Goal: Use online tool/utility: Use online tool/utility

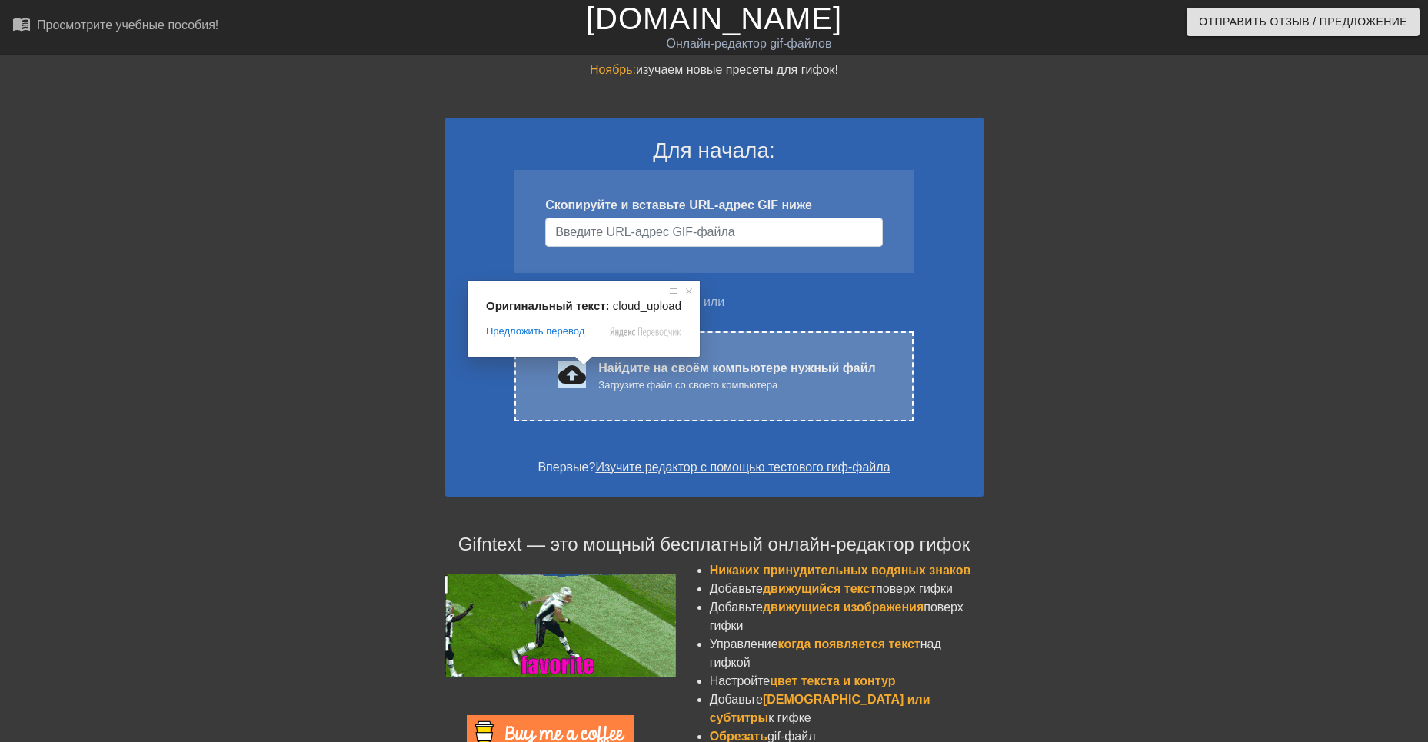
click at [572, 376] on ya-tr-span "cloud_upload загрузить" at bounding box center [631, 375] width 147 height 28
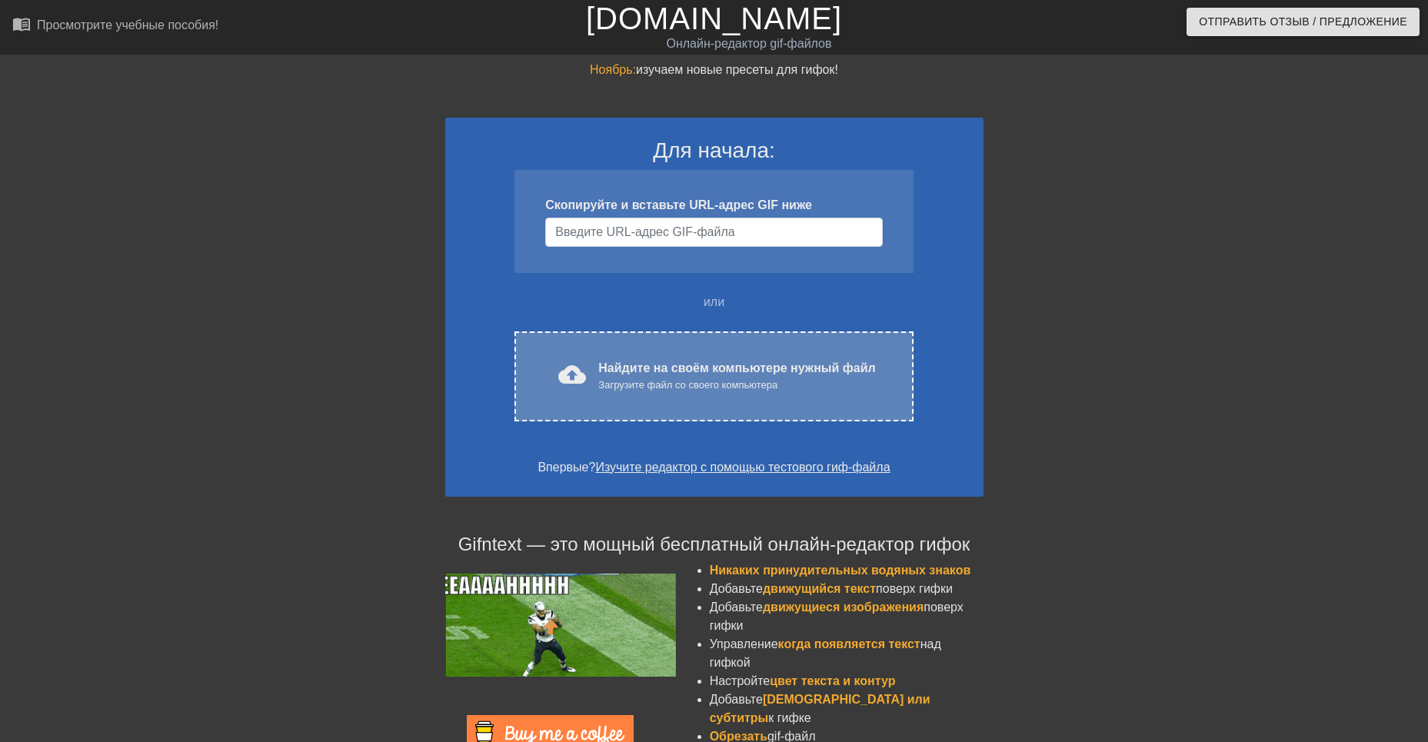
click at [562, 374] on ya-tr-span "cloud_upload загрузить" at bounding box center [631, 375] width 147 height 28
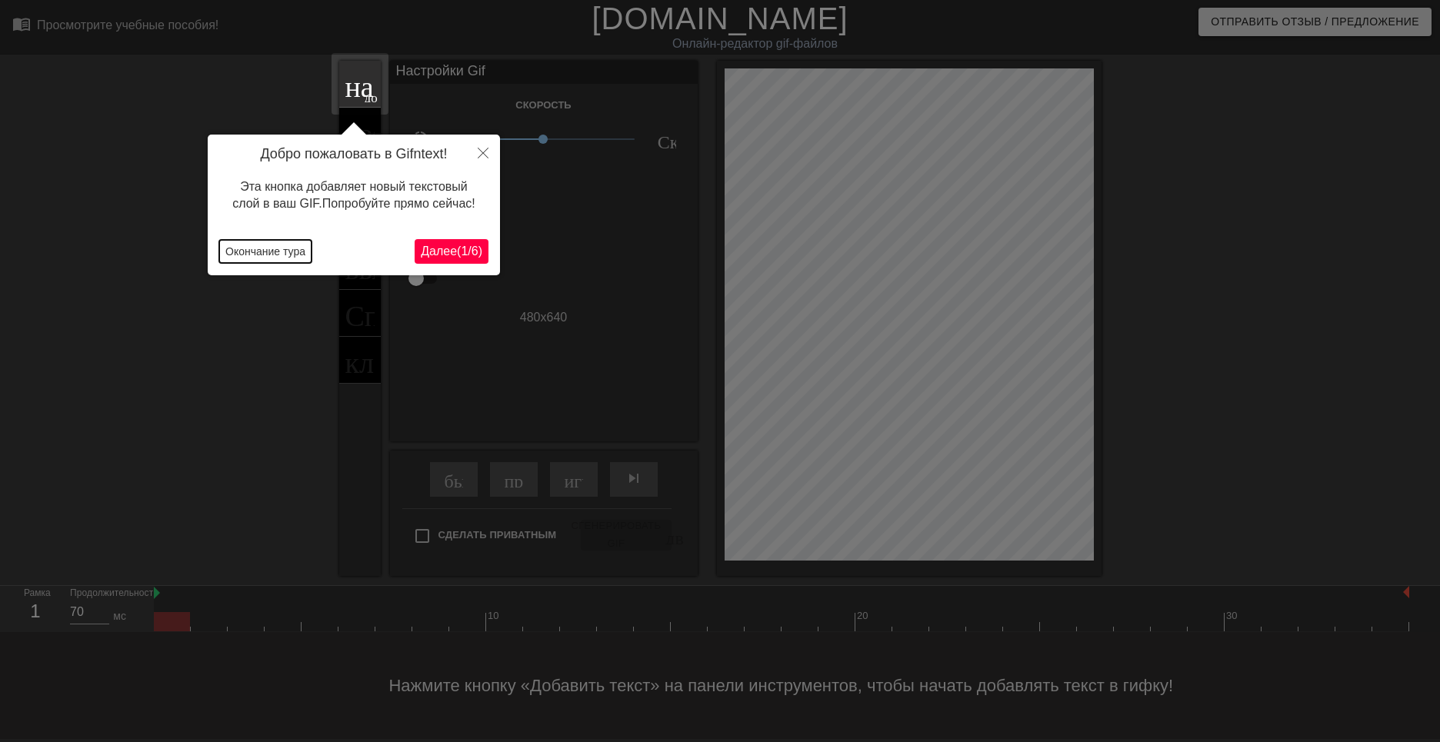
click at [293, 252] on button "Окончание тура" at bounding box center [265, 251] width 92 height 23
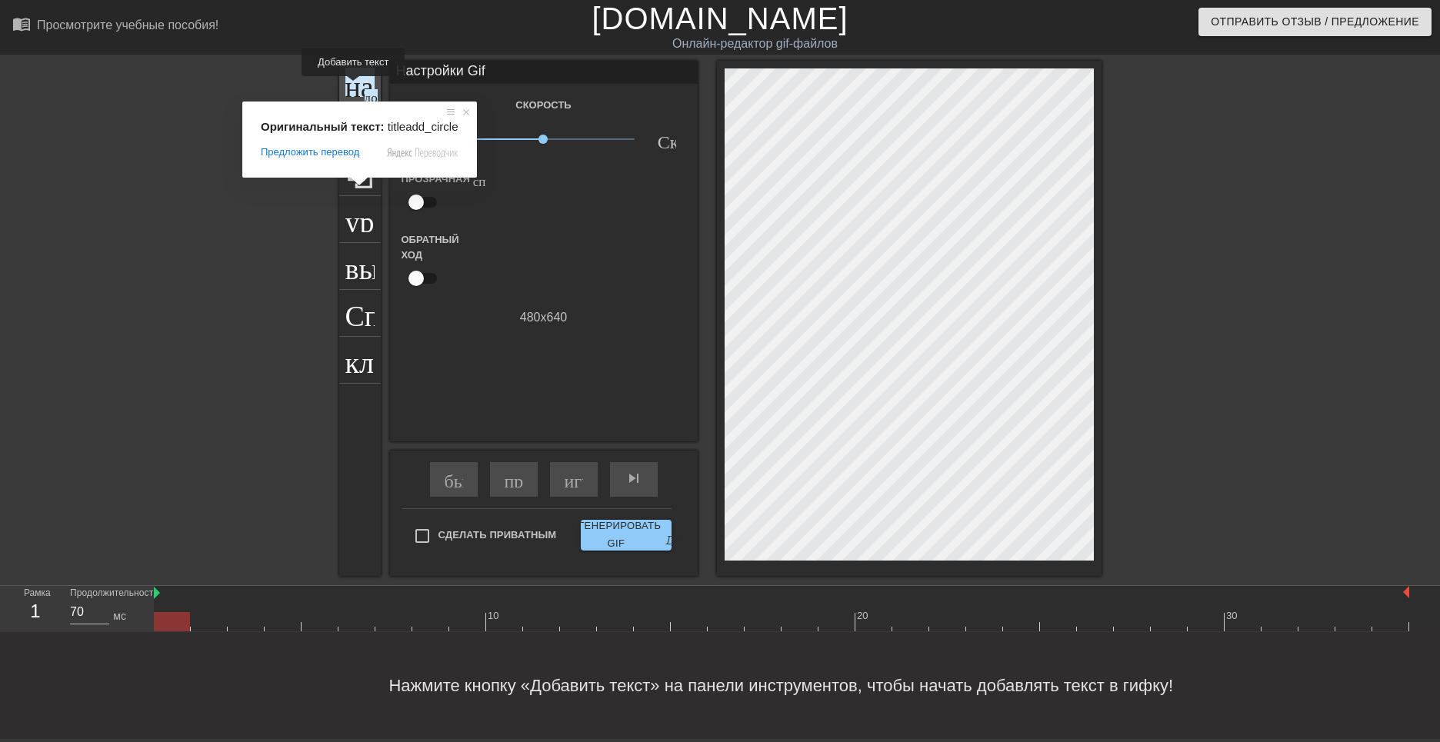
click at [355, 87] on ya-tr-span "название" at bounding box center [400, 82] width 111 height 29
click at [359, 92] on ya-tr-span "название" at bounding box center [400, 82] width 111 height 29
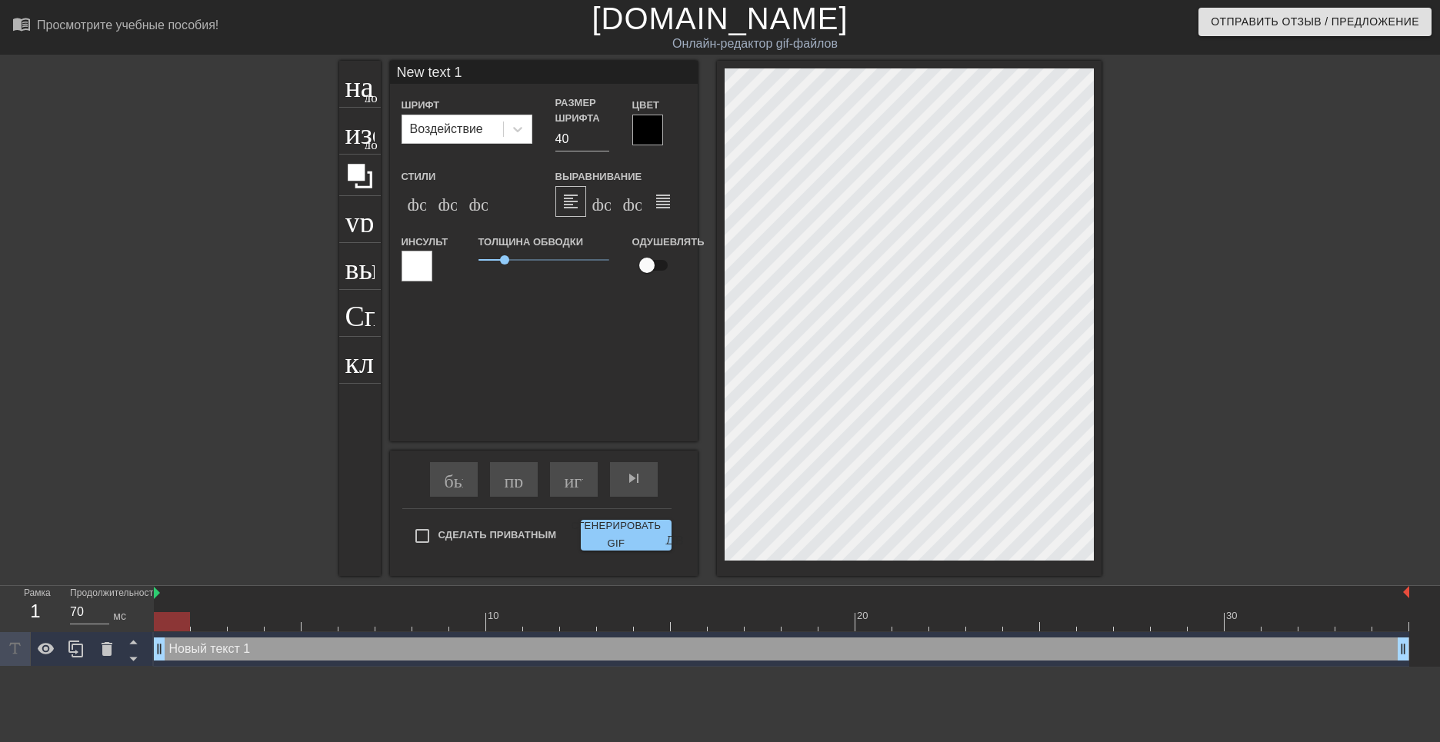
scroll to position [2, 2]
type input "New text"
type textarea "New text"
type input "New text"
type textarea "New text"
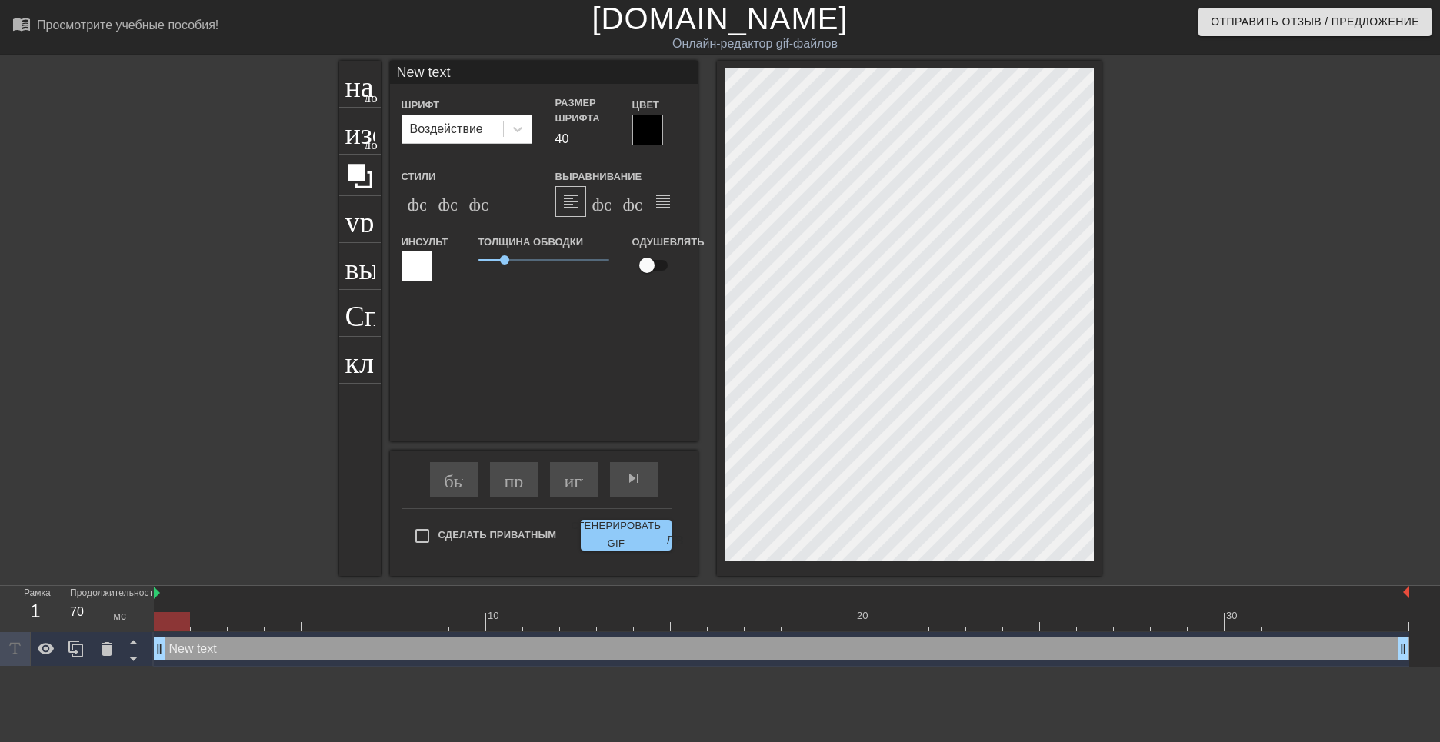
type input "New tex"
type textarea "New tex"
type input "New te"
type textarea "New te"
type input "New t"
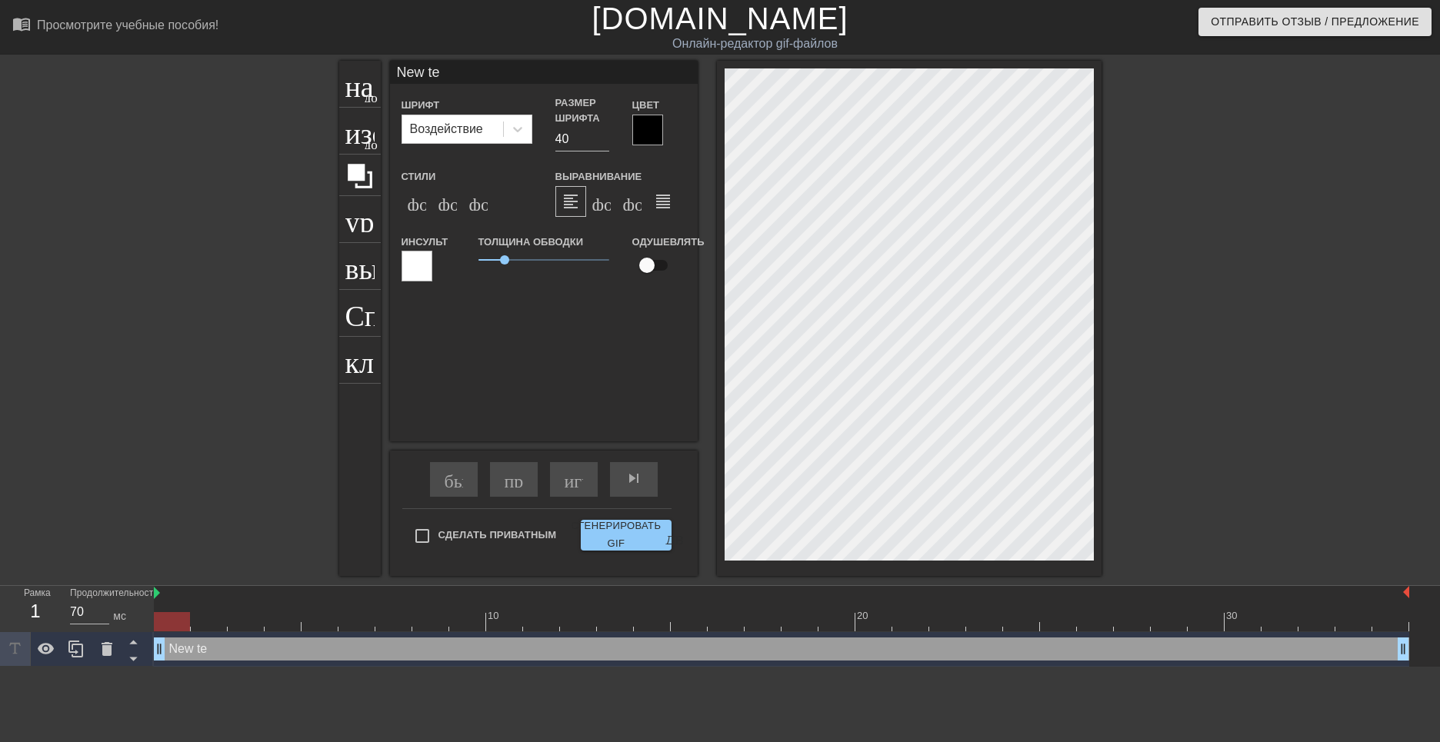
type textarea "New t"
type input "New"
type textarea "New"
type input "New"
type textarea "New"
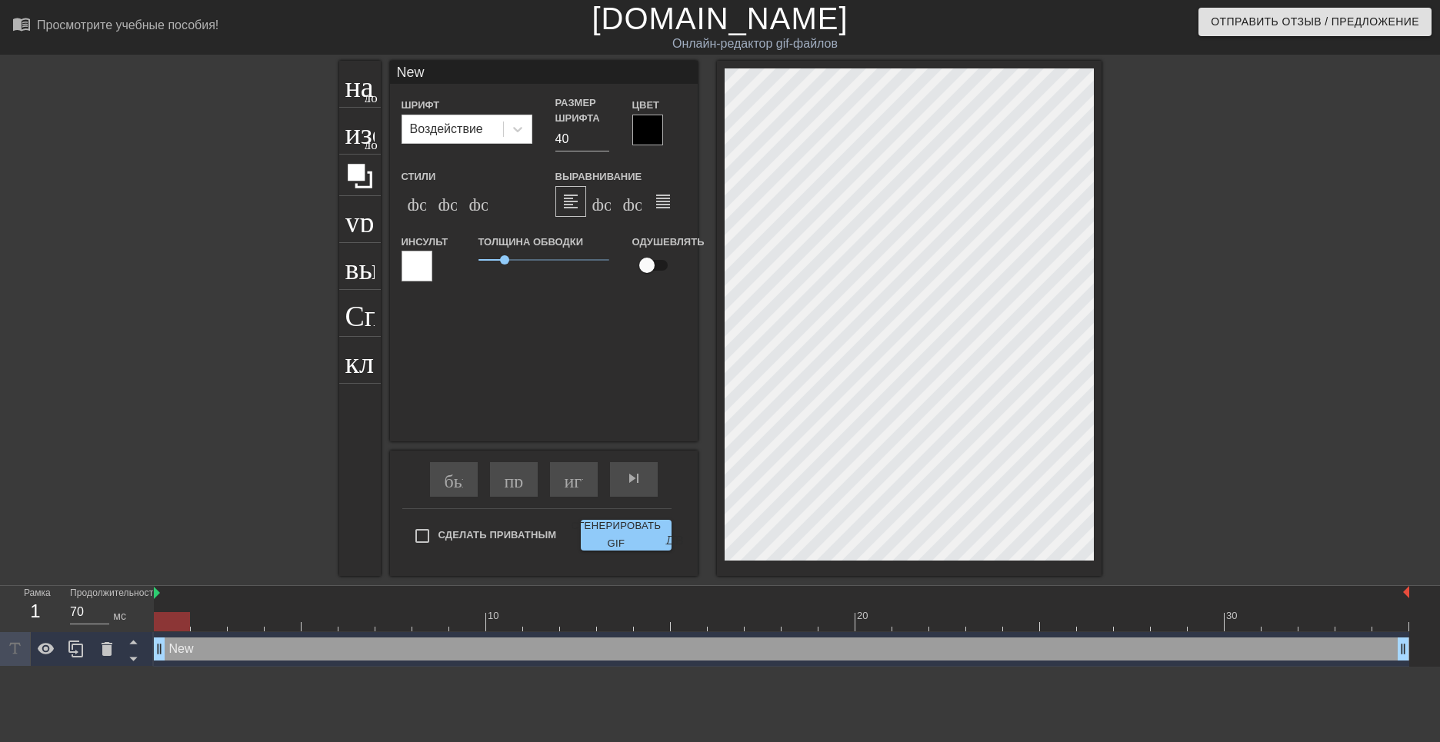
type input "Ne"
type textarea "Ne"
type input "N"
type textarea "N"
type input "Б"
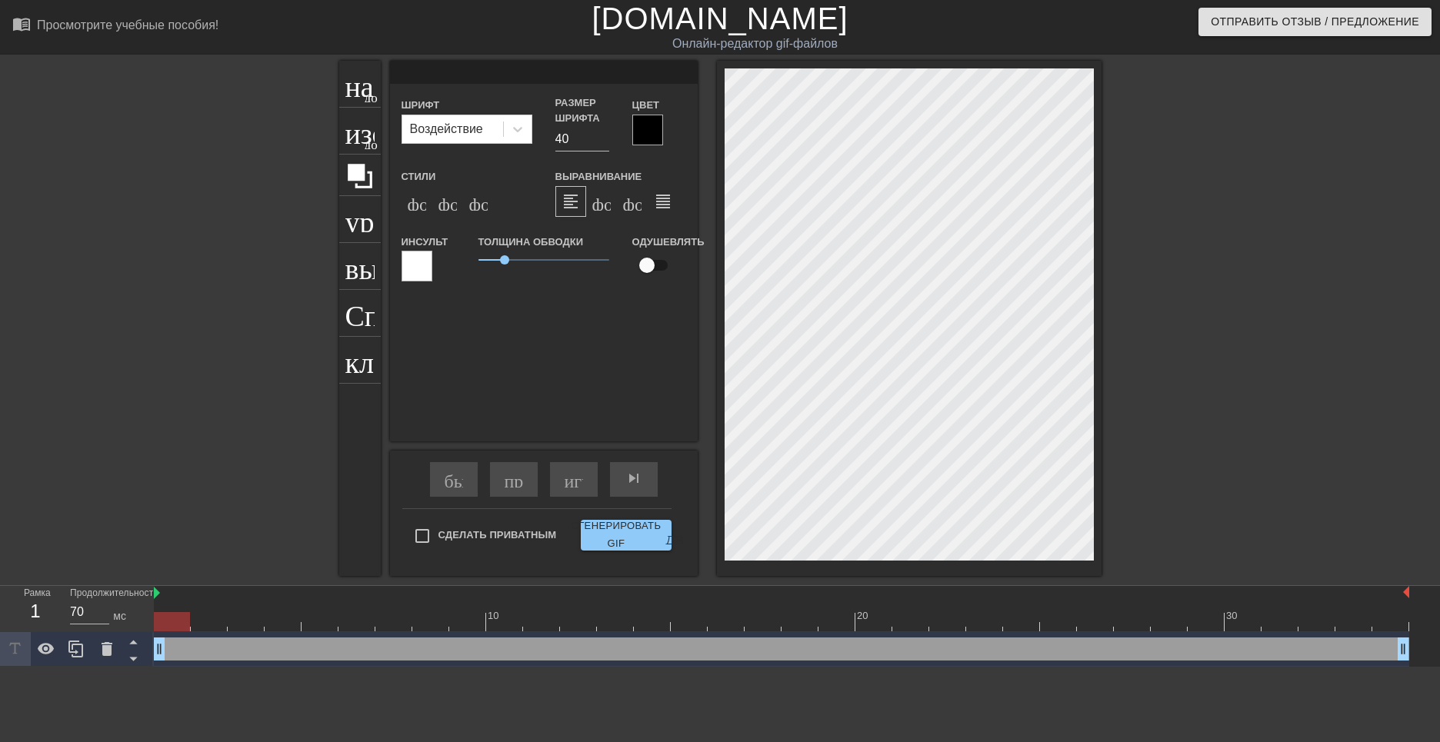
type textarea "Б"
type input "Бо"
type textarea "Бо"
type input "Бод"
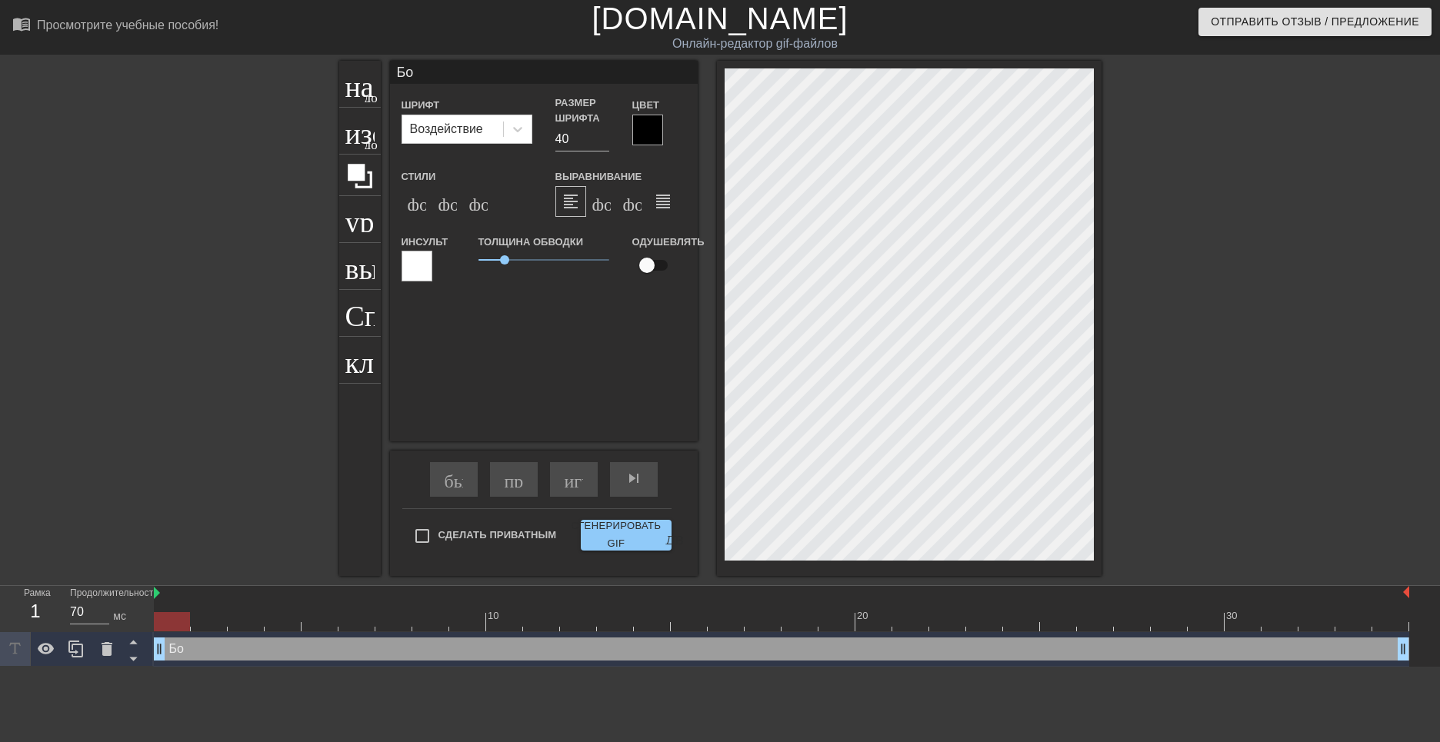
type textarea "Бод"
type input "Бодр"
type textarea "Бодр"
type input "Бодро"
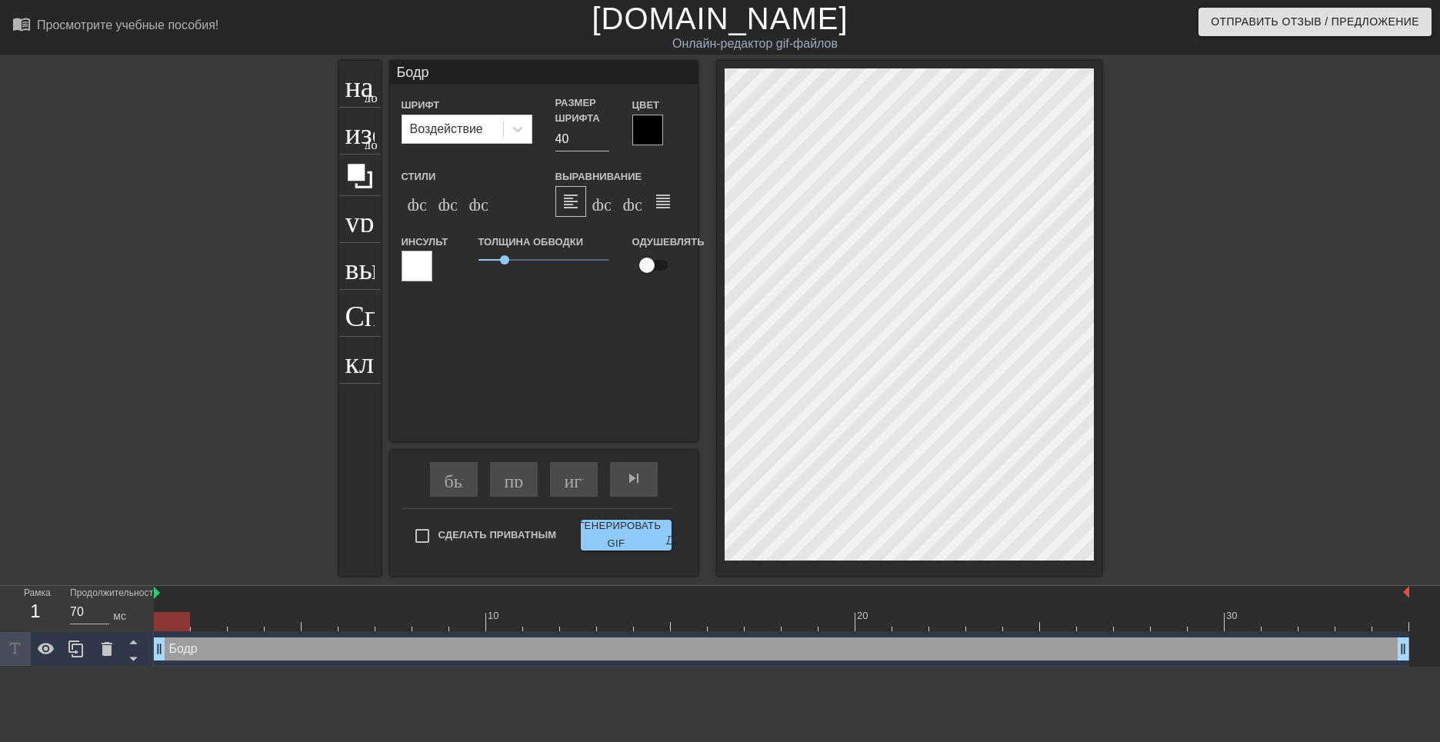
type textarea "Бодро"
type input "Бодрог"
type textarea "Бодрог"
type input "Бодрого"
type textarea "Бодрого"
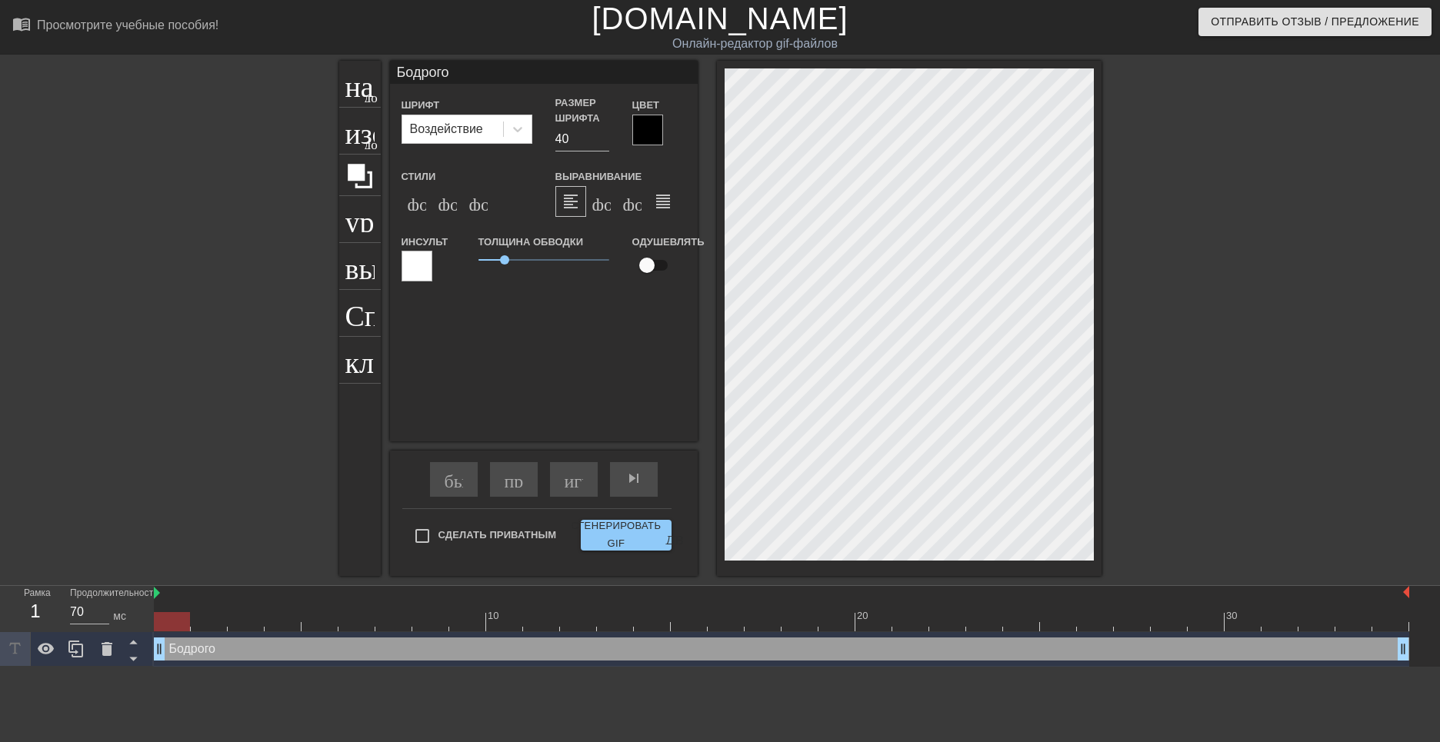
type input "Бодрого"
type textarea "Бодрого"
type input "Бодрого у"
type textarea "Бодрого у"
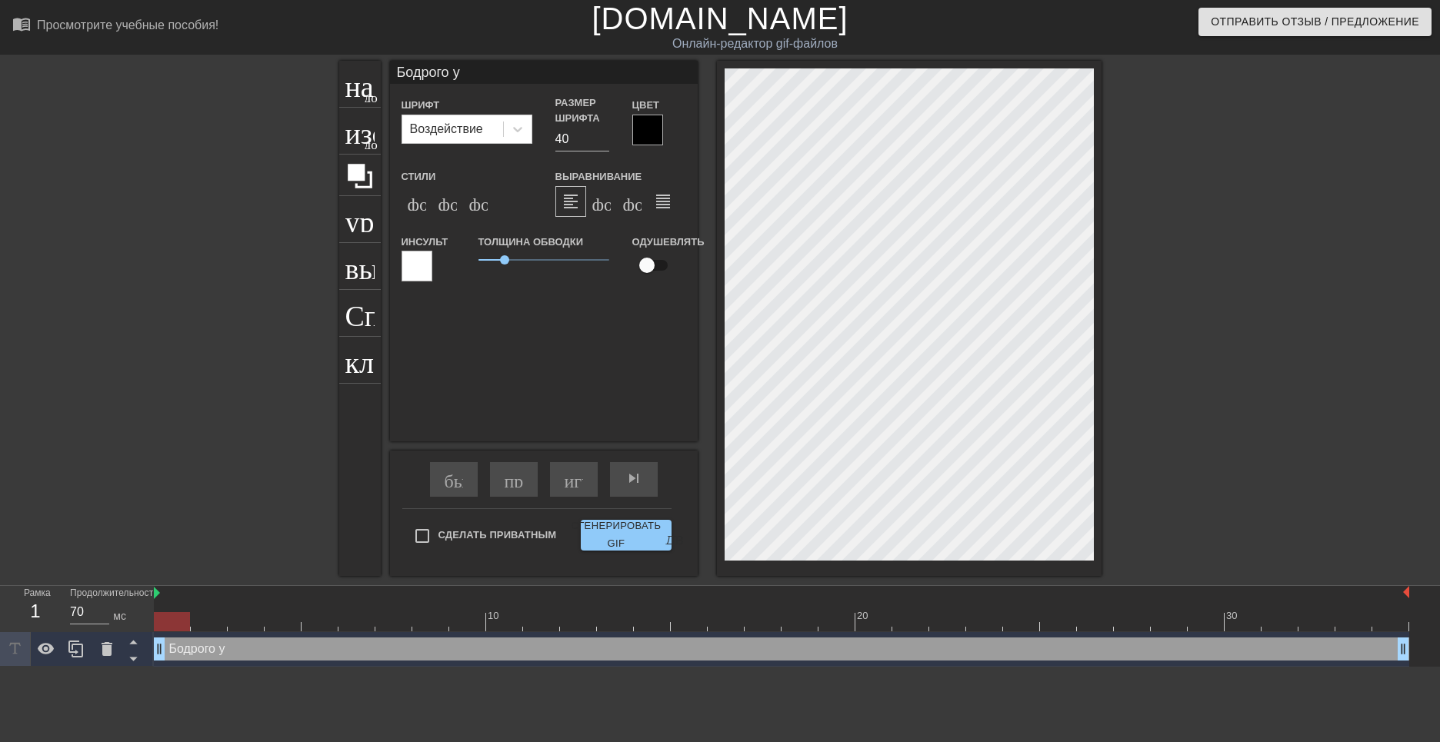
type input "Бодрого ут"
type textarea "Бодрого ут"
type input "Бодрого утр"
type textarea "Бодрого утр"
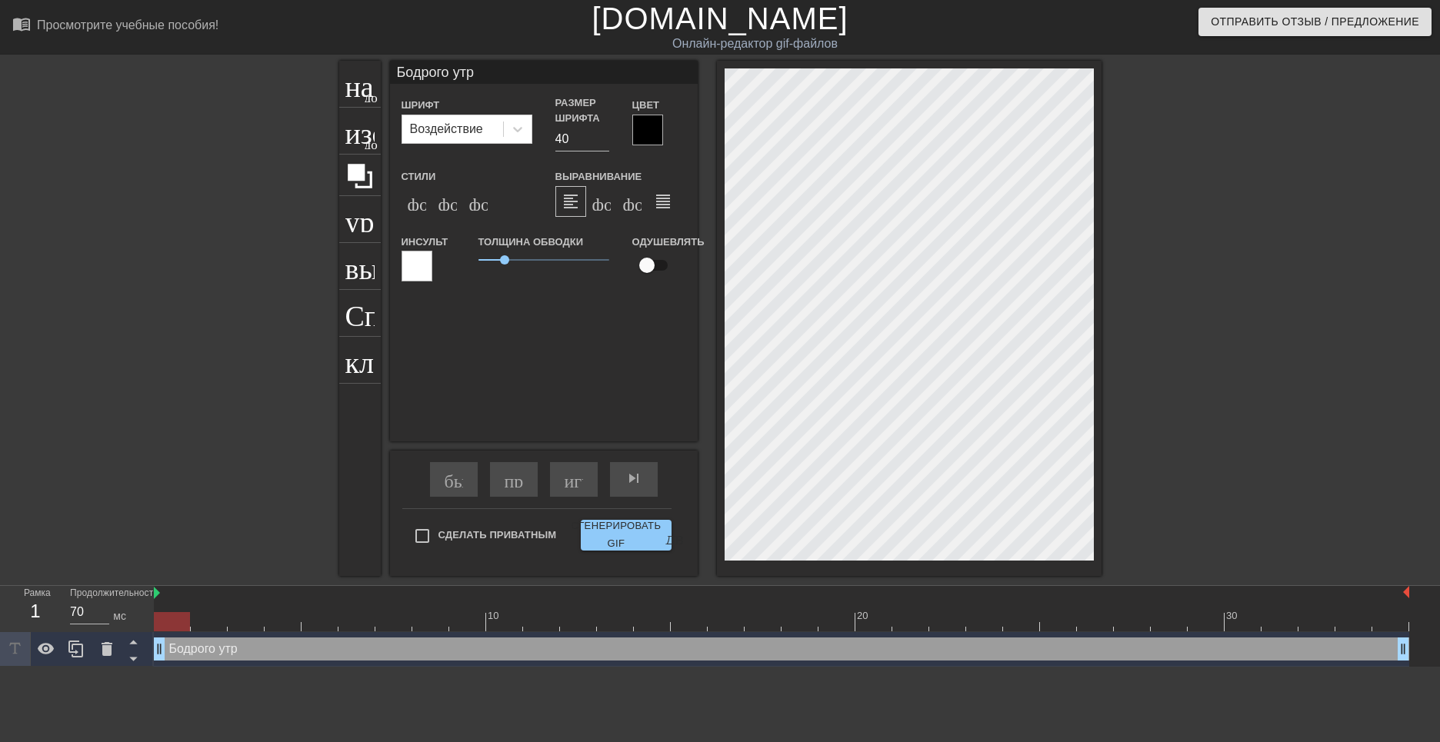
type input "Бодрого утра"
type textarea "Бодрого утра"
type input "Бодрого утра!"
type textarea "Бодрого утра!"
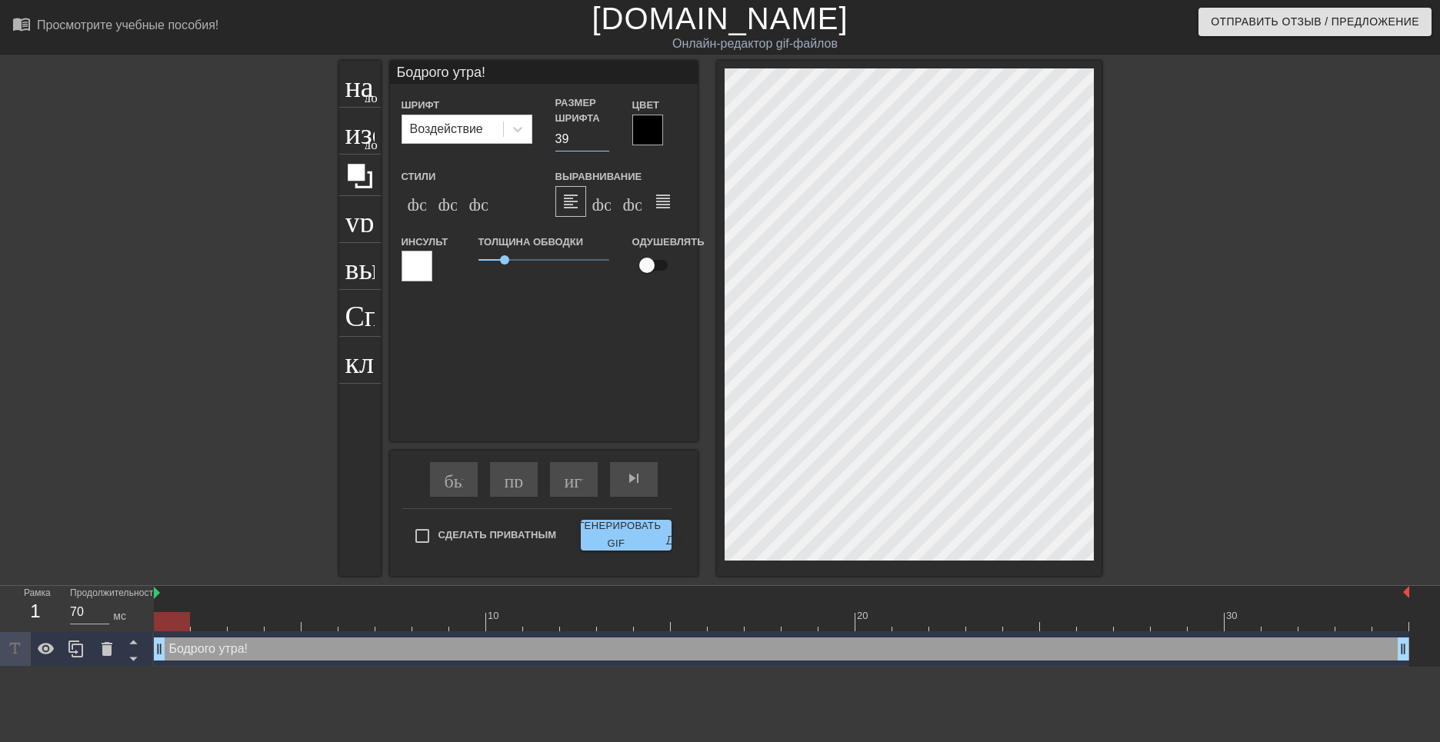
click at [603, 143] on input "39" at bounding box center [582, 139] width 54 height 25
click at [603, 136] on input "40" at bounding box center [582, 139] width 54 height 25
click at [603, 136] on input "41" at bounding box center [582, 139] width 54 height 25
click at [603, 136] on input "42" at bounding box center [582, 139] width 54 height 25
click at [604, 142] on input "41" at bounding box center [582, 139] width 54 height 25
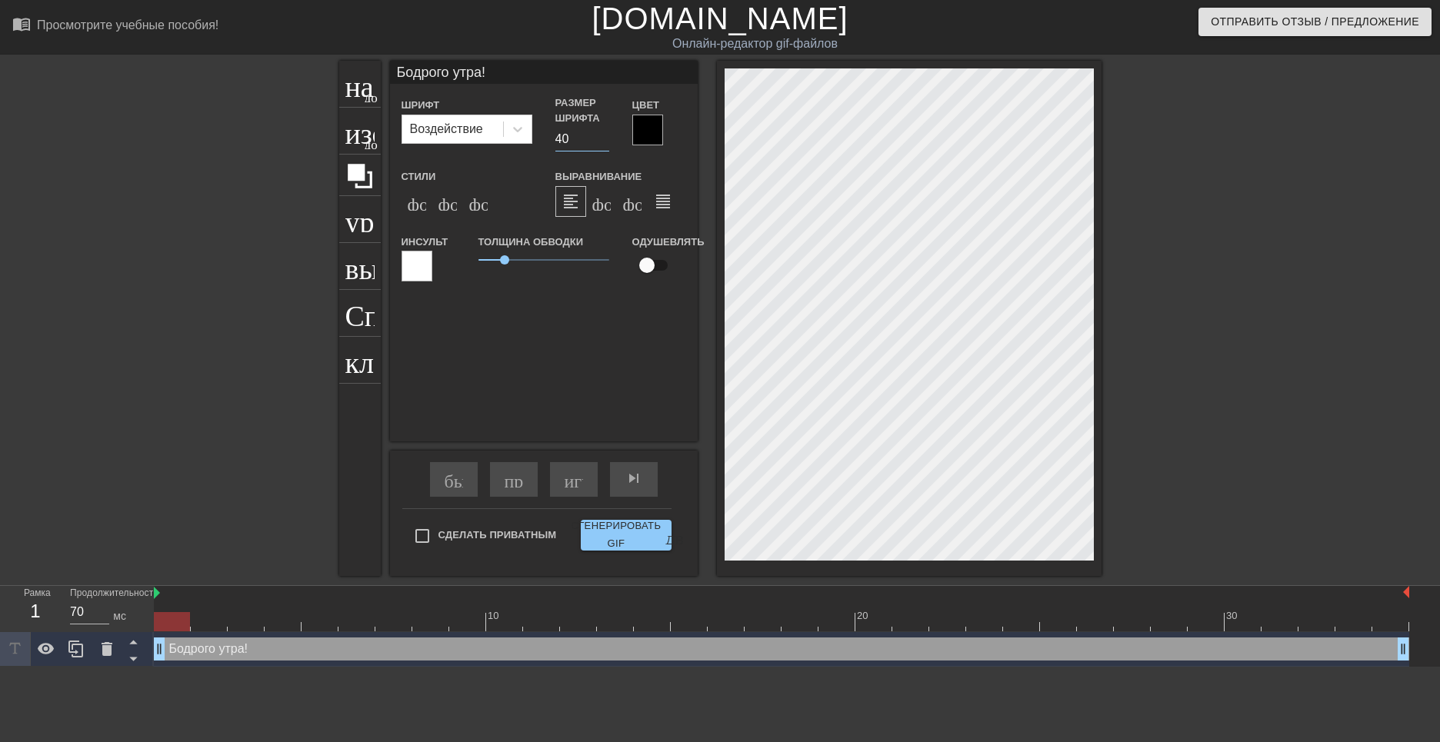
type input "40"
click at [604, 142] on input "40" at bounding box center [582, 139] width 54 height 25
click at [1385, 655] on div "Бодрого утра! drag_handle - ручка перетаскивания drag_handle - ручка перетаскив…" at bounding box center [781, 649] width 1255 height 23
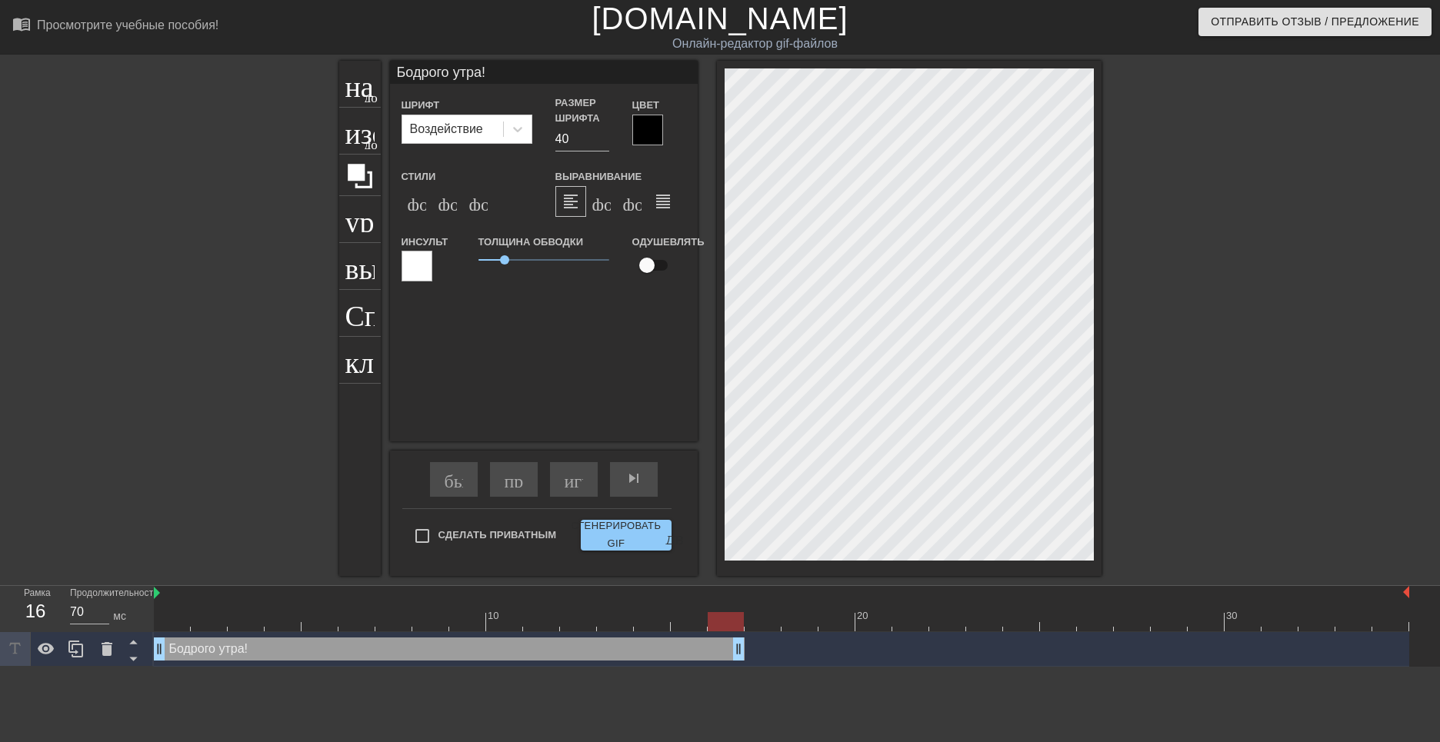
drag, startPoint x: 1403, startPoint y: 650, endPoint x: 727, endPoint y: 648, distance: 676.1
drag, startPoint x: 741, startPoint y: 649, endPoint x: 532, endPoint y: 652, distance: 209.2
click at [532, 652] on div "Бодрого утра! drag_handle - ручка перетаскивания drag_handle - ручка перетаскив…" at bounding box center [781, 649] width 1255 height 23
drag, startPoint x: 519, startPoint y: 649, endPoint x: 529, endPoint y: 651, distance: 10.1
click at [529, 651] on div "Бодрого утра! drag_handle - ручка перетаскивания drag_handle - ручка перетаскив…" at bounding box center [781, 649] width 1255 height 23
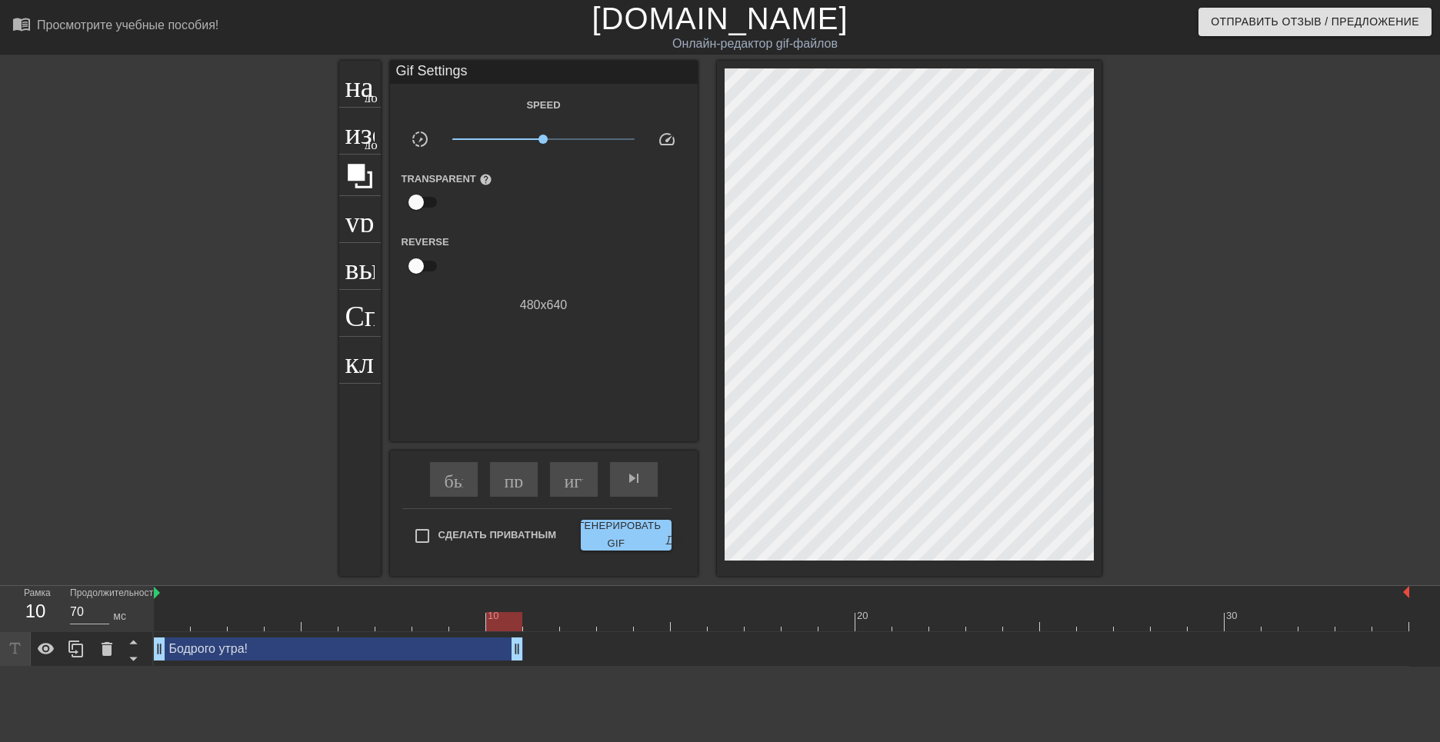
click at [663, 650] on div "Бодрого утра! drag_handle - ручка перетаскивания drag_handle - ручка перетаскив…" at bounding box center [781, 649] width 1255 height 23
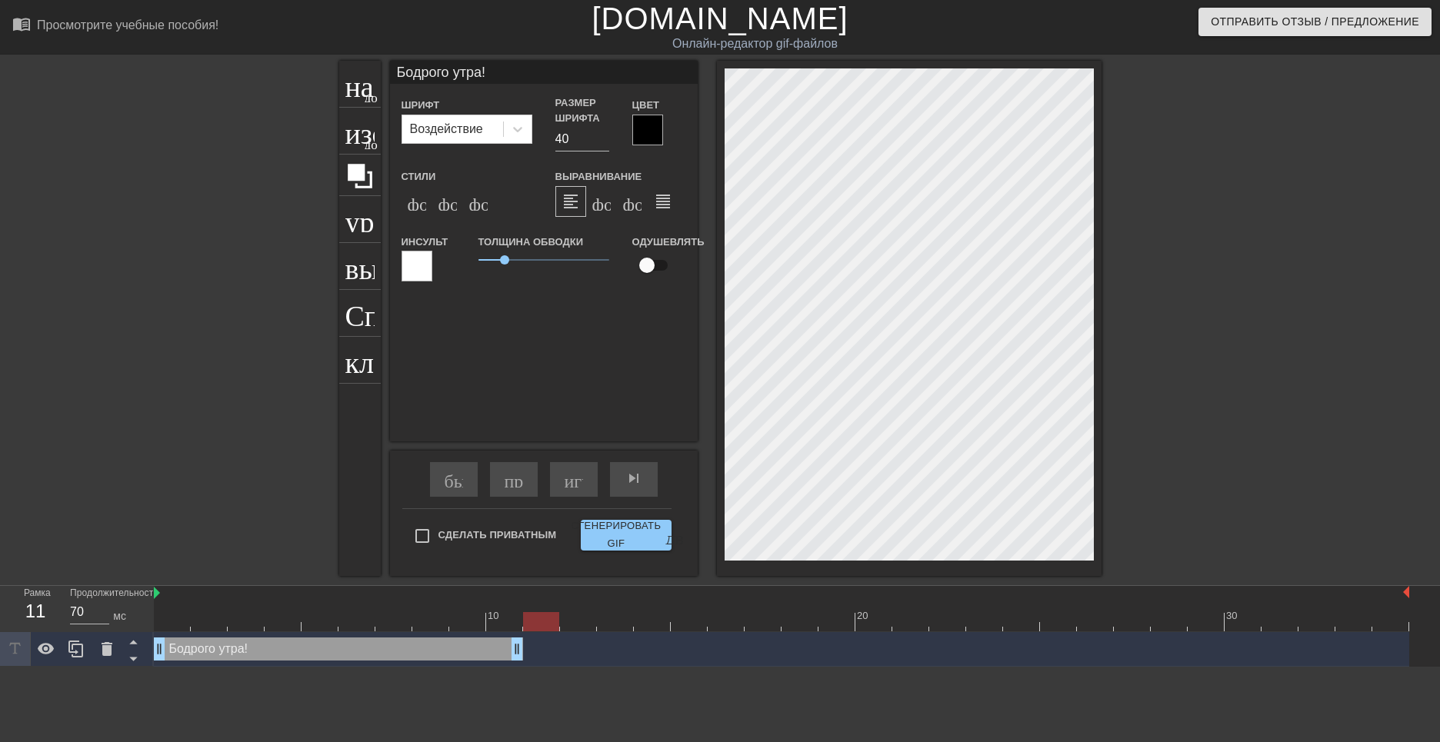
click at [524, 625] on div at bounding box center [781, 621] width 1255 height 19
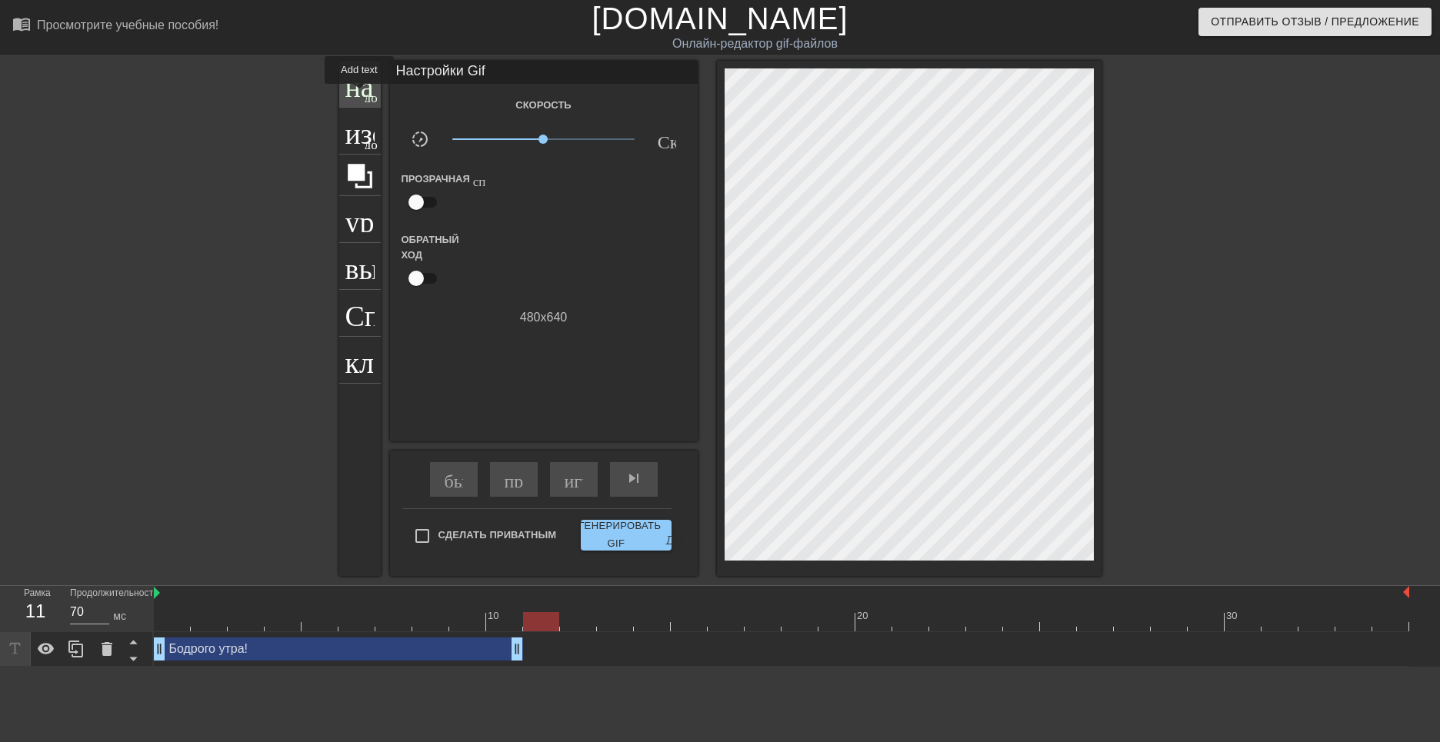
click at [360, 95] on ya-tr-span "название" at bounding box center [400, 82] width 111 height 29
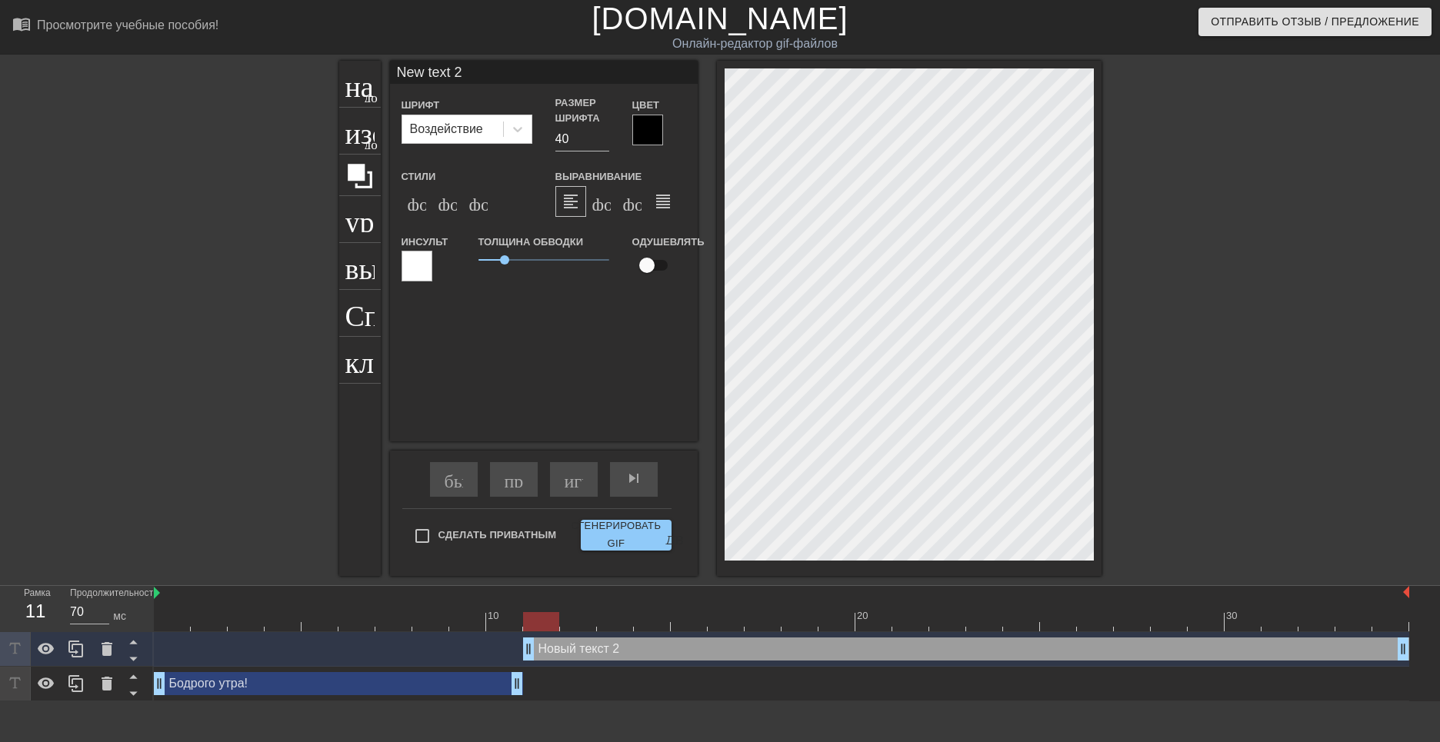
scroll to position [2, 2]
type input "New text"
type textarea "New text"
type input "New text"
type textarea "New text"
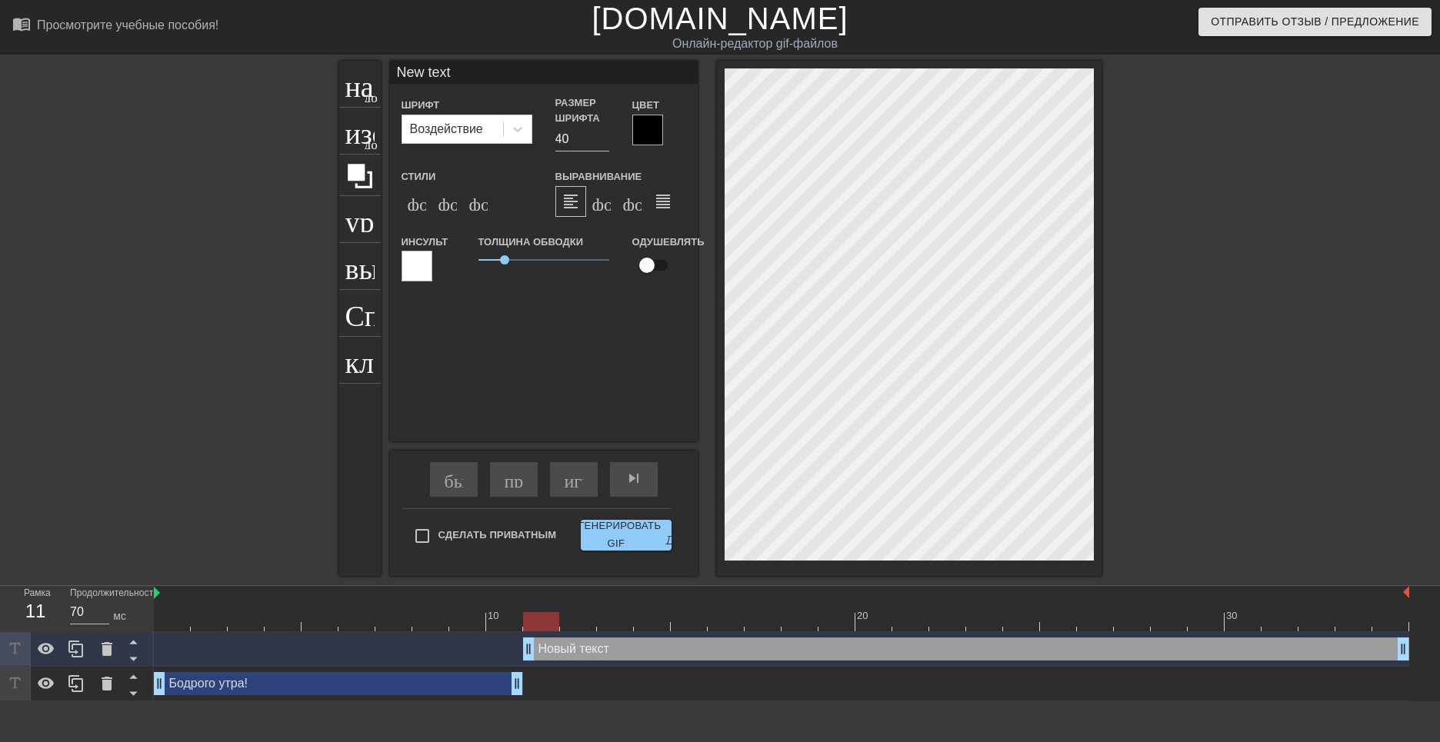
type input "New tex"
type textarea "New tex"
type input "New te"
type textarea "New te"
type input "New t"
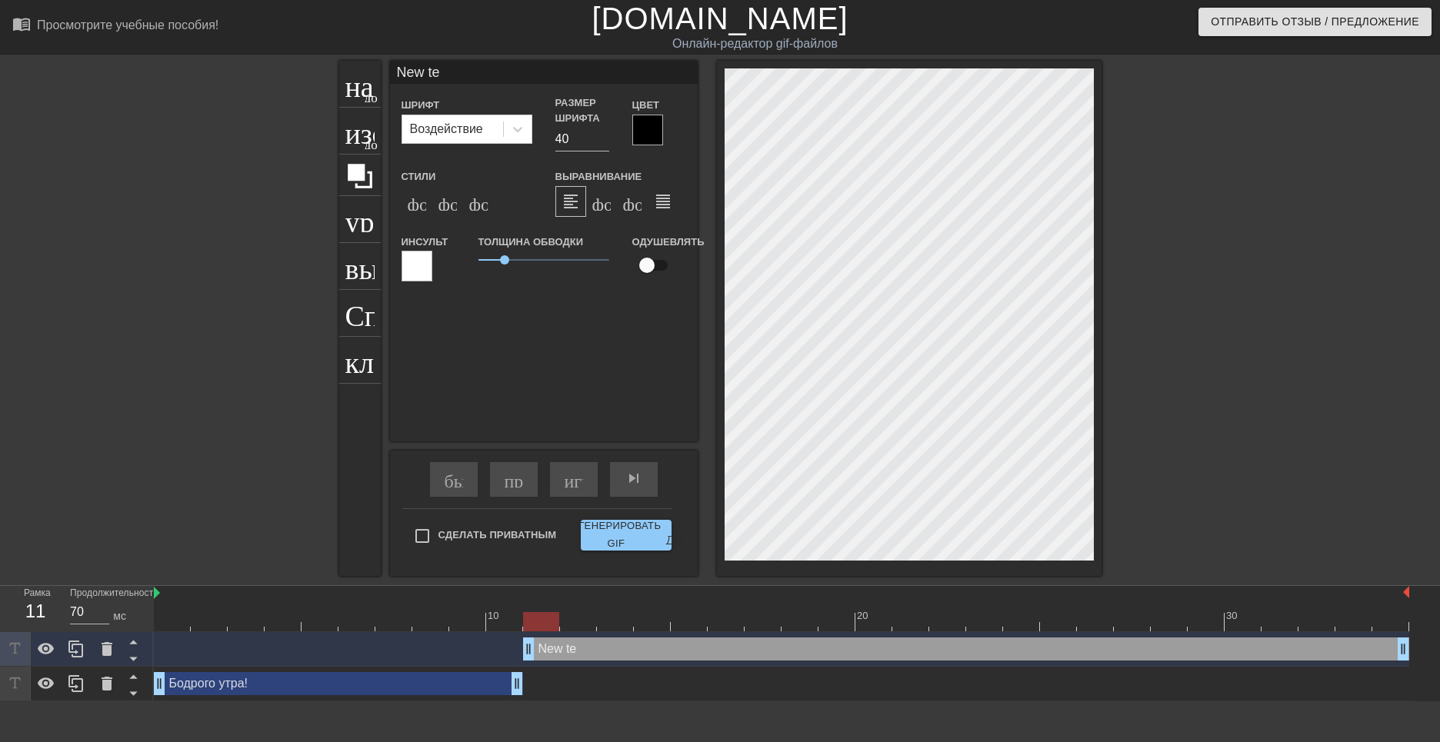
type textarea "New t"
type input "New"
type textarea "New"
type input "New"
type textarea "New"
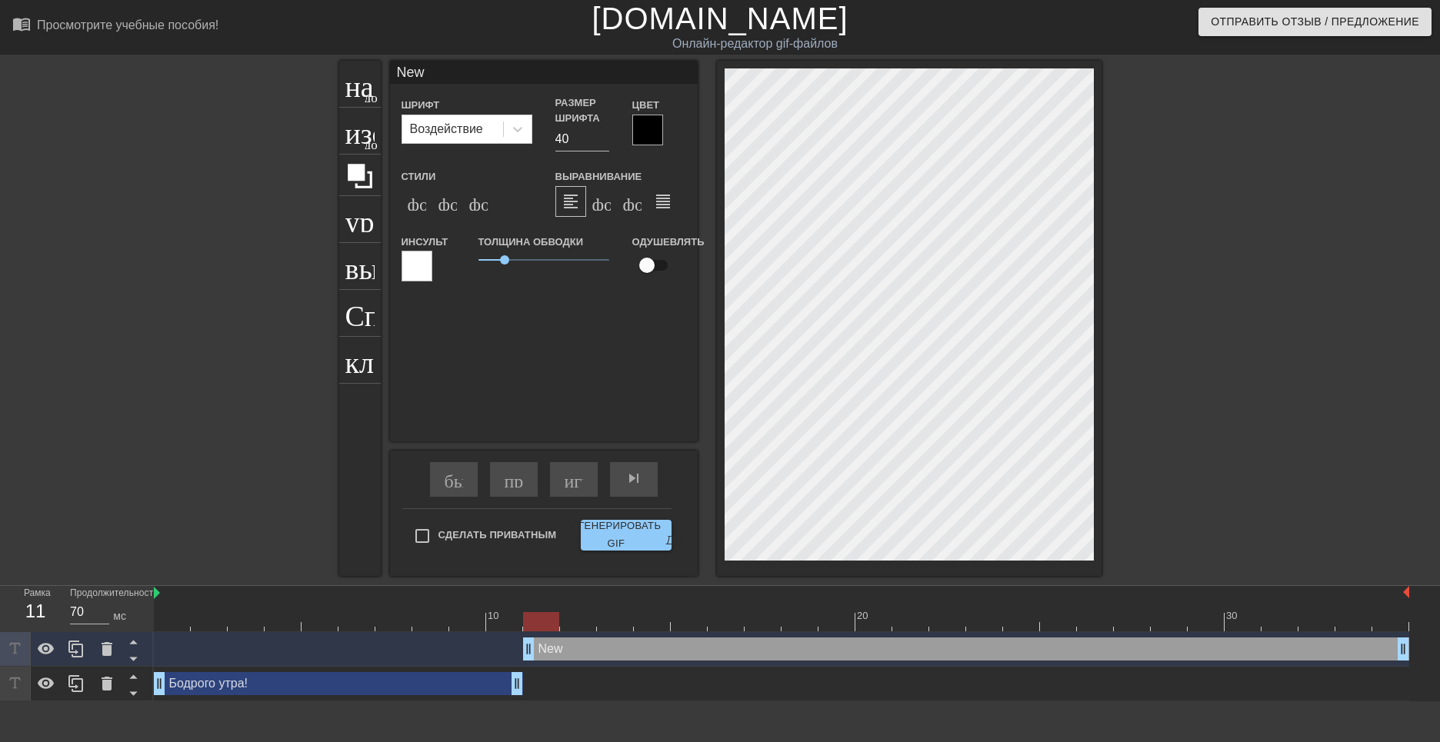
type input "Ne"
type textarea "Ne"
type input "N"
type textarea "N"
type input "У"
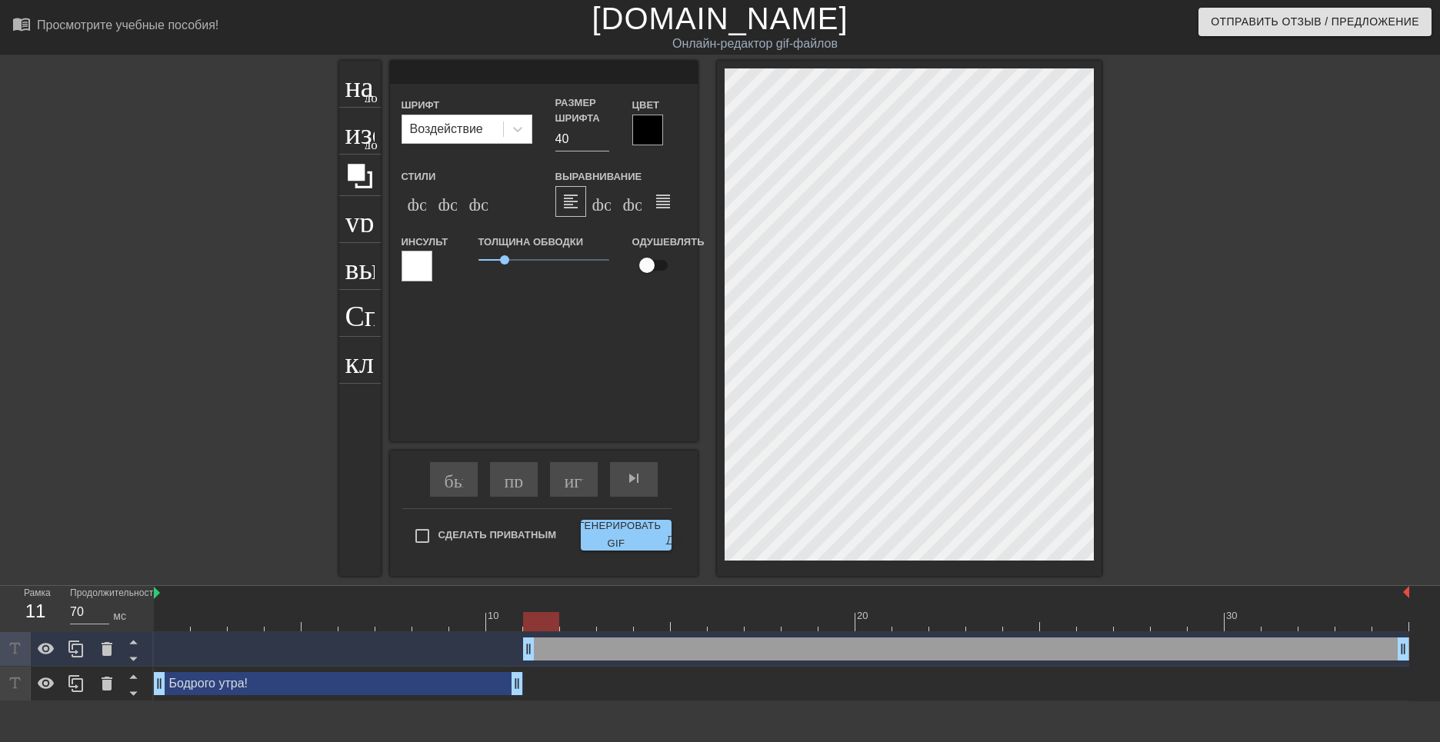
type textarea "У"
type input "Уд"
type textarea "Уд"
type input "Уда"
type textarea "Уда"
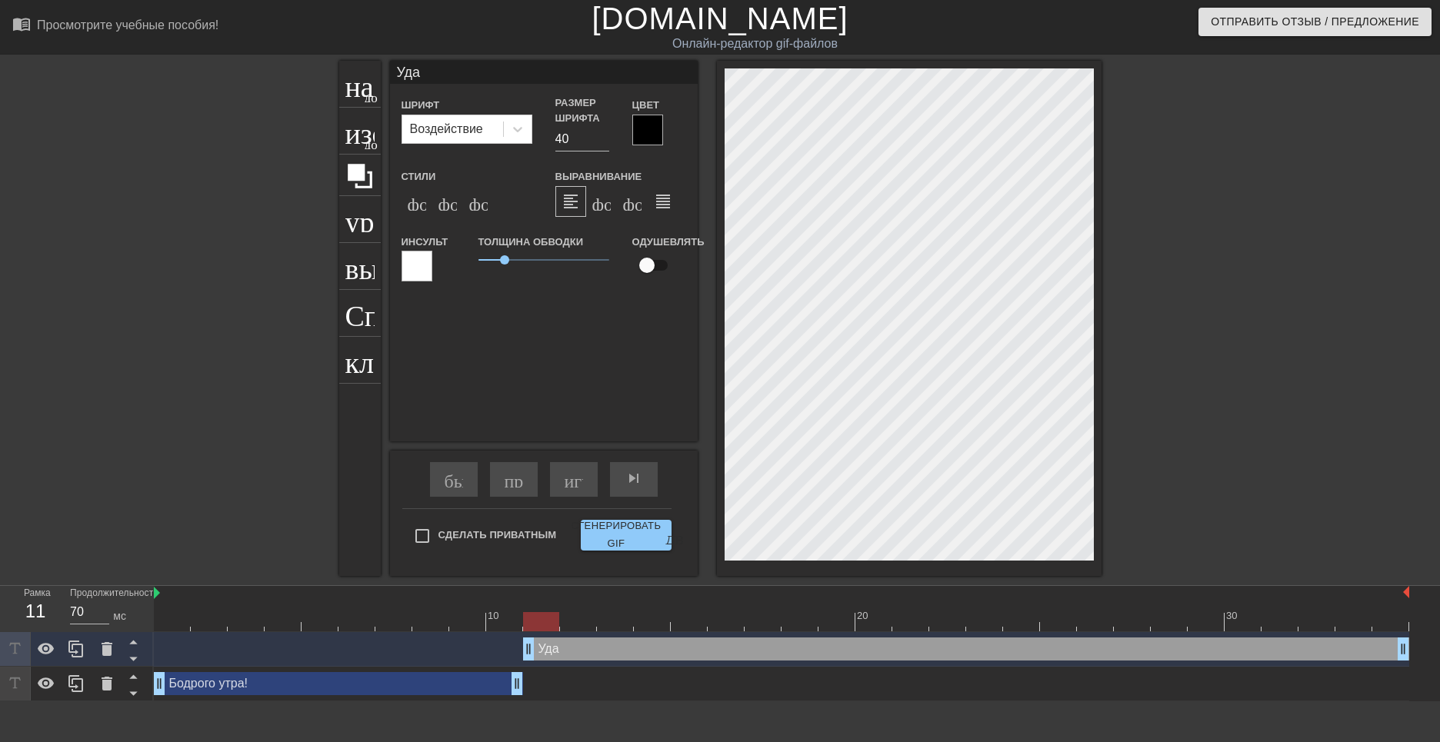
type input "Удач"
type textarea "Удач"
type input "Удачн"
type textarea "Удачн"
type input "Удачно"
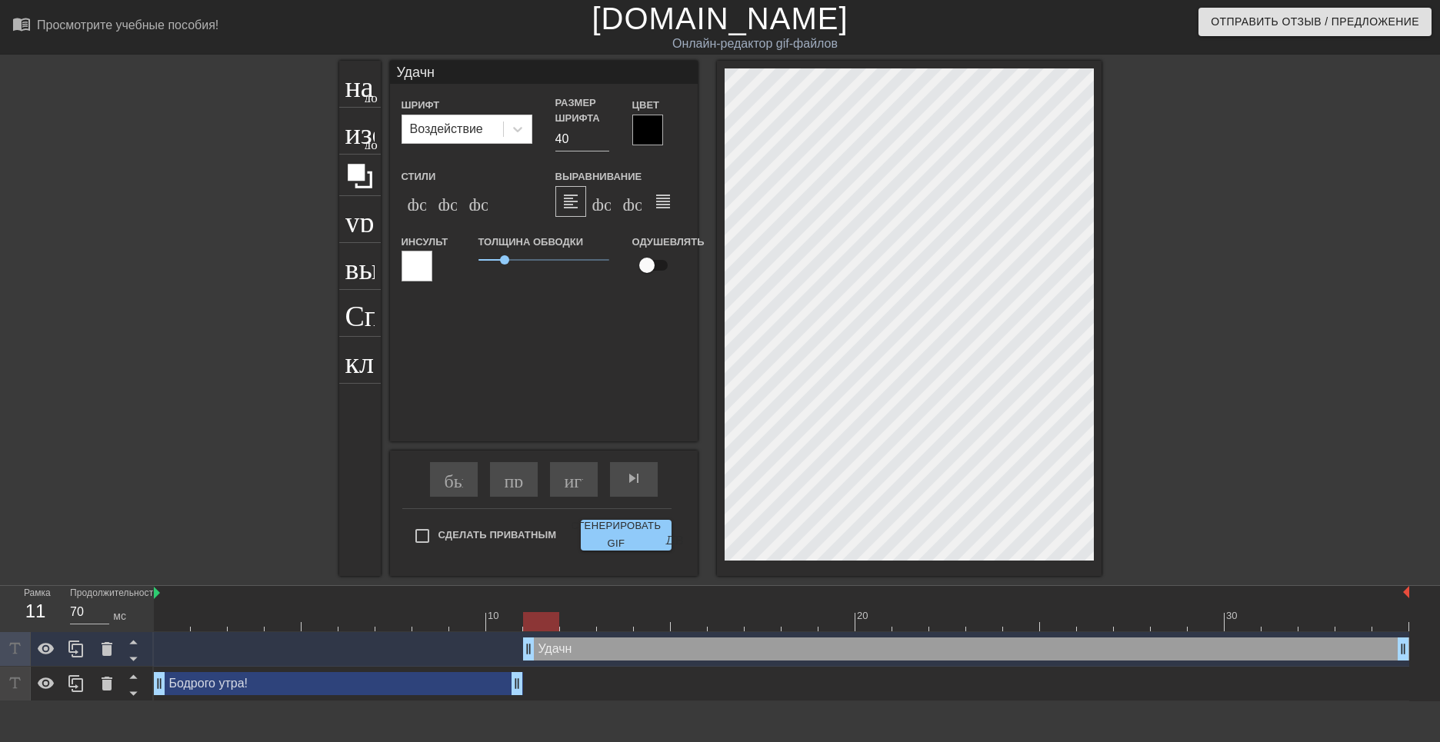
type textarea "Удачно"
type input "Удачног"
type textarea "Удачног"
type input "Удачного"
type textarea "Удачного"
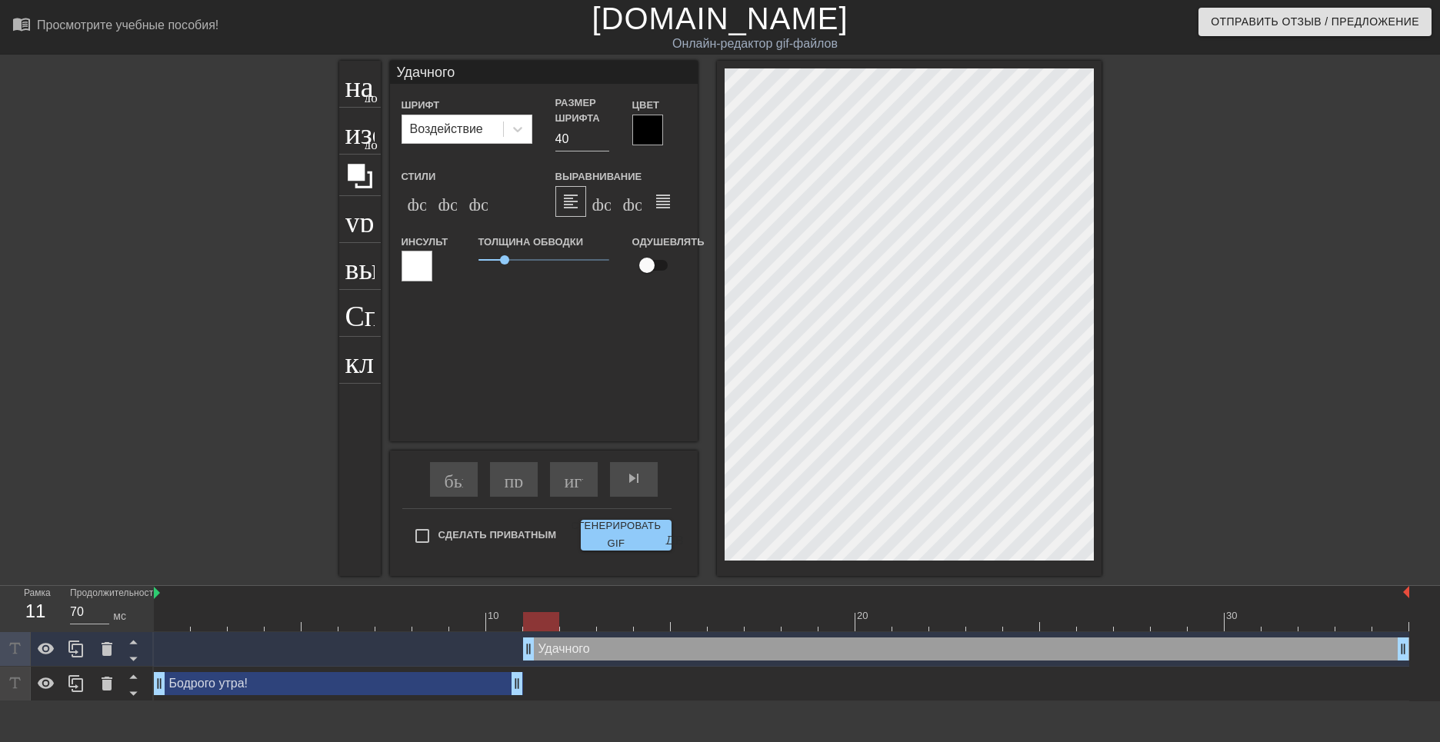
type input "Удачного"
type textarea "Удачного"
type input "Удачного д"
type textarea "Удачного д"
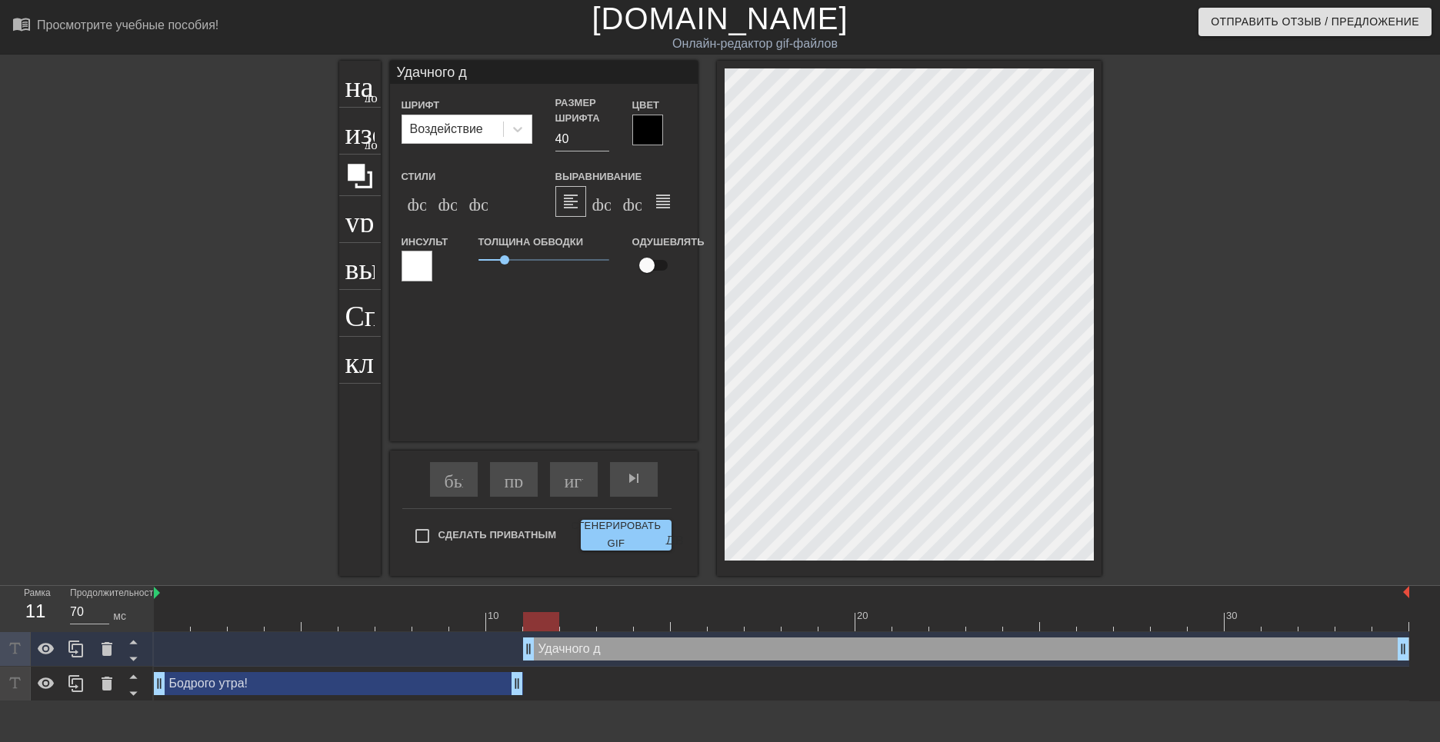
type input "Удачного дн"
type textarea "Удачного дн"
type input "Удачного дня"
type textarea "Удачного дня"
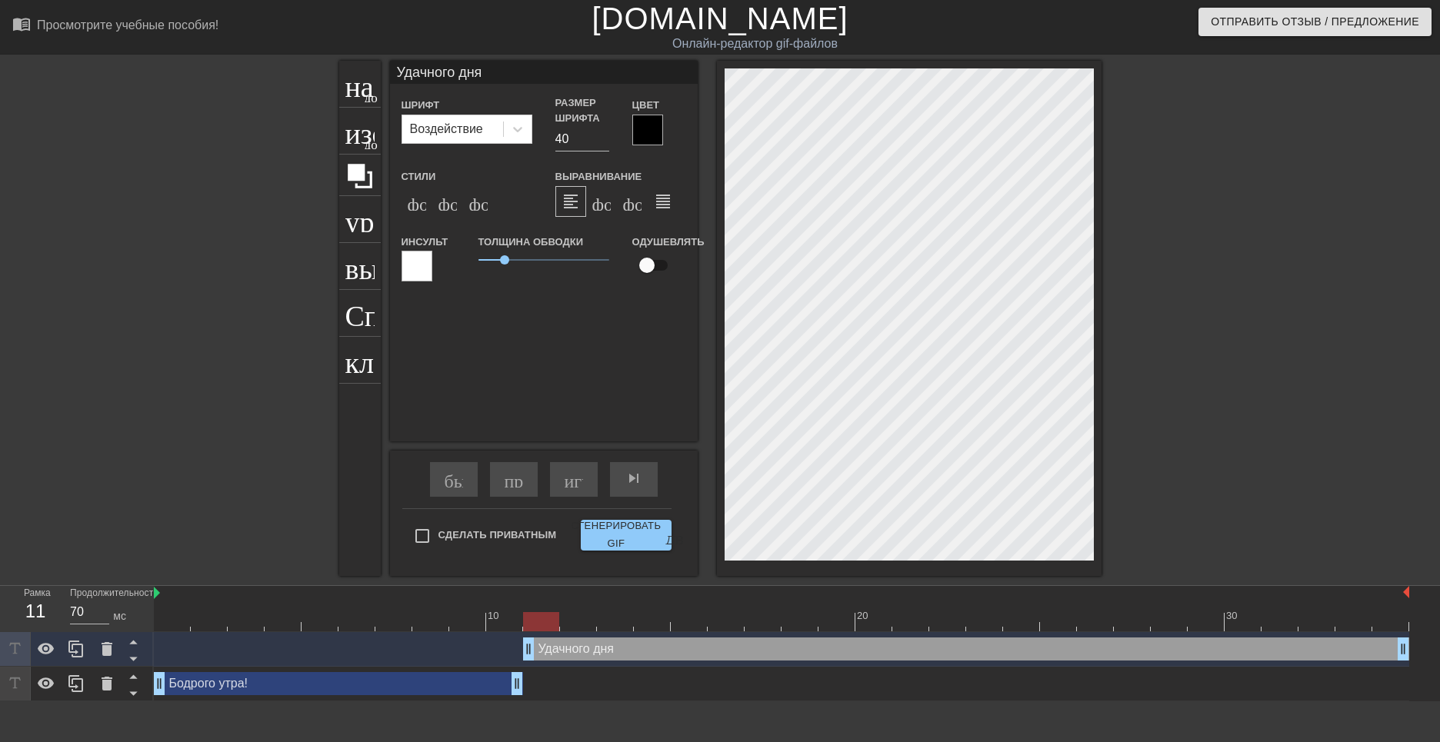
type input "Удачного дня!"
type textarea "Удачного дня!"
click at [1004, 645] on div "Удачного дня! drag_handle - ручка перетаскивания drag_handle - ручка перетаскив…" at bounding box center [966, 649] width 886 height 23
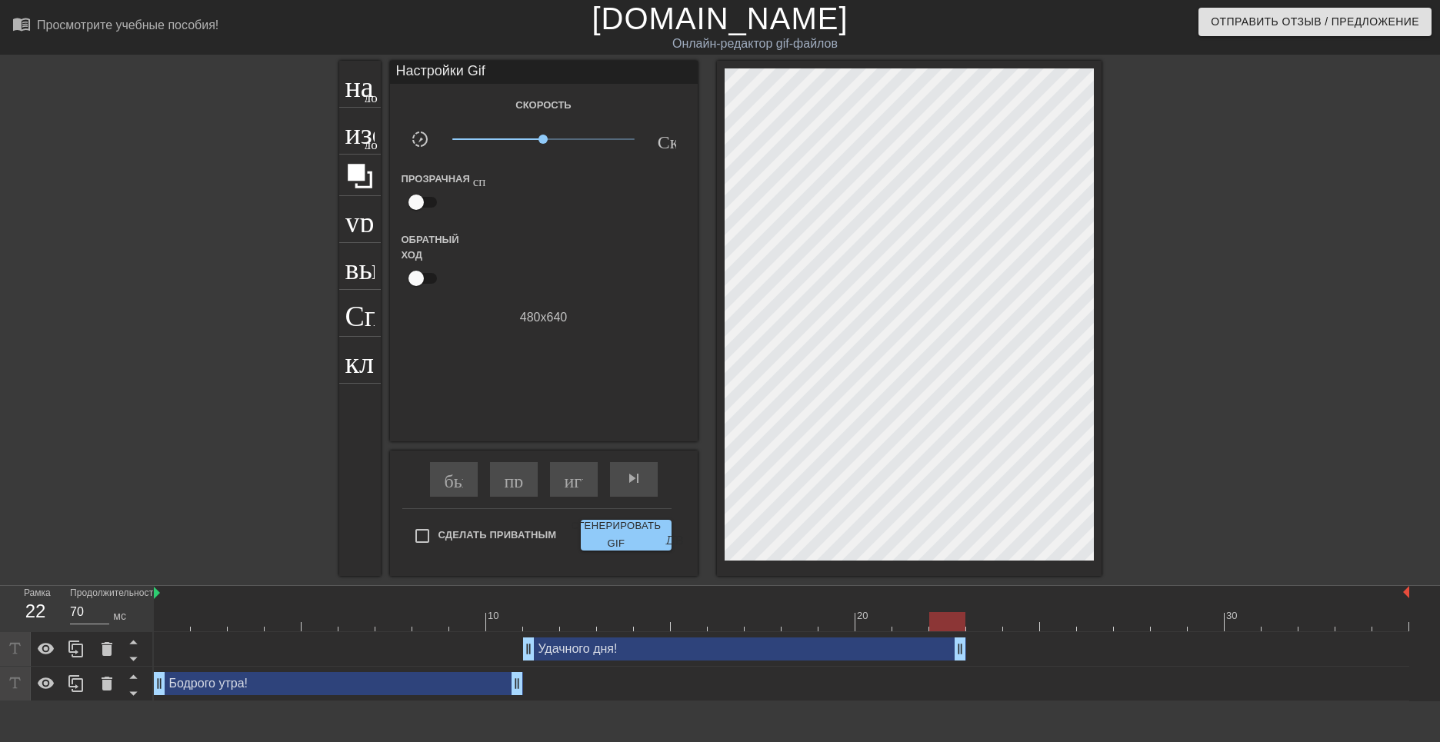
drag, startPoint x: 1408, startPoint y: 650, endPoint x: 950, endPoint y: 661, distance: 457.8
click at [950, 661] on div "Удачного дня! drag_handle - ручка перетаскивания drag_handle - ручка перетаскив…" at bounding box center [781, 649] width 1255 height 35
drag, startPoint x: 517, startPoint y: 682, endPoint x: 525, endPoint y: 678, distance: 9.6
click at [527, 685] on div "Бодрого утра! drag_handle - ручка перетаскивания drag_handle - ручка перетаскив…" at bounding box center [781, 683] width 1255 height 23
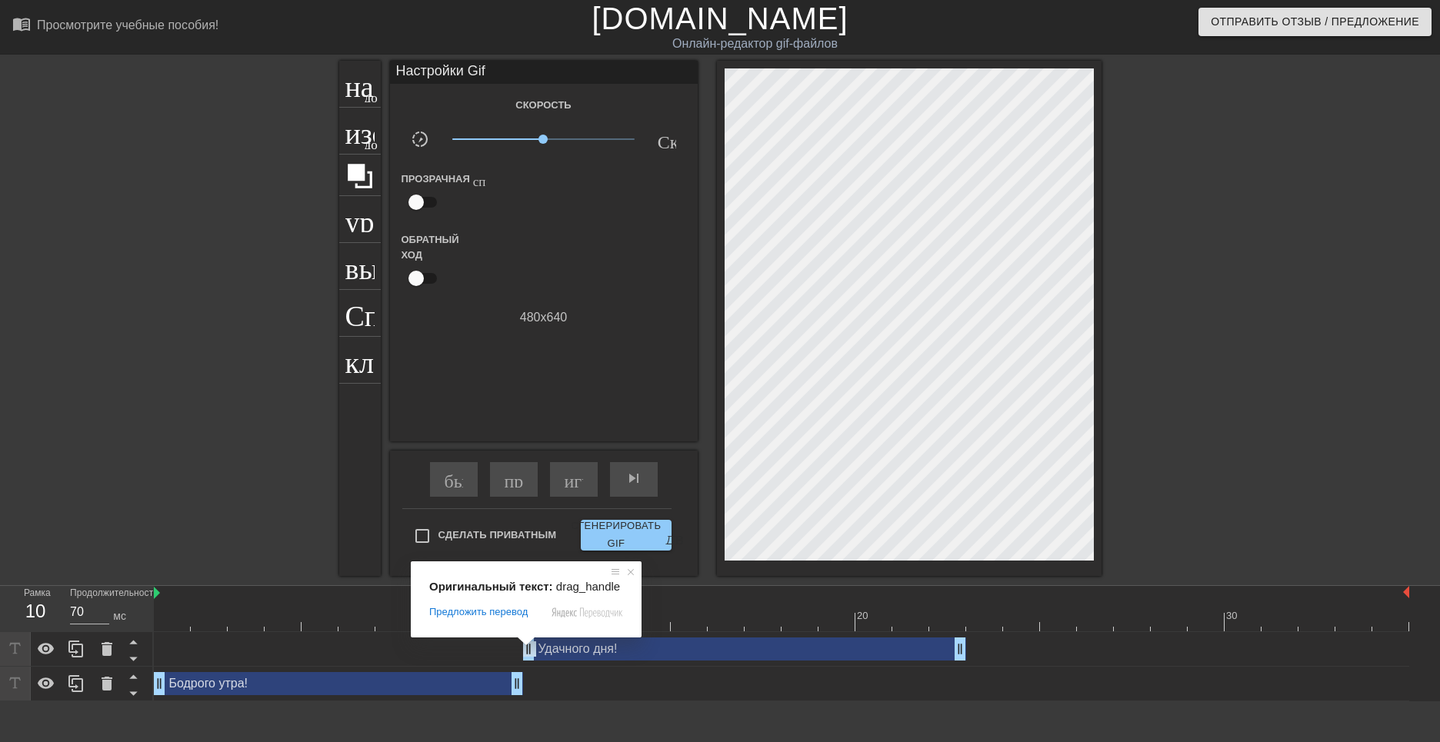
click at [535, 645] on span at bounding box center [526, 641] width 20 height 9
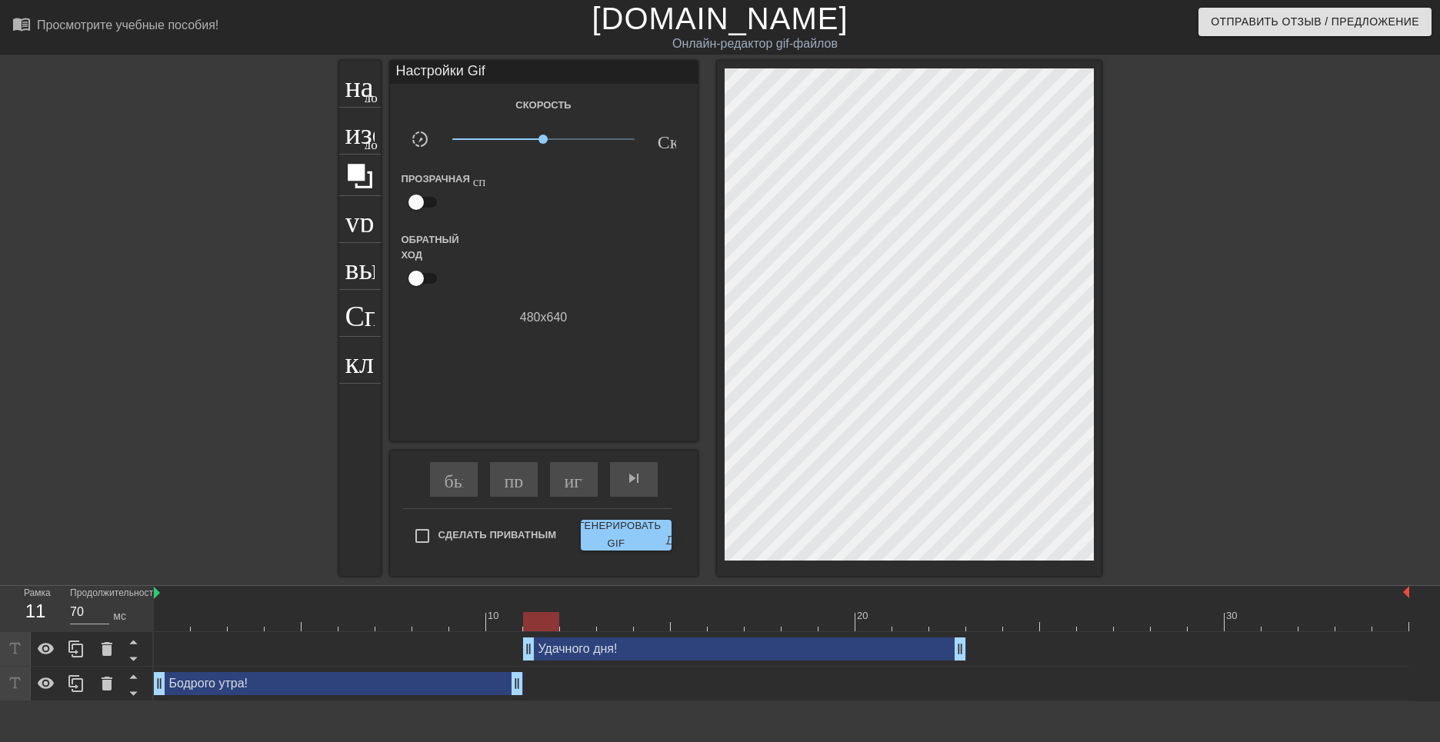
drag, startPoint x: 528, startPoint y: 651, endPoint x: 542, endPoint y: 652, distance: 13.9
drag, startPoint x: 544, startPoint y: 620, endPoint x: 535, endPoint y: 611, distance: 12.5
click at [535, 611] on div "10 20 30" at bounding box center [781, 608] width 1255 height 45
drag, startPoint x: 512, startPoint y: 685, endPoint x: 529, endPoint y: 689, distance: 17.4
click at [529, 689] on div "Бодрого утра! drag_handle - ручка перетаскивания drag_handle - ручка перетаскив…" at bounding box center [781, 683] width 1255 height 23
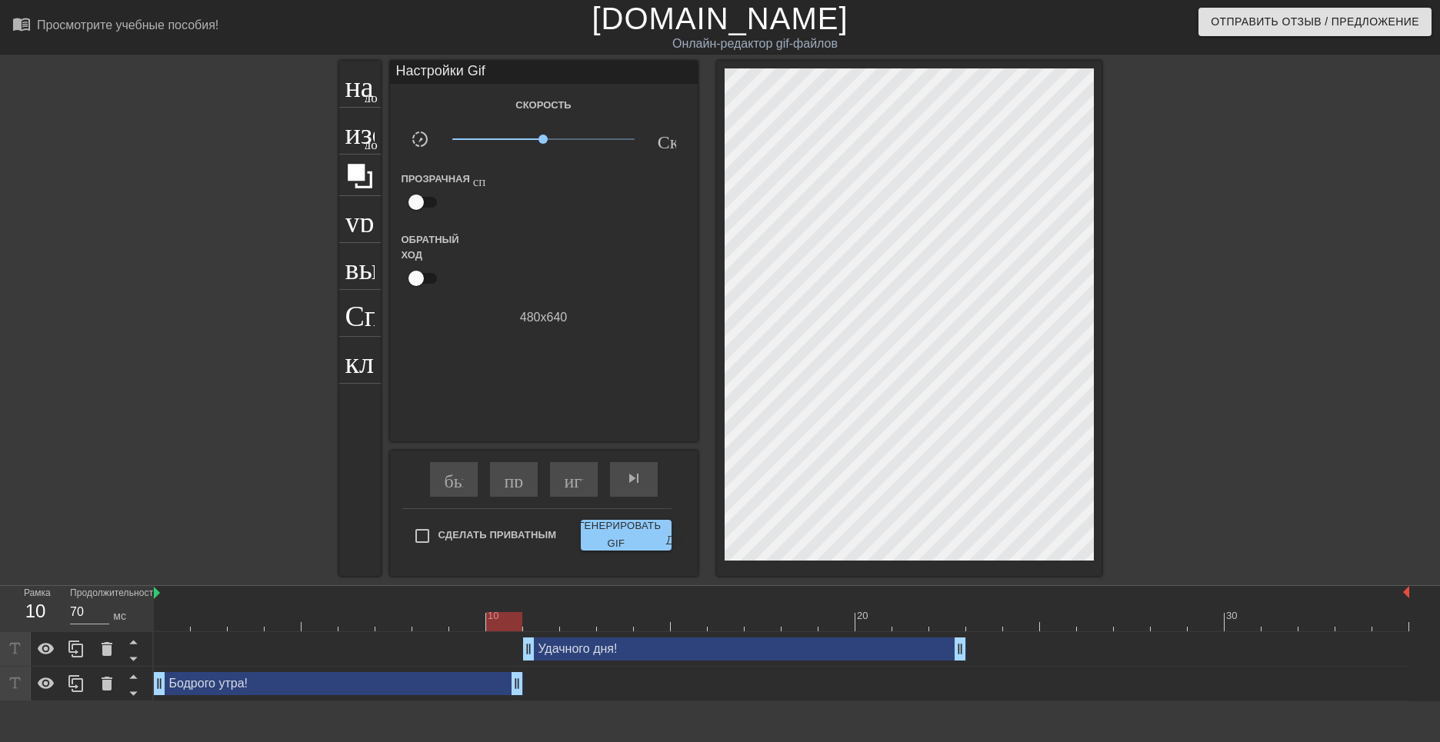
click at [616, 653] on div "Удачного дня! drag_handle - ручка перетаскивания drag_handle - ручка перетаскив…" at bounding box center [744, 649] width 443 height 23
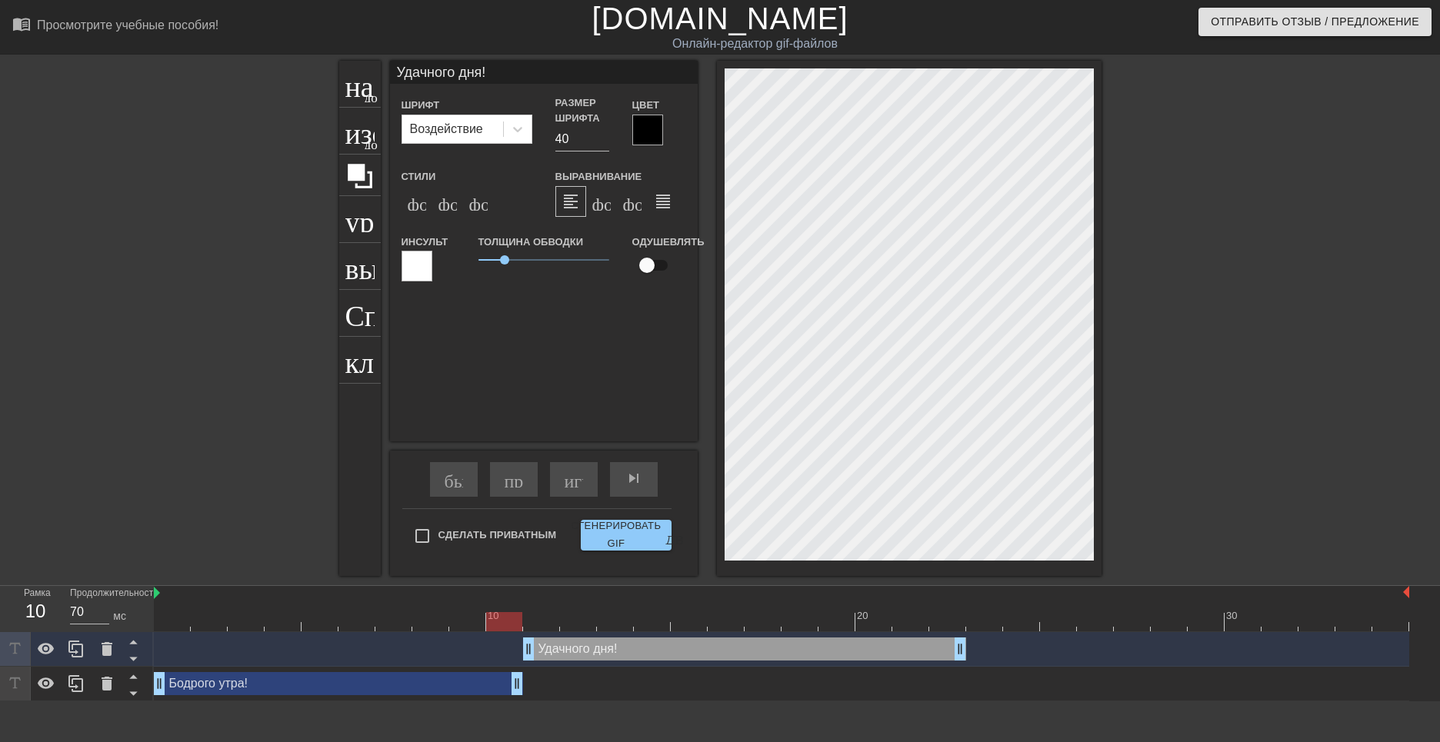
click at [937, 652] on div "Удачного дня! drag_handle - ручка перетаскивания drag_handle - ручка перетаскив…" at bounding box center [744, 649] width 443 height 23
drag, startPoint x: 505, startPoint y: 621, endPoint x: 960, endPoint y: 638, distance: 455.7
click at [960, 638] on div "10 20 30 Удачного дня! drag_handle - ручка перетаскивания drag_handle - ручка п…" at bounding box center [797, 643] width 1286 height 115
click at [361, 90] on ya-tr-span "название" at bounding box center [400, 82] width 111 height 29
type input "New text 3"
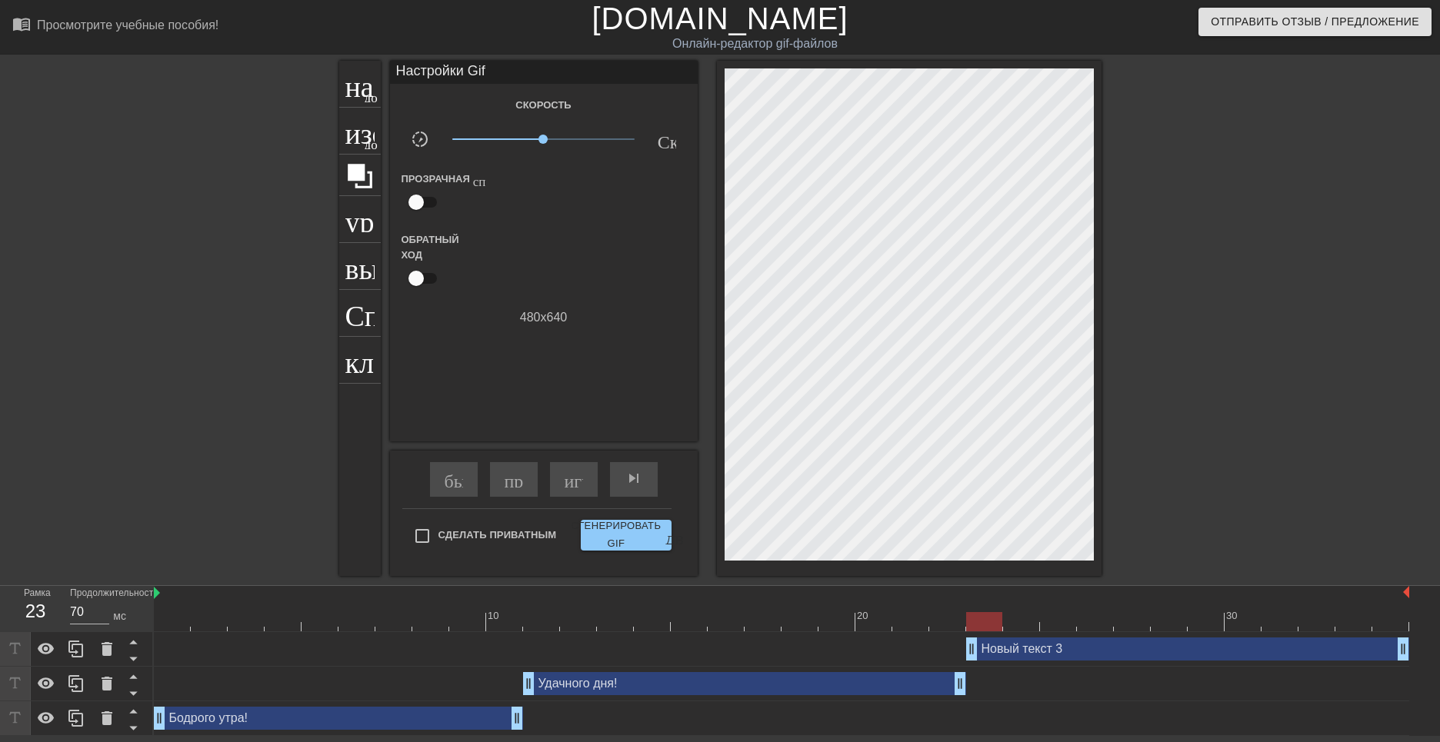
drag, startPoint x: 932, startPoint y: 653, endPoint x: 955, endPoint y: 653, distance: 23.1
click at [955, 653] on div "Новый текст 3 drag_handle - ручка перетаскивания drag_handle - ручка перетаскив…" at bounding box center [781, 649] width 1255 height 23
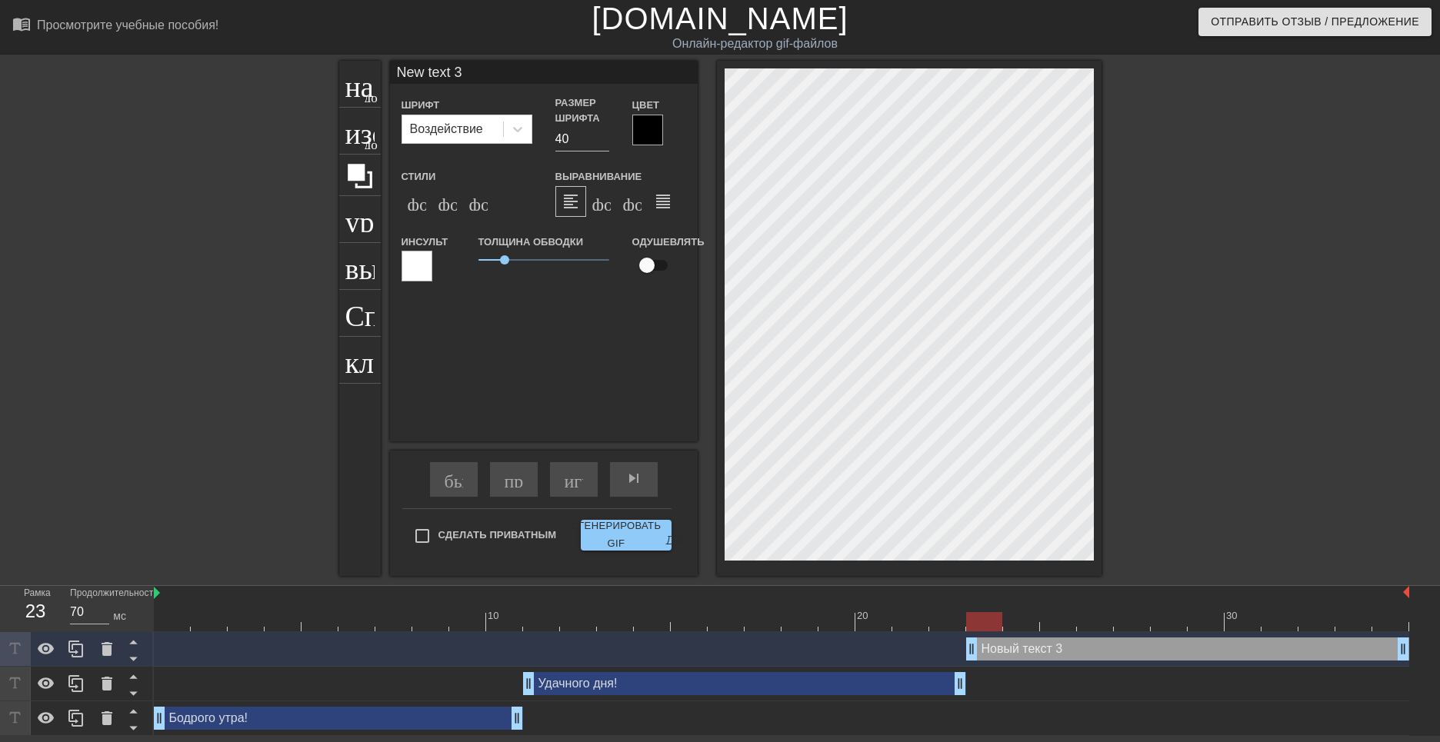
scroll to position [2, 2]
type input "New text"
type textarea "New text"
type input "New text"
type textarea "New text"
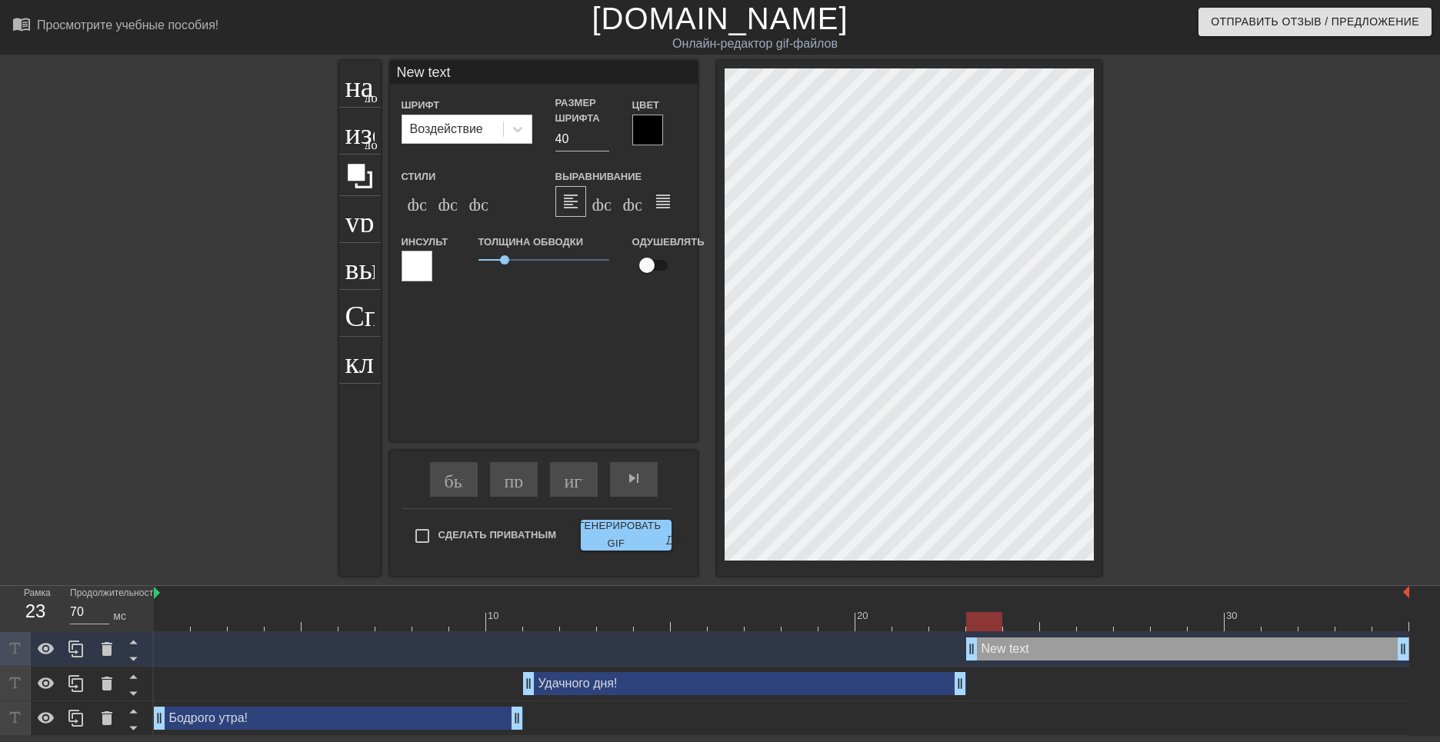
type input "New tex"
type textarea "New tex"
type input "New te"
type textarea "New te"
type input "New t"
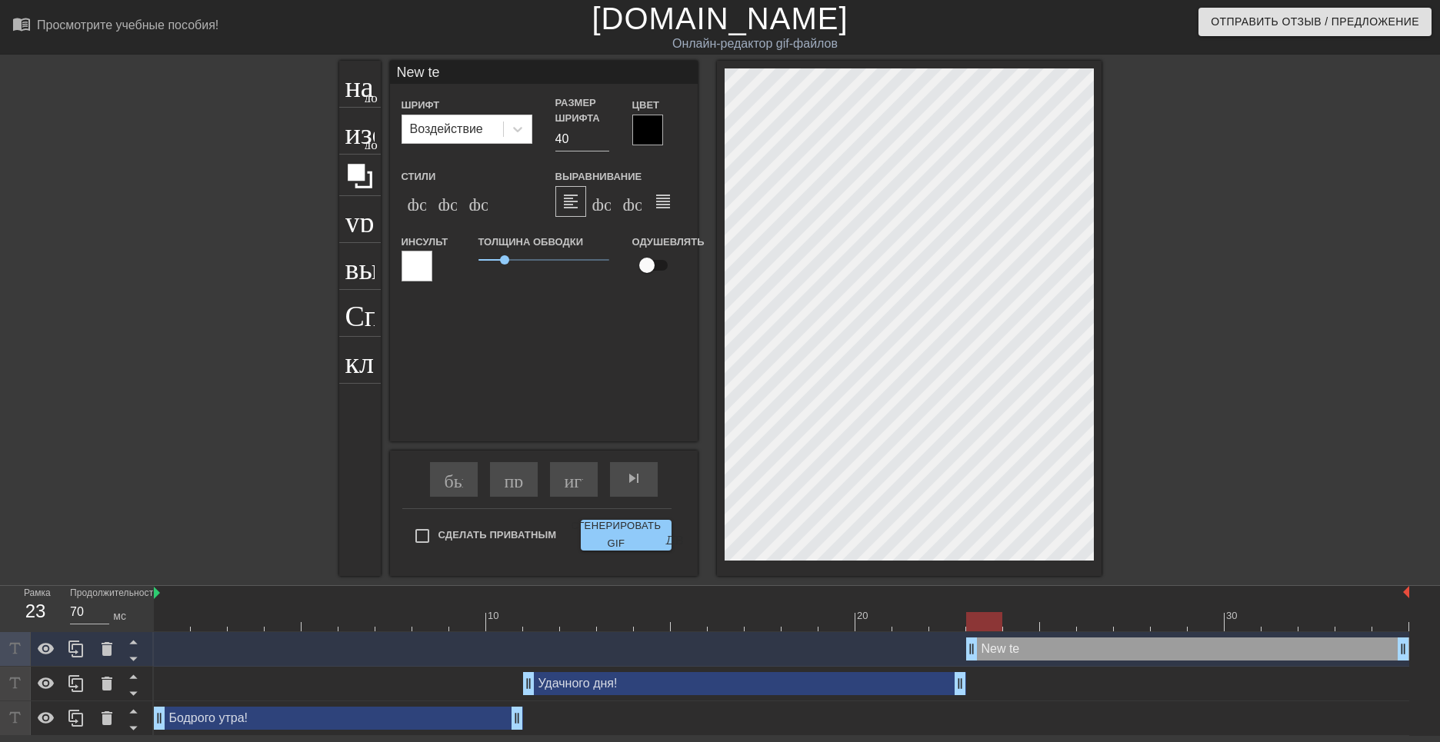
type textarea "New t"
type input "New"
type textarea "New"
type input "New"
type textarea "New"
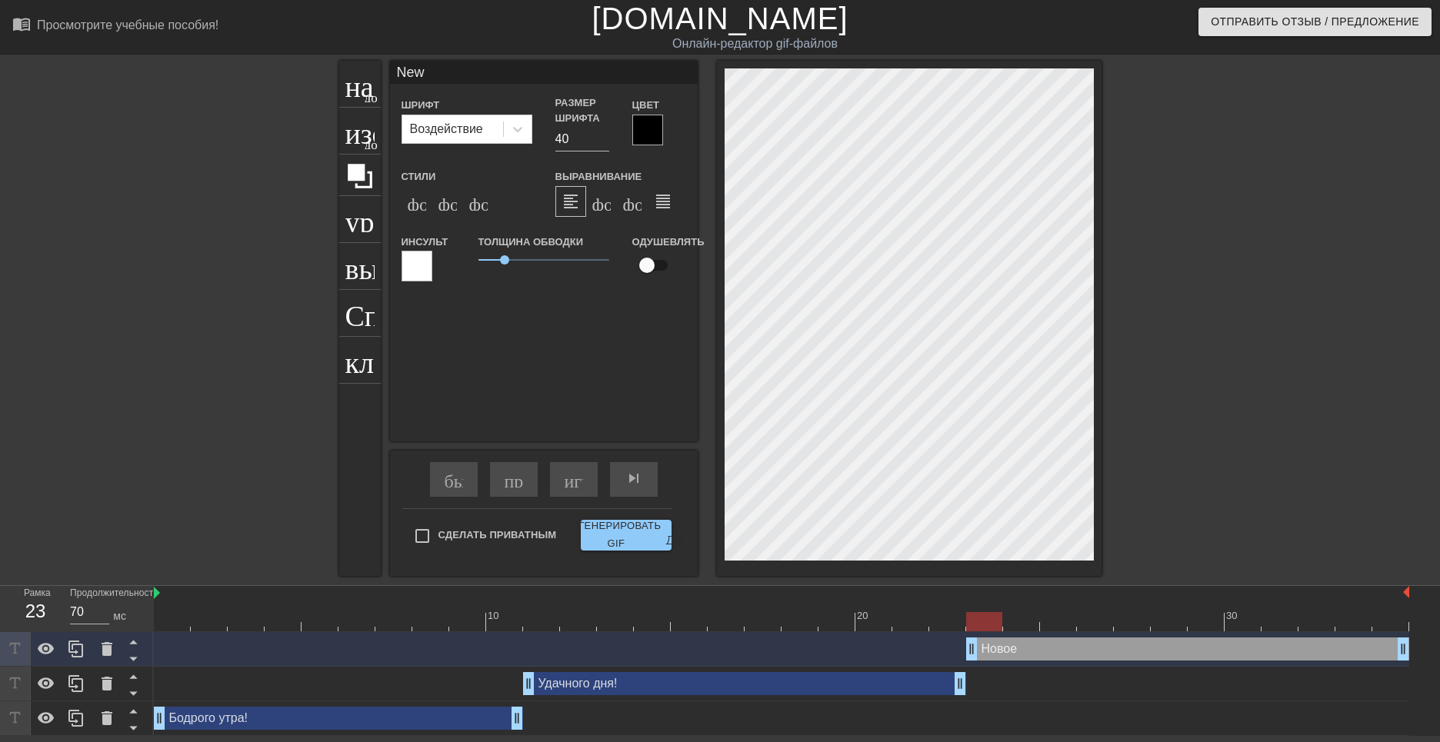
type input "Ne"
type textarea "Ne"
type input "N"
type textarea "N"
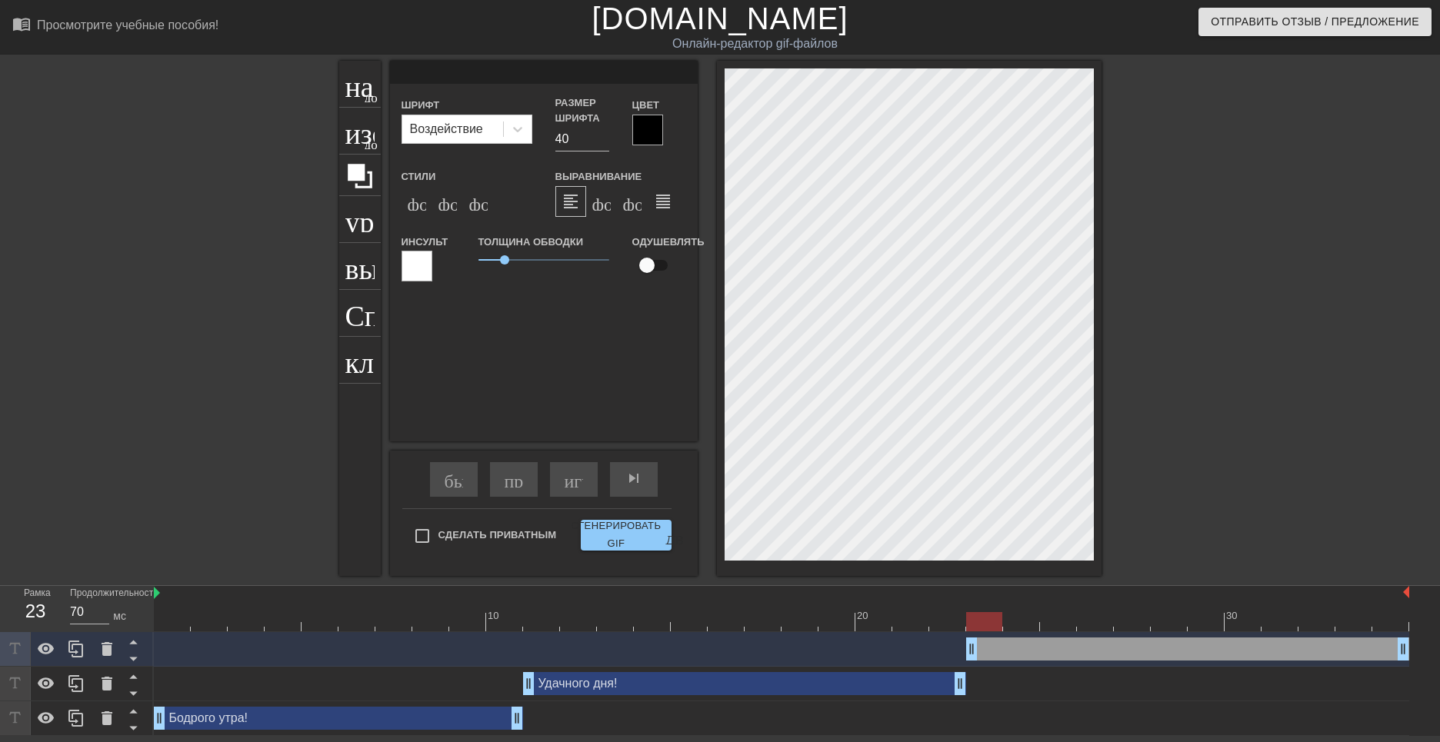
type input "С"
type textarea "С"
type input "Сч"
type textarea "Сч"
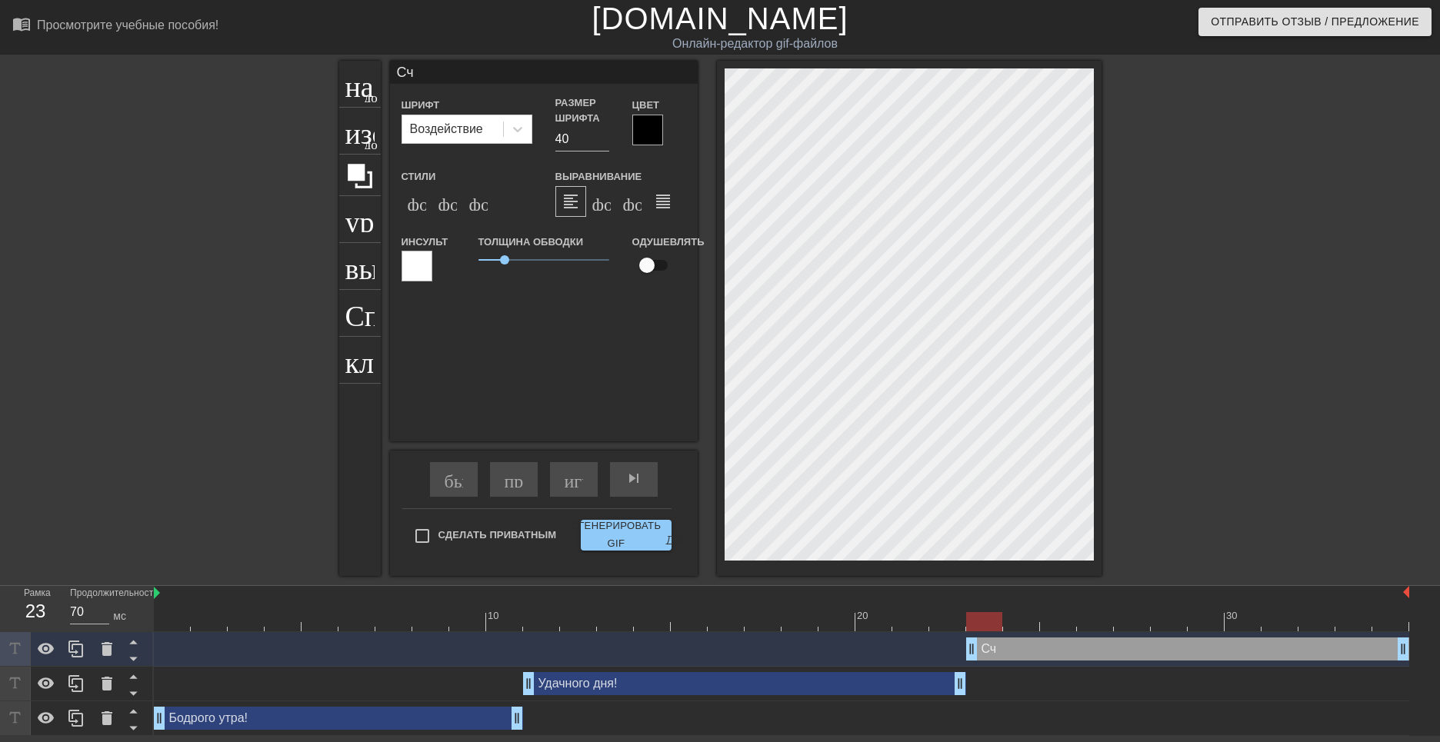
type input "Сча"
type textarea "Сча"
type input "Счас"
type textarea "Счас"
type input "Счаст"
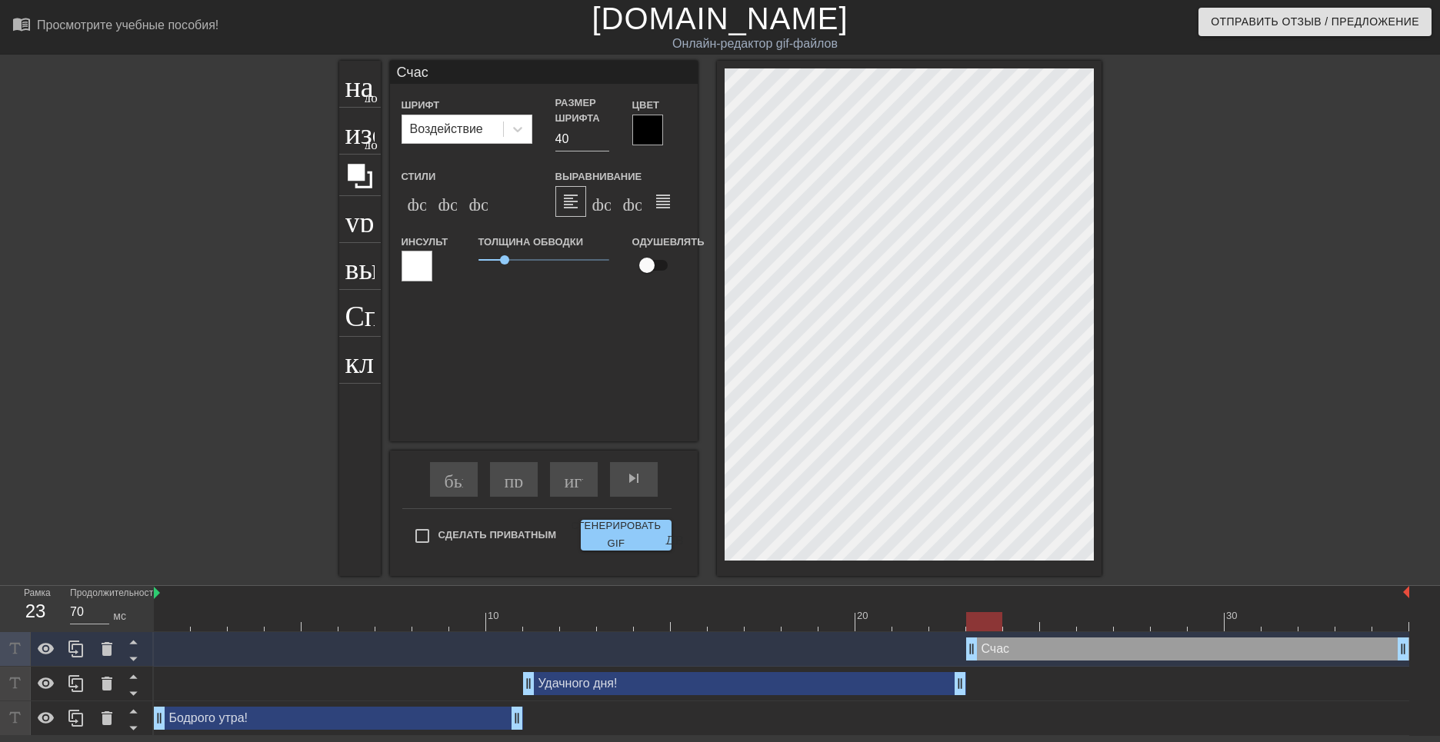
type textarea "Счаст"
type input "Счастл"
type textarea "Счастл"
type input "Счастли"
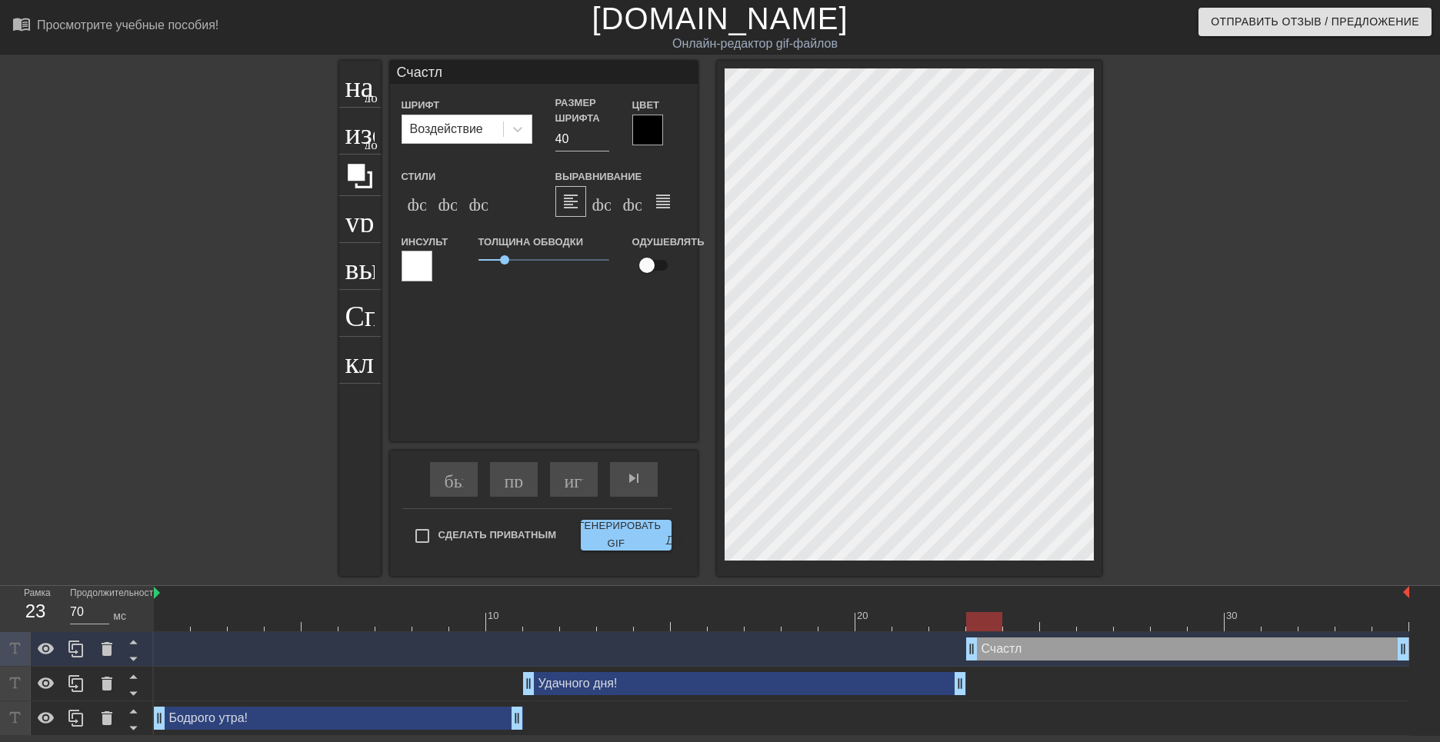
type textarea "Счастли"
type input "Счастлив"
type textarea "Счастлив"
type input "Счастливо"
type textarea "Счастливо"
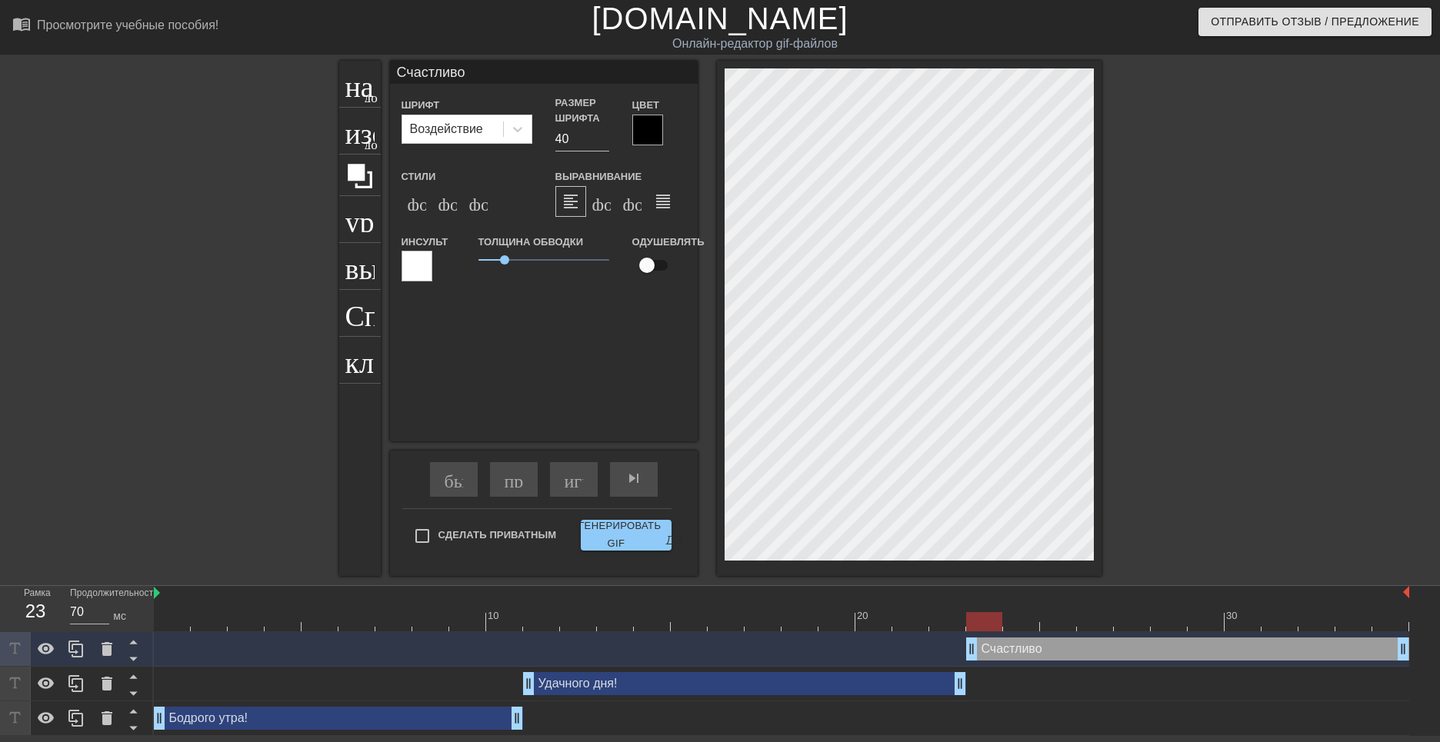
type input "Счастливог"
type textarea "Счастливог"
type input "Счастливого"
type textarea "Счастливого"
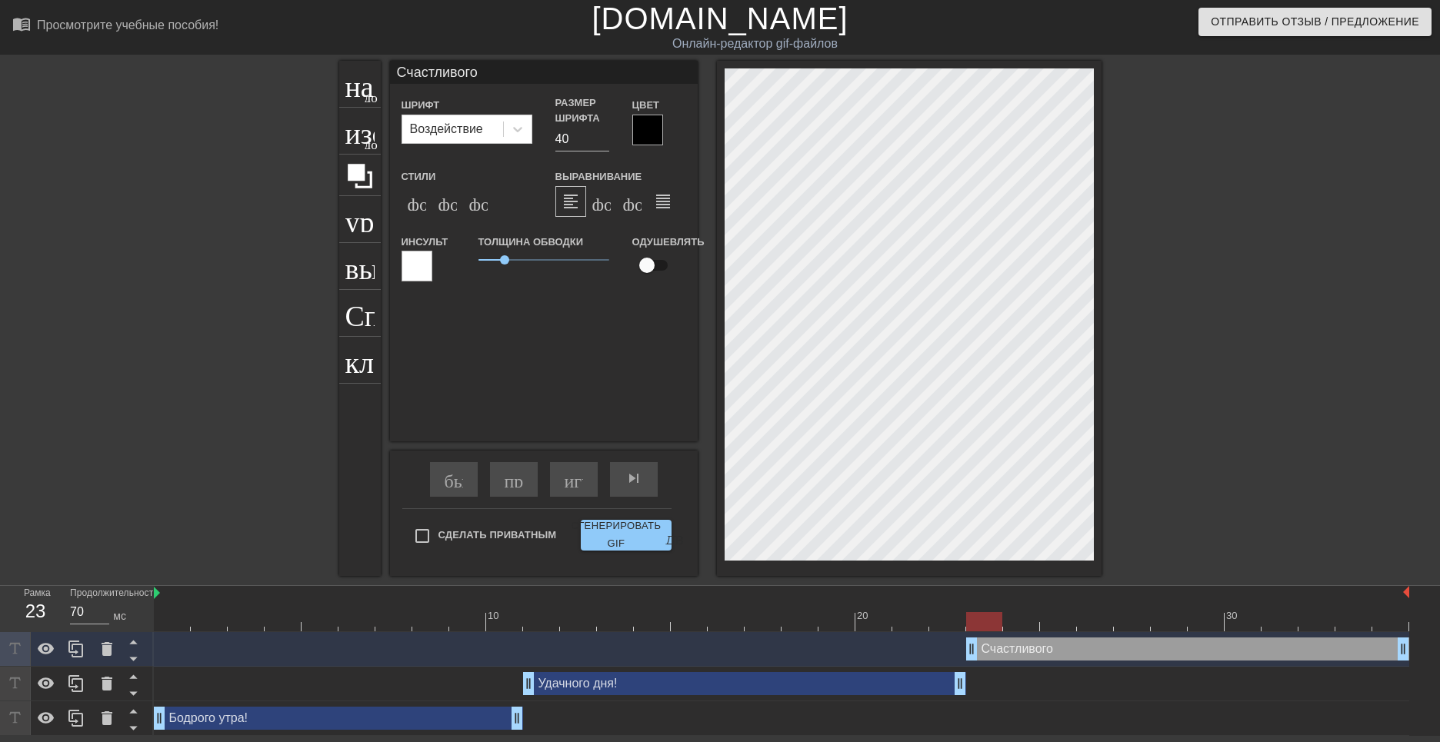
type input "Счастливого"
type textarea "Счастливого"
type input "Счастливого н"
type textarea "Счастливого н"
type input "Счастливого на"
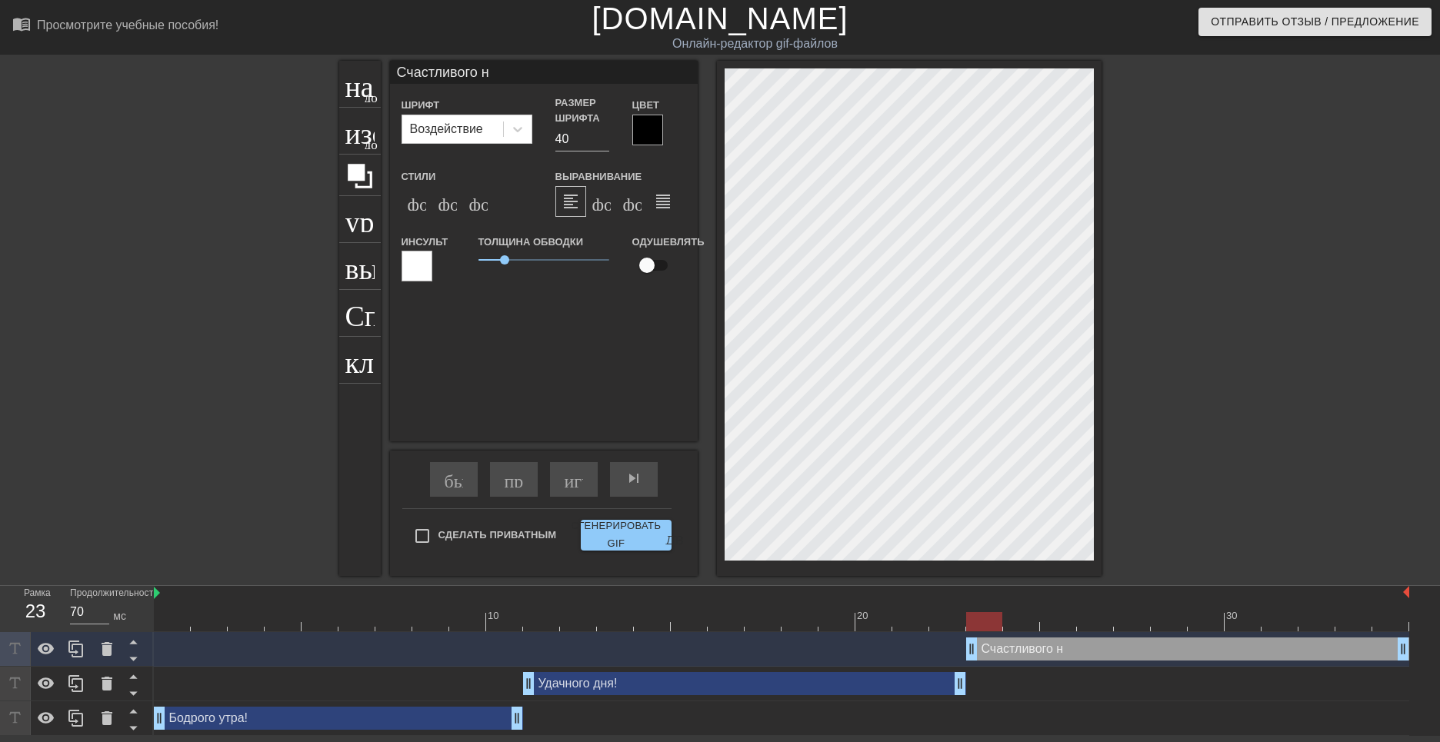
type textarea "Счастливого на"
type input "Счастливого нас"
type textarea "Счастливого нас"
type input "Счастливого наст"
type textarea "Счастливого наст"
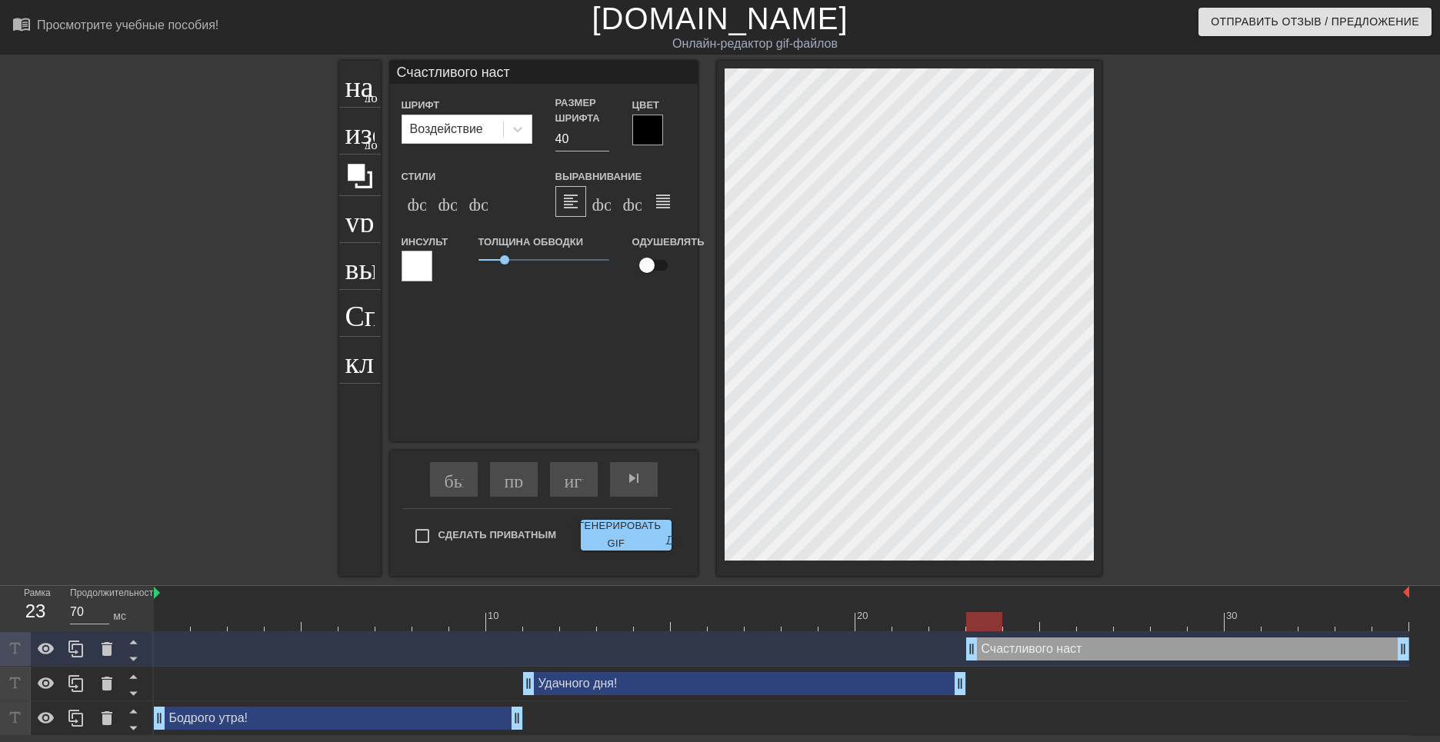
type input "Счастливого настр"
type textarea "Счастливого настр"
type input "Счастливого настро"
type textarea "Счастливого настро"
type input "Счастливого настрое"
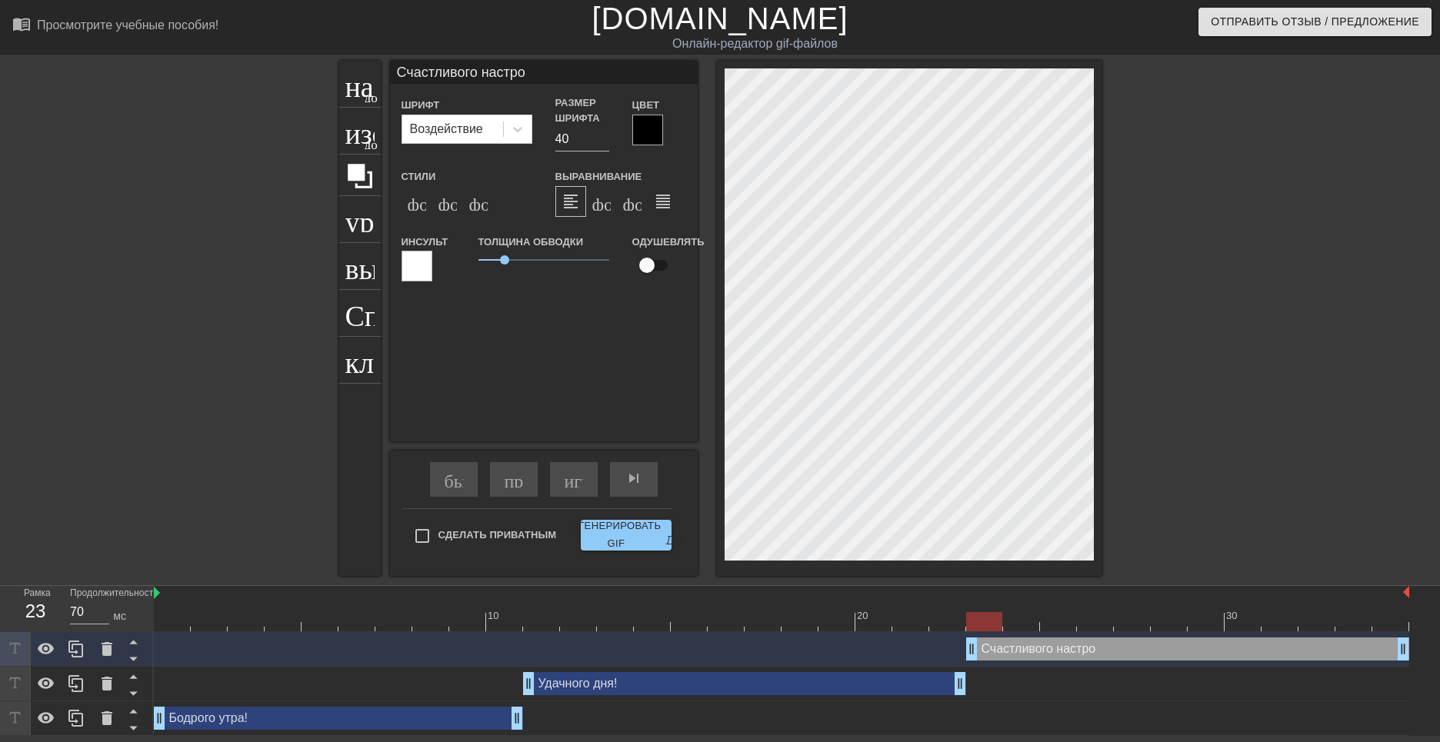
type textarea "Счастливого настрое"
type input "Счастливого настроен"
type textarea "Счастливого настроен"
type input "Счастливого настроени"
type textarea "Счастливого настроени"
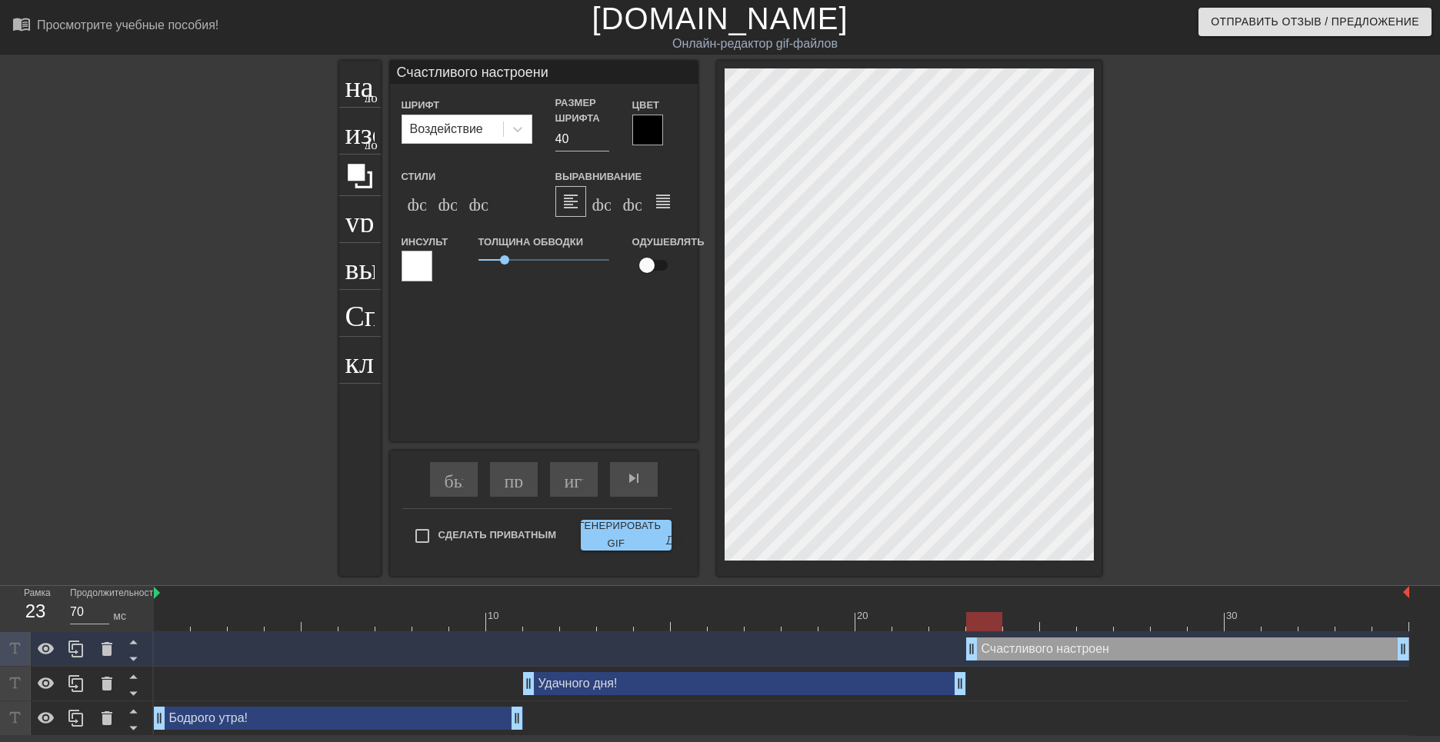
scroll to position [2, 11]
type input "Счастливого настроения"
type textarea "Счастливого настроения"
type input "Счастливого настроения!"
type textarea "Счастливого настроения!"
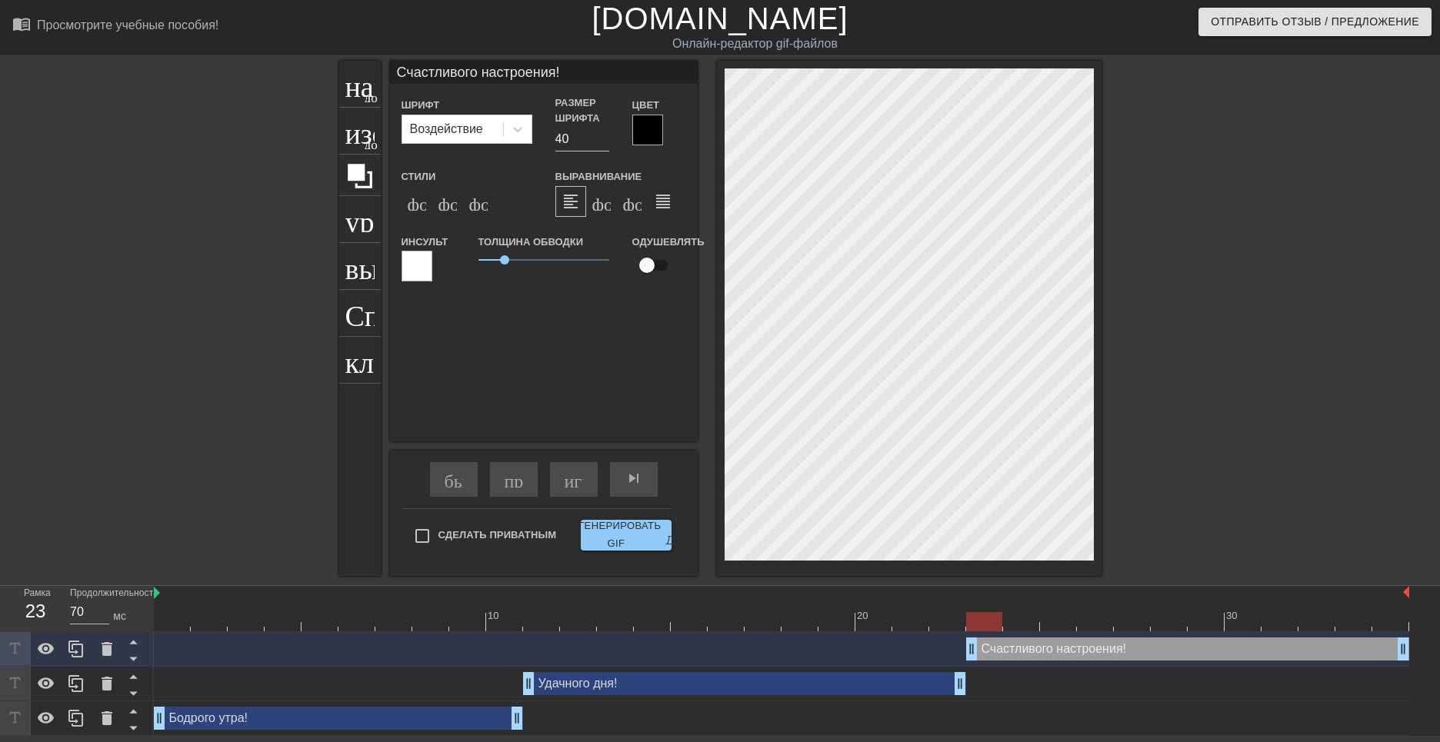
scroll to position [2, 12]
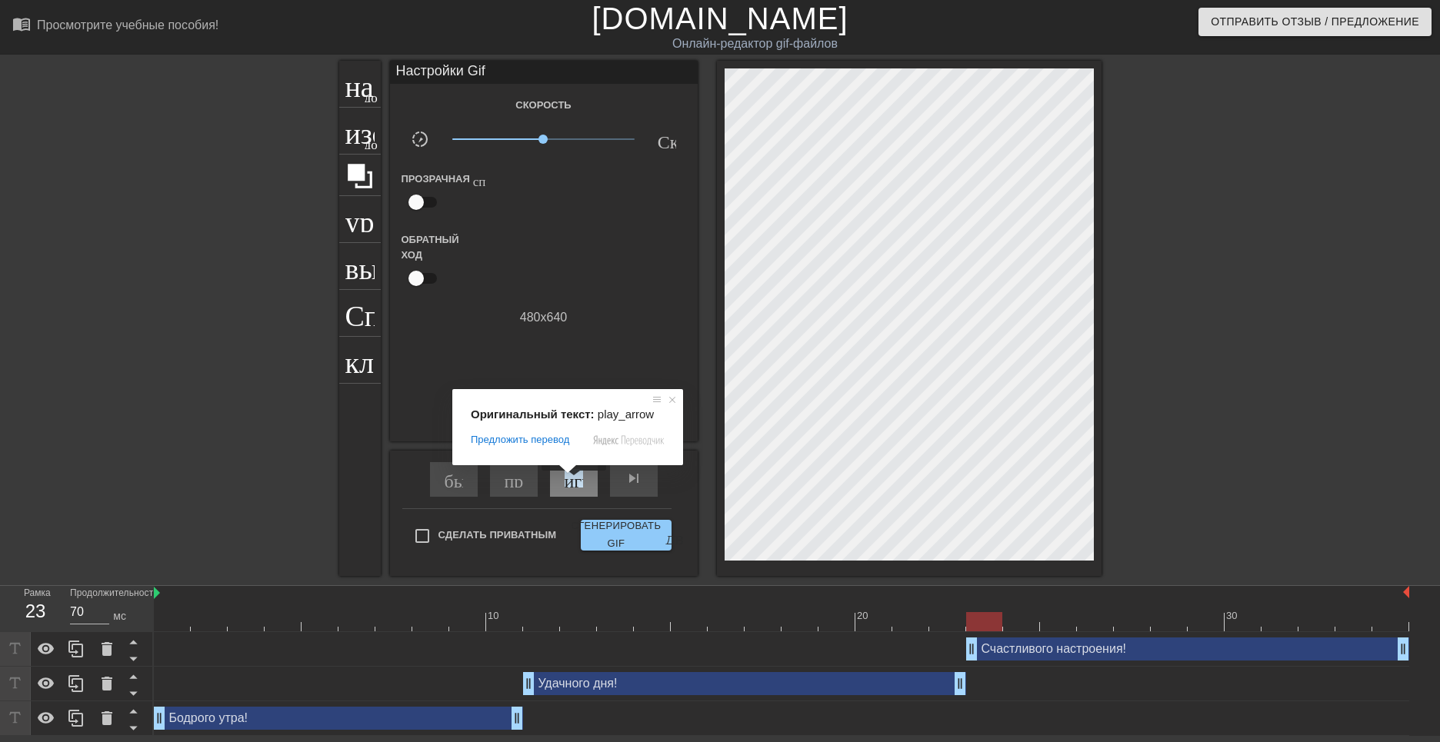
click at [575, 482] on ya-tr-span "играй_арроу" at bounding box center [619, 478] width 108 height 18
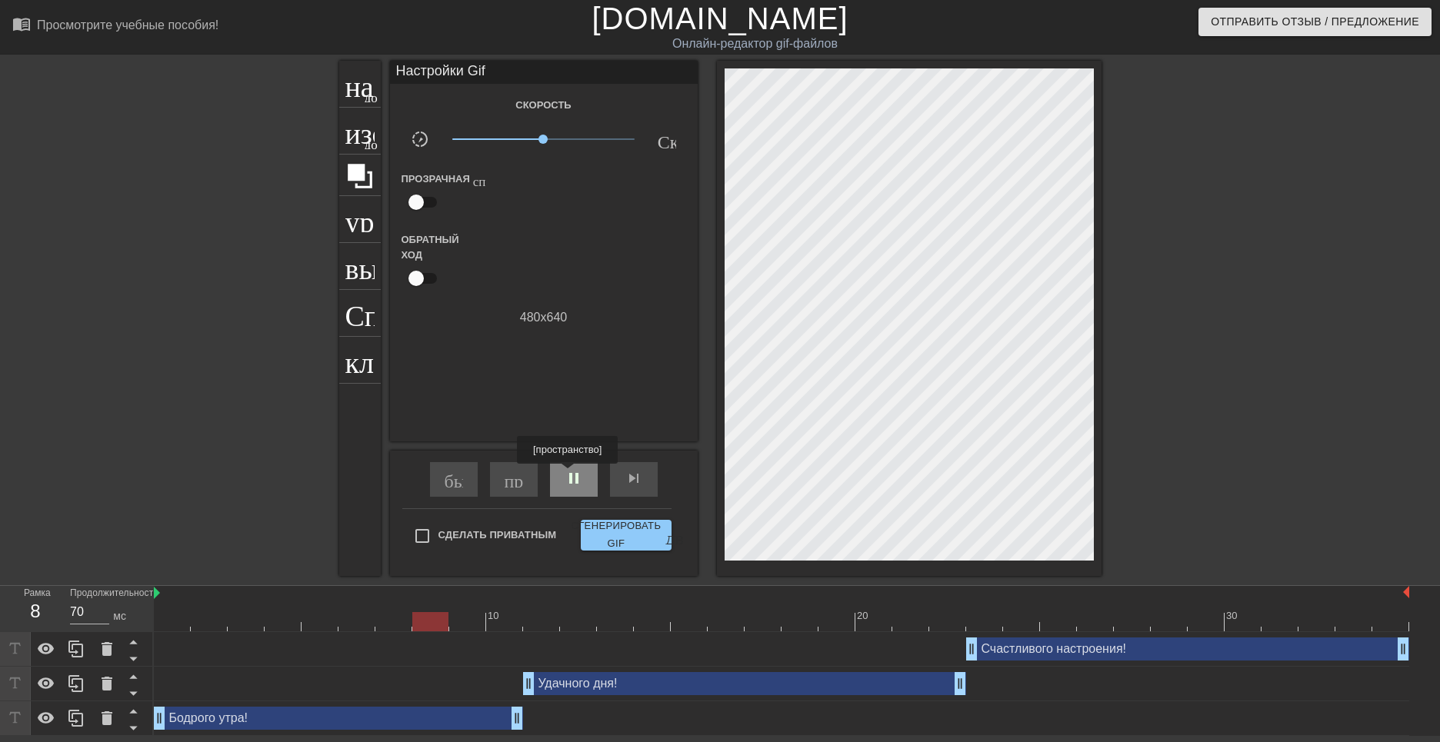
click at [571, 475] on span "pause" at bounding box center [574, 478] width 18 height 18
drag, startPoint x: 465, startPoint y: 625, endPoint x: 128, endPoint y: 612, distance: 337.9
click at [128, 612] on div "Рамка 1 Продолжительность 70 мс 10 20 30 Счастливого настроения! drag_handle - …" at bounding box center [720, 661] width 1440 height 150
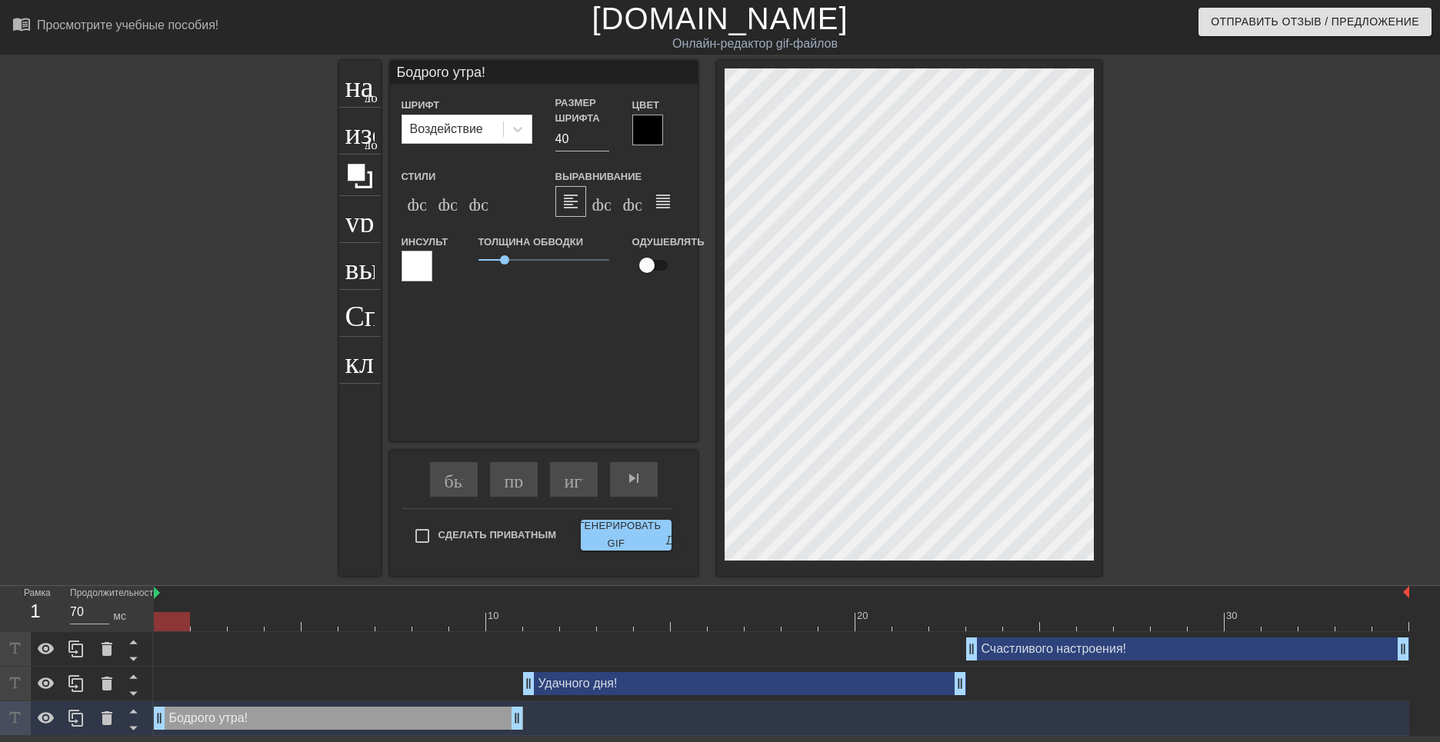
click at [645, 132] on div at bounding box center [647, 130] width 31 height 31
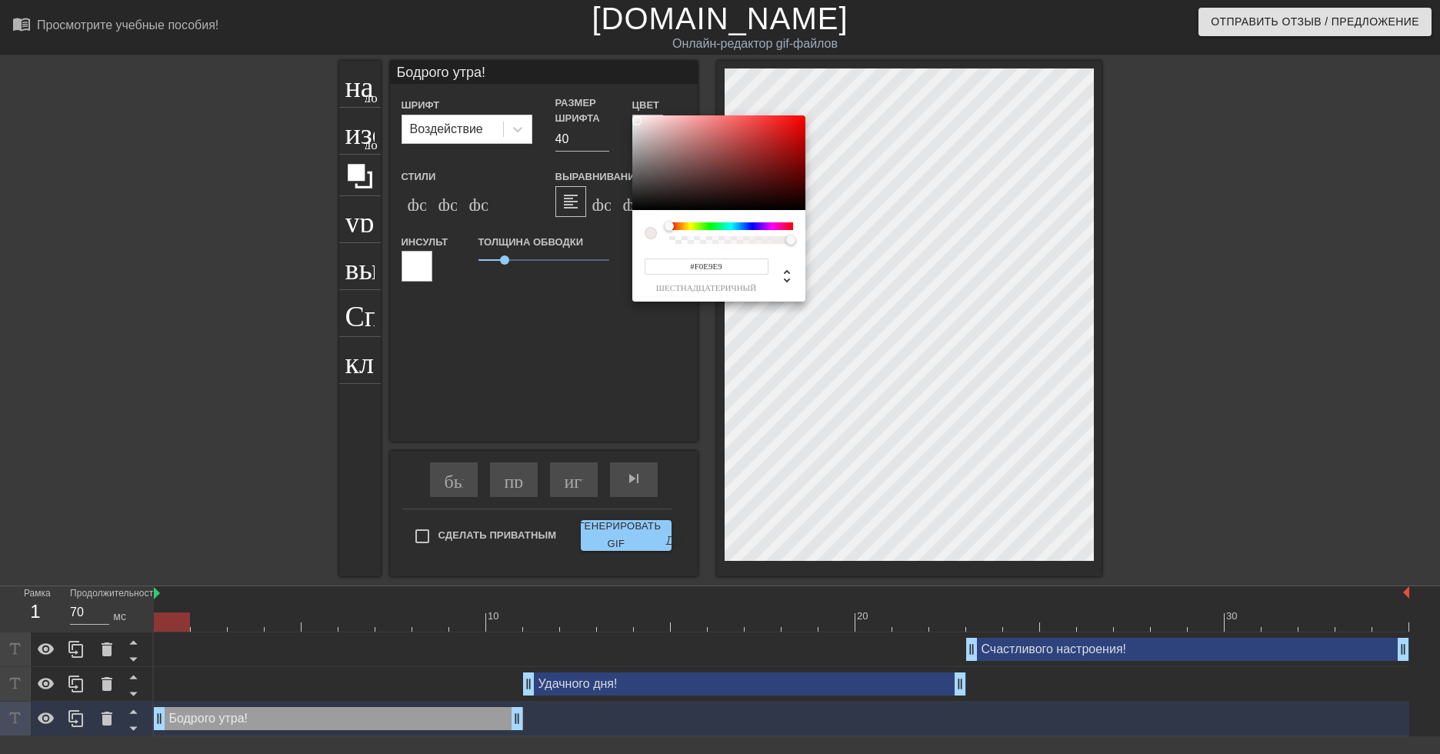
click at [637, 121] on div at bounding box center [718, 162] width 173 height 95
click at [635, 118] on div at bounding box center [634, 118] width 9 height 9
click at [635, 117] on div at bounding box center [634, 116] width 9 height 9
type input "#FCFCFC"
click at [631, 116] on div "#FCFCFC шестнадцатеричный" at bounding box center [720, 377] width 1440 height 754
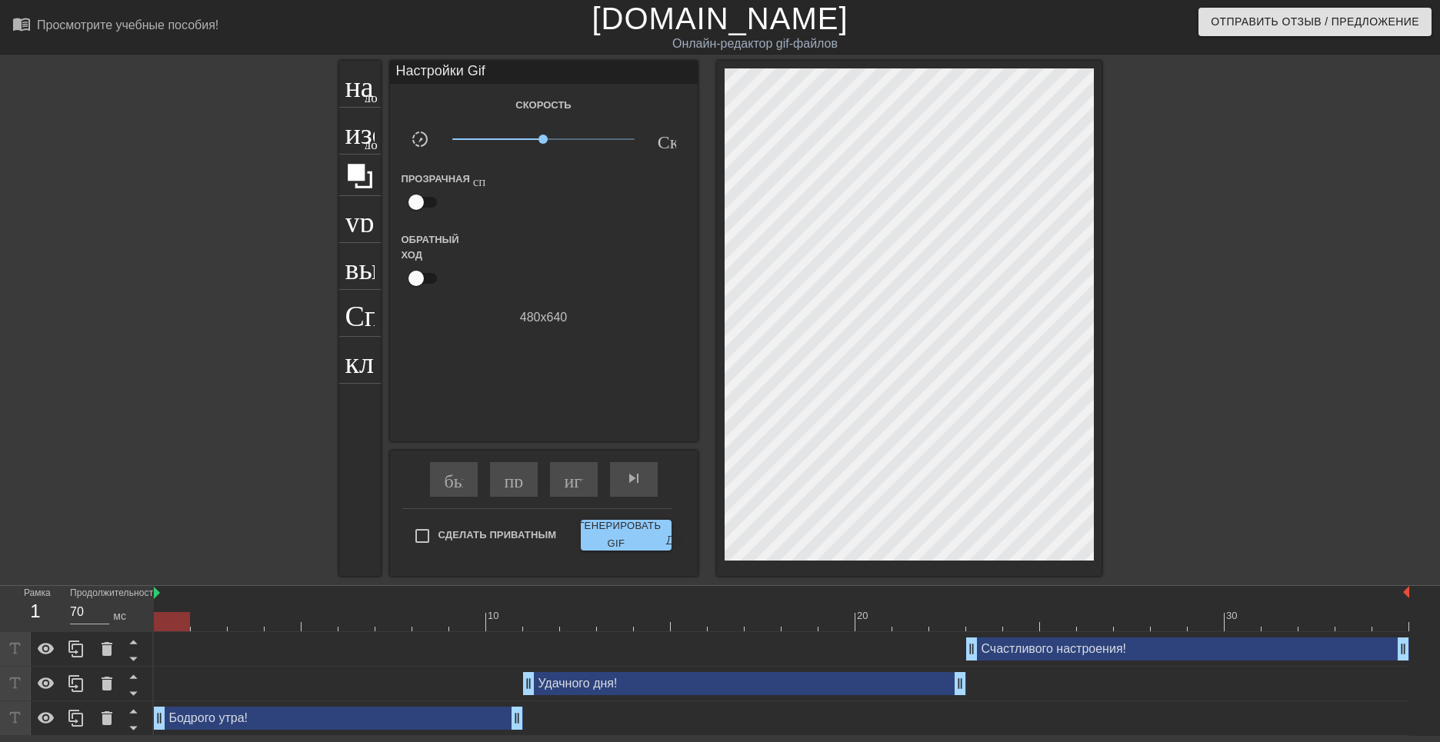
click at [417, 275] on input "checkbox" at bounding box center [416, 278] width 88 height 29
click at [427, 278] on input "checkbox" at bounding box center [431, 278] width 88 height 29
checkbox input "false"
click at [508, 270] on div at bounding box center [492, 262] width 102 height 61
click at [544, 236] on div "Обратный ход" at bounding box center [544, 262] width 308 height 61
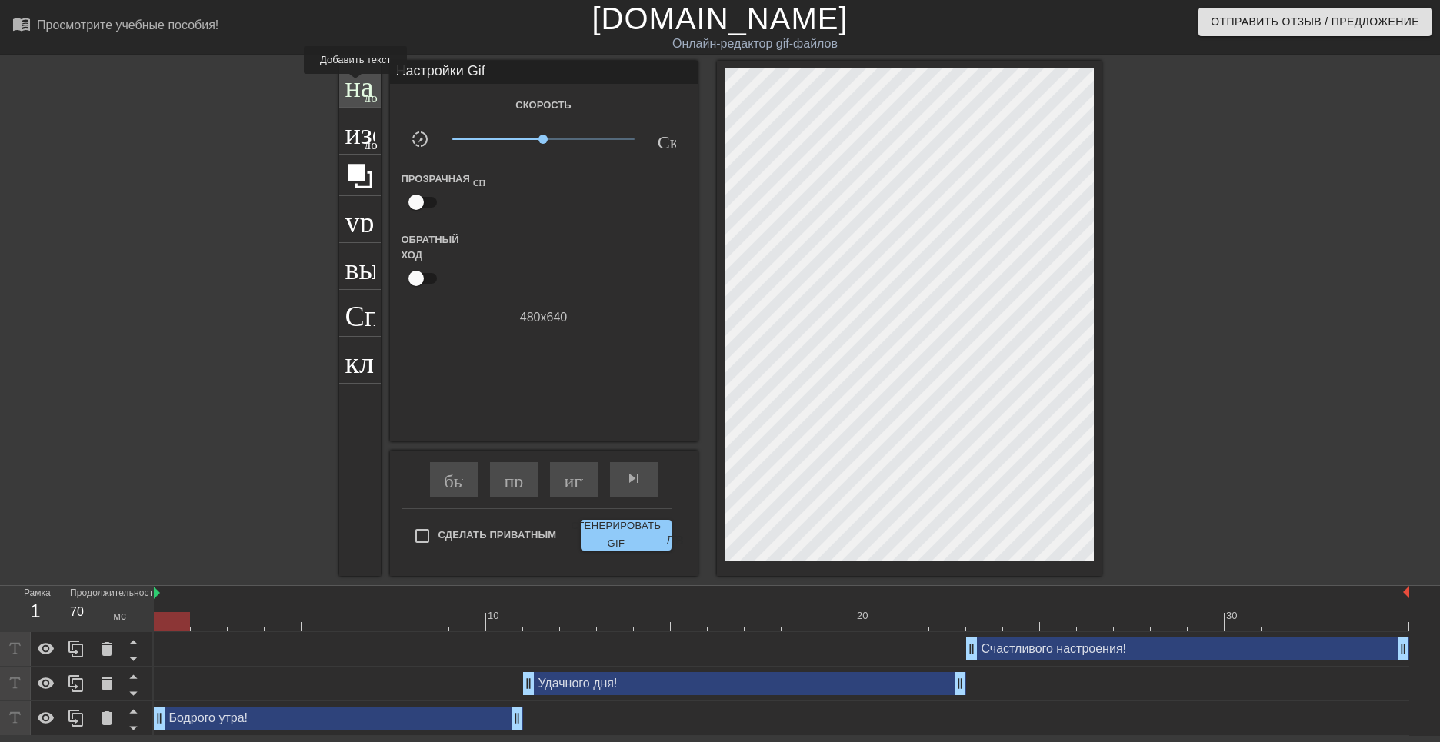
click at [358, 85] on ya-tr-span "название" at bounding box center [400, 82] width 111 height 29
click at [452, 713] on div "Бодрого утра! drag_handle - ручка перетаскивания drag_handle - ручка перетаскив…" at bounding box center [338, 718] width 369 height 23
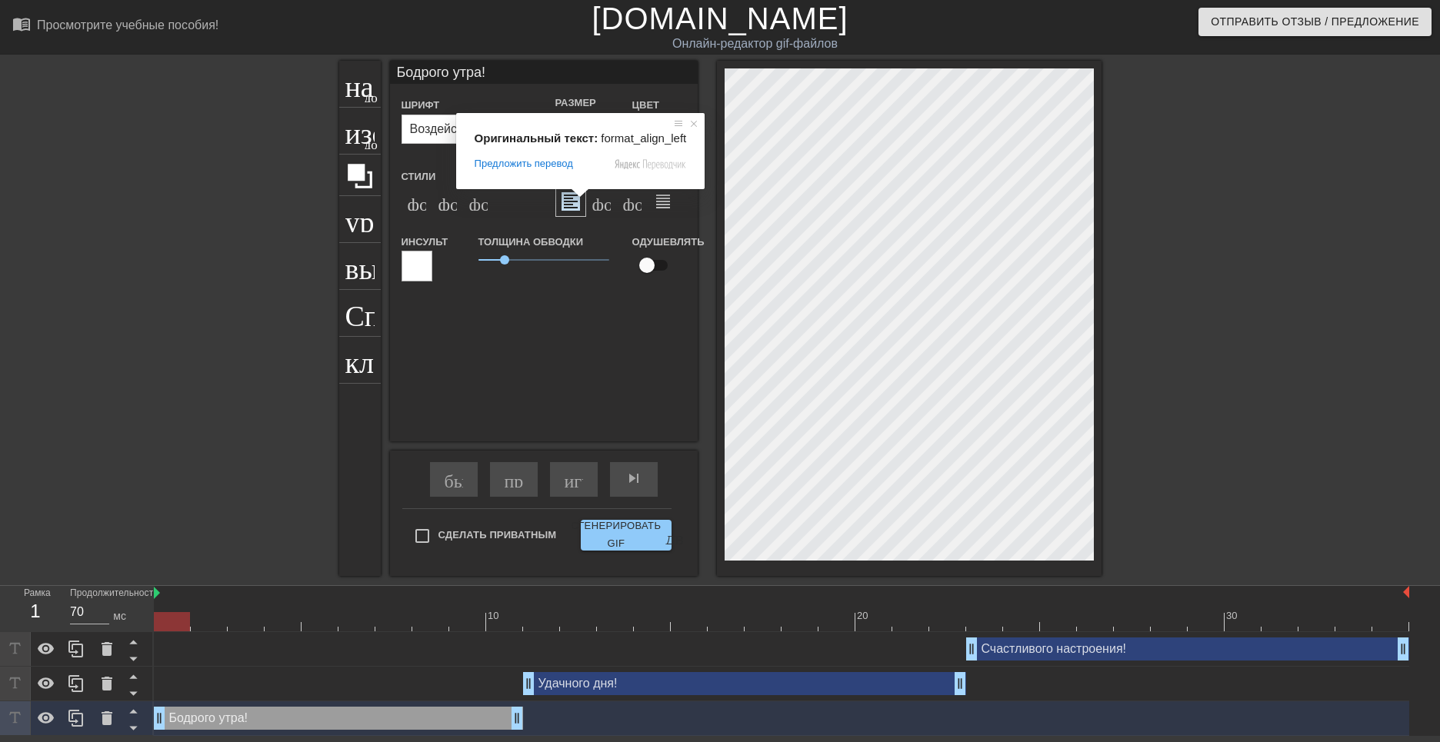
click at [605, 308] on div "Бодрого утра! Шрифт Воздействие Размер шрифта 40 Цвет Стили формат_bold формат_…" at bounding box center [544, 251] width 308 height 381
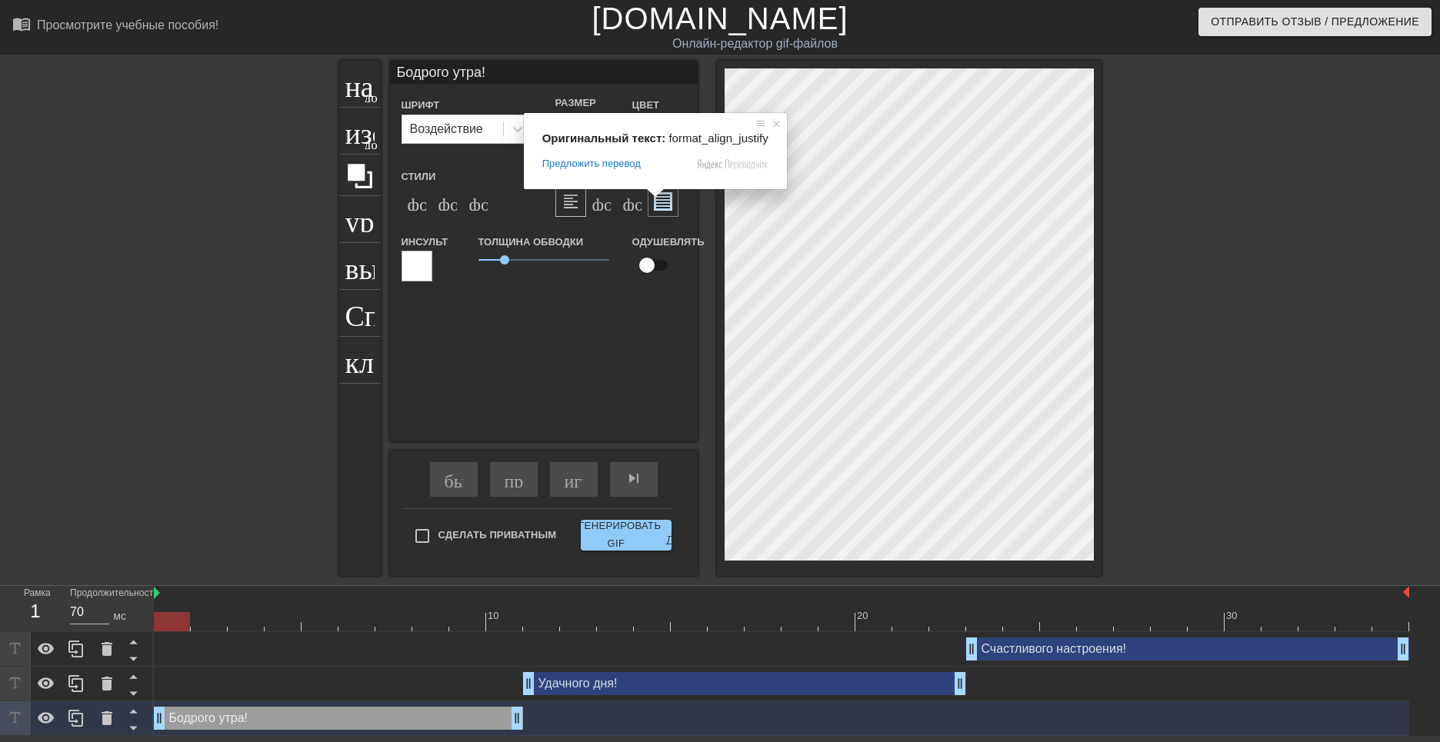
click at [661, 205] on ya-tr-span "format_align_justify формат_align_justify" at bounding box center [823, 201] width 339 height 18
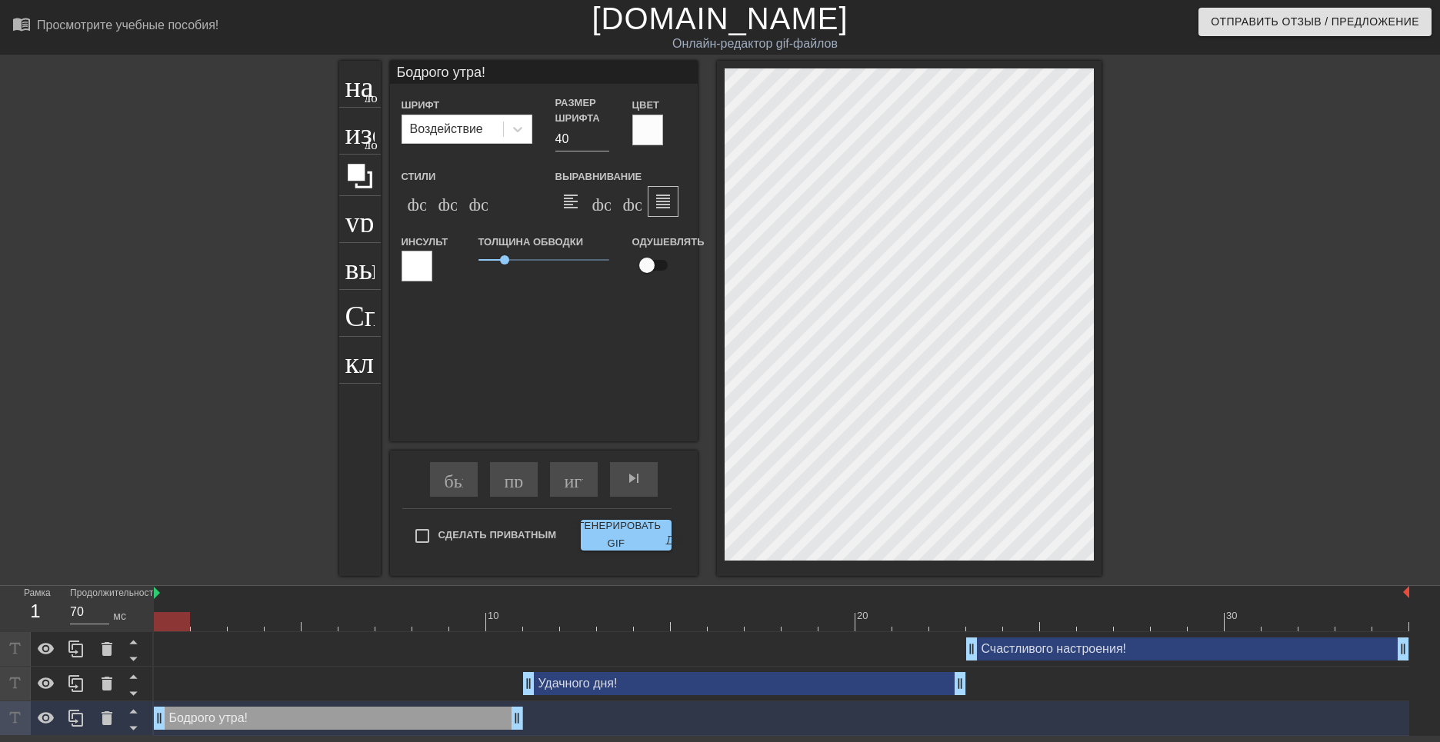
click at [661, 205] on ya-tr-span "format_align_justify формат_align_justify" at bounding box center [823, 201] width 339 height 18
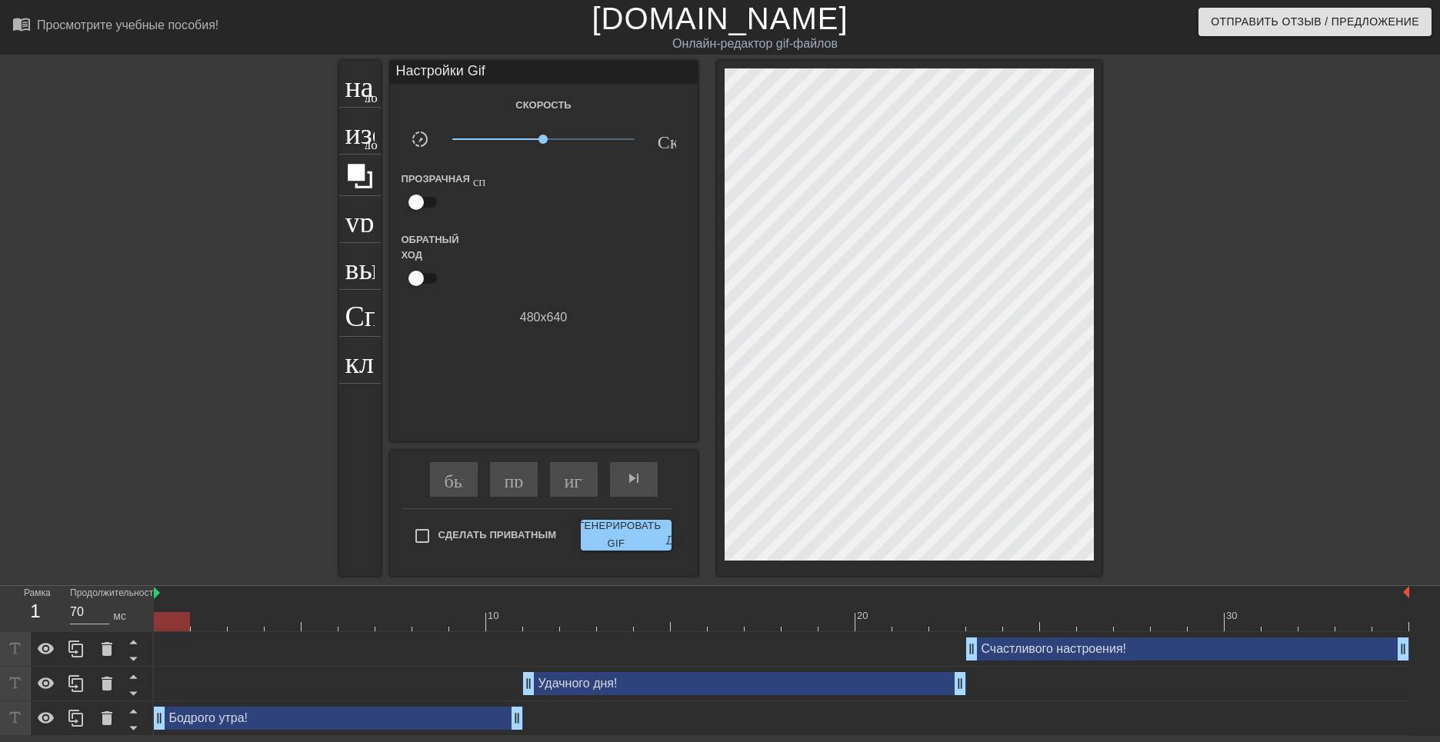
click at [442, 718] on div "Бодрого утра! drag_handle - ручка перетаскивания drag_handle - ручка перетаскив…" at bounding box center [338, 718] width 369 height 23
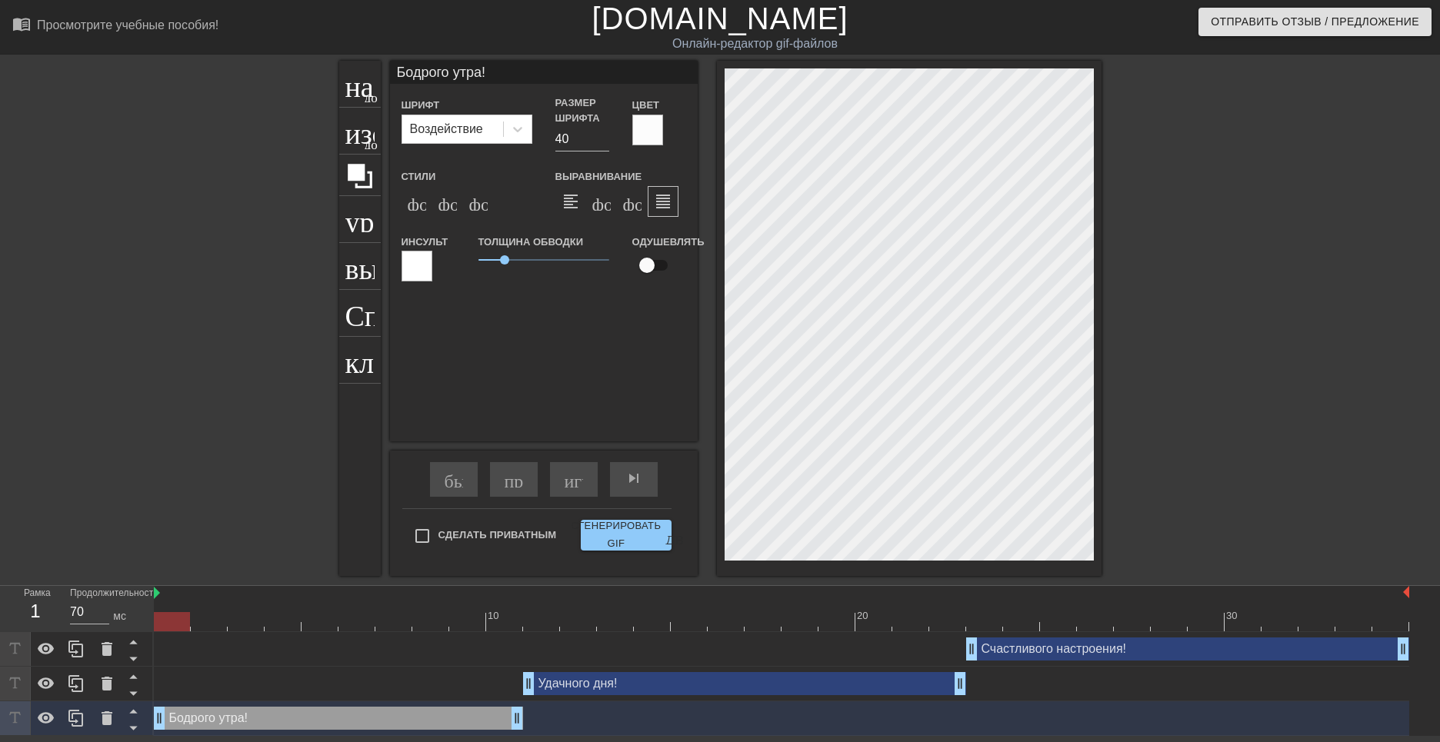
click at [415, 268] on div at bounding box center [417, 266] width 31 height 31
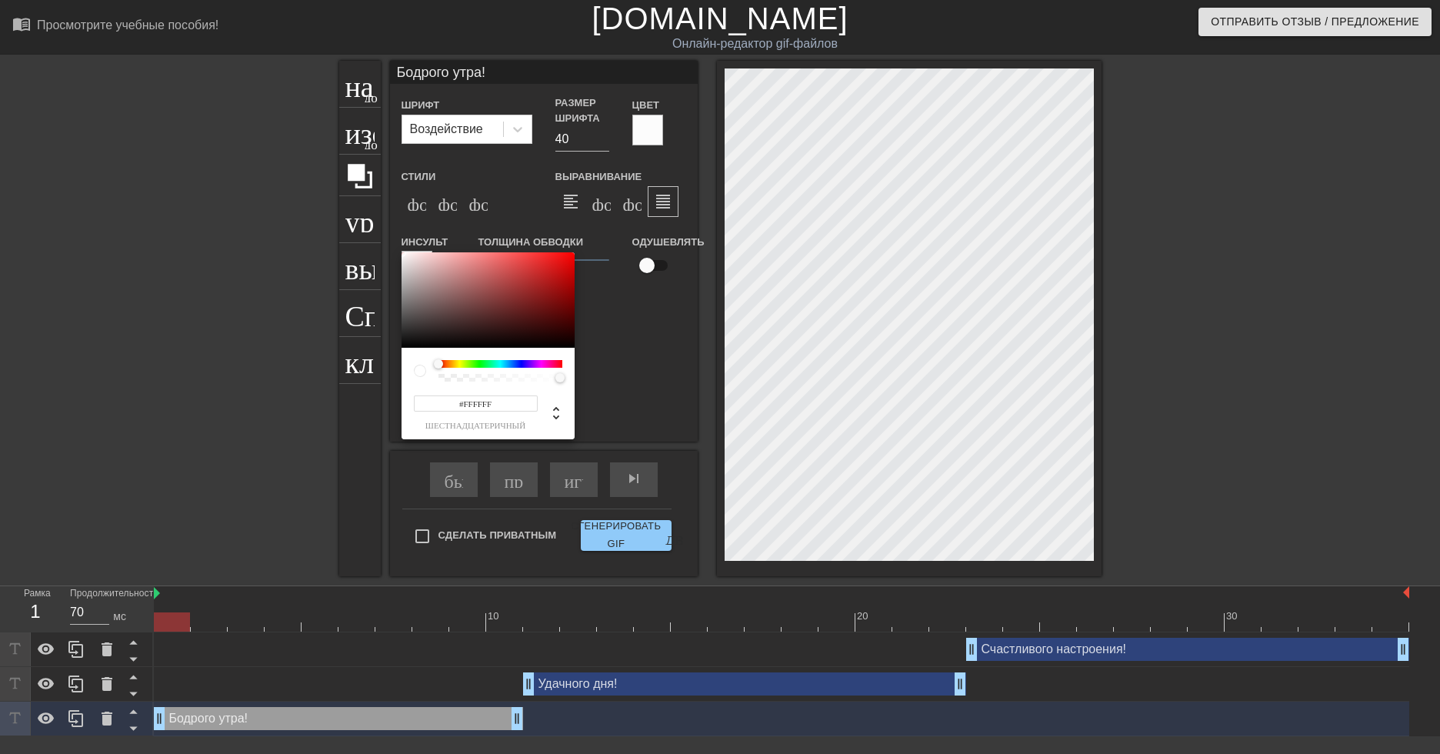
click at [475, 365] on div at bounding box center [500, 364] width 124 height 8
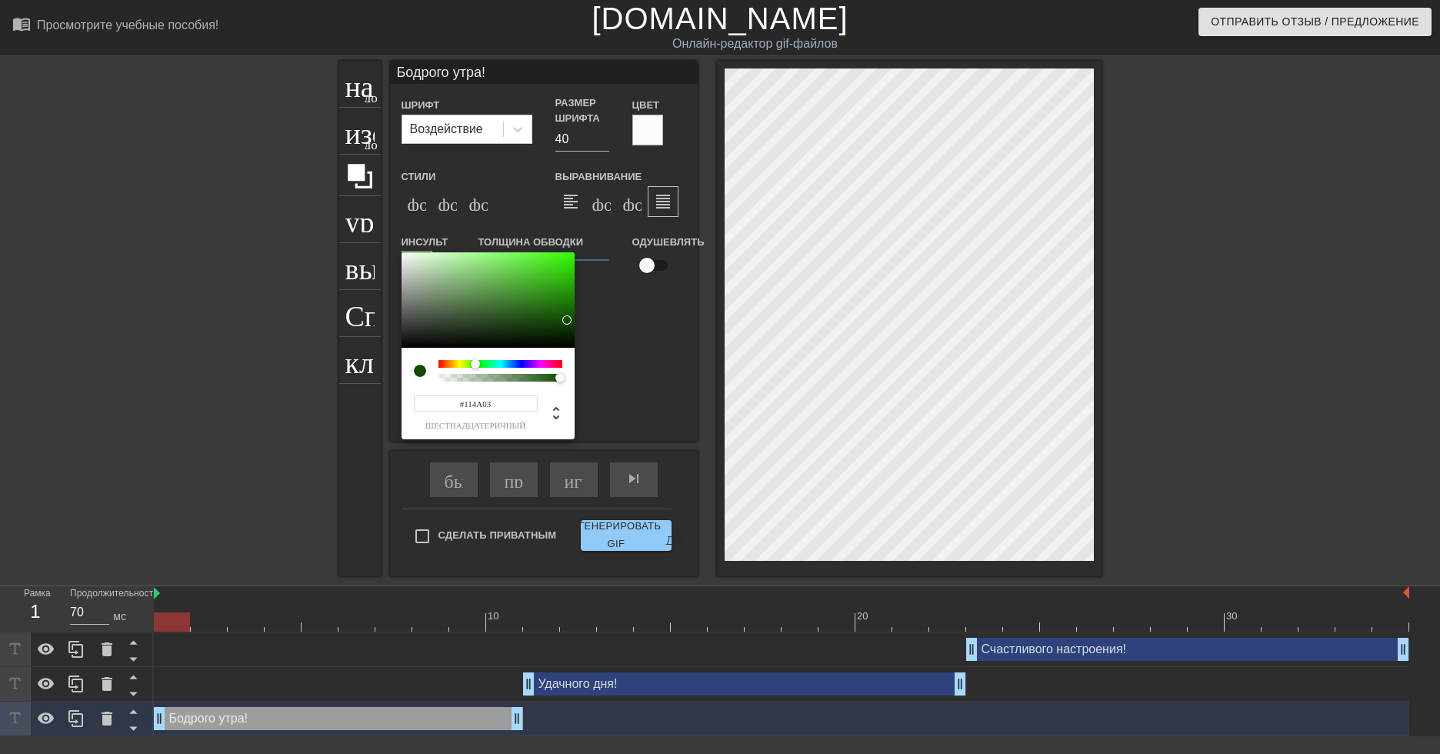
click at [566, 320] on div at bounding box center [488, 299] width 173 height 95
click at [567, 333] on div at bounding box center [488, 299] width 173 height 95
type input "#092903"
click at [562, 332] on div at bounding box center [565, 332] width 9 height 9
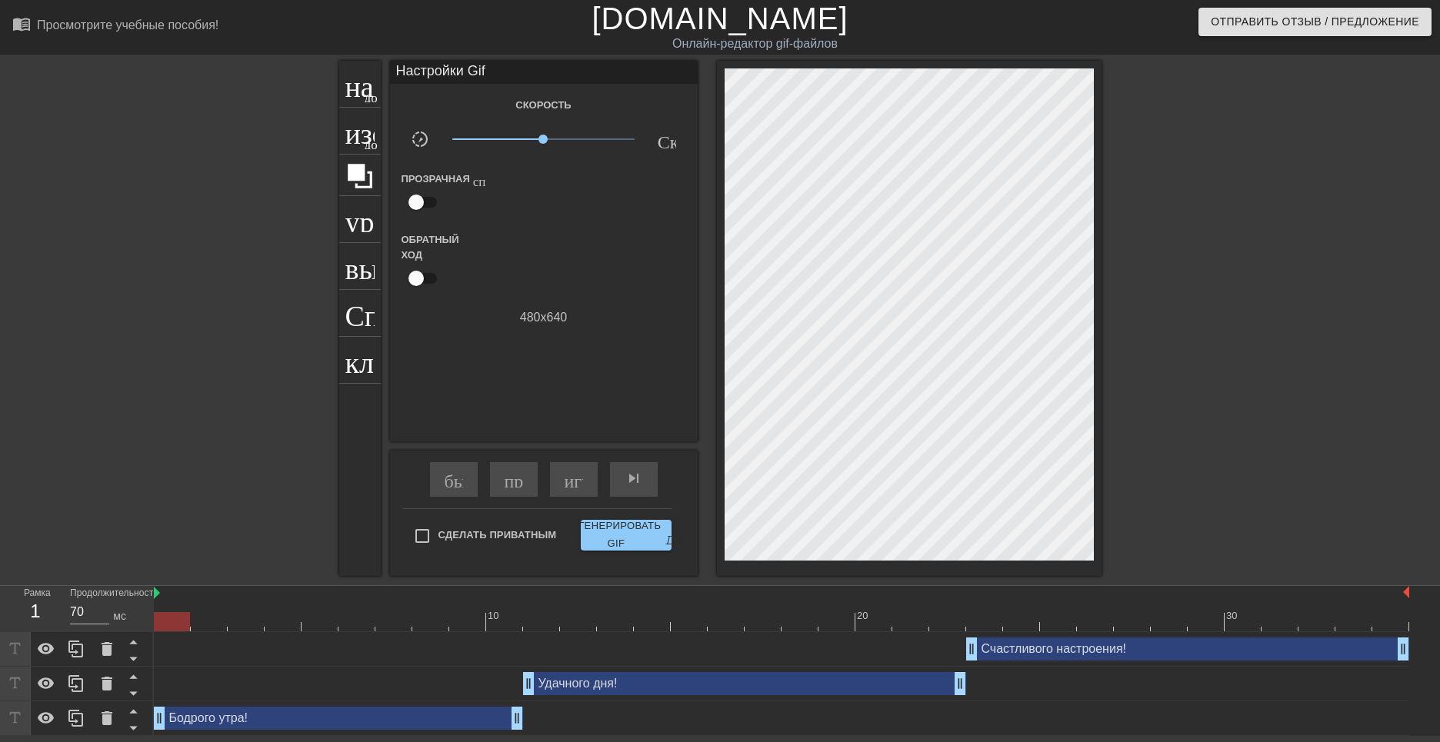
click at [454, 717] on div "Бодрого утра! drag_handle - ручка перетаскивания drag_handle - ручка перетаскив…" at bounding box center [338, 718] width 369 height 23
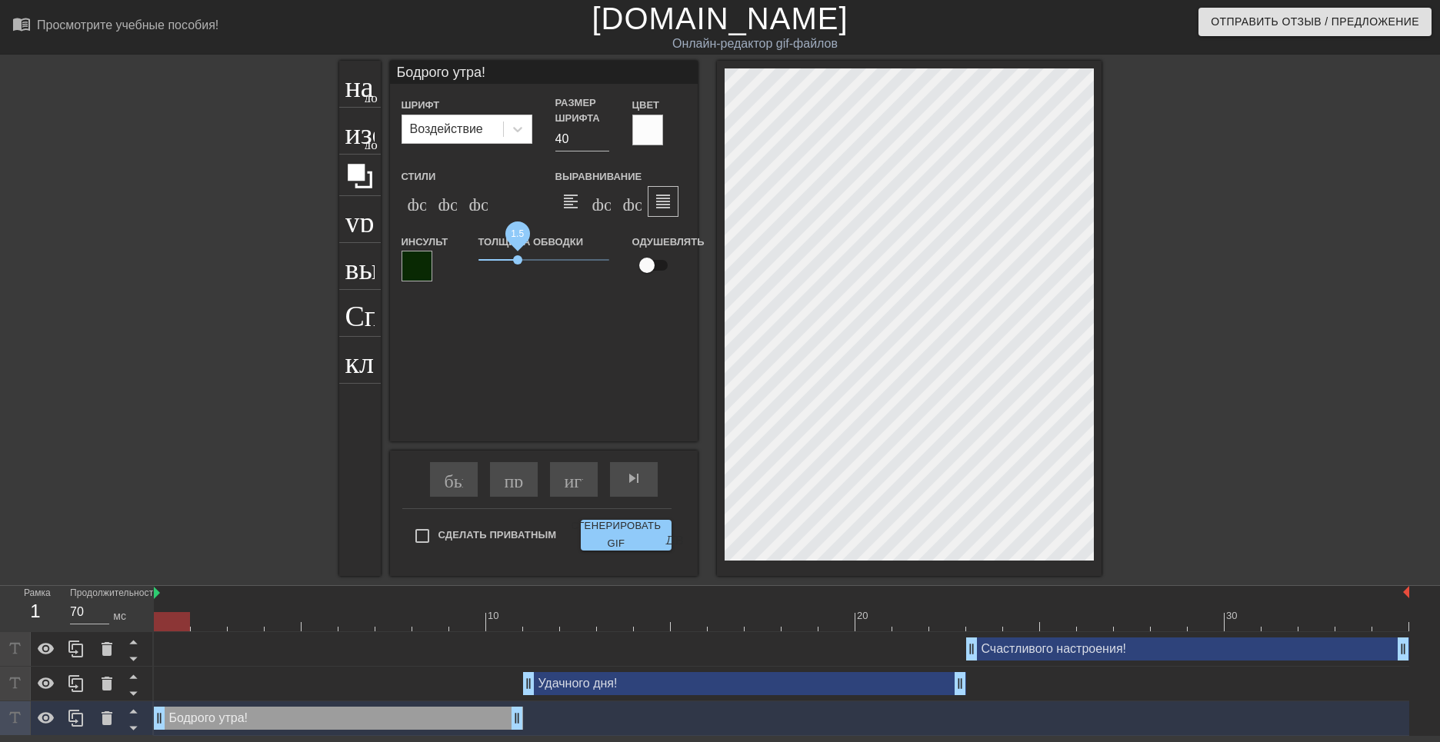
drag, startPoint x: 505, startPoint y: 258, endPoint x: 518, endPoint y: 262, distance: 13.6
click at [518, 262] on span "1.5" at bounding box center [517, 259] width 9 height 9
click at [518, 261] on span "1.5" at bounding box center [517, 259] width 9 height 9
click at [408, 269] on div at bounding box center [417, 266] width 31 height 31
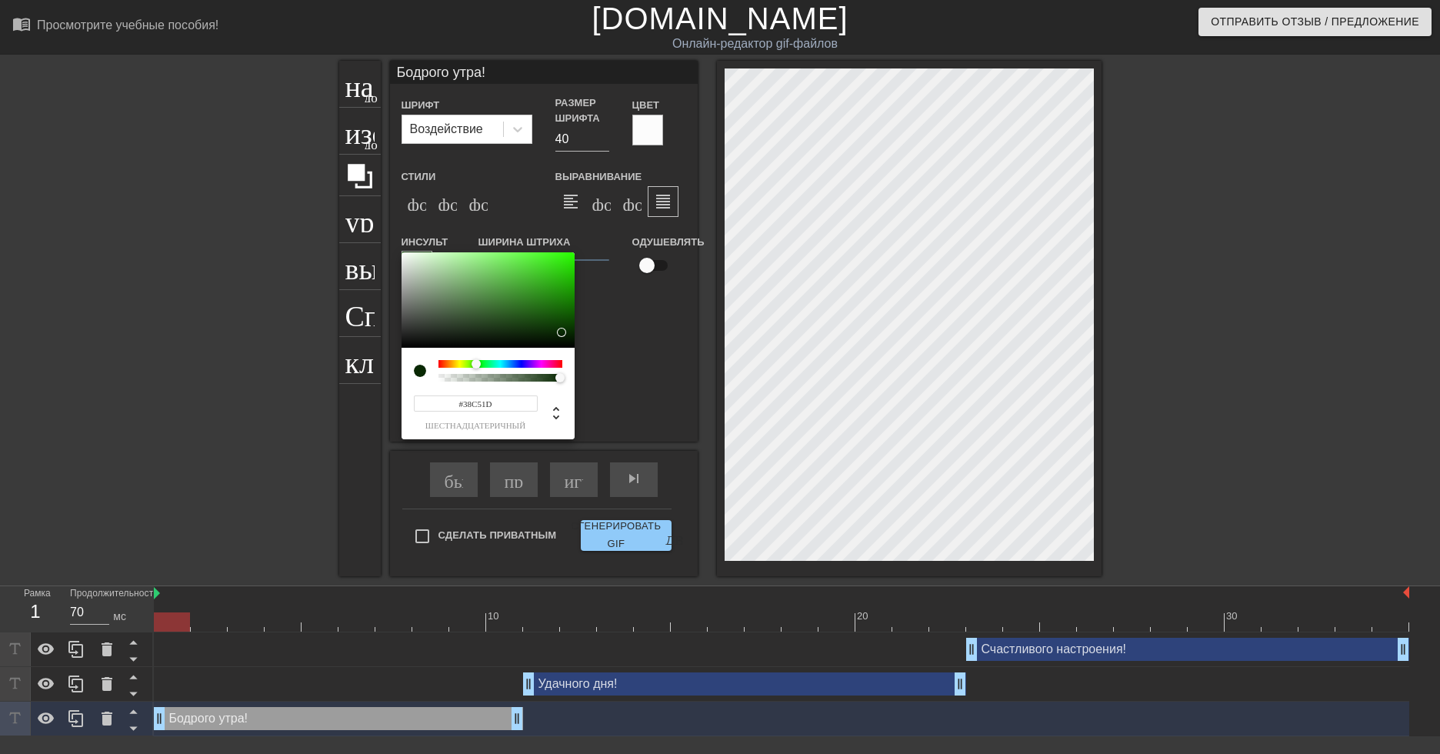
click at [548, 274] on div at bounding box center [488, 299] width 173 height 95
click at [571, 260] on div at bounding box center [488, 299] width 173 height 95
click at [562, 313] on div at bounding box center [488, 299] width 173 height 95
click at [569, 311] on div at bounding box center [488, 299] width 173 height 95
click at [404, 256] on div at bounding box center [488, 299] width 173 height 95
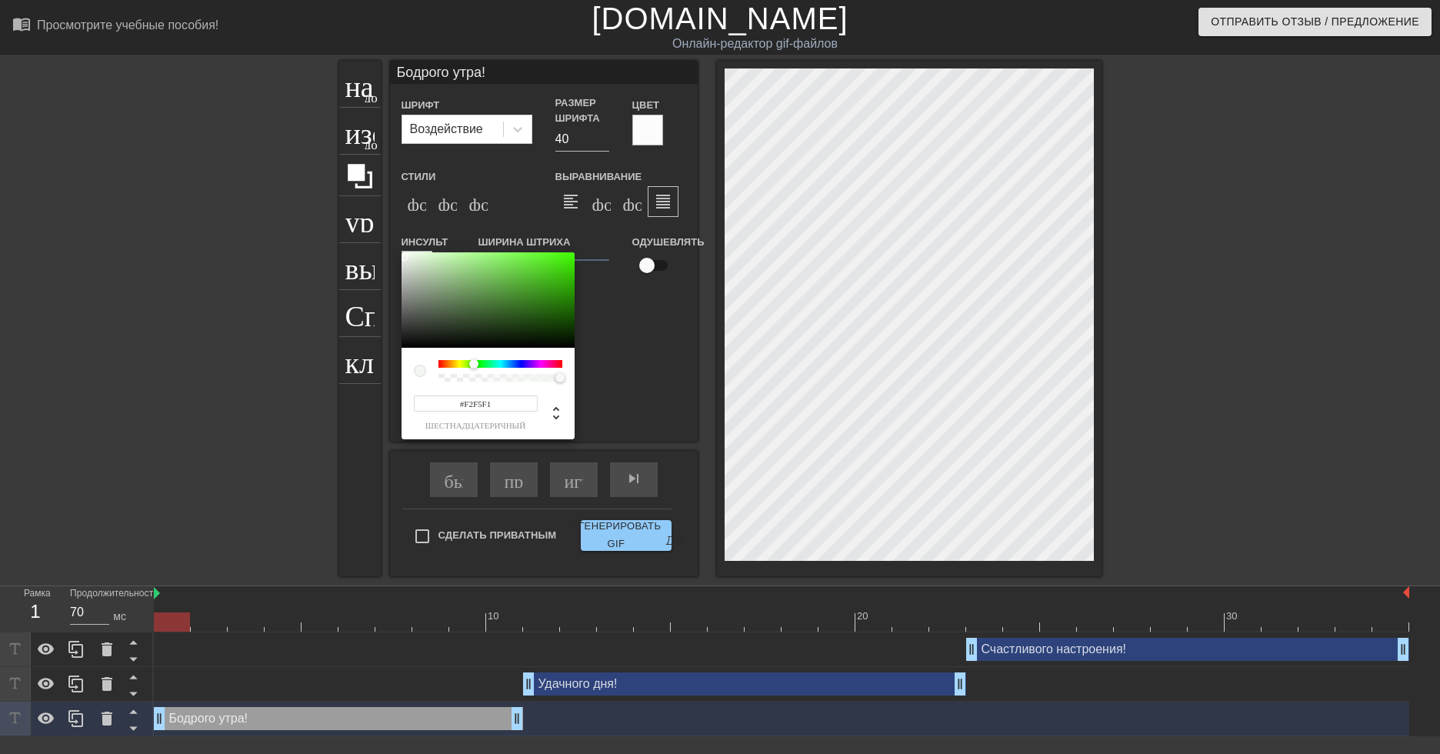
type input "#F3F5F2"
click at [403, 256] on div at bounding box center [403, 256] width 9 height 9
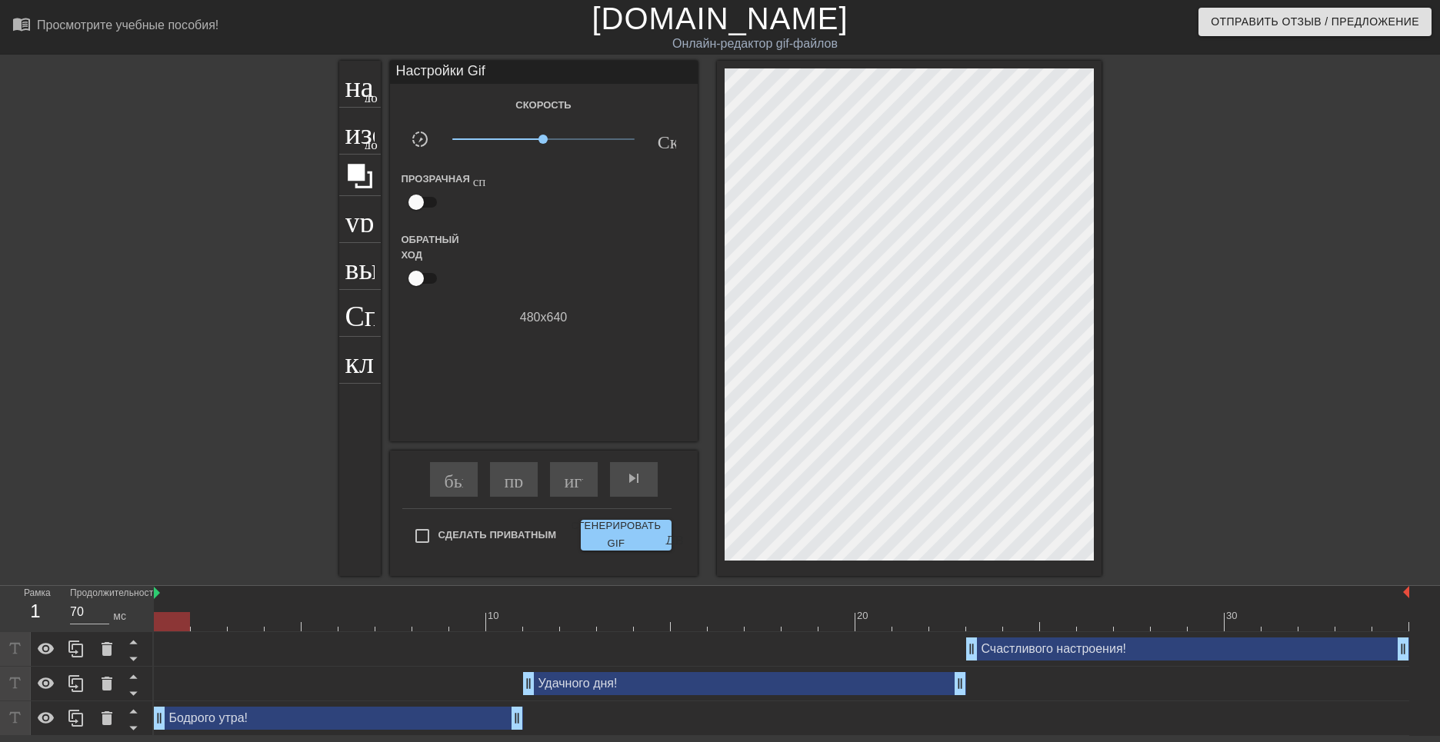
click at [422, 726] on div "Бодрого утра! drag_handle - ручка перетаскивания drag_handle - ручка перетаскив…" at bounding box center [338, 718] width 369 height 23
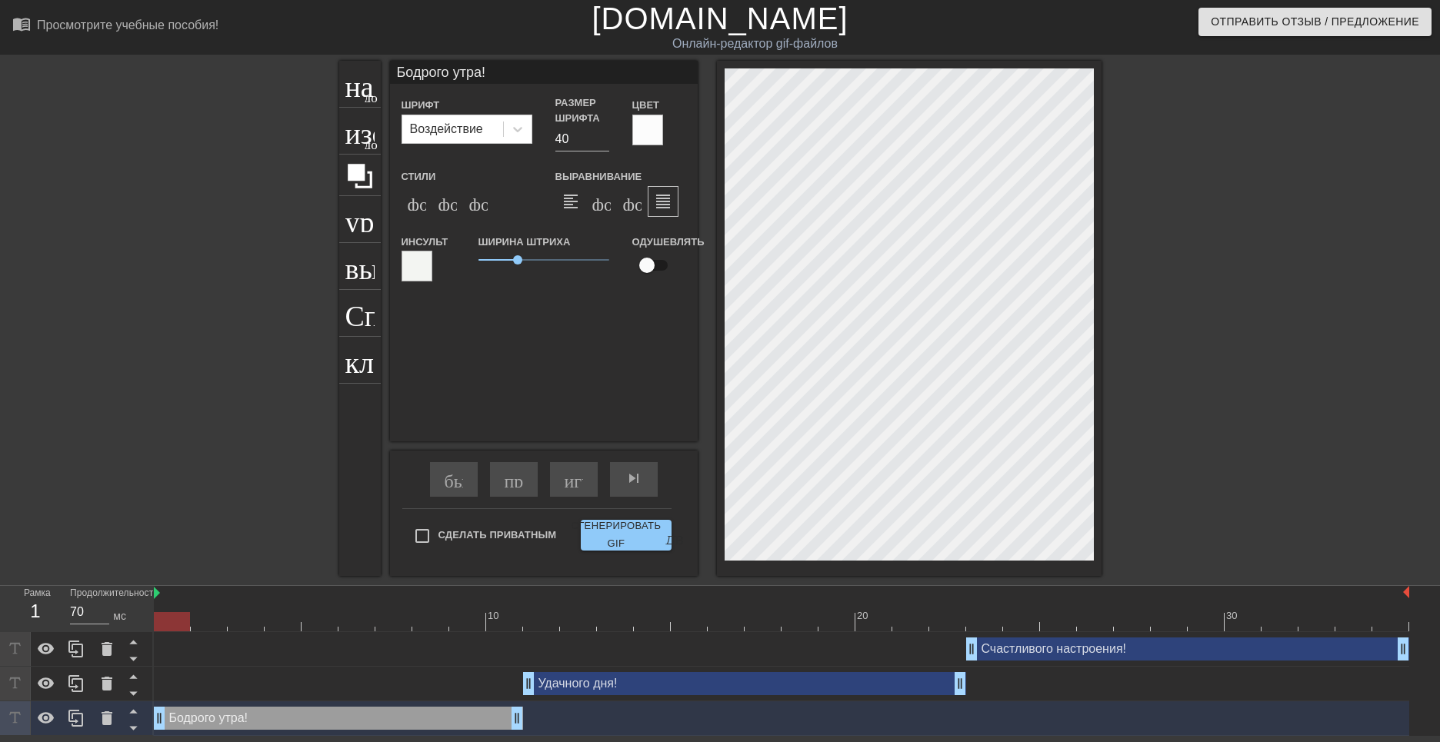
click at [426, 272] on div at bounding box center [417, 266] width 31 height 31
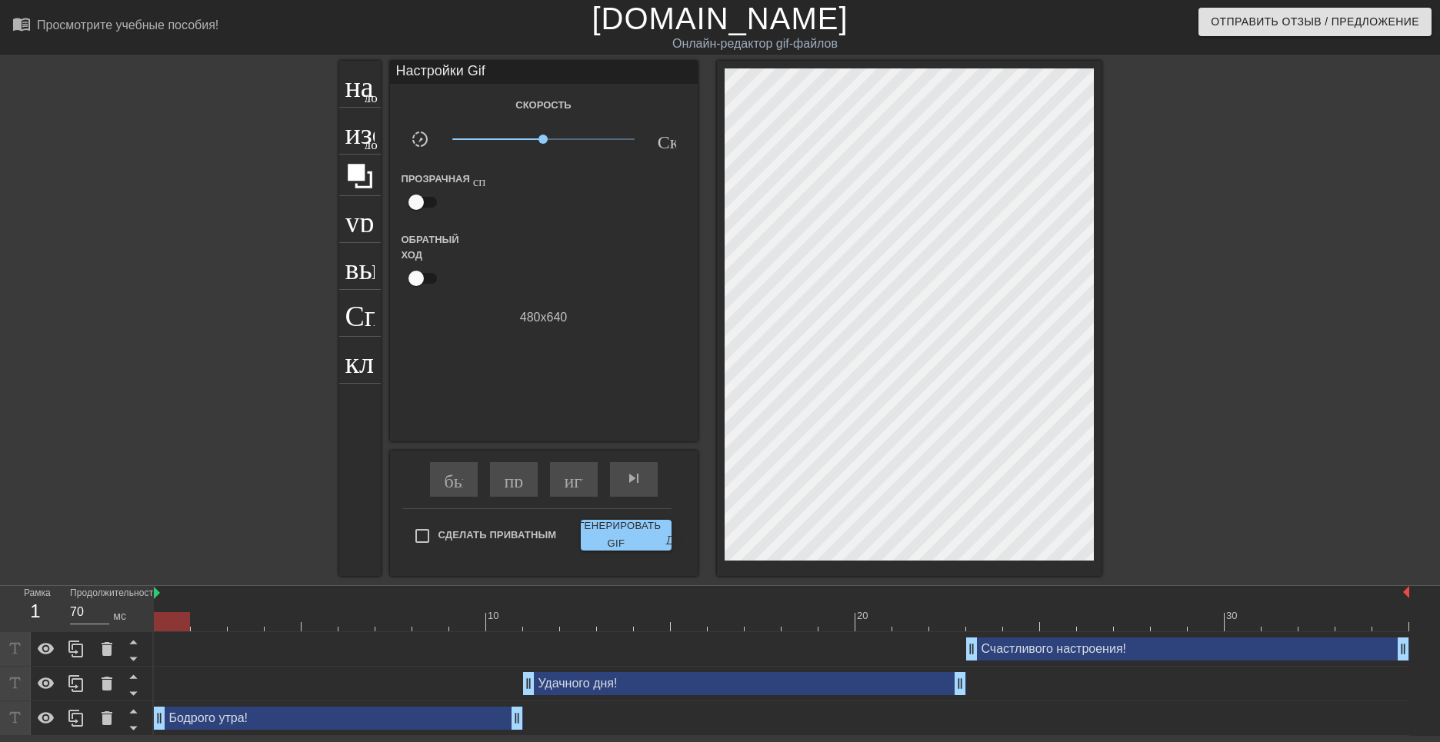
click at [475, 718] on div "Бодрого утра! drag_handle - ручка перетаскивания drag_handle - ручка перетаскив…" at bounding box center [338, 718] width 369 height 23
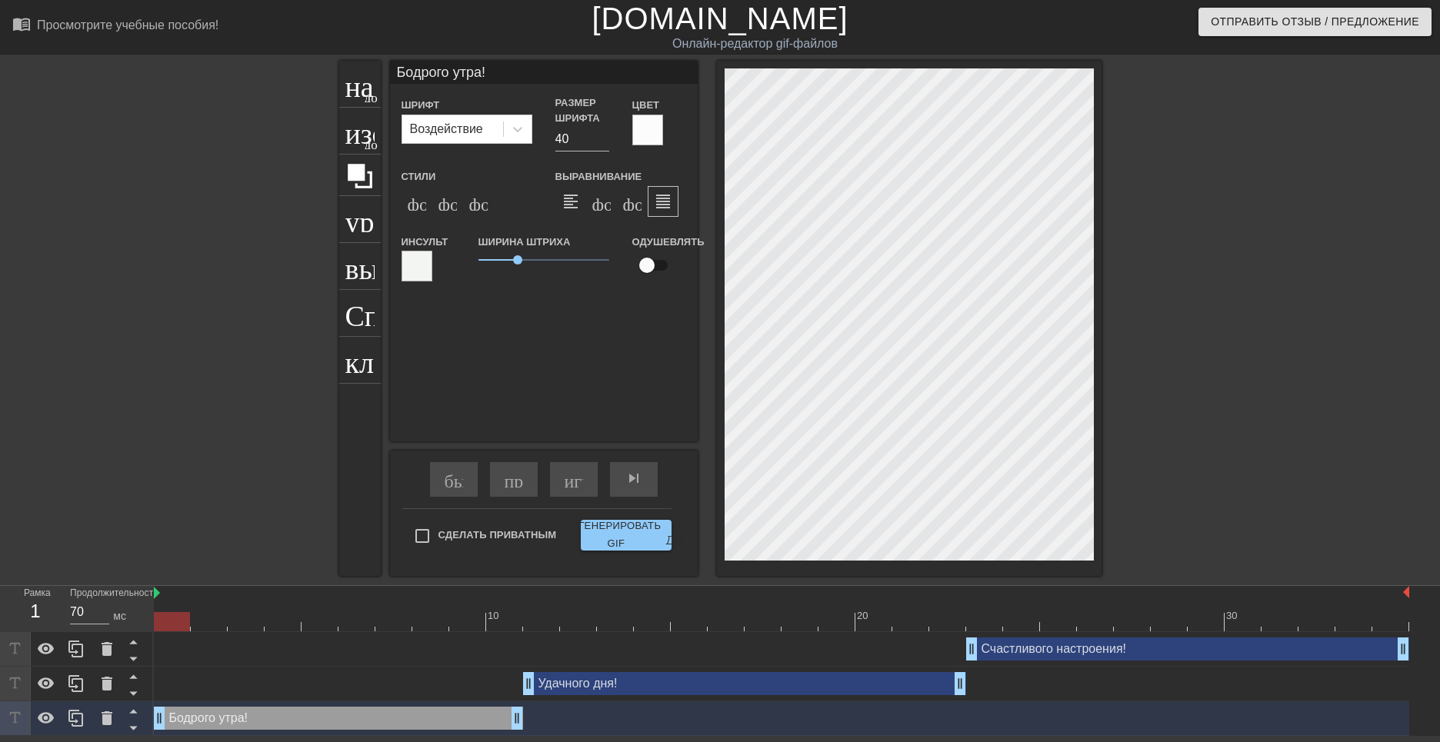
click at [647, 128] on div at bounding box center [647, 130] width 31 height 31
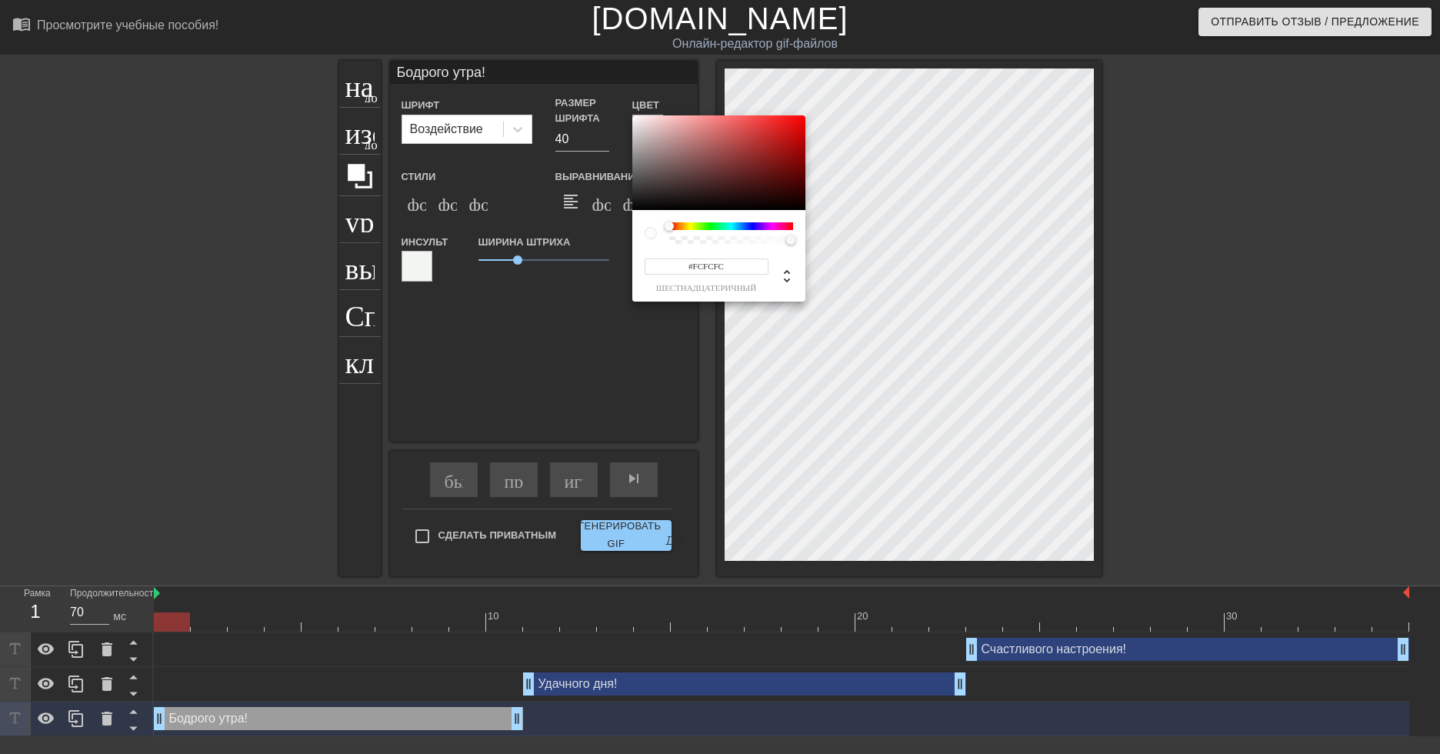
click at [691, 227] on div at bounding box center [731, 226] width 124 height 8
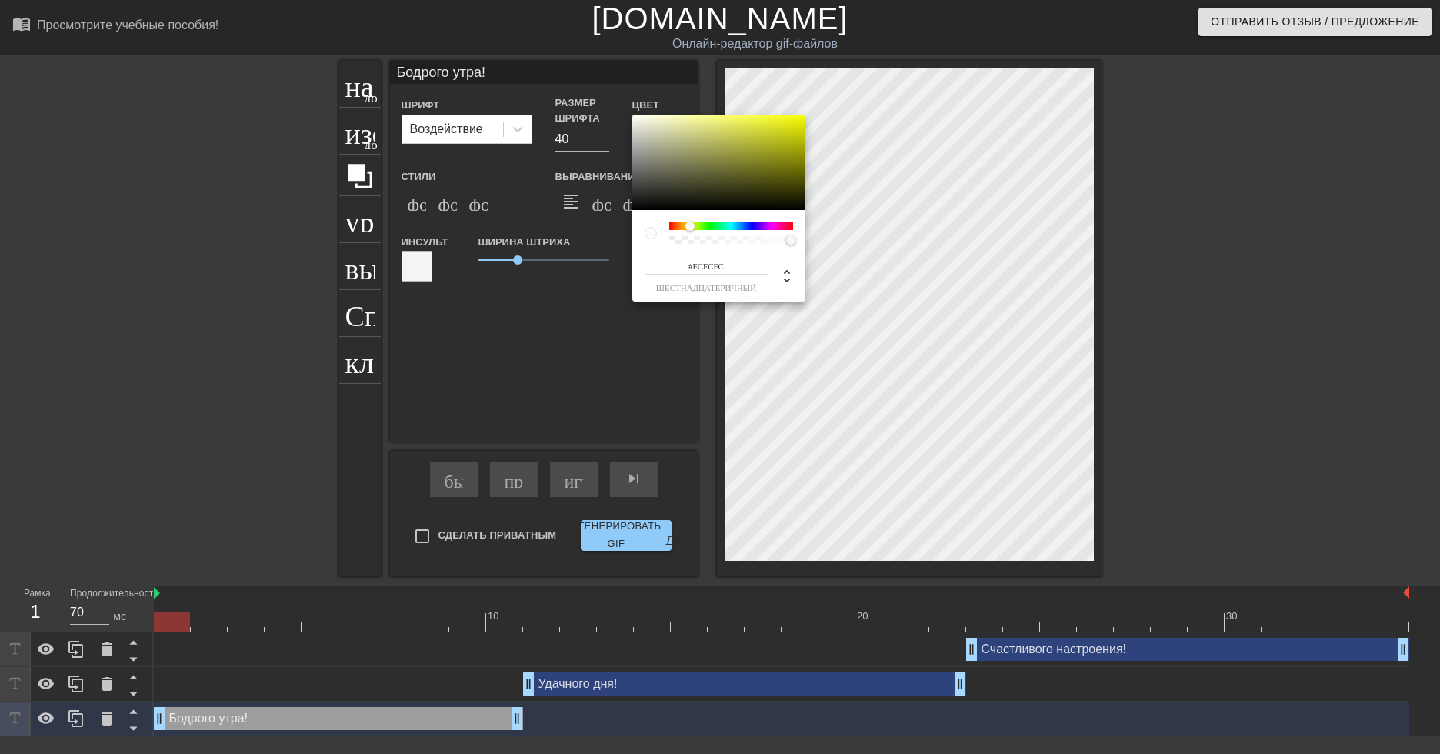
click at [690, 227] on div at bounding box center [689, 226] width 9 height 9
click at [725, 127] on div at bounding box center [718, 162] width 173 height 95
type input "#EDF208"
drag, startPoint x: 724, startPoint y: 125, endPoint x: 799, endPoint y: 120, distance: 75.6
click at [799, 120] on div at bounding box center [799, 119] width 9 height 9
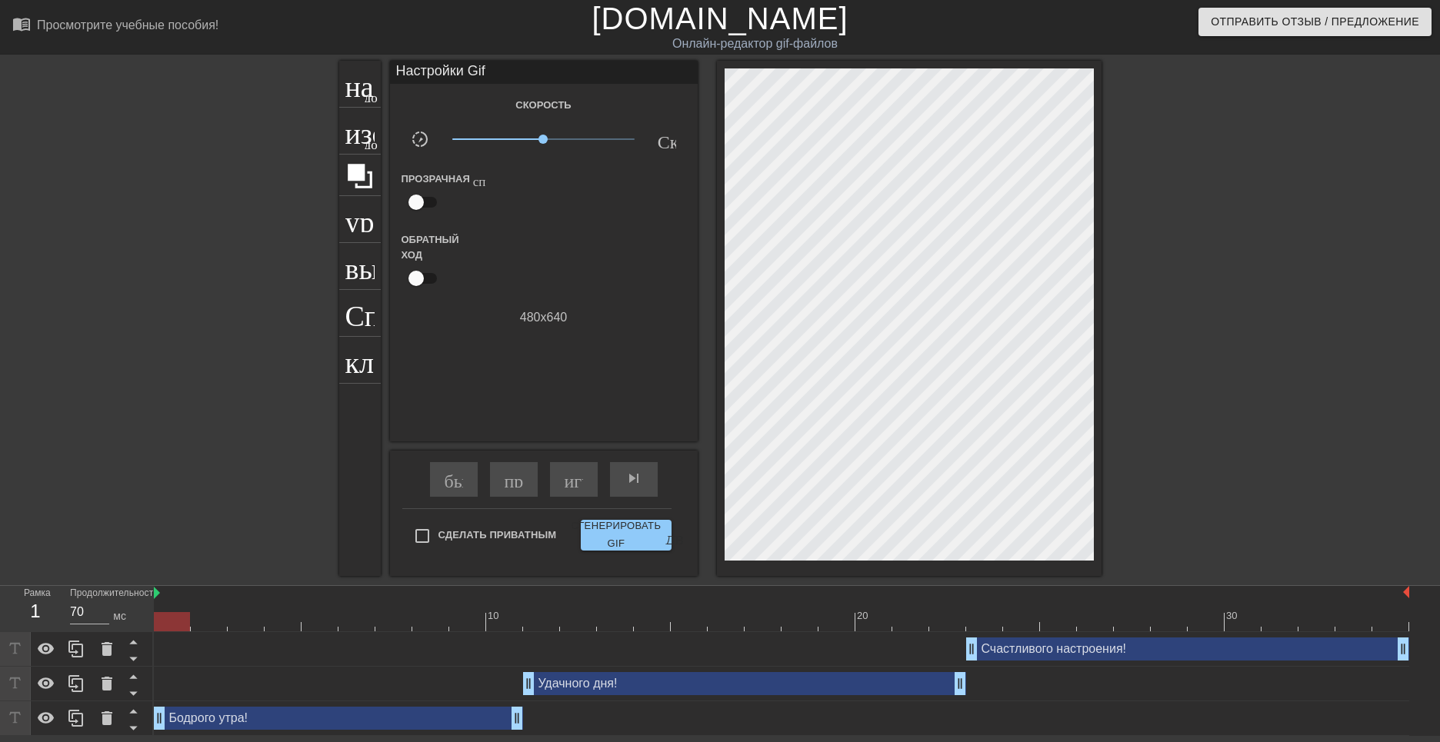
drag, startPoint x: 520, startPoint y: 263, endPoint x: 538, endPoint y: 268, distance: 19.2
click at [442, 721] on div "Бодрого утра! drag_handle - ручка перетаскивания drag_handle - ручка перетаскив…" at bounding box center [338, 718] width 369 height 23
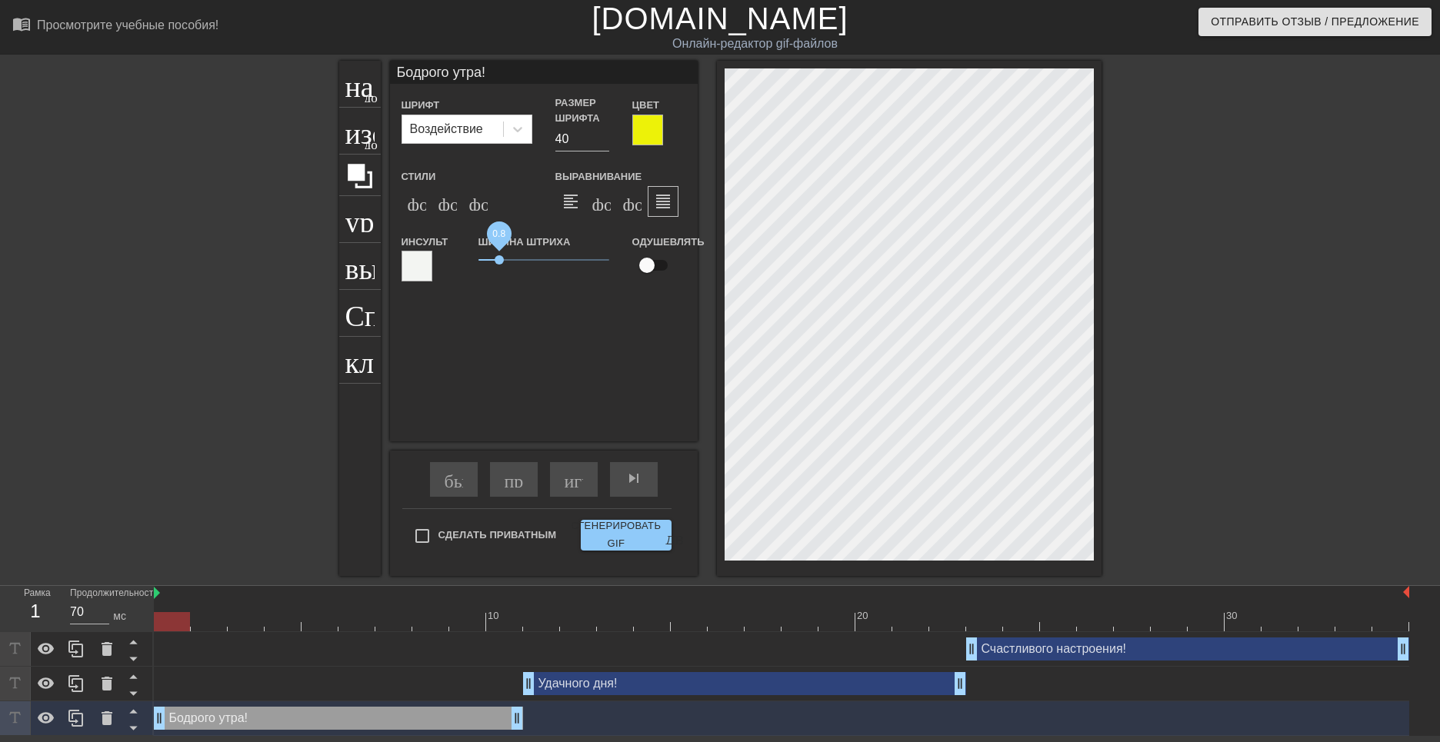
drag, startPoint x: 519, startPoint y: 260, endPoint x: 498, endPoint y: 265, distance: 21.5
click at [498, 265] on span "0.8" at bounding box center [499, 259] width 9 height 9
click at [417, 270] on div at bounding box center [417, 266] width 31 height 31
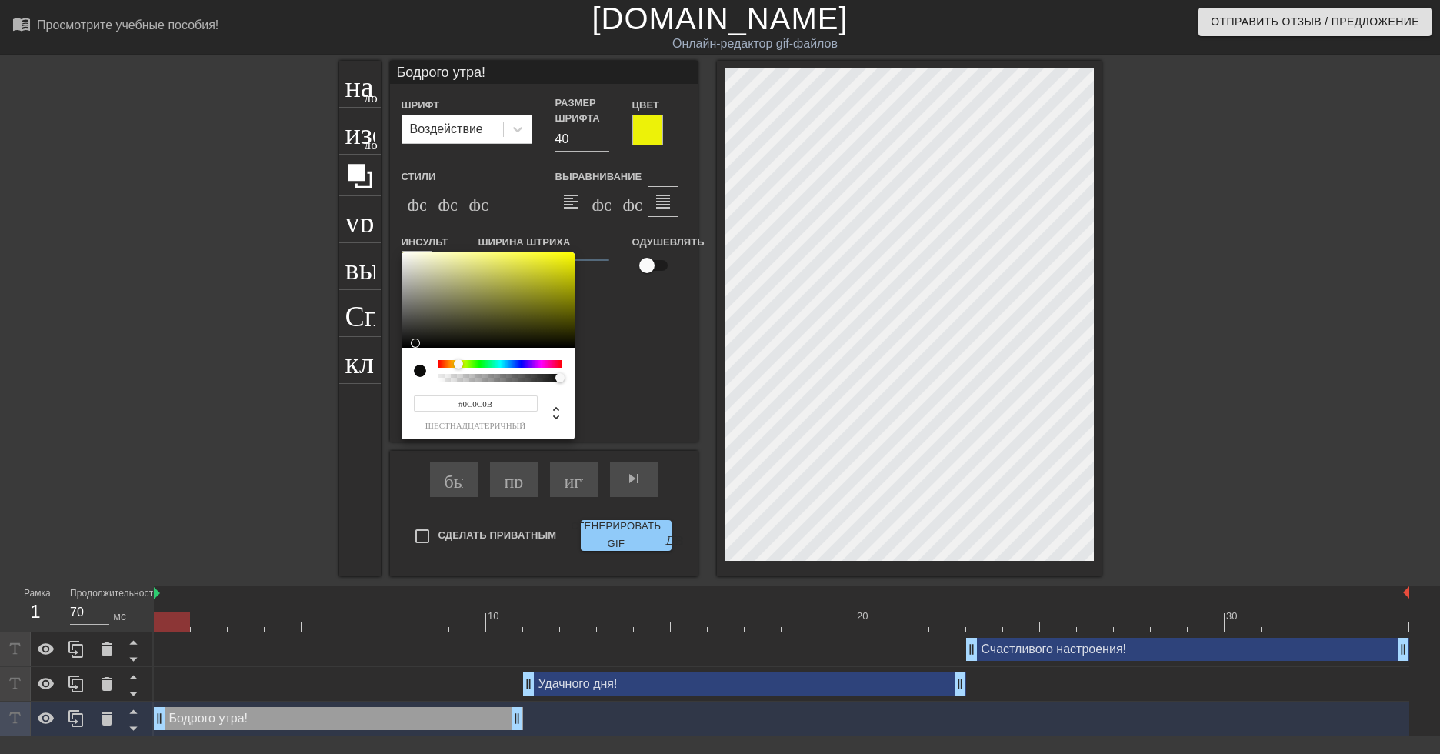
click at [408, 343] on div at bounding box center [488, 299] width 173 height 95
click at [403, 345] on div at bounding box center [488, 299] width 173 height 95
click at [513, 344] on div at bounding box center [488, 299] width 173 height 95
click at [407, 343] on div at bounding box center [488, 299] width 173 height 95
click at [403, 345] on div at bounding box center [488, 299] width 173 height 95
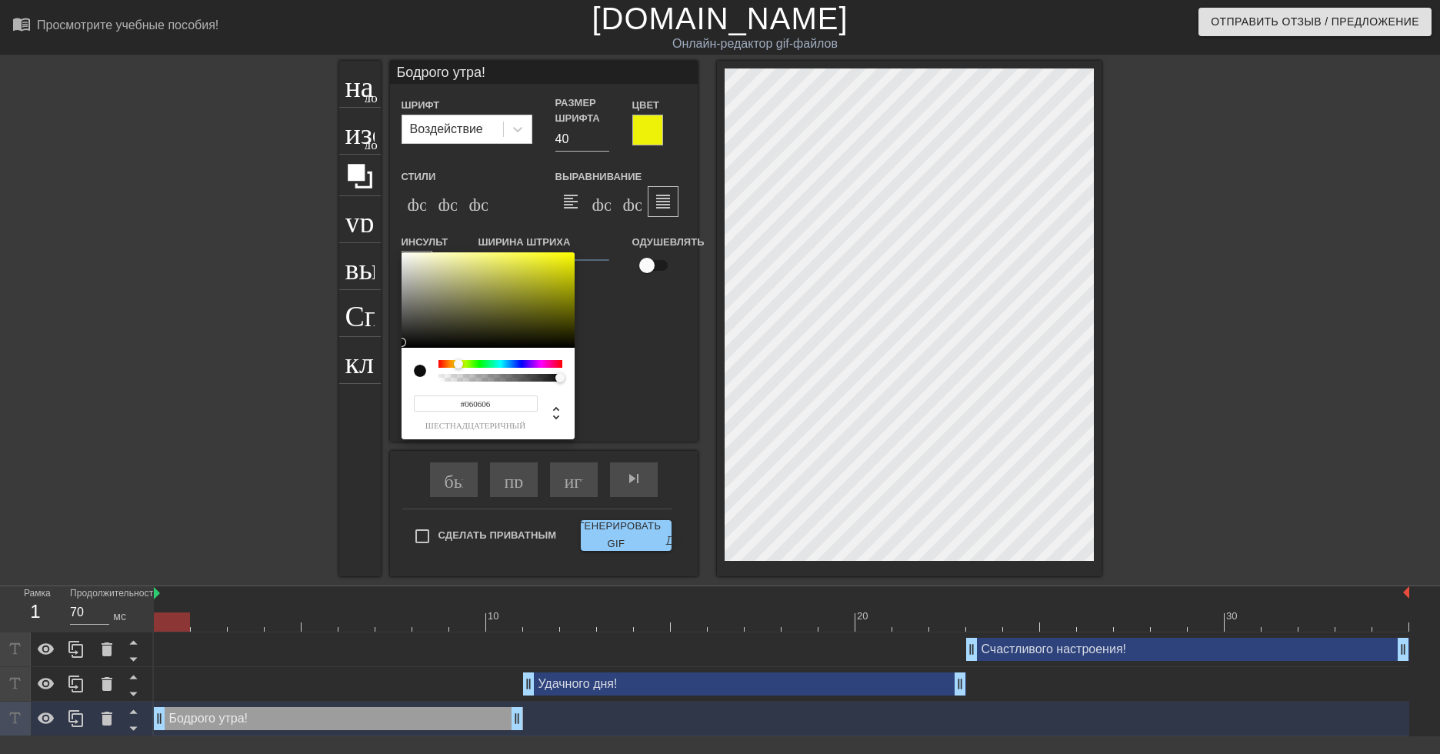
type input "#0E0E0E"
click at [403, 342] on div at bounding box center [401, 342] width 9 height 9
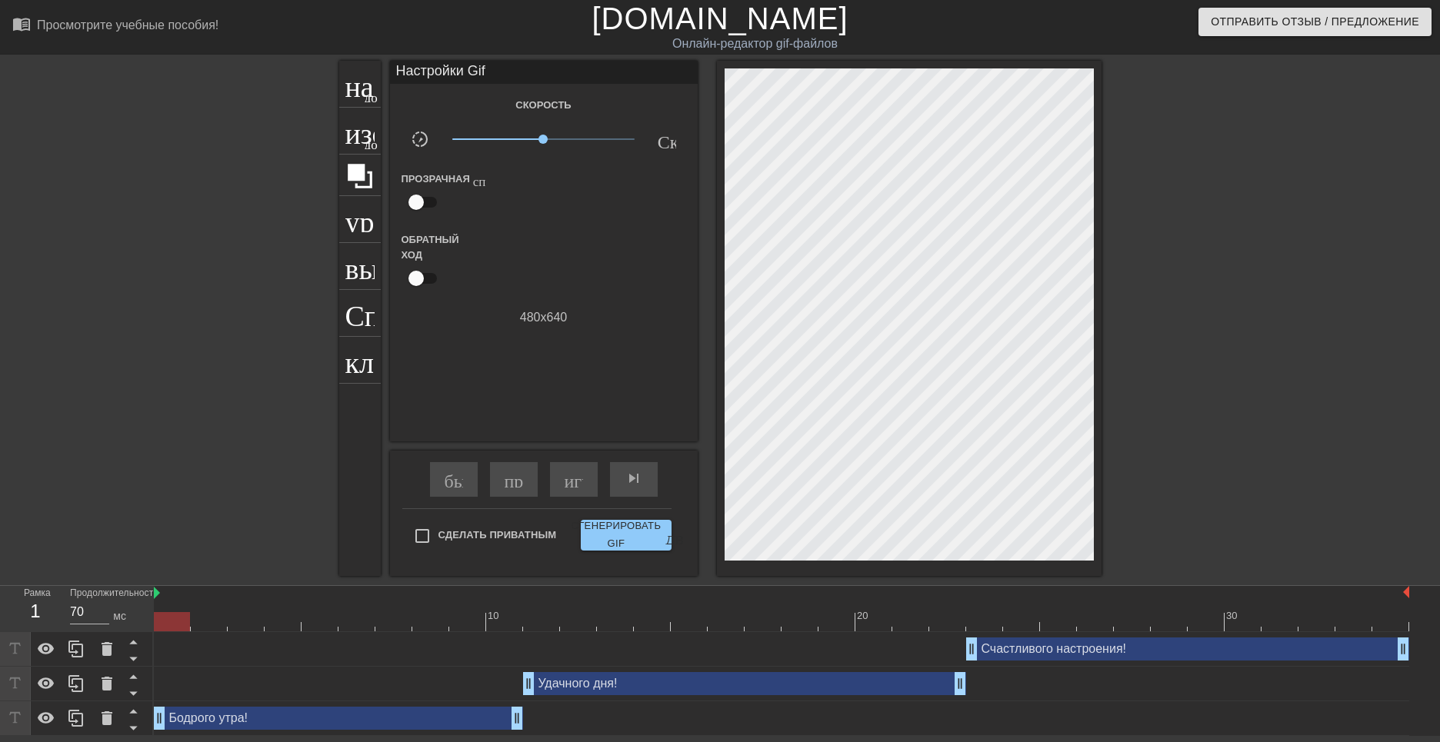
click at [430, 716] on div "Бодрого утра! drag_handle - ручка перетаскивания drag_handle - ручка перетаскив…" at bounding box center [338, 718] width 369 height 23
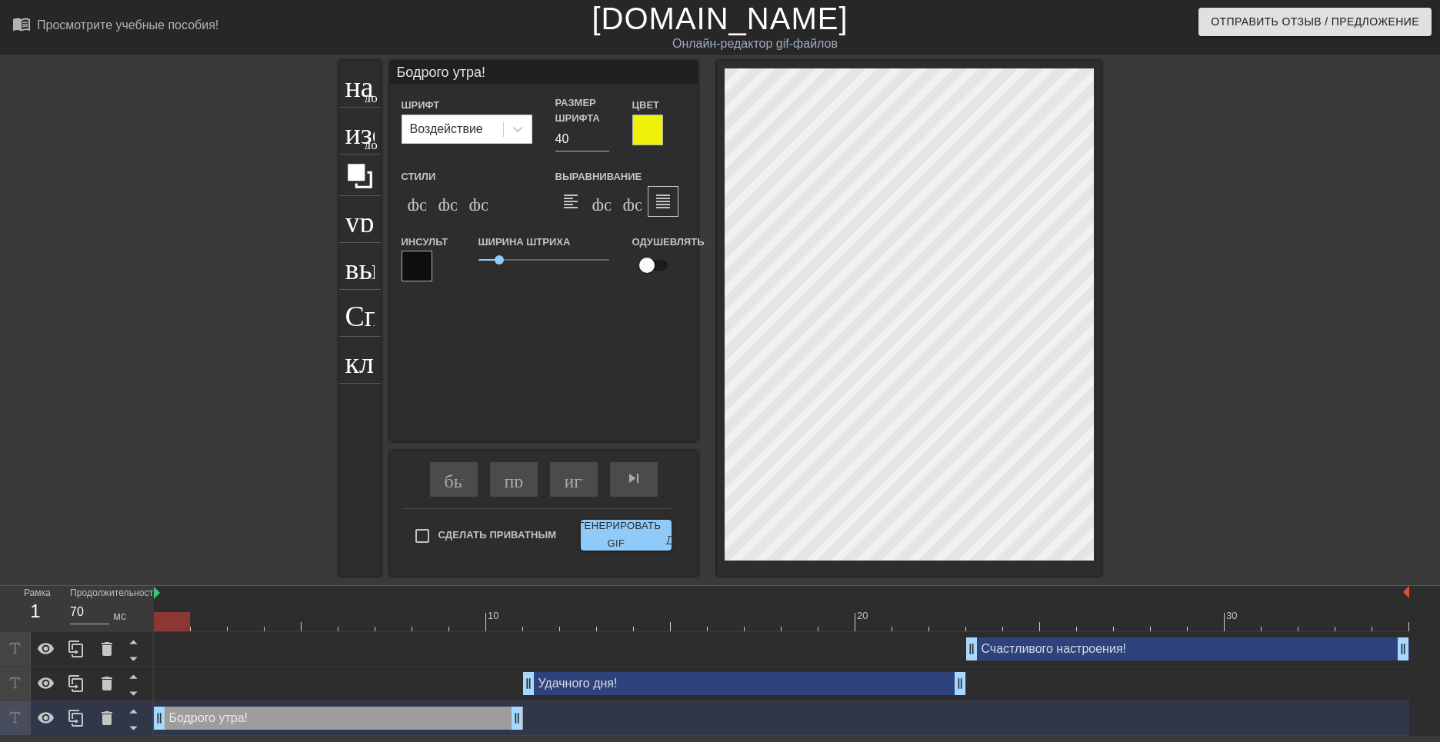
click at [651, 132] on div at bounding box center [647, 130] width 31 height 31
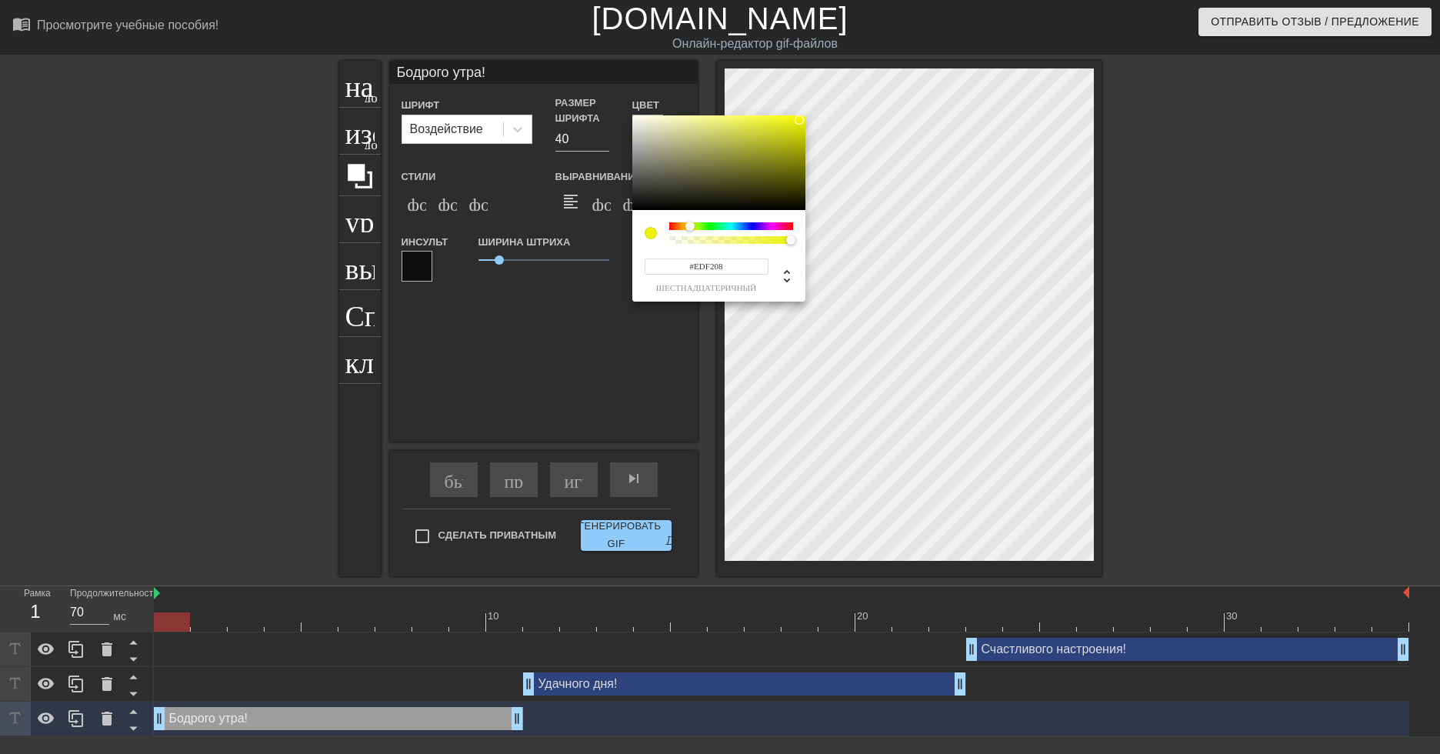
type input "237"
type input "1"
drag, startPoint x: 789, startPoint y: 240, endPoint x: 805, endPoint y: 242, distance: 15.5
click at [805, 242] on div "237 r 242 g 8 b 1 a" at bounding box center [720, 377] width 1440 height 754
type input "242"
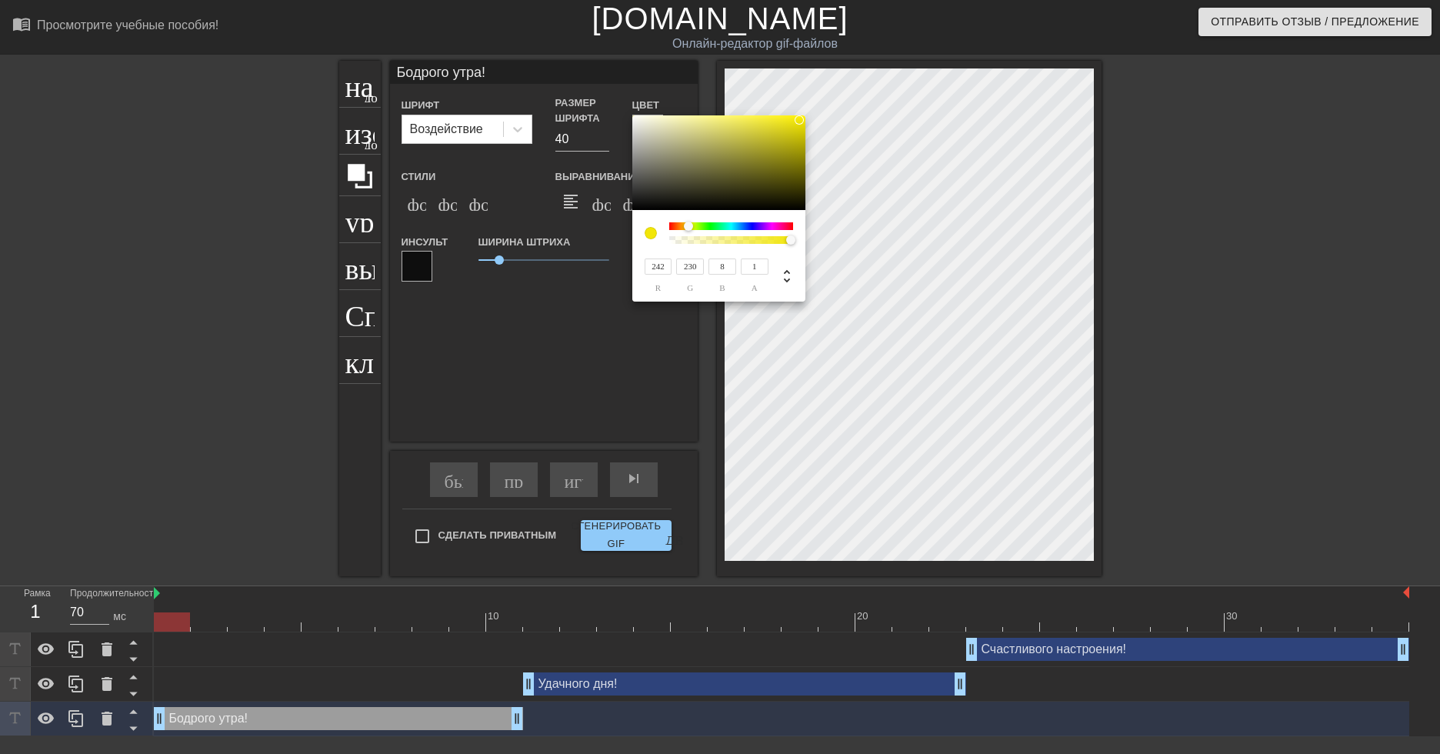
type input "239"
type input "236"
type input "242"
type input "239"
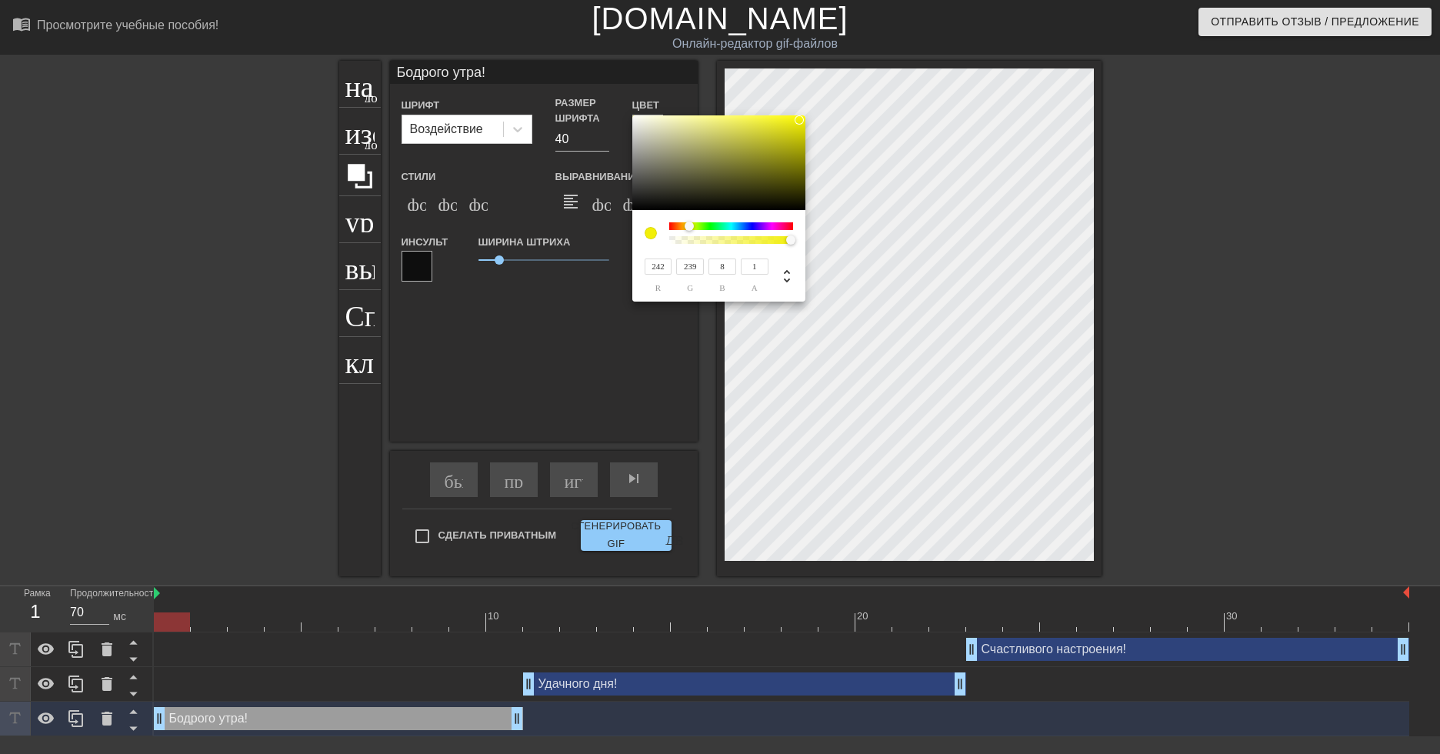
type input "236"
type input "242"
type input "239"
type input "227"
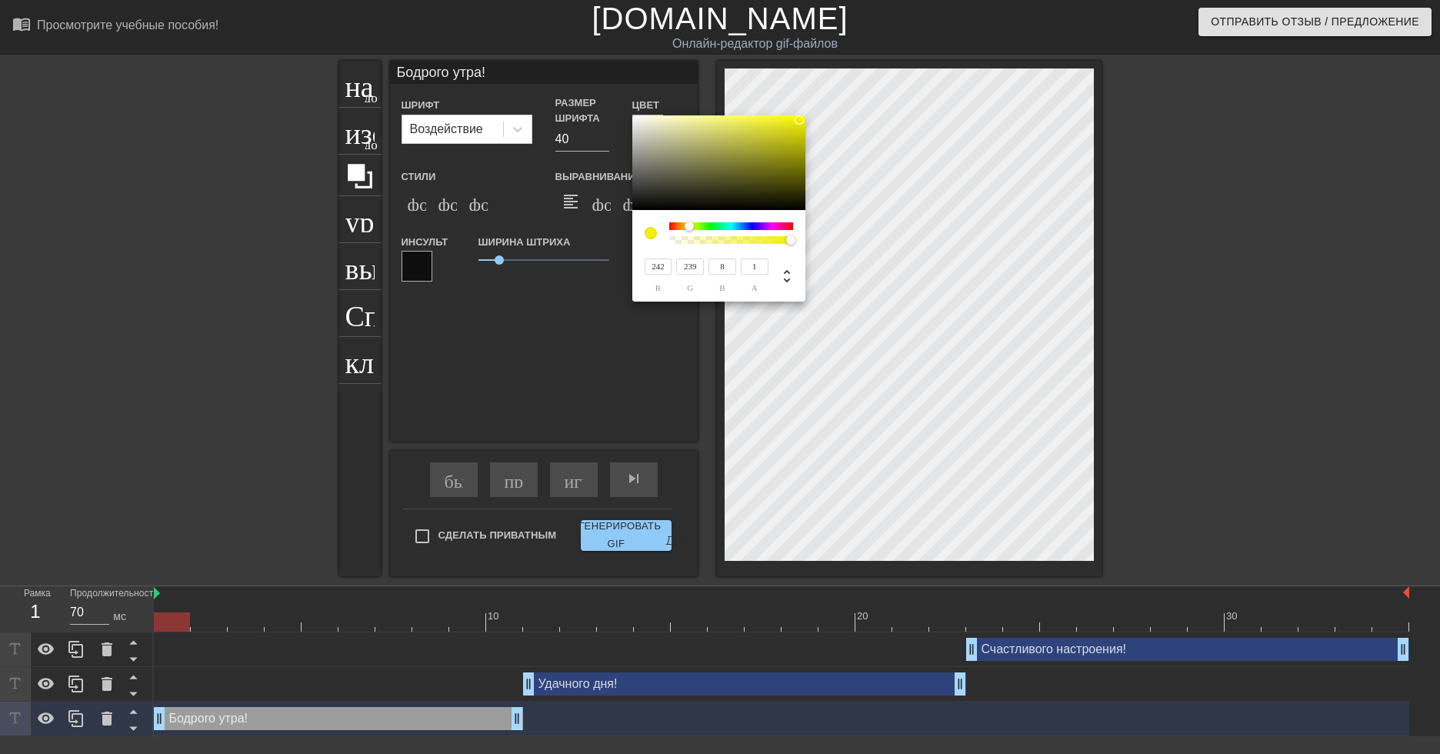
type input "242"
type input "8"
type input "163"
type input "120"
type input "242"
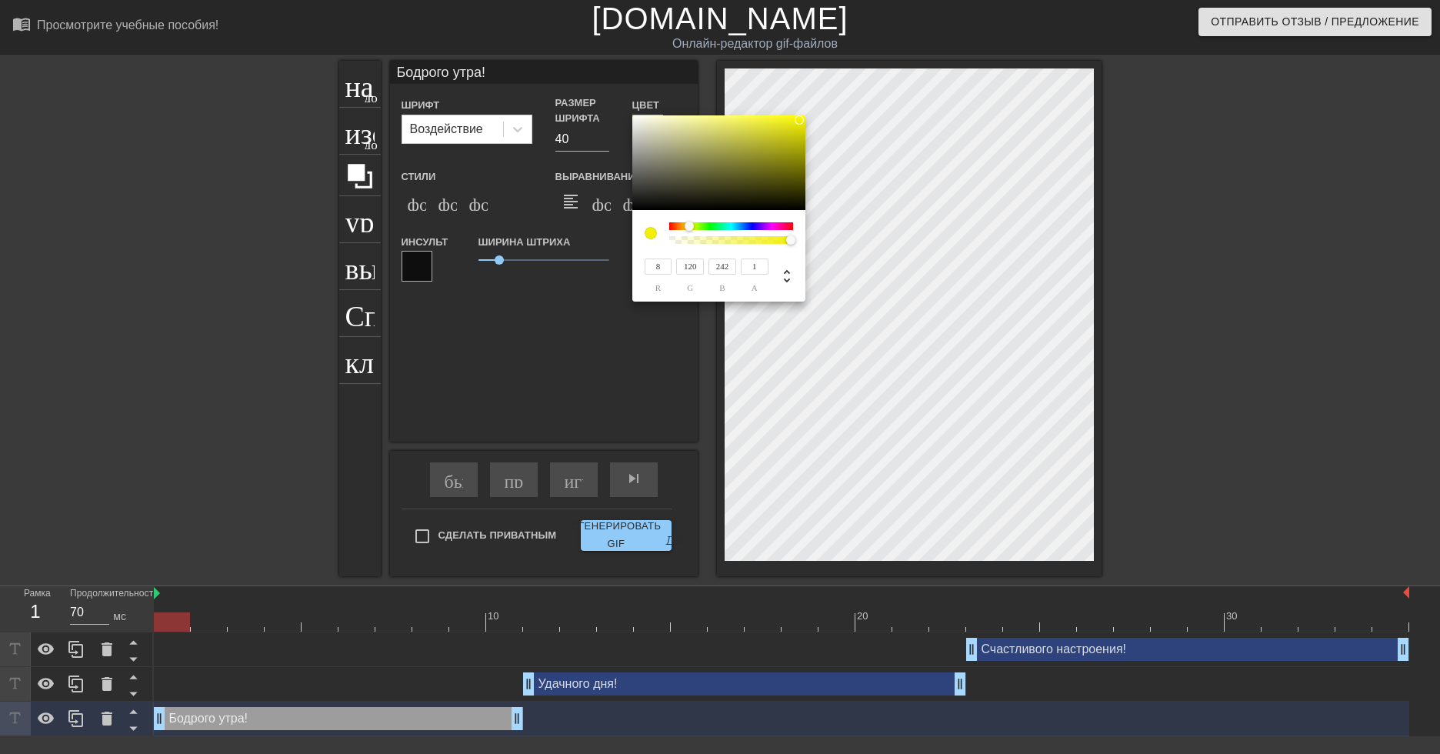
type input "97"
type input "8"
type input "242"
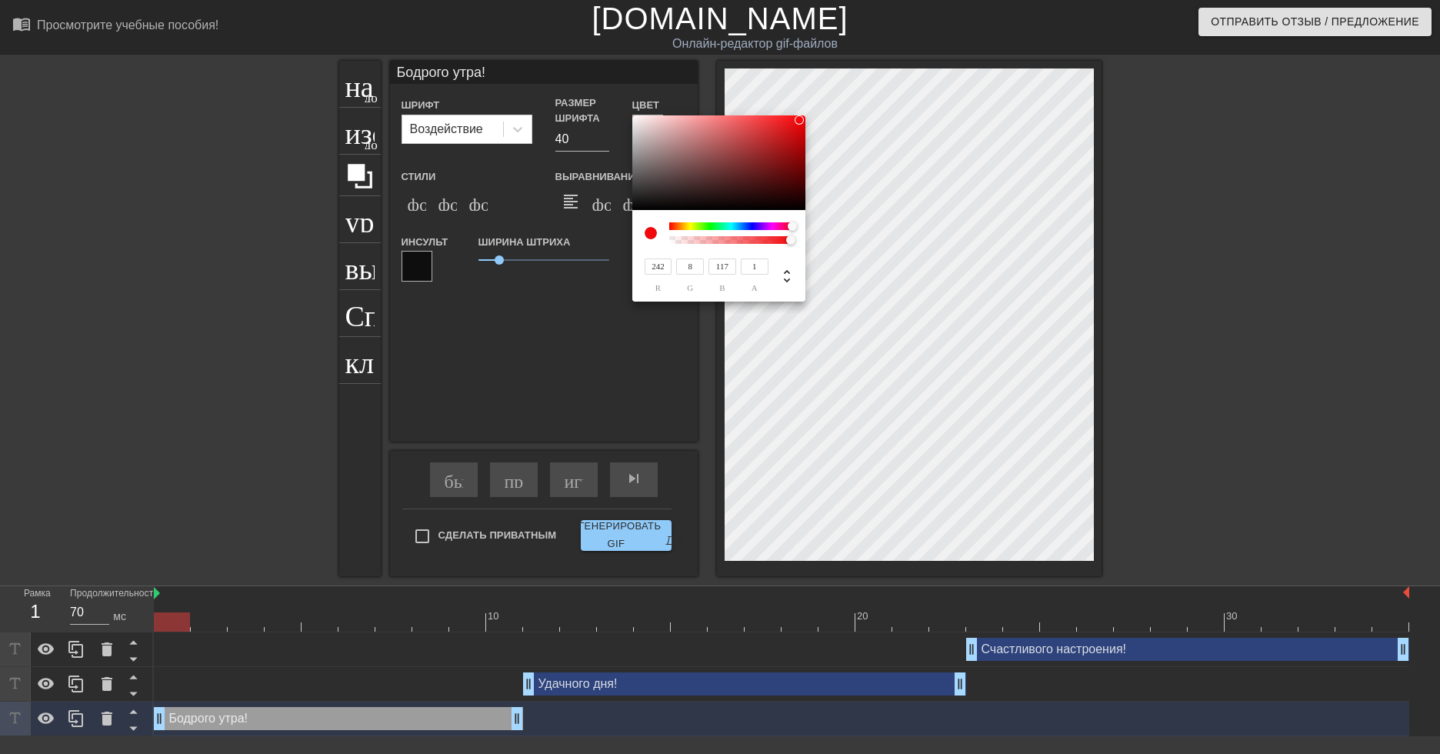
type input "204"
type input "201"
type input "242"
type input "8"
type input "242"
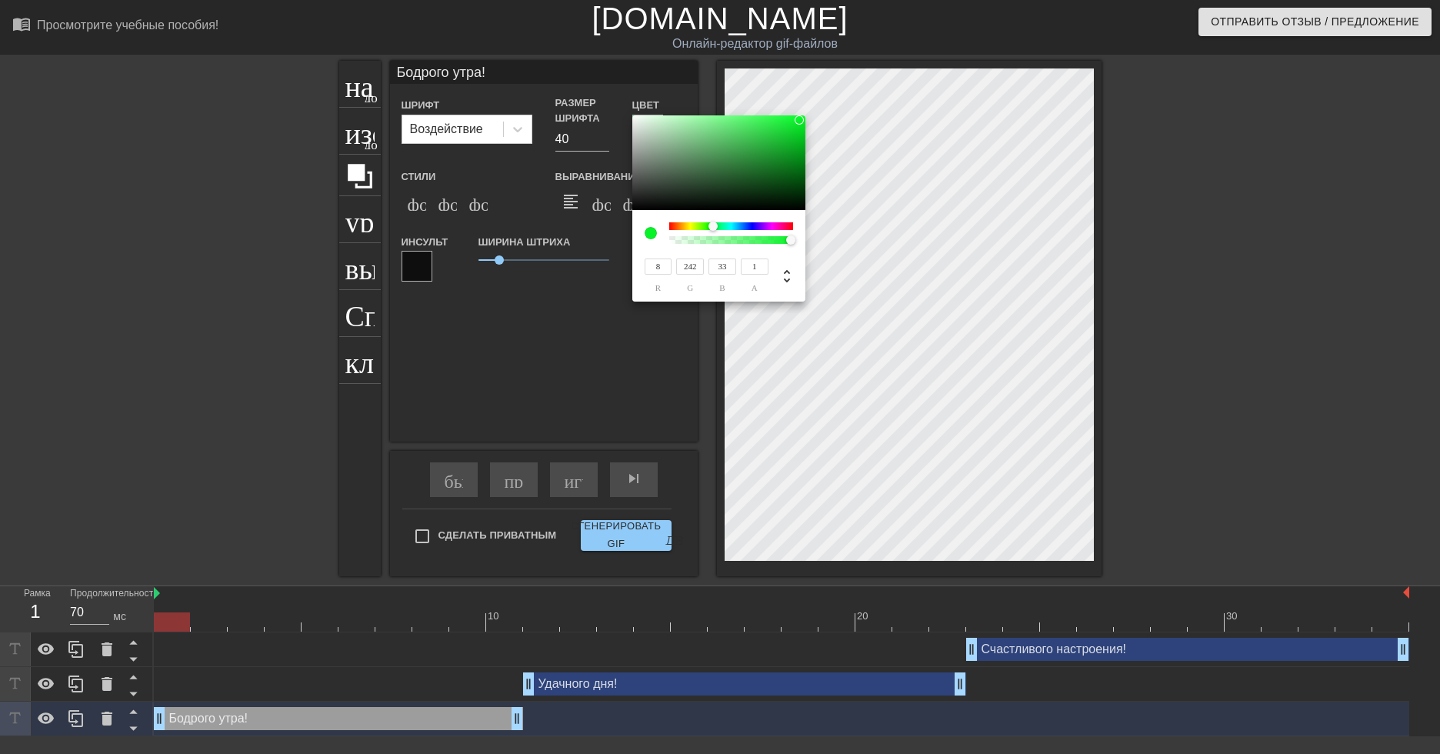
type input "24"
type input "9"
type input "8"
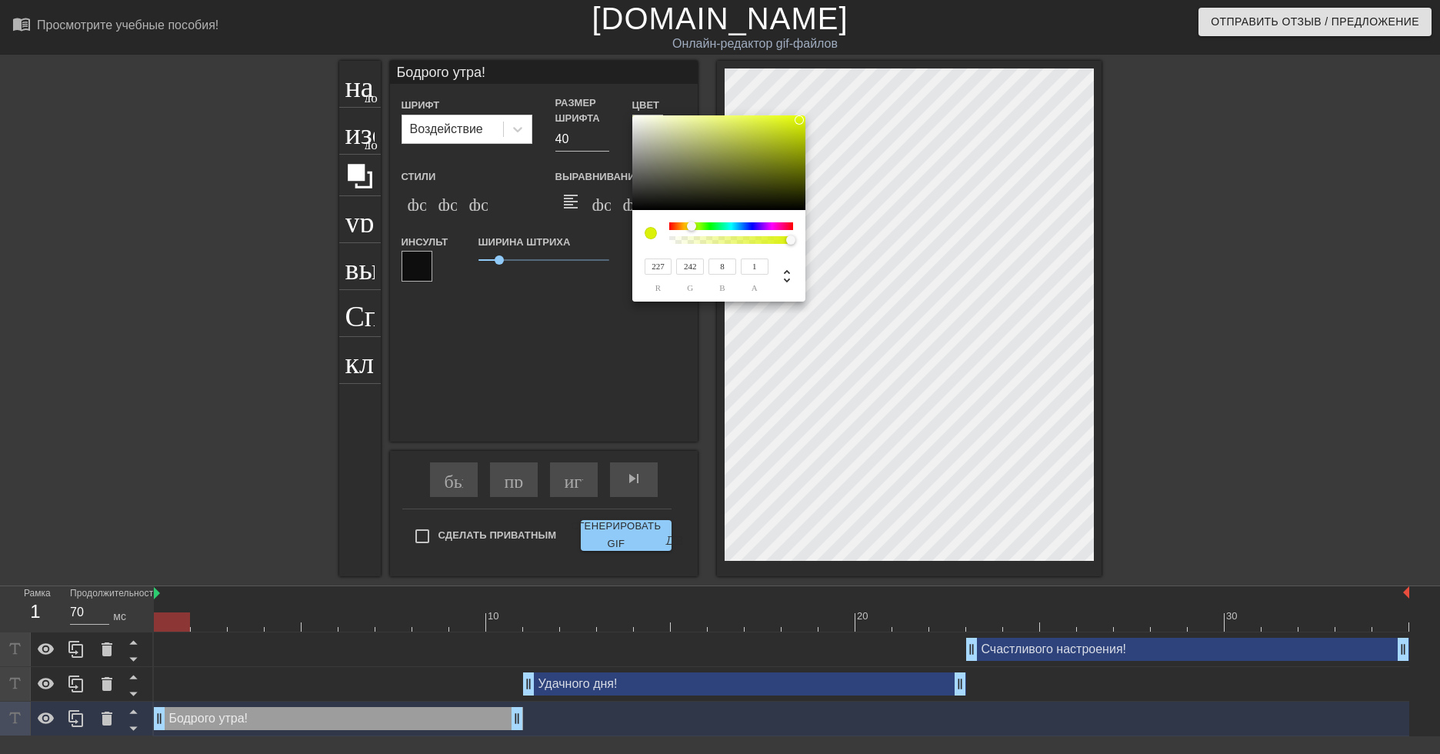
type input "236"
click at [690, 226] on div at bounding box center [689, 226] width 9 height 9
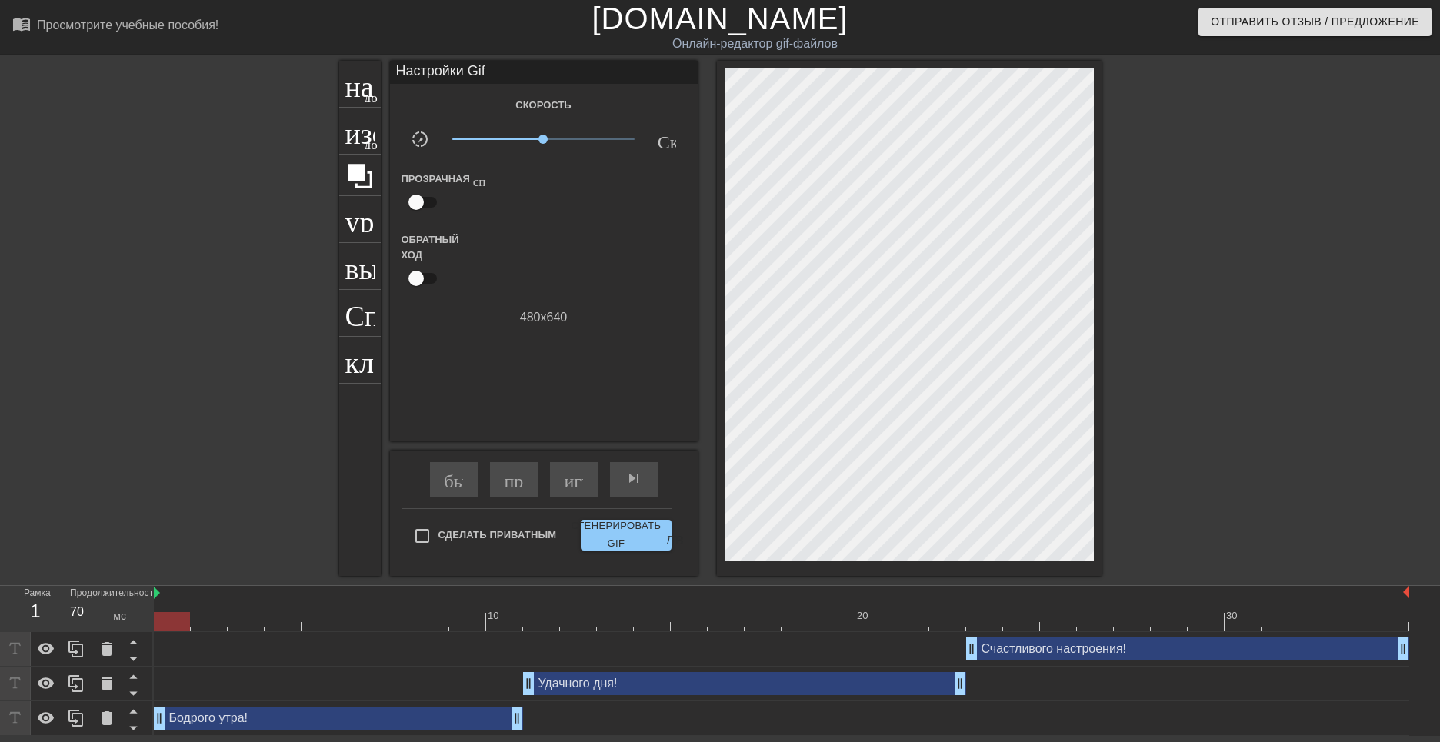
click at [592, 685] on div "Удачного дня! drag_handle - ручка перетаскивания drag_handle - ручка перетаскив…" at bounding box center [744, 683] width 443 height 23
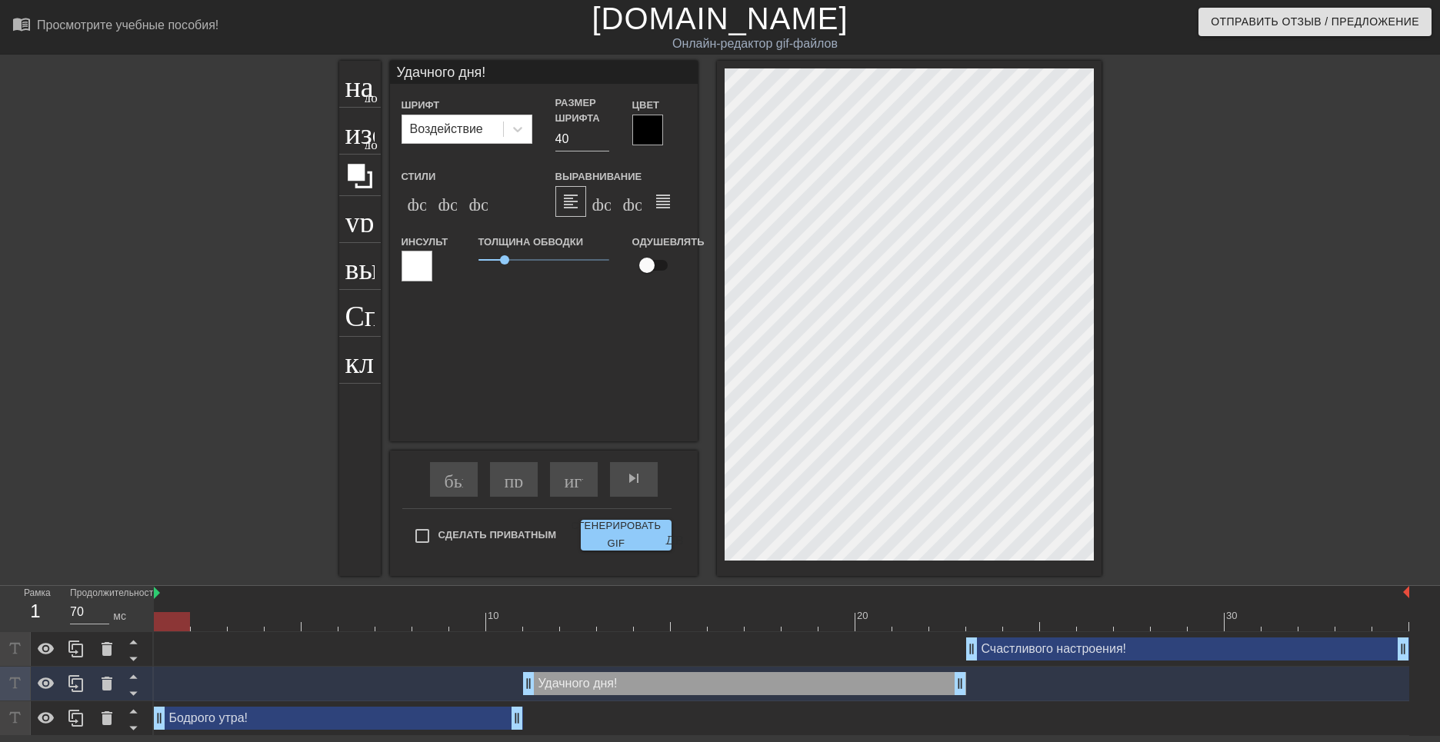
click at [615, 684] on div "Удачного дня! drag_handle - ручка перетаскивания drag_handle - ручка перетаскив…" at bounding box center [744, 683] width 443 height 23
click at [427, 721] on div "Бодрого утра! drag_handle - ручка перетаскивания drag_handle - ручка перетаскив…" at bounding box center [338, 718] width 369 height 23
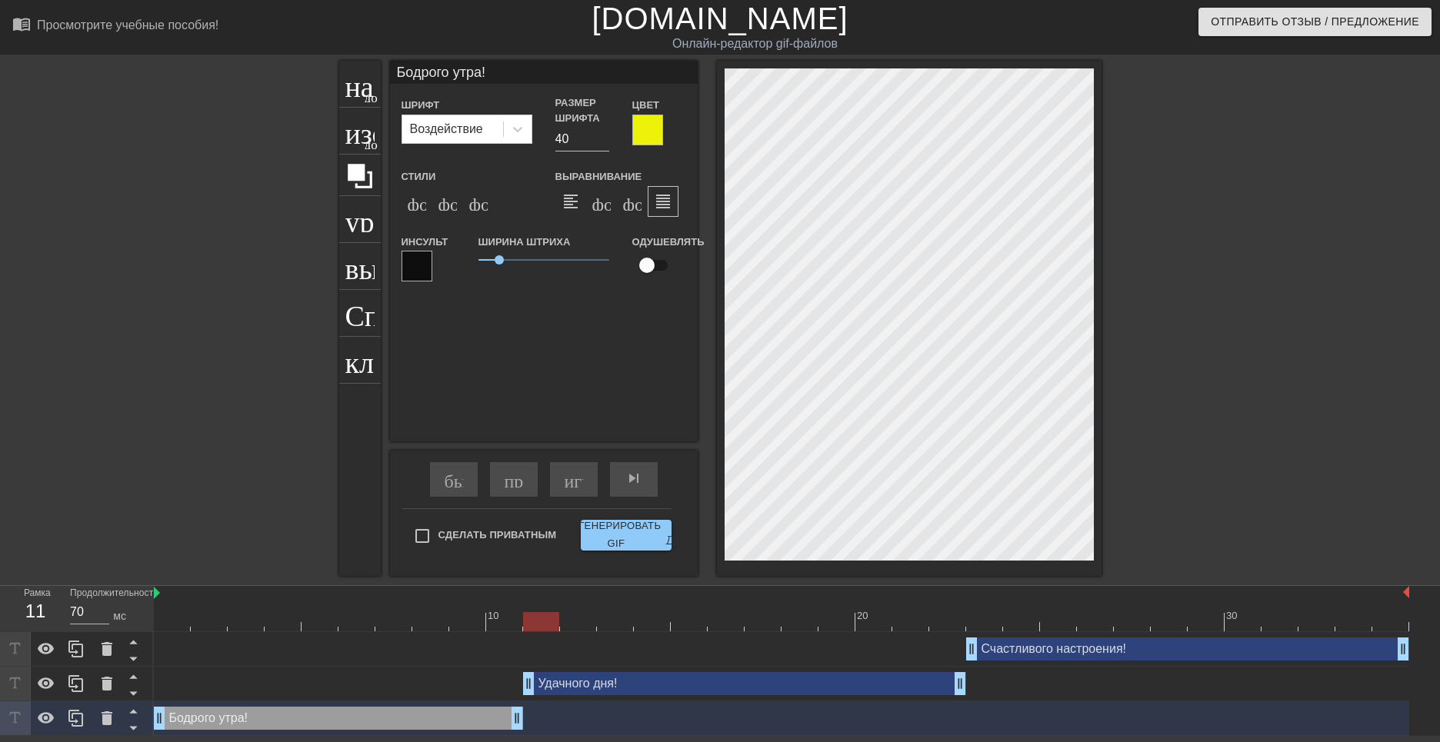
drag, startPoint x: 186, startPoint y: 625, endPoint x: 548, endPoint y: 621, distance: 362.3
click at [548, 621] on div at bounding box center [541, 621] width 36 height 19
click at [567, 688] on div "Удачного дня! drag_handle - ручка перетаскивания drag_handle - ручка перетаскив…" at bounding box center [744, 683] width 443 height 23
type input "Удачного дня!"
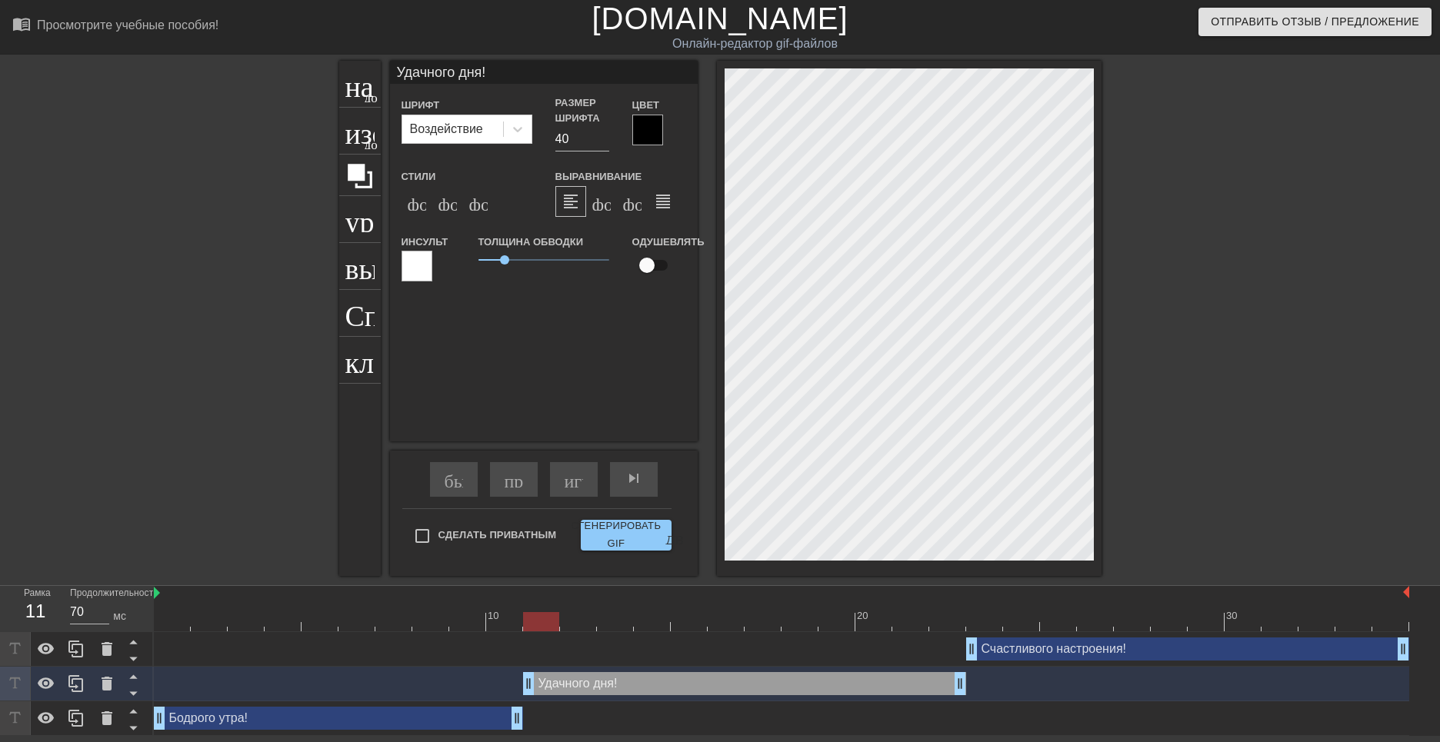
click at [646, 128] on div at bounding box center [647, 130] width 31 height 31
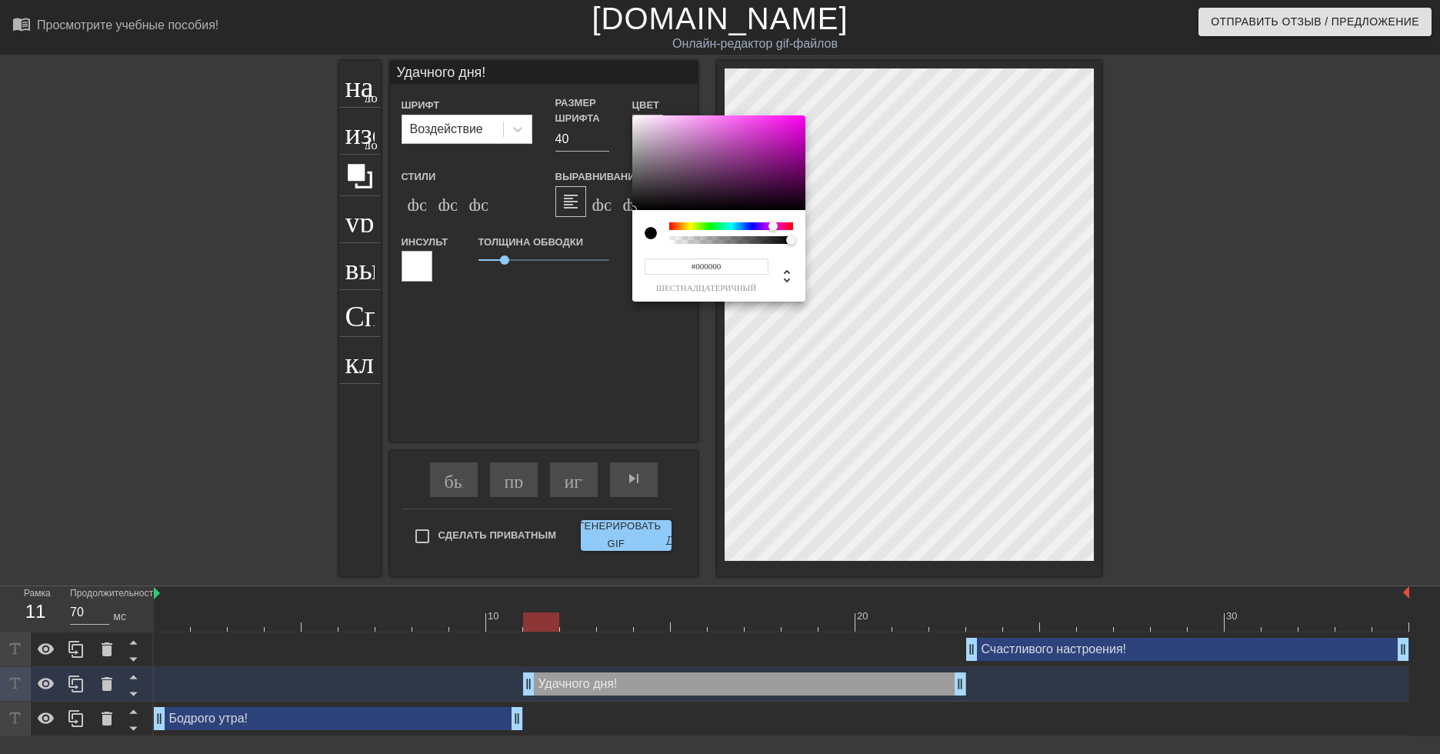
drag, startPoint x: 671, startPoint y: 228, endPoint x: 773, endPoint y: 236, distance: 102.7
click at [773, 236] on div at bounding box center [731, 233] width 124 height 22
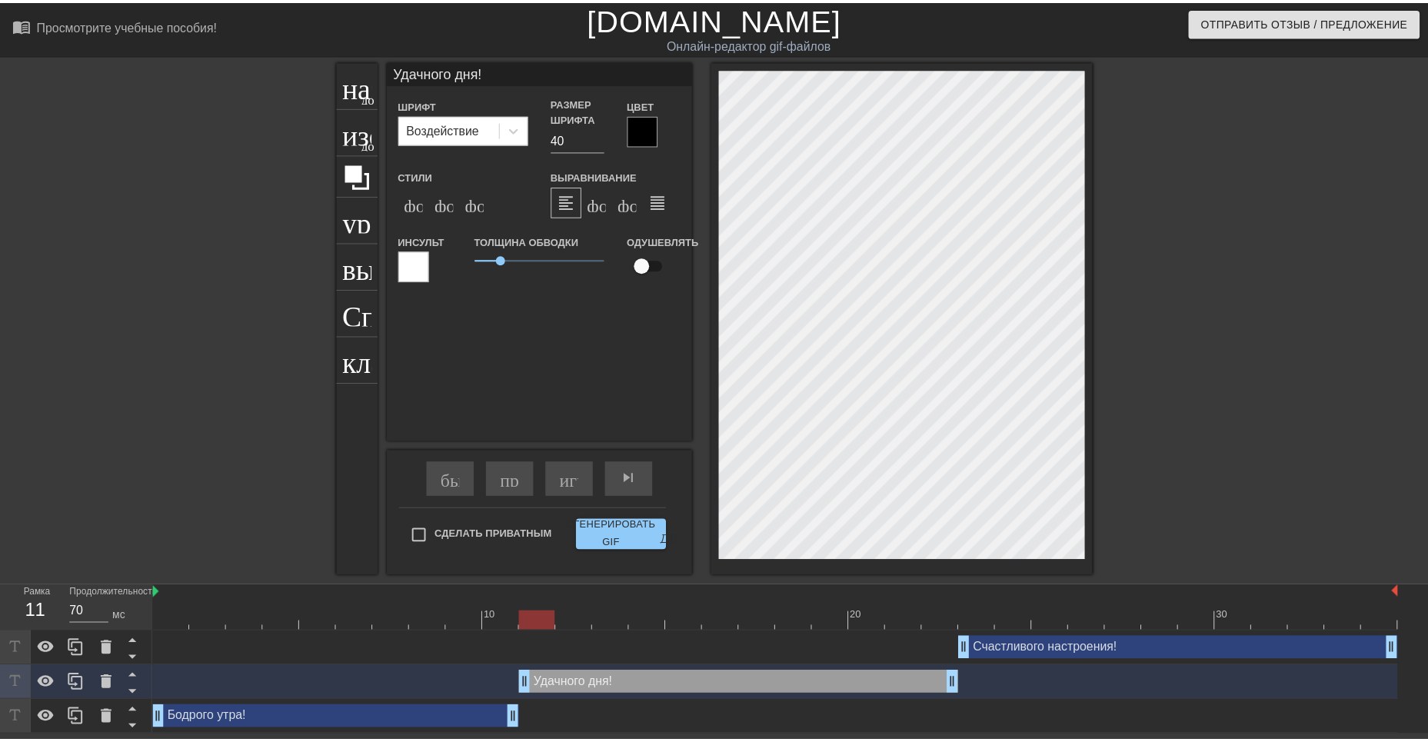
scroll to position [2, 2]
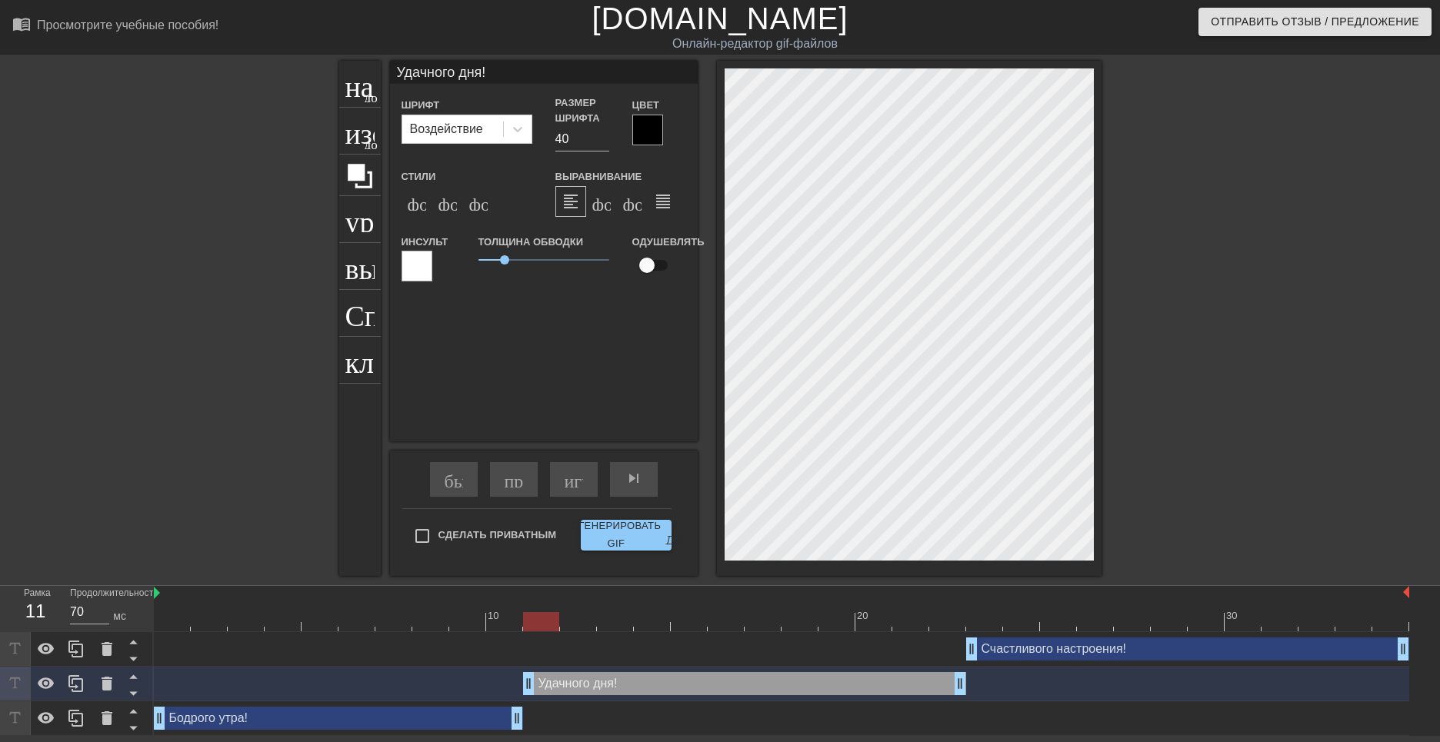
click at [643, 127] on div at bounding box center [647, 130] width 31 height 31
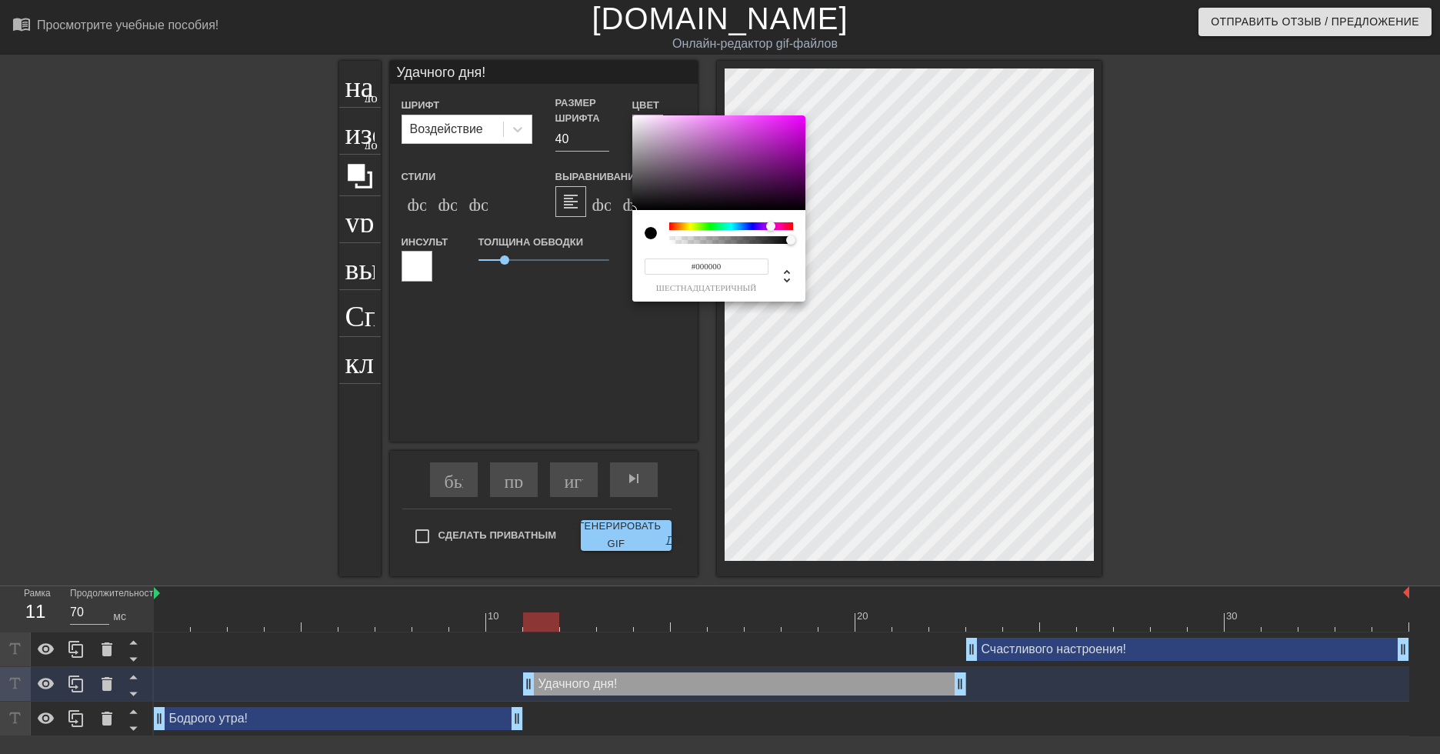
click at [771, 228] on div at bounding box center [731, 226] width 124 height 8
click at [664, 132] on div at bounding box center [718, 162] width 173 height 95
click at [691, 146] on div at bounding box center [718, 162] width 173 height 95
click at [775, 227] on div at bounding box center [779, 226] width 9 height 9
click at [779, 226] on div at bounding box center [775, 226] width 9 height 9
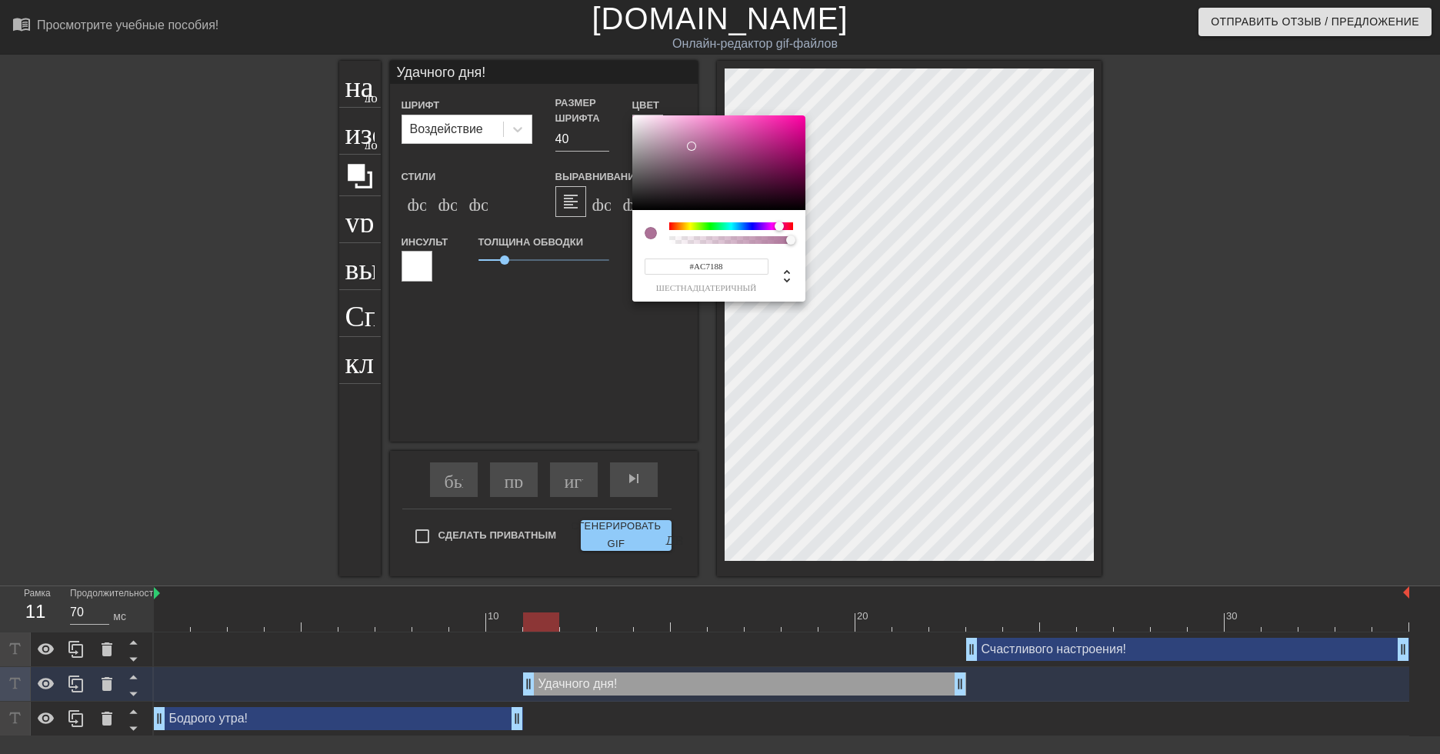
click at [785, 226] on div at bounding box center [783, 226] width 9 height 9
click at [776, 226] on div at bounding box center [775, 226] width 9 height 9
click at [735, 150] on div at bounding box center [718, 162] width 173 height 95
click at [778, 227] on div at bounding box center [778, 226] width 9 height 9
click at [781, 225] on div at bounding box center [782, 226] width 9 height 9
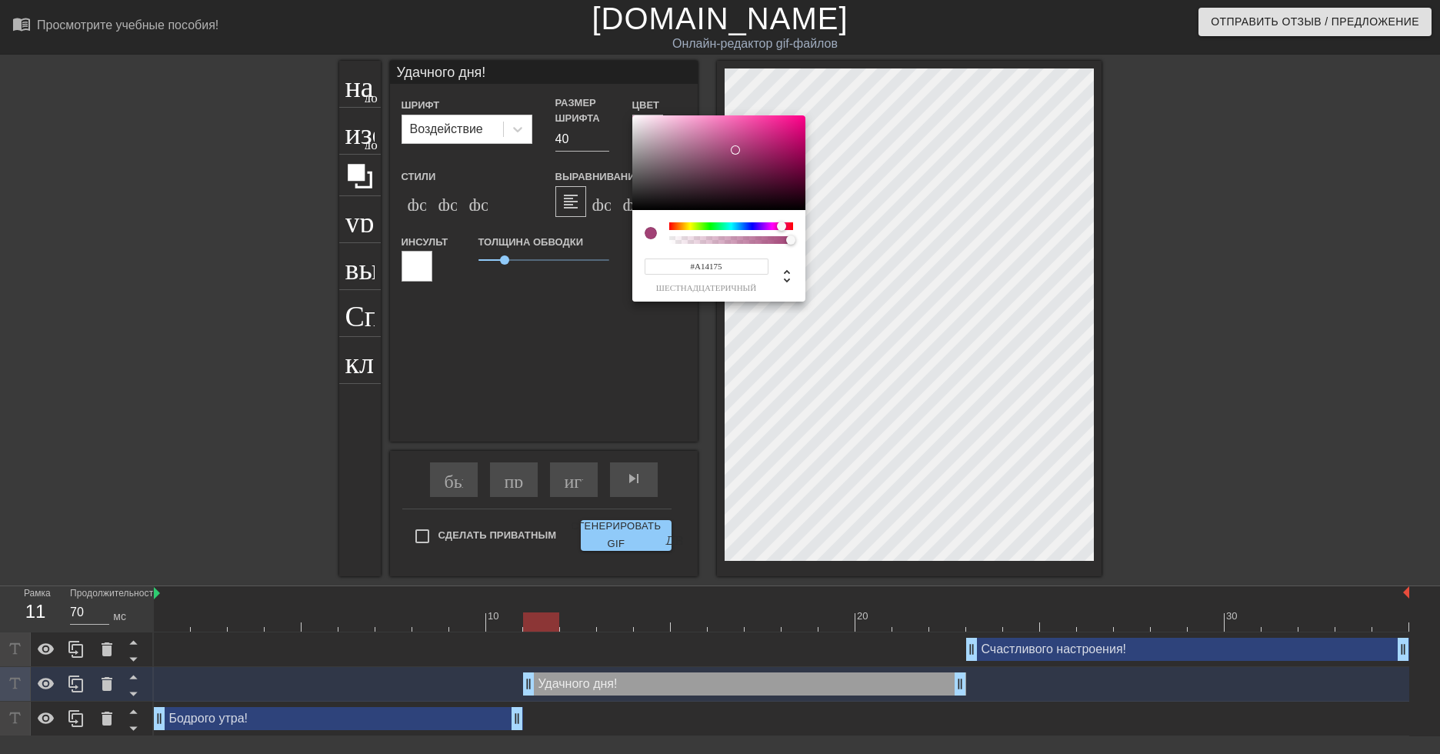
type input "#E95EA9"
click at [735, 123] on div at bounding box center [718, 162] width 173 height 95
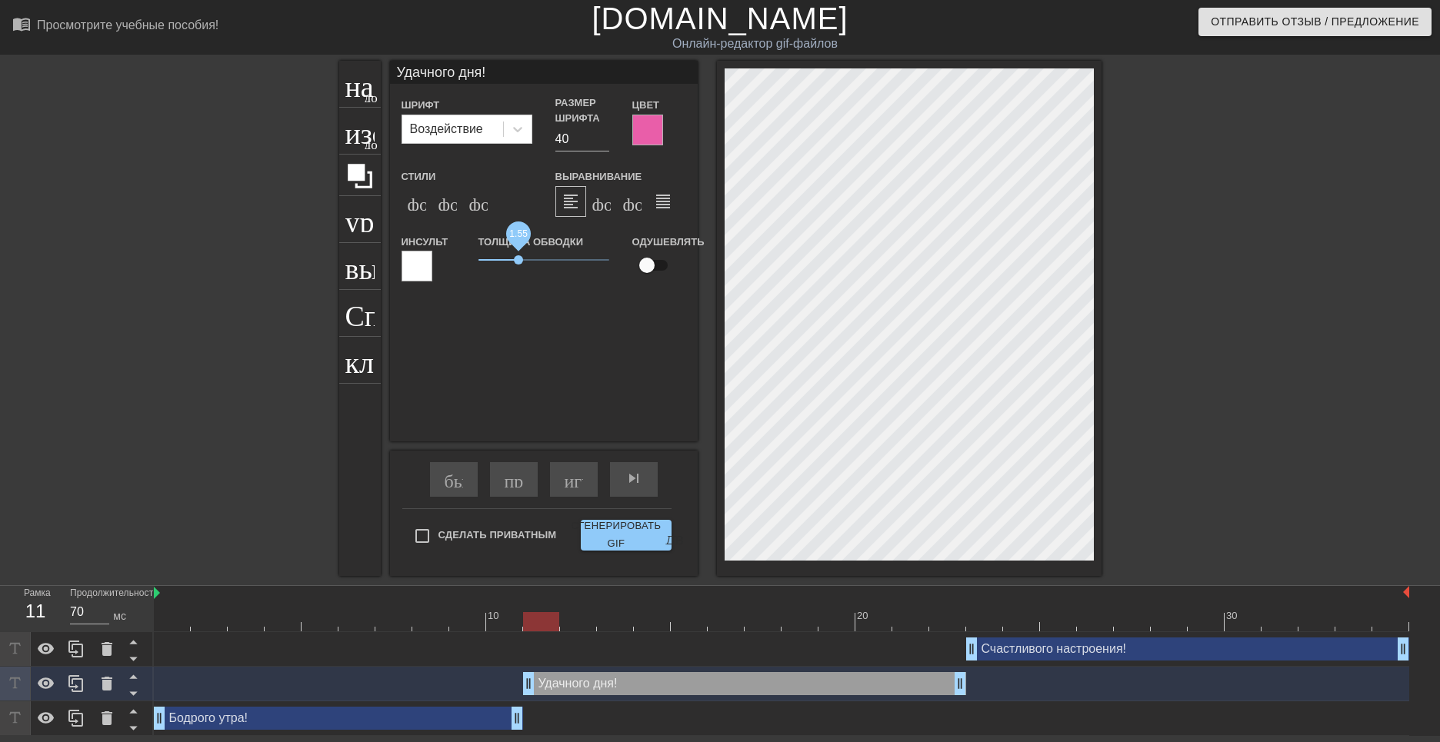
drag, startPoint x: 502, startPoint y: 260, endPoint x: 517, endPoint y: 264, distance: 15.1
click at [518, 264] on span "1.55" at bounding box center [518, 259] width 9 height 9
click at [519, 261] on span "1.55" at bounding box center [518, 259] width 9 height 9
click at [578, 321] on div "Удачного дня! Шрифт Воздействие Размер шрифта 40 Цвет Стили формат_bold формат_…" at bounding box center [544, 251] width 308 height 381
click at [543, 621] on div at bounding box center [541, 621] width 36 height 19
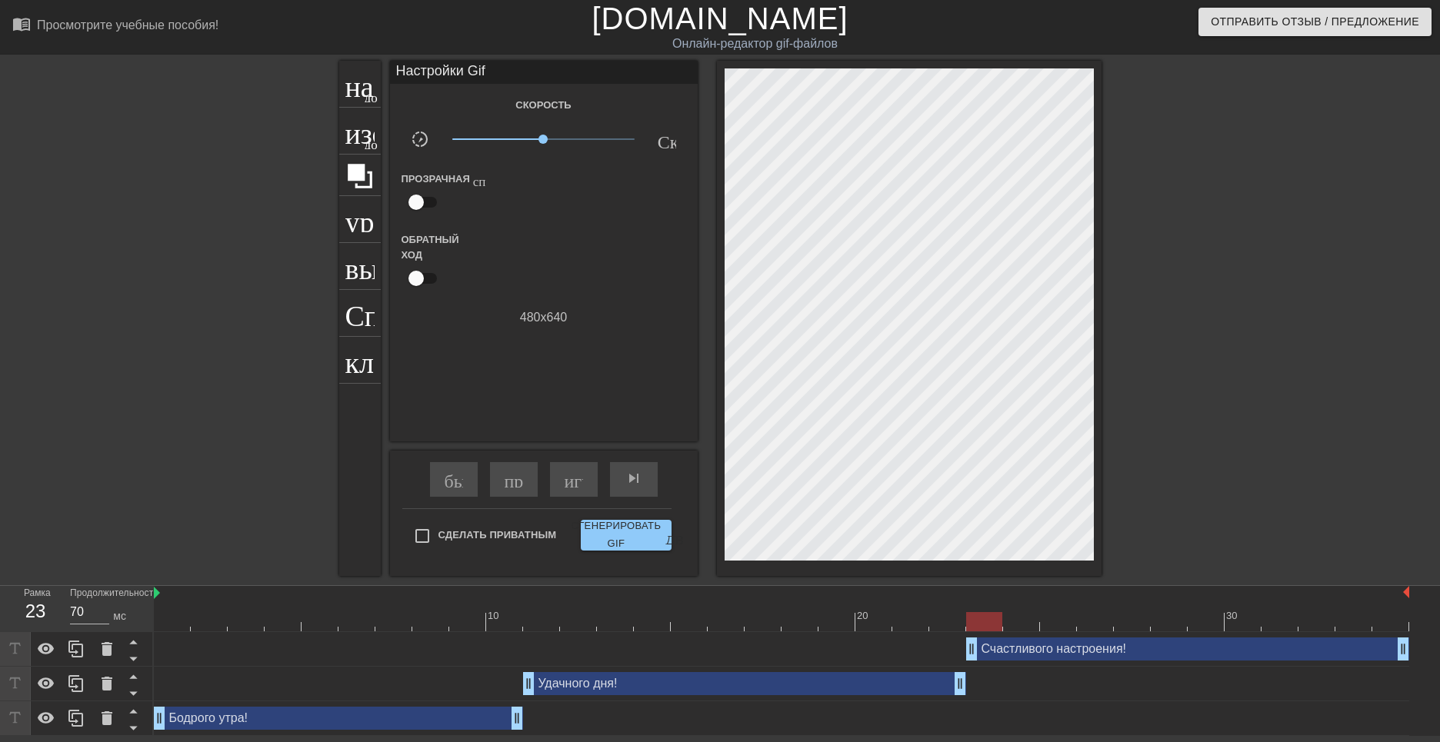
drag, startPoint x: 535, startPoint y: 623, endPoint x: 999, endPoint y: 626, distance: 463.8
click at [999, 627] on div at bounding box center [984, 621] width 36 height 19
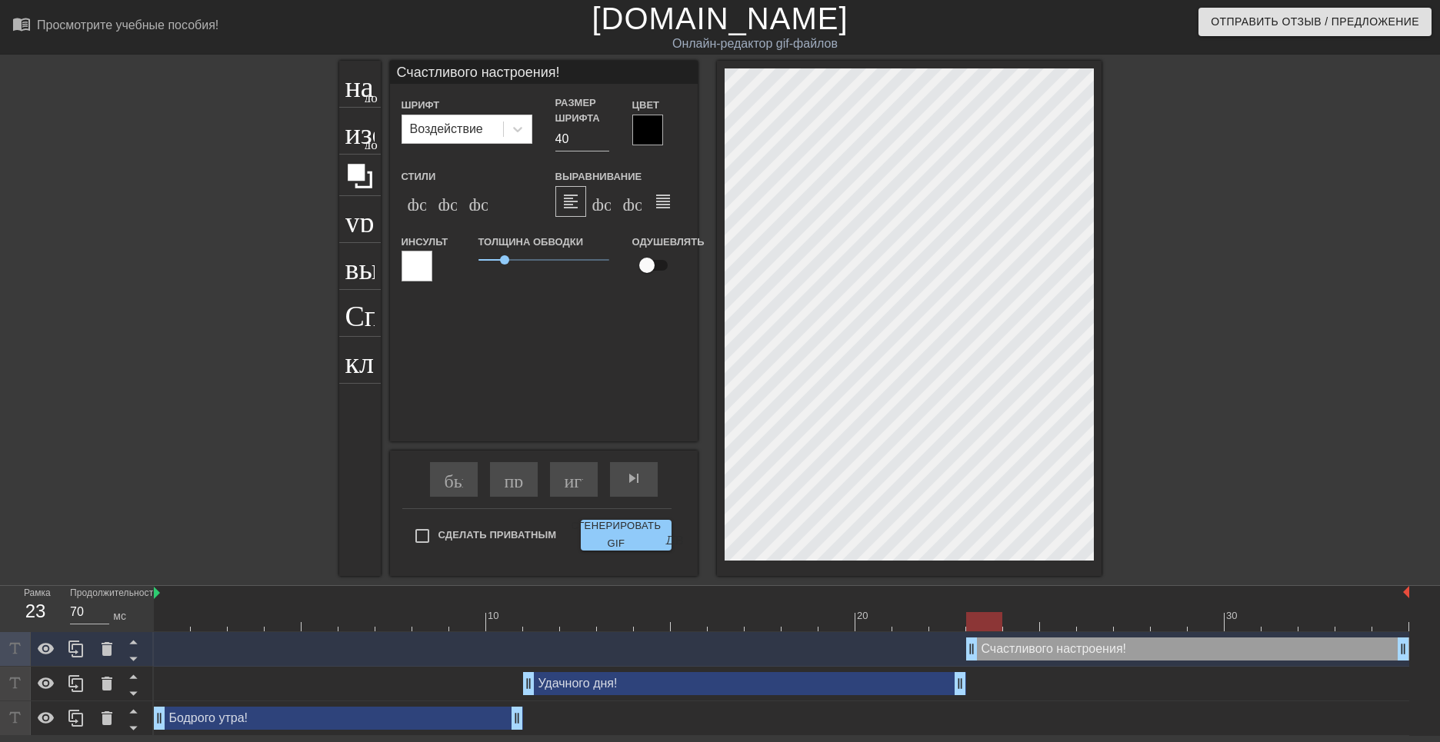
click at [655, 136] on div at bounding box center [647, 130] width 31 height 31
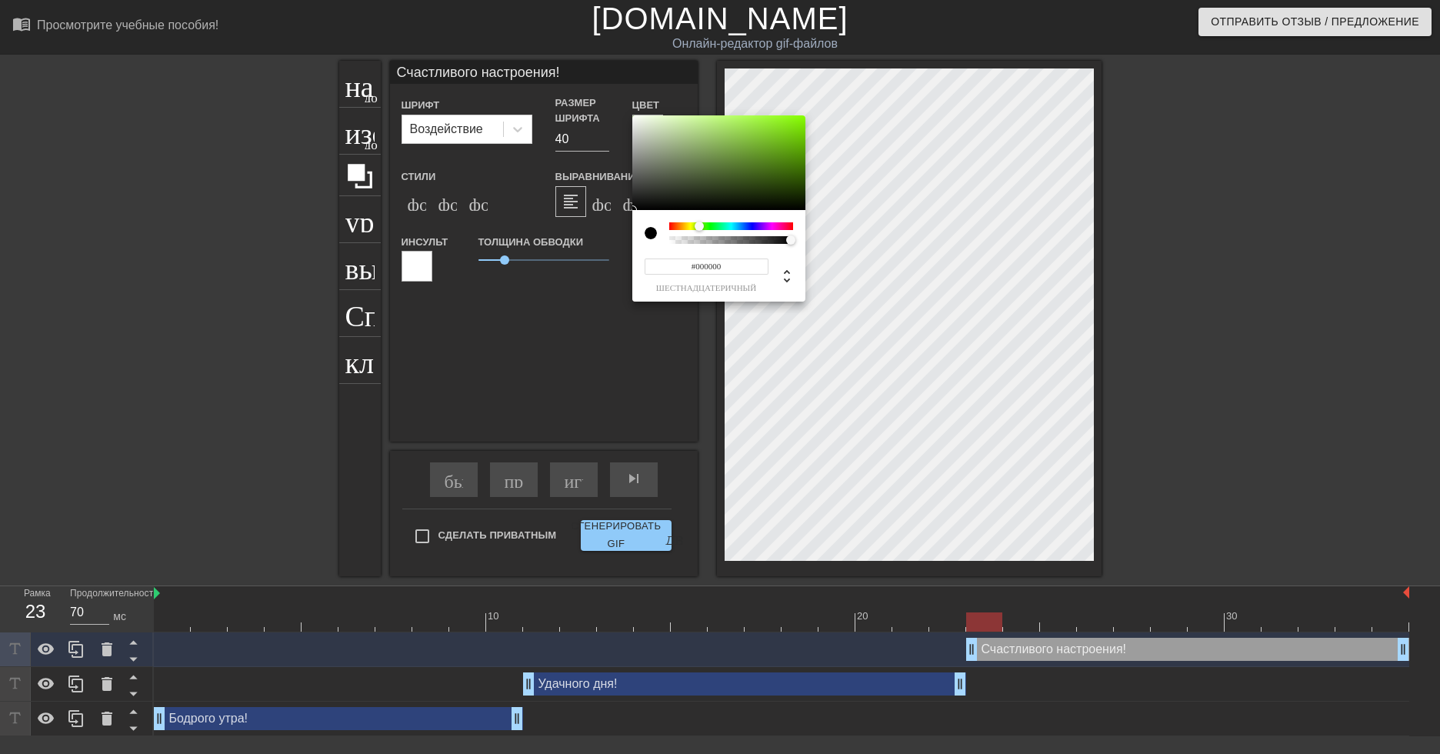
drag, startPoint x: 681, startPoint y: 228, endPoint x: 699, endPoint y: 230, distance: 17.8
click at [699, 230] on div at bounding box center [699, 226] width 9 height 9
click at [766, 152] on div at bounding box center [718, 162] width 173 height 95
click at [761, 127] on div at bounding box center [718, 162] width 173 height 95
click at [754, 128] on div at bounding box center [718, 162] width 173 height 95
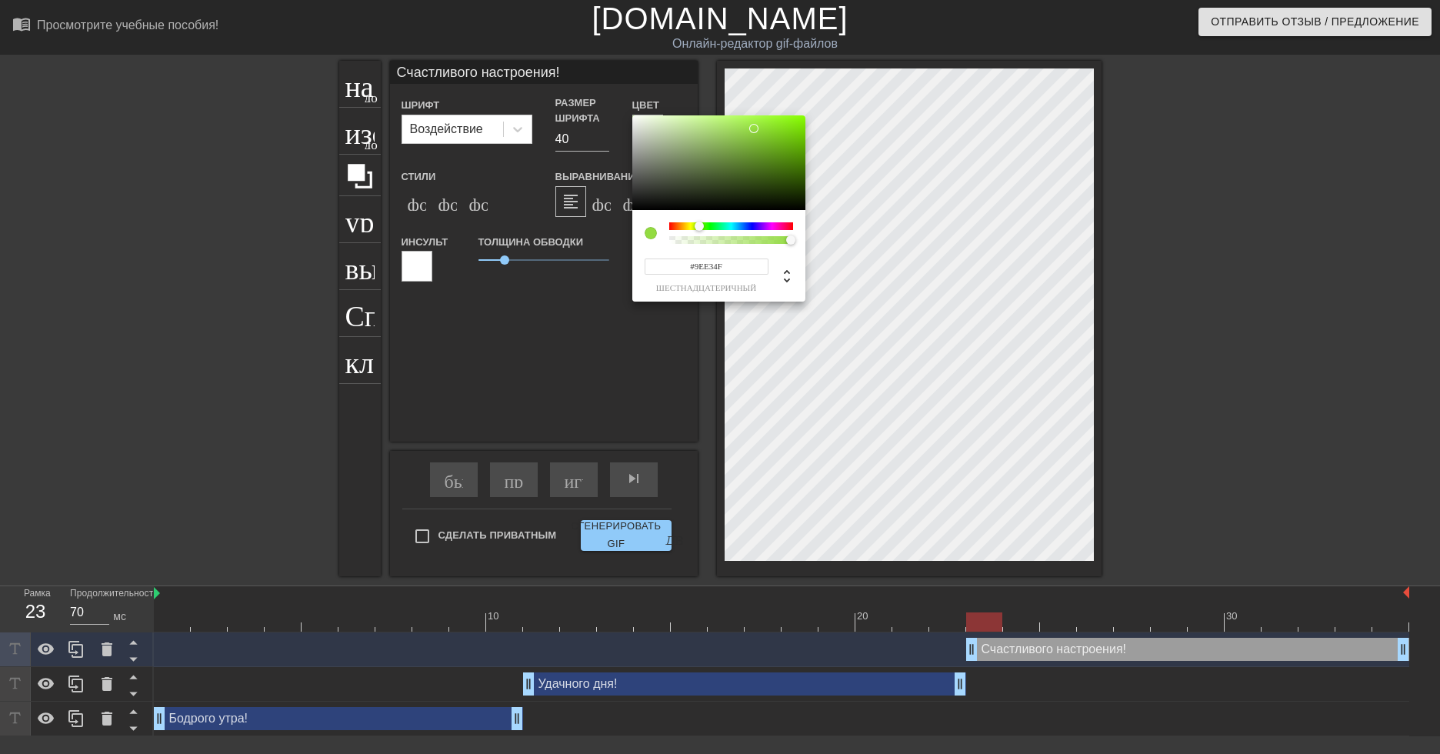
click at [745, 125] on div at bounding box center [718, 162] width 173 height 95
type input "#8CE12A"
click at [773, 126] on div at bounding box center [718, 162] width 173 height 95
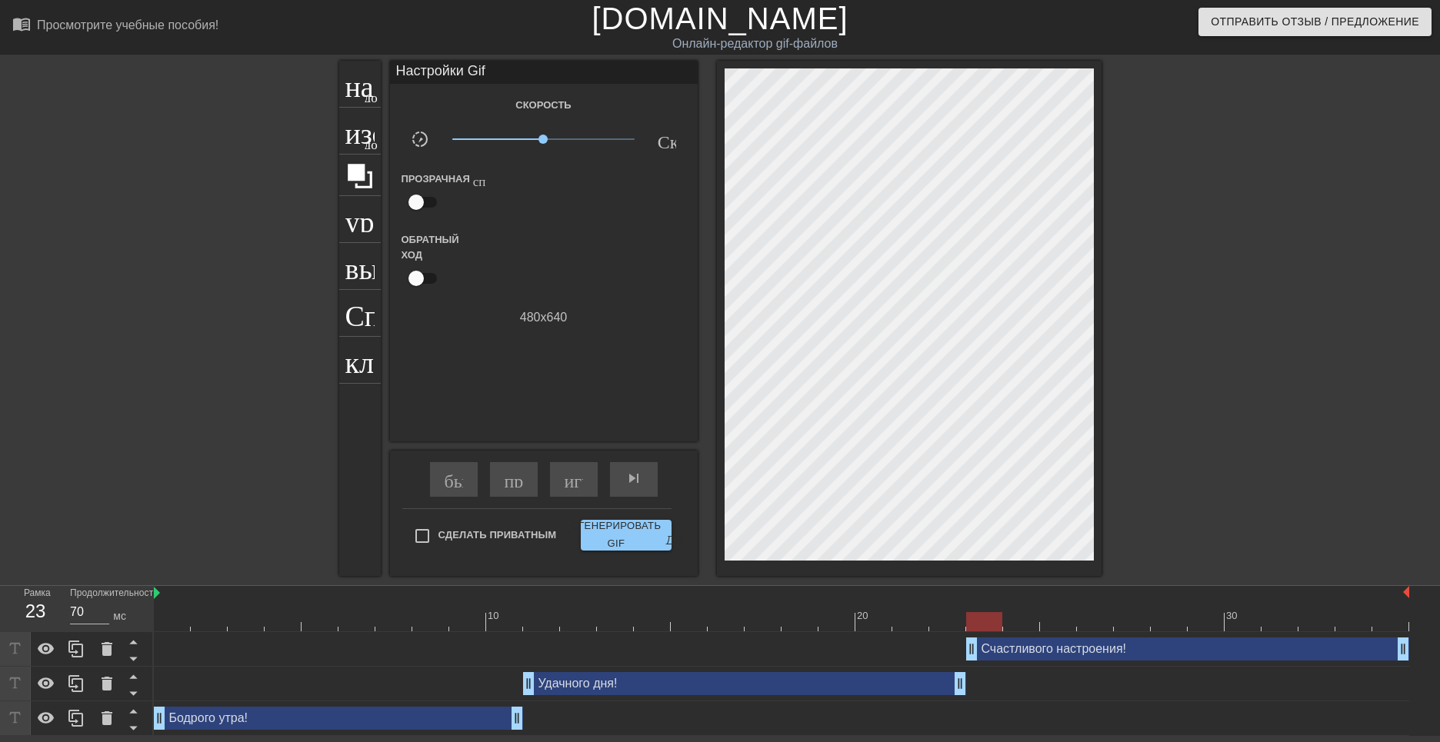
drag, startPoint x: 504, startPoint y: 265, endPoint x: 526, endPoint y: 264, distance: 22.3
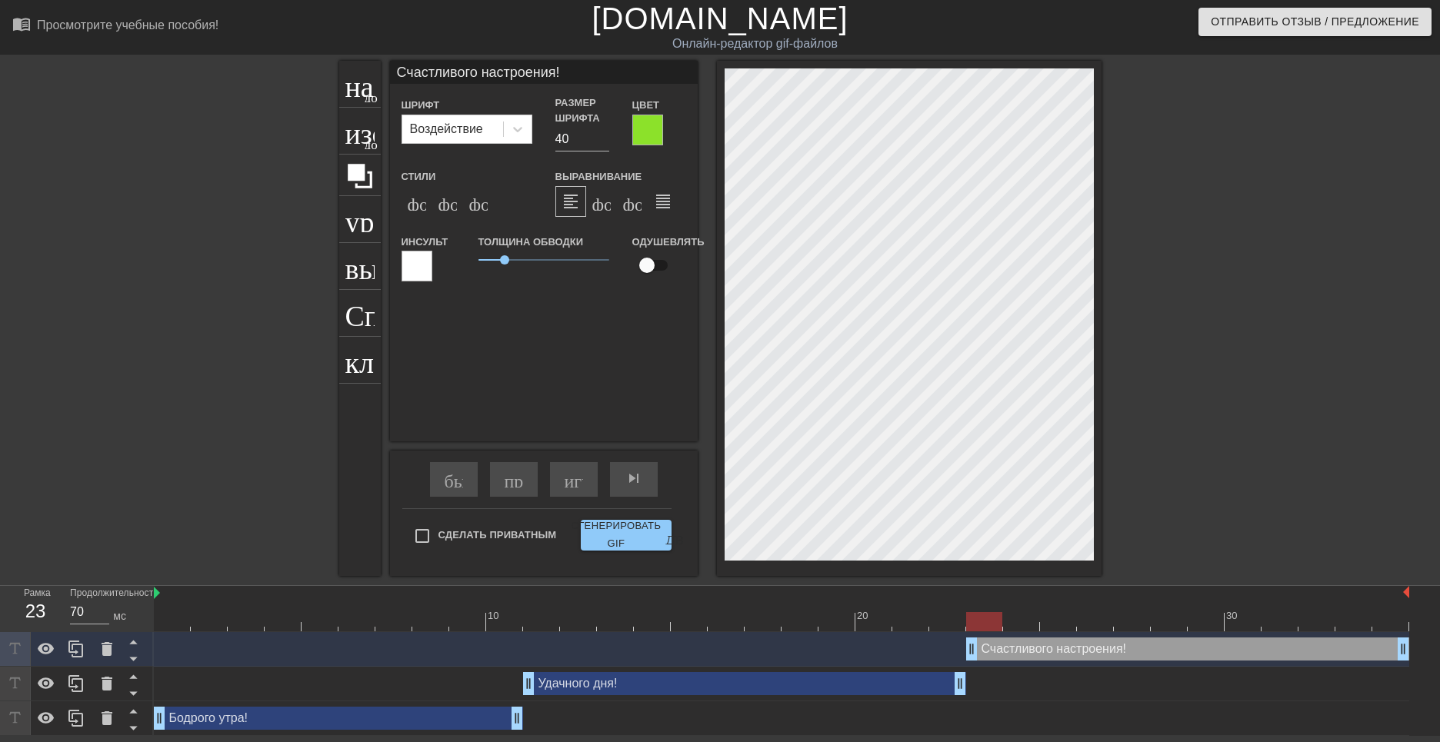
click at [1038, 651] on div "Счастливого настроения! drag_handle - ручка перетаскивания drag_handle - ручка …" at bounding box center [1187, 649] width 443 height 23
drag, startPoint x: 502, startPoint y: 260, endPoint x: 522, endPoint y: 264, distance: 20.4
click at [522, 264] on span "1.7" at bounding box center [522, 259] width 9 height 9
click at [425, 273] on div at bounding box center [417, 266] width 31 height 31
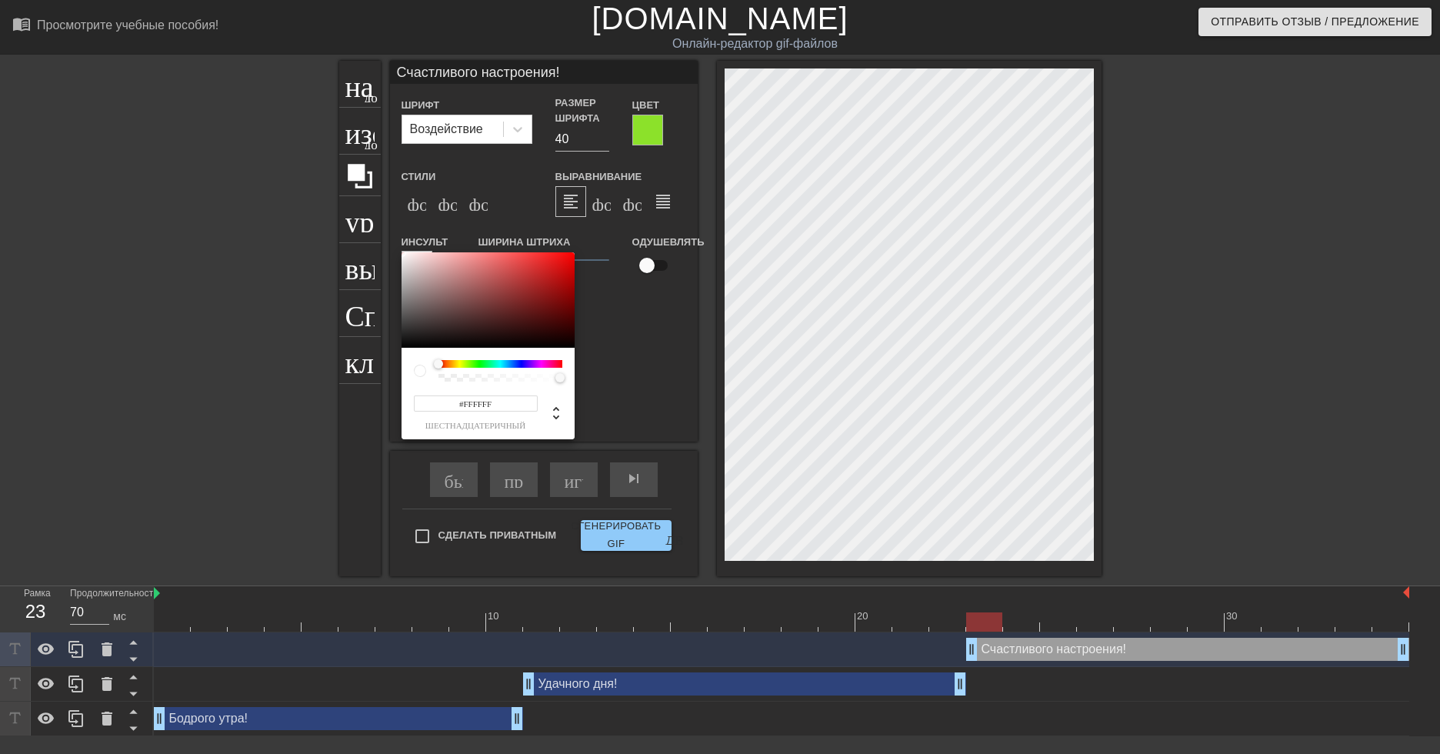
type input "#080808"
click at [404, 345] on div at bounding box center [488, 299] width 173 height 95
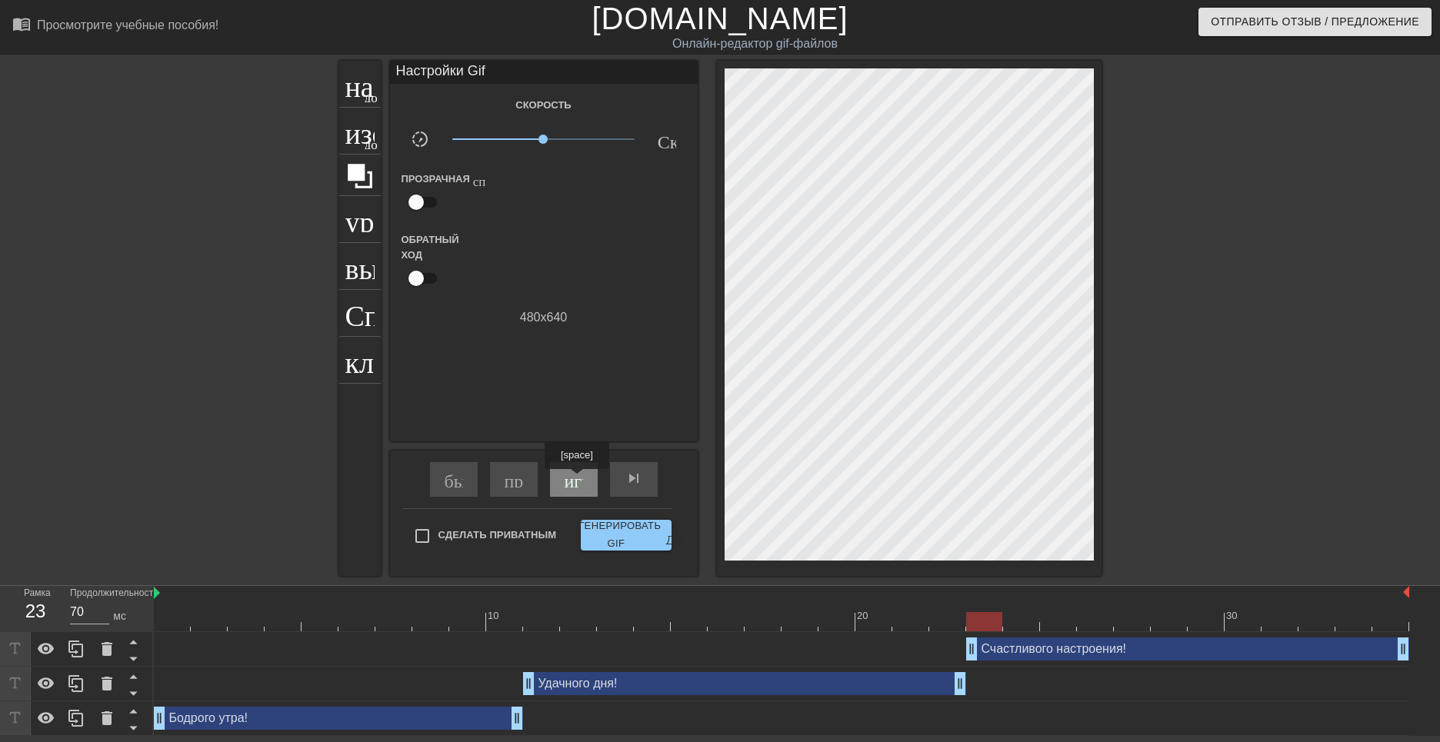
click at [578, 480] on ya-tr-span "играй_арроу" at bounding box center [619, 478] width 108 height 18
click at [522, 138] on span "х1.00" at bounding box center [543, 139] width 182 height 18
click at [582, 488] on div "пауза" at bounding box center [574, 479] width 48 height 35
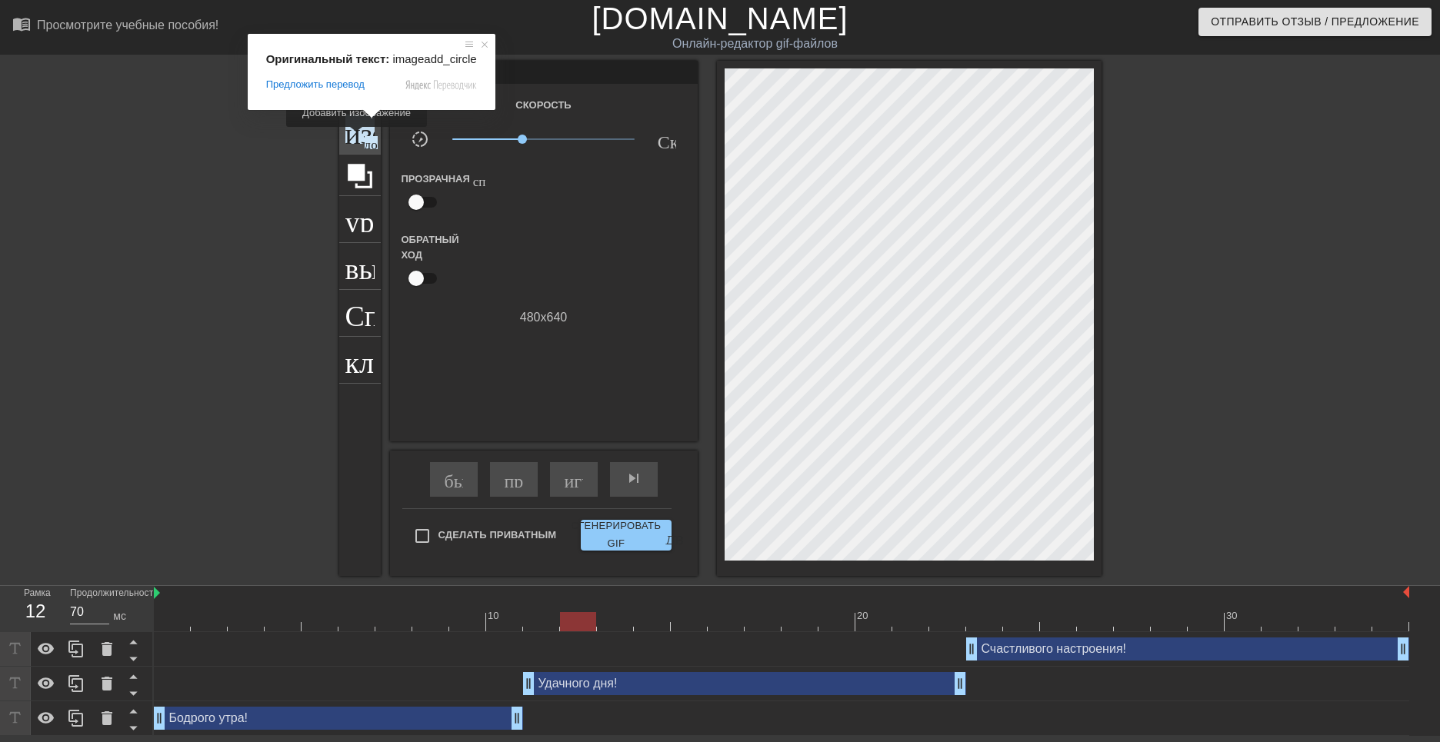
click at [360, 138] on ya-tr-span "изображение" at bounding box center [425, 129] width 161 height 29
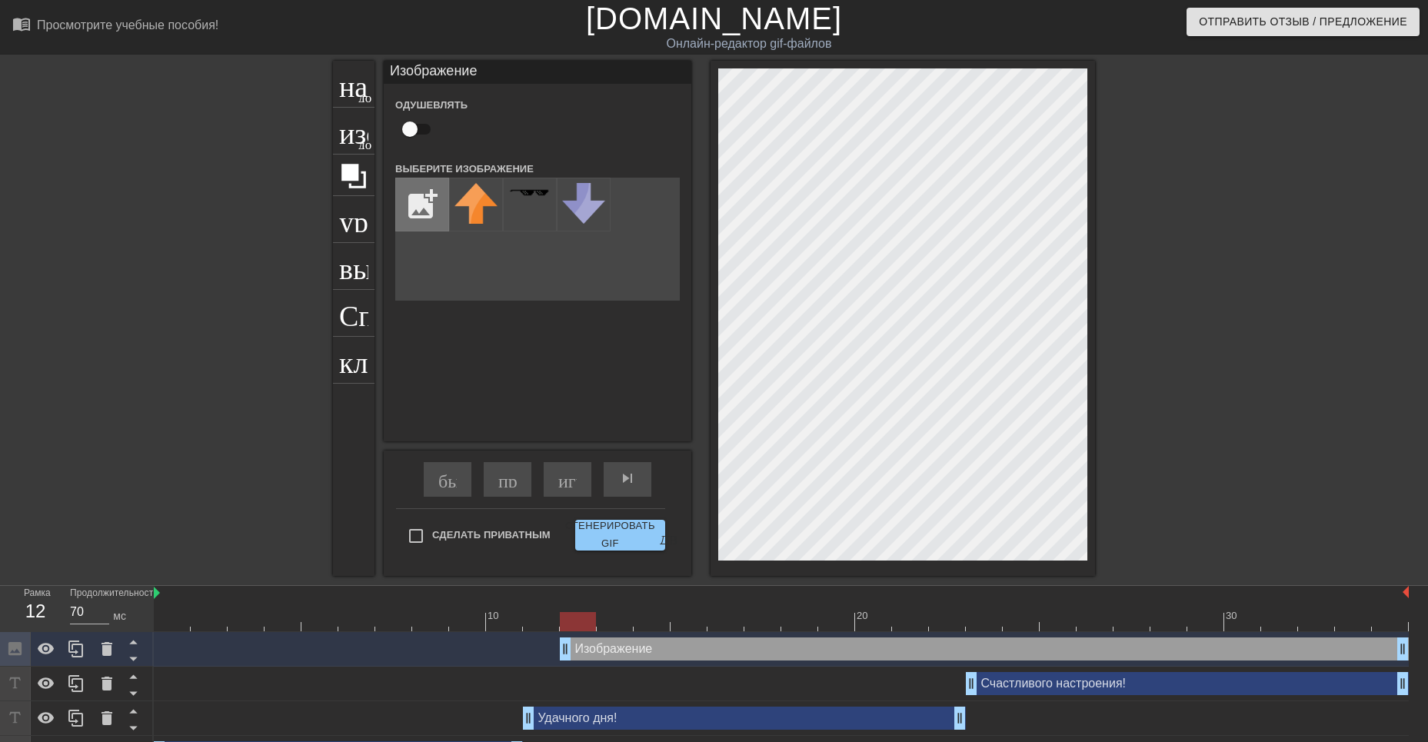
click at [418, 205] on input "file" at bounding box center [422, 204] width 52 height 52
click at [475, 202] on img at bounding box center [476, 205] width 43 height 45
click at [474, 202] on img at bounding box center [476, 205] width 43 height 45
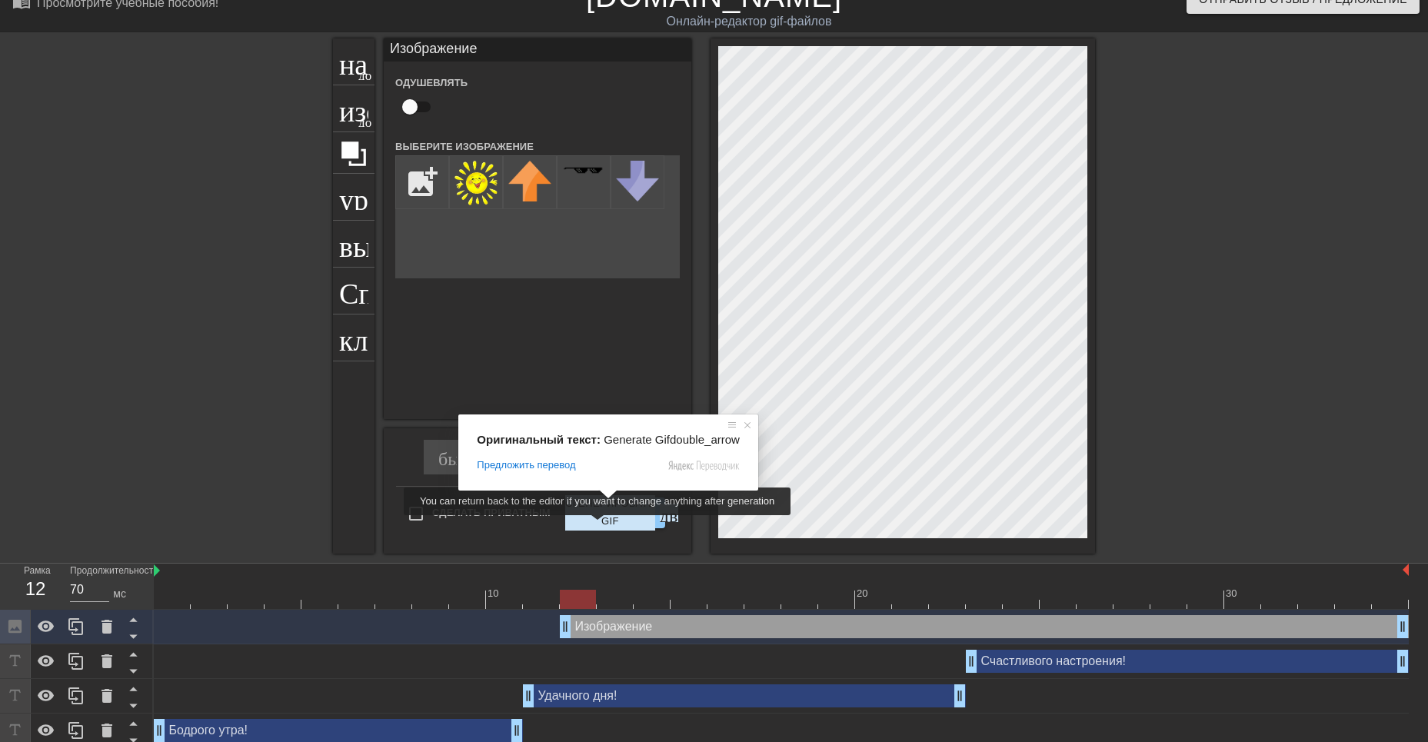
scroll to position [31, 0]
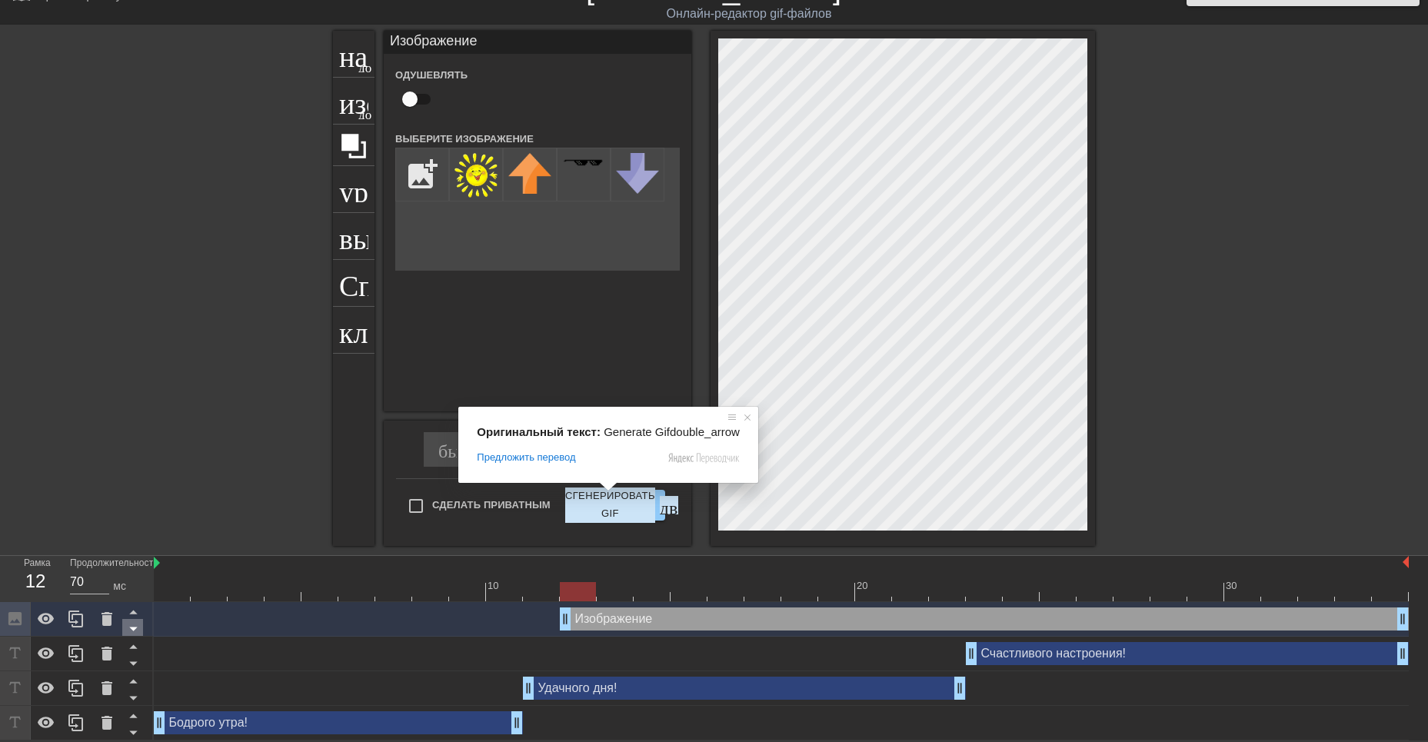
click at [132, 629] on icon at bounding box center [133, 630] width 8 height 4
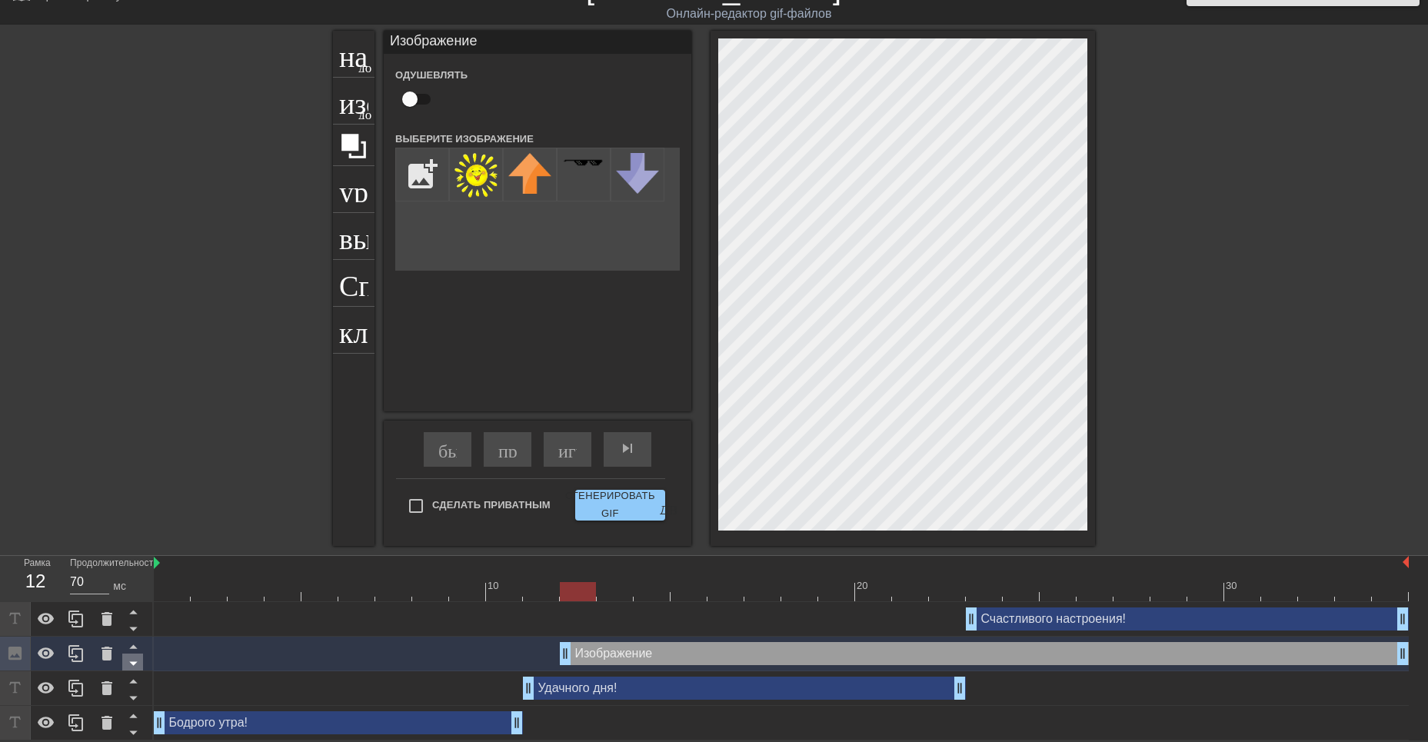
click at [136, 661] on icon at bounding box center [133, 663] width 19 height 19
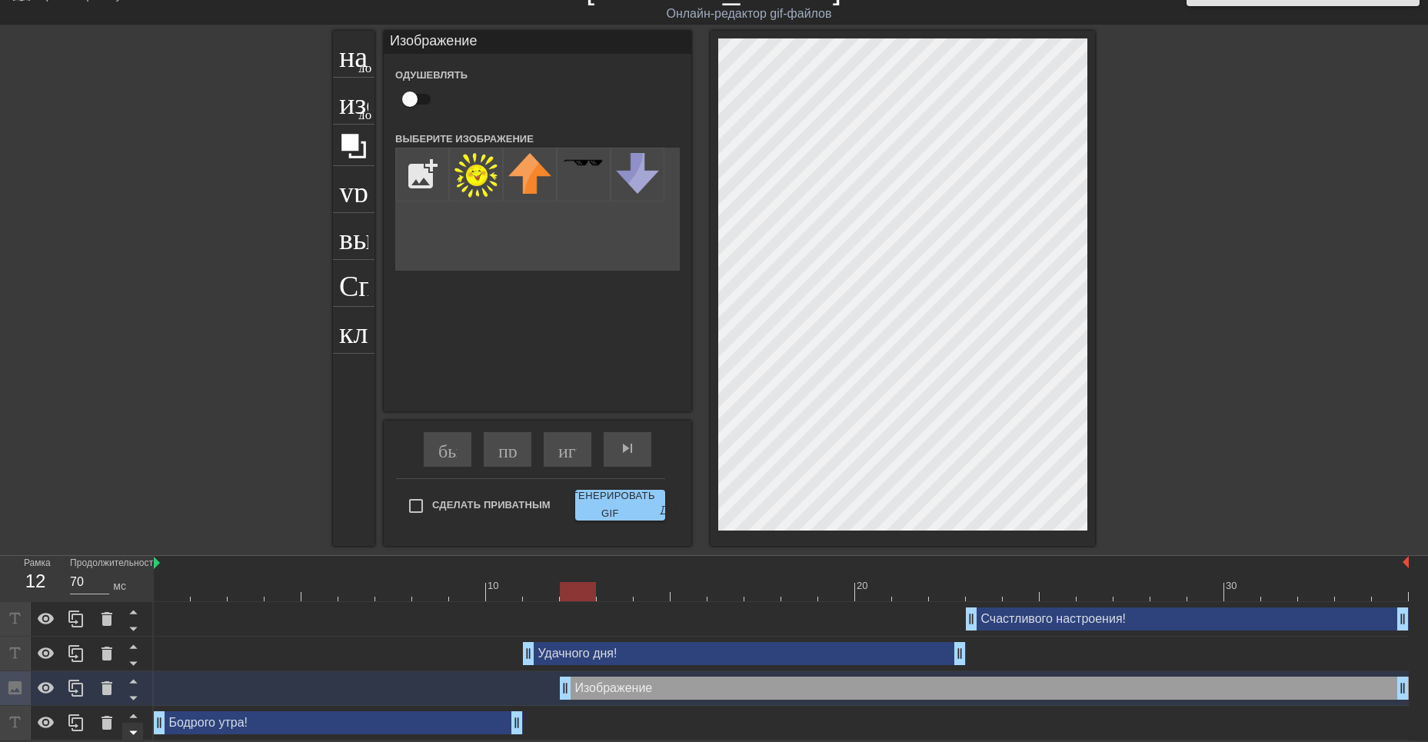
click at [134, 698] on icon at bounding box center [133, 699] width 8 height 4
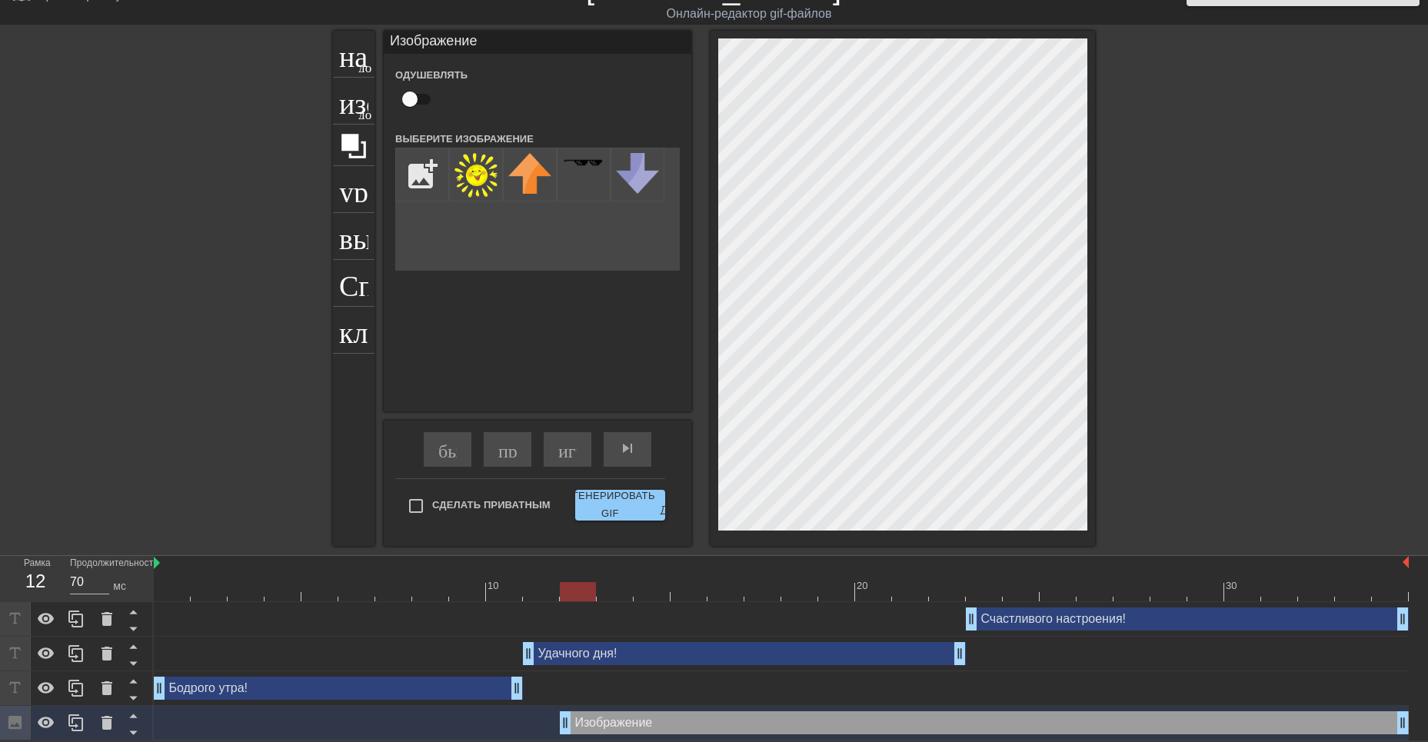
click at [582, 95] on div "Одушевлять" at bounding box center [538, 89] width 308 height 48
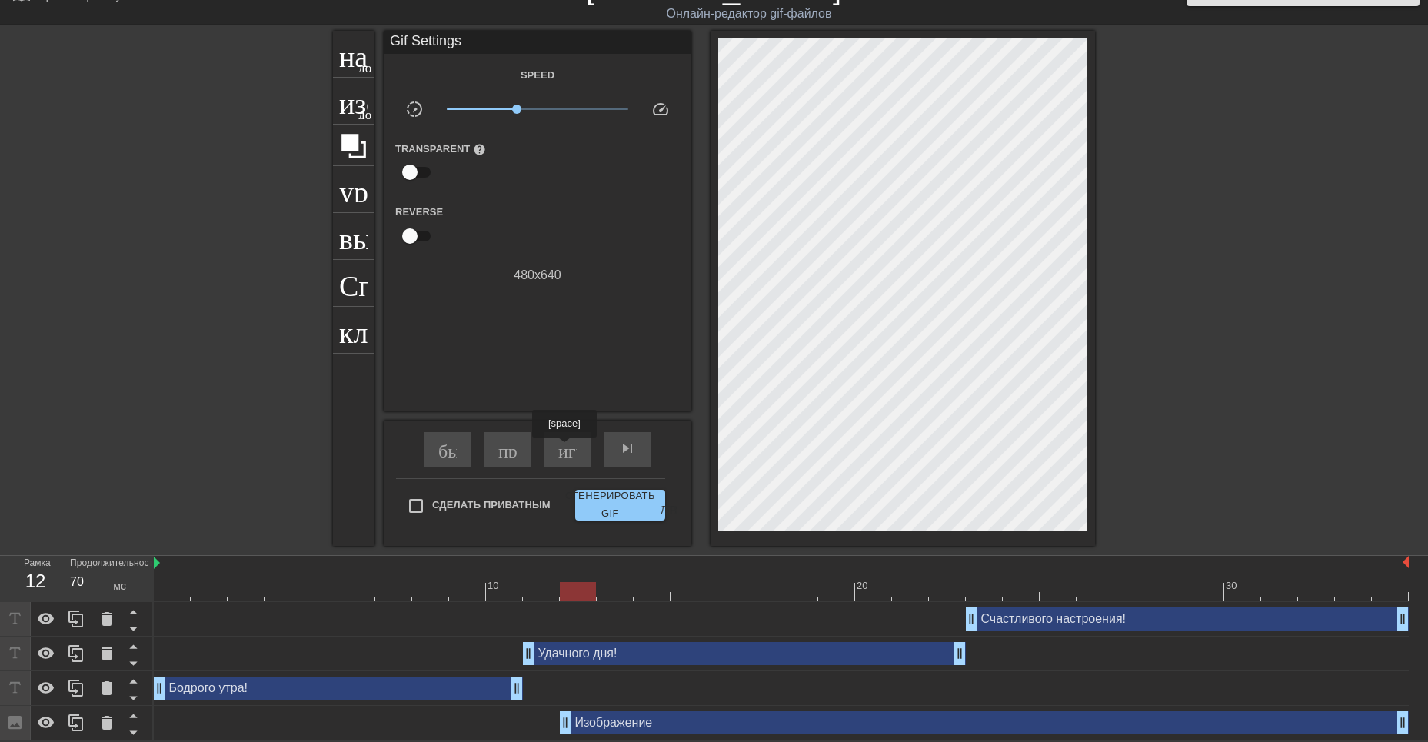
click at [566, 448] on ya-tr-span "играй_арроу" at bounding box center [612, 448] width 108 height 18
click at [566, 452] on span "pause" at bounding box center [567, 448] width 18 height 18
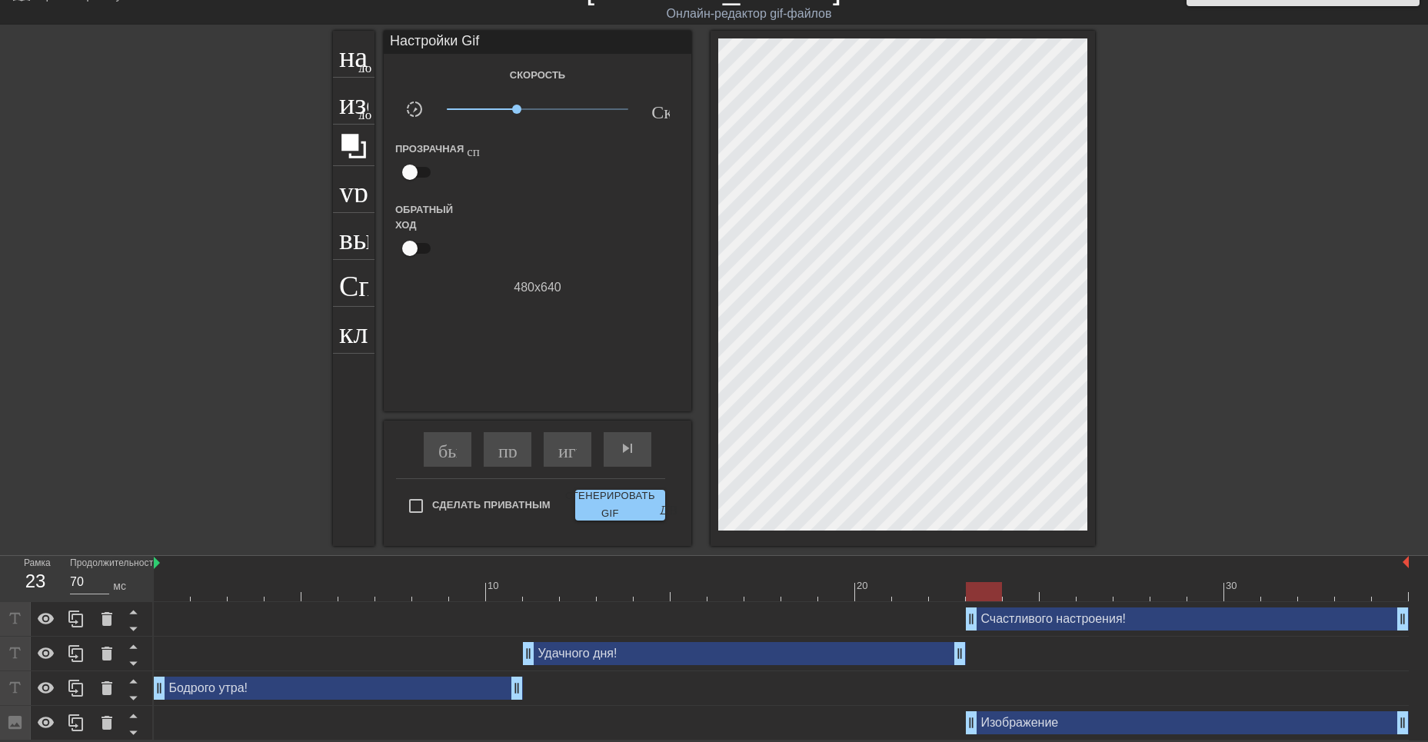
drag, startPoint x: 565, startPoint y: 727, endPoint x: 965, endPoint y: 728, distance: 400.7
click at [1020, 725] on div "Изображение drag_handle - ручка перетаскивания drag_handle - ручка перетаскиван…" at bounding box center [1187, 722] width 443 height 23
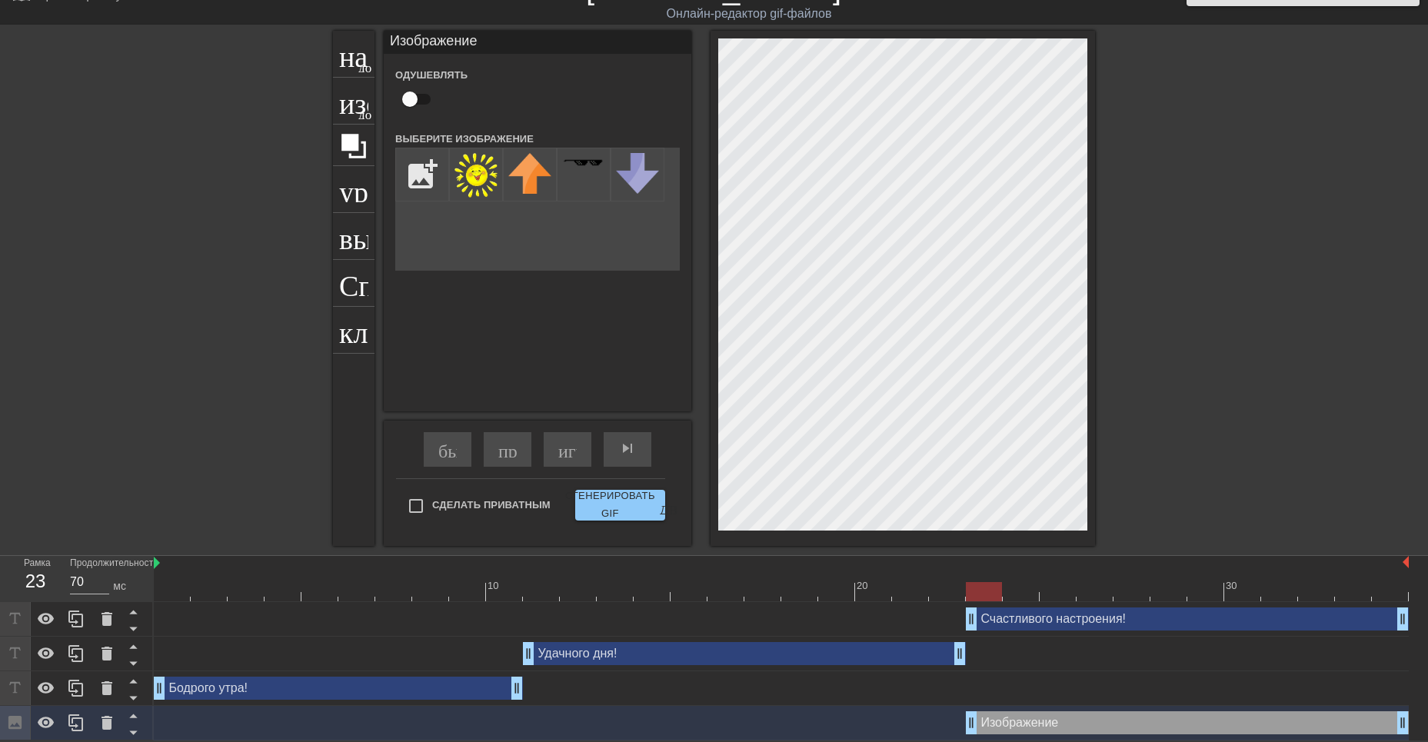
scroll to position [12, 0]
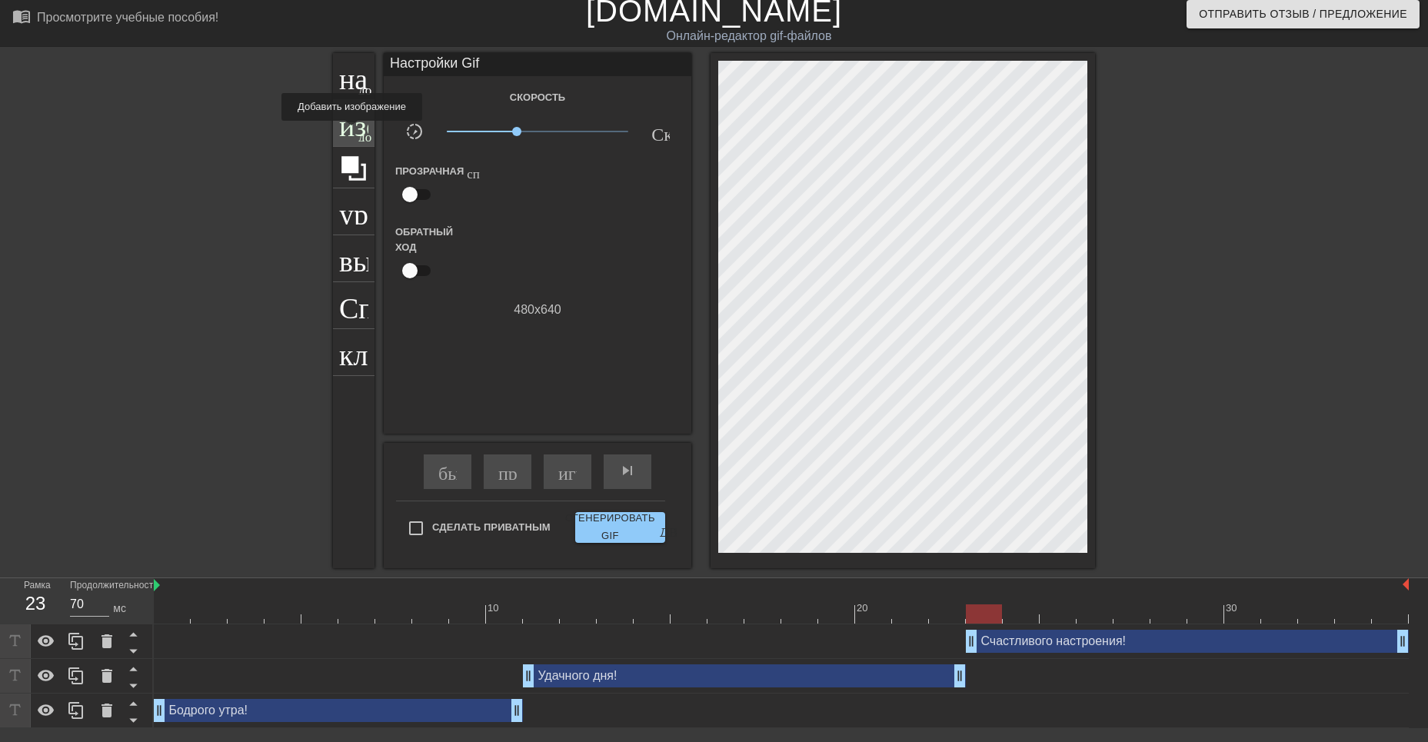
click at [355, 132] on div "изображение добавить_круг" at bounding box center [354, 123] width 42 height 47
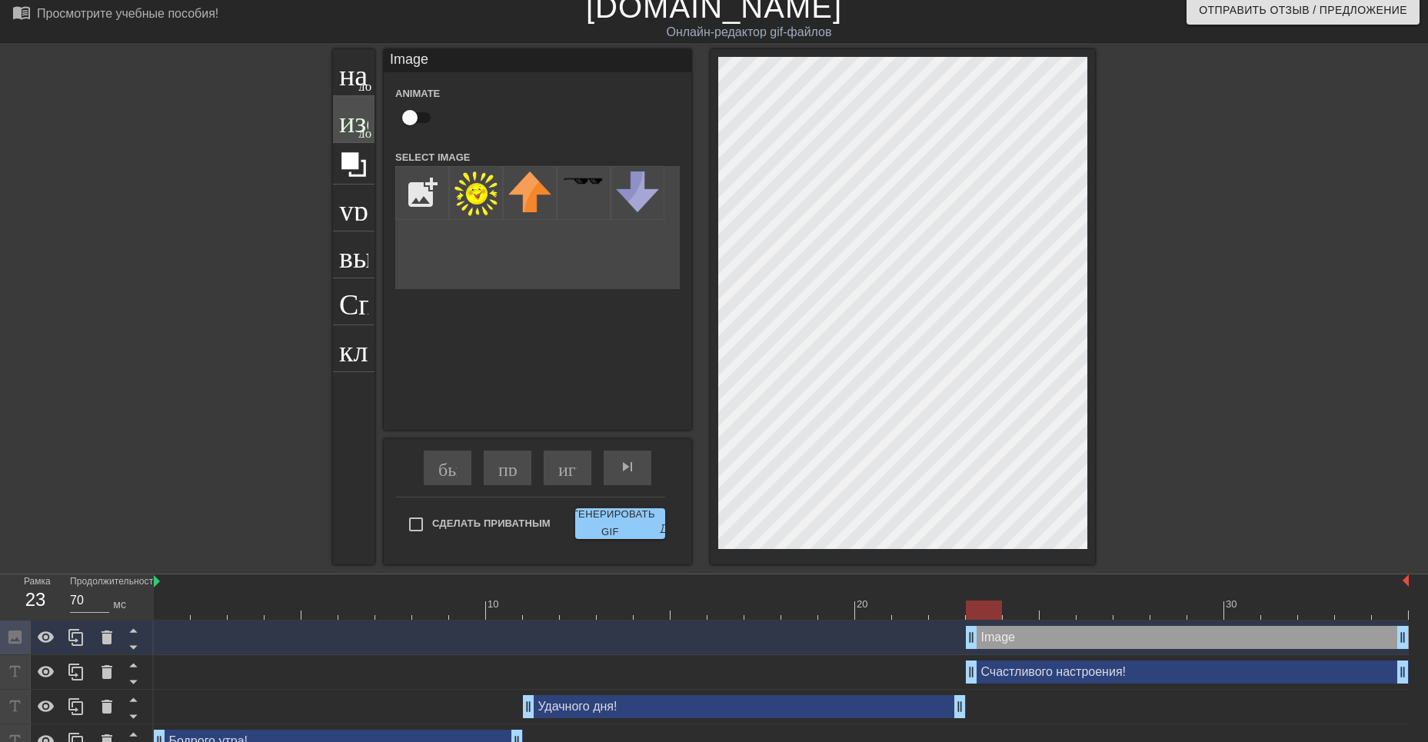
scroll to position [31, 0]
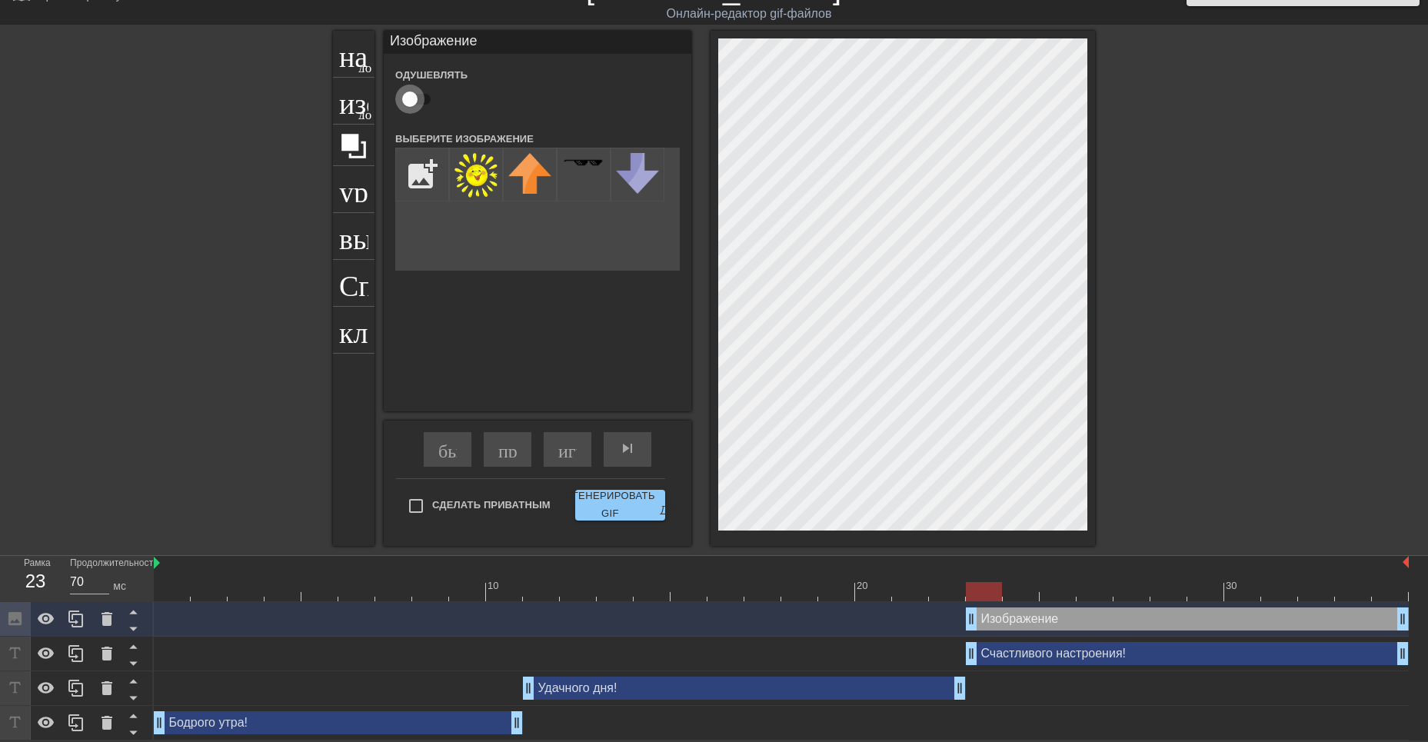
click at [409, 95] on input "checkbox" at bounding box center [410, 99] width 88 height 29
click at [475, 173] on img at bounding box center [476, 175] width 43 height 45
click at [557, 452] on div "играй_арроу" at bounding box center [568, 449] width 48 height 35
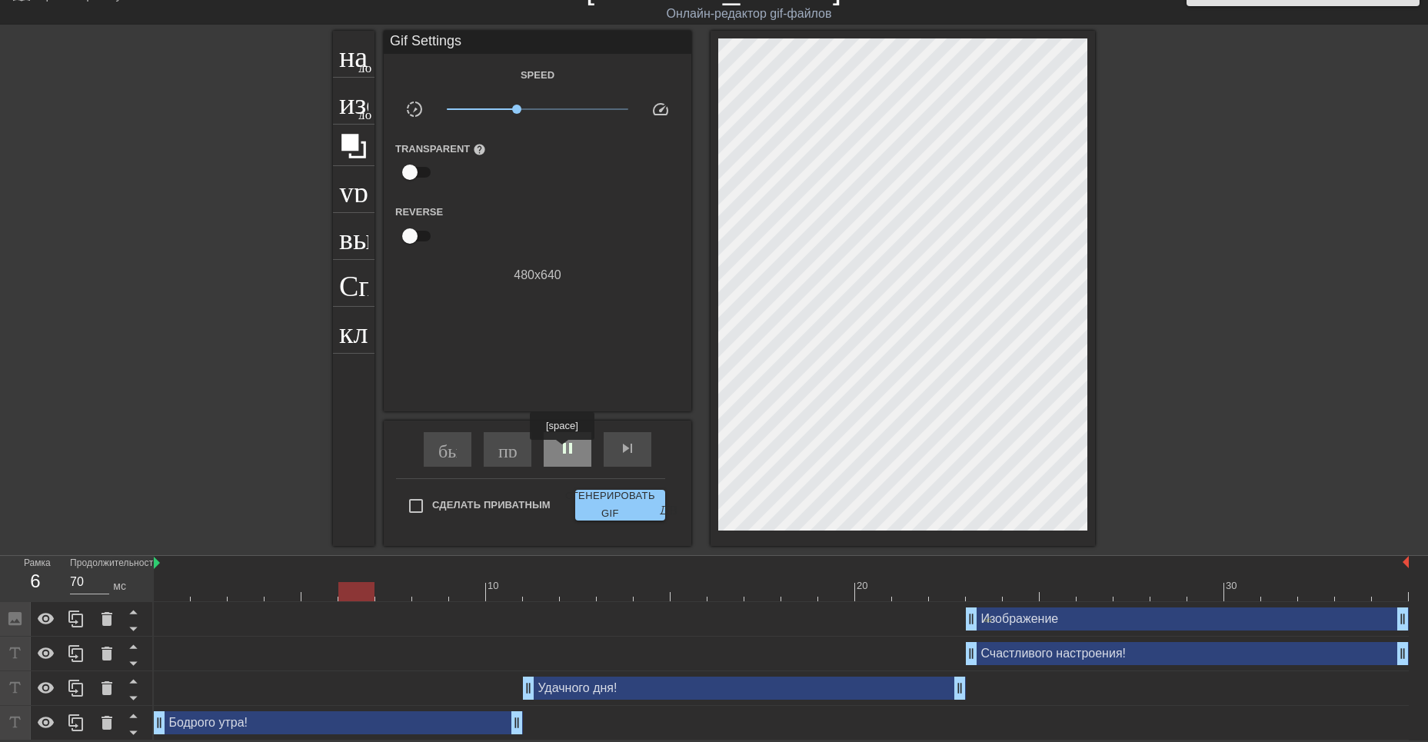
click at [564, 451] on span "pause" at bounding box center [567, 448] width 18 height 18
click at [348, 108] on ya-tr-span "изображение" at bounding box center [419, 99] width 161 height 29
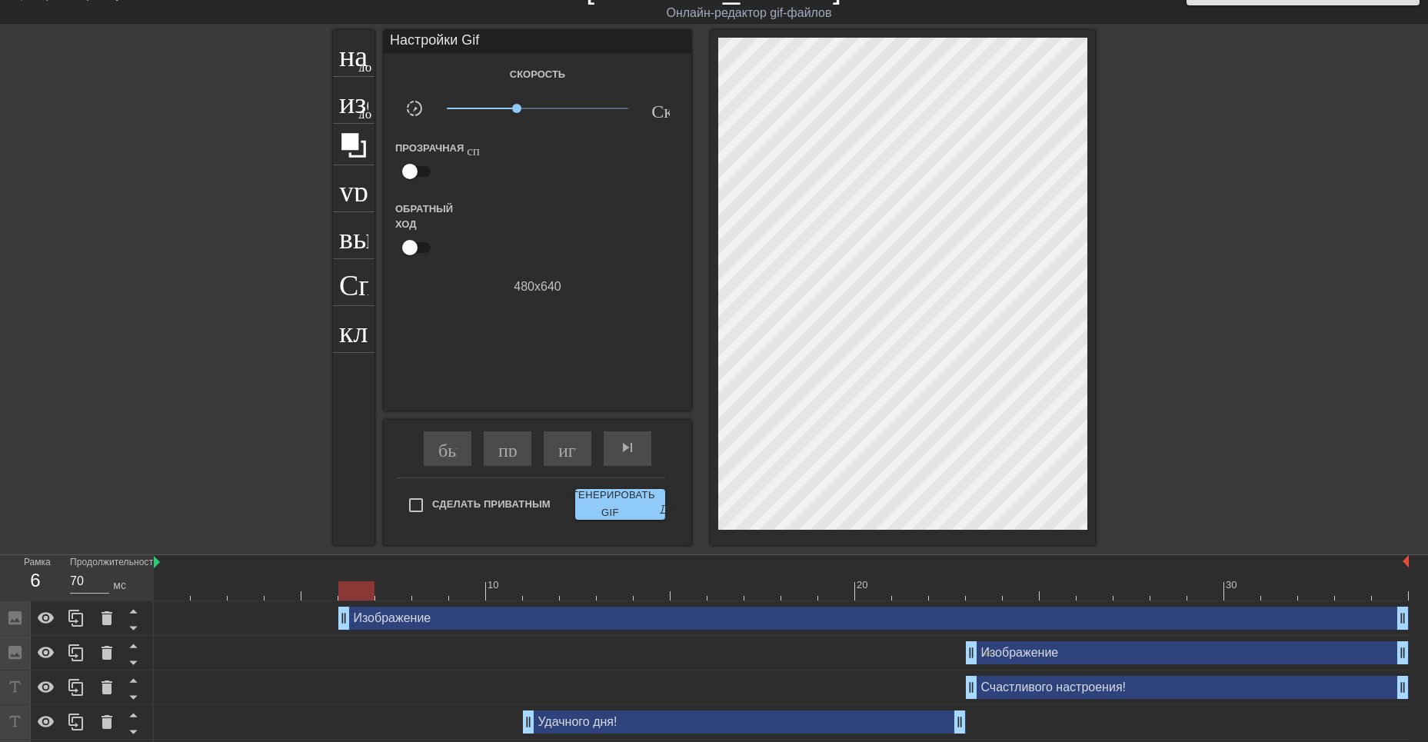
click at [372, 620] on div "Изображение drag_handle - ручка перетаскивания drag_handle - ручка перетаскиван…" at bounding box center [873, 618] width 1071 height 23
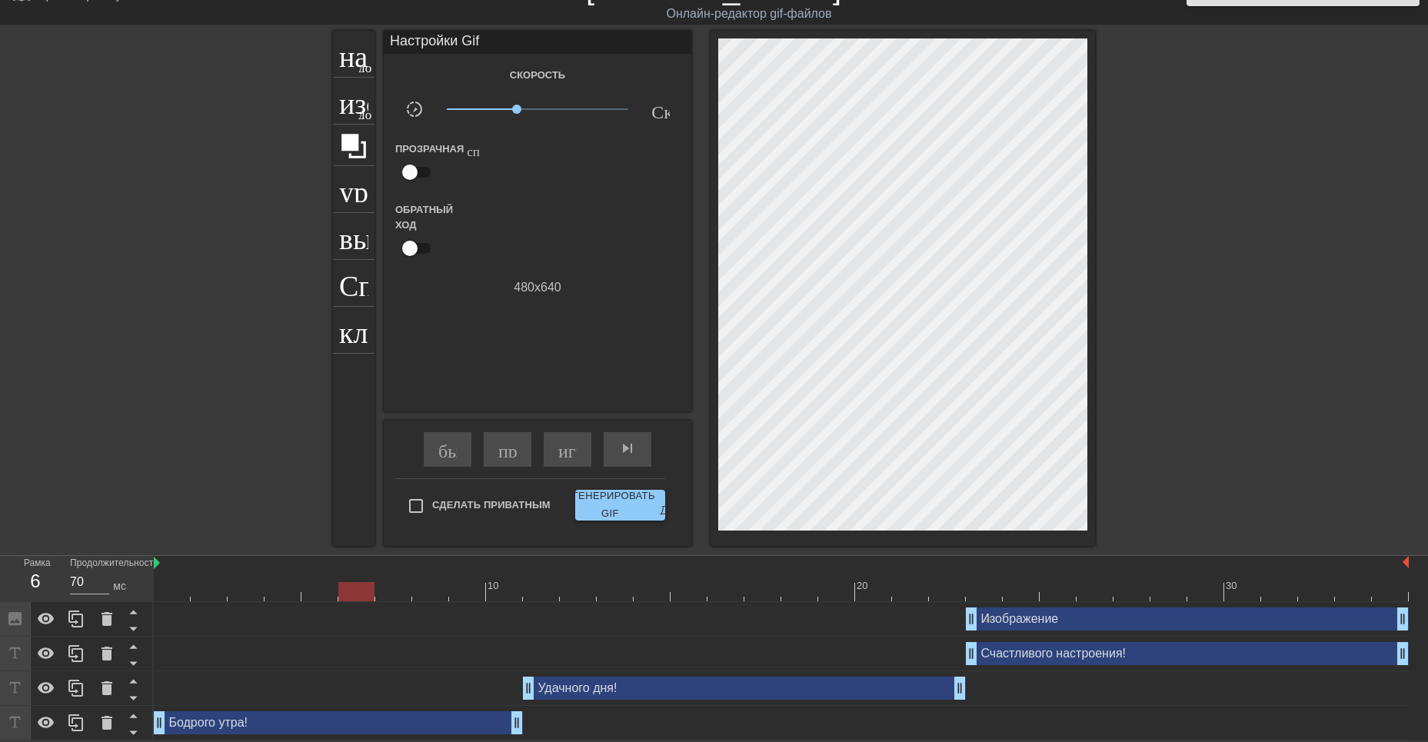
click at [1010, 618] on div "Изображение drag_handle - ручка перетаскивания drag_handle - ручка перетаскиван…" at bounding box center [1187, 619] width 443 height 23
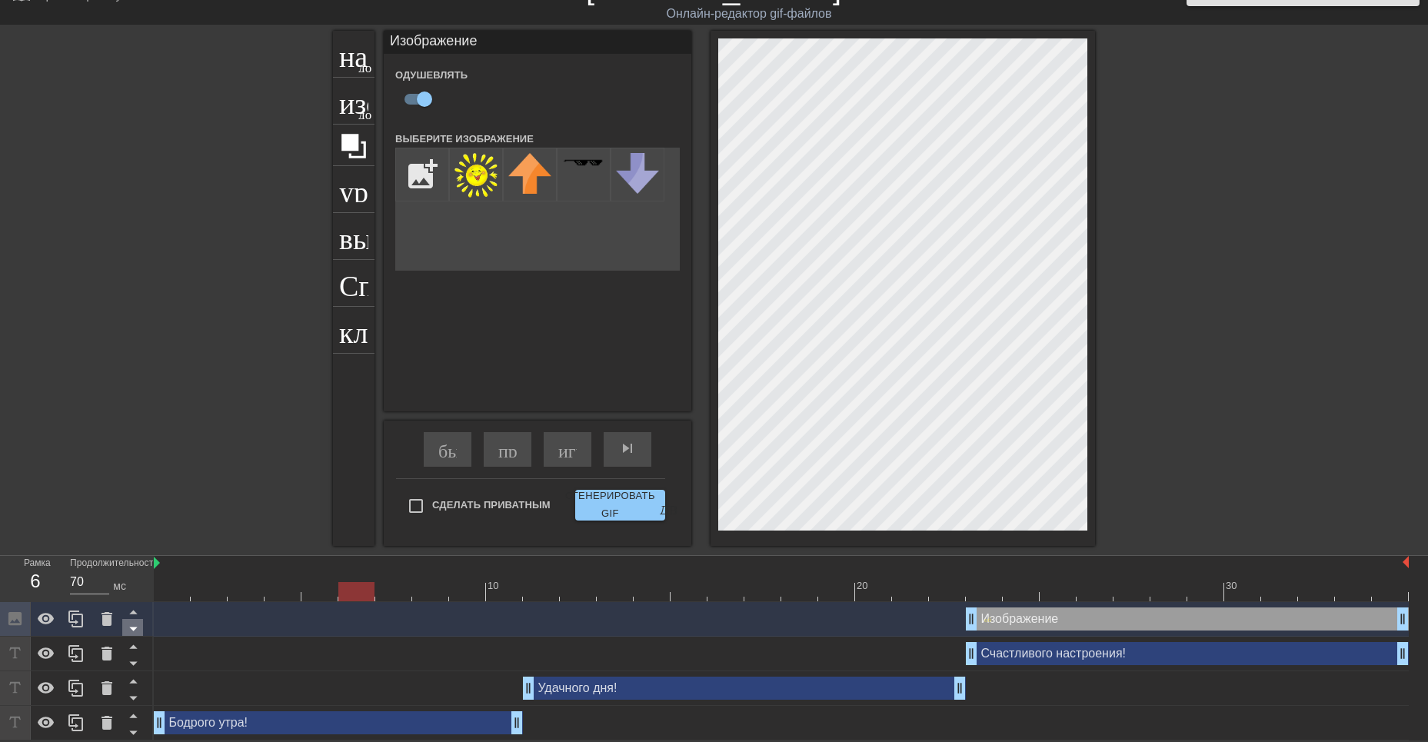
click at [135, 632] on icon at bounding box center [133, 628] width 19 height 19
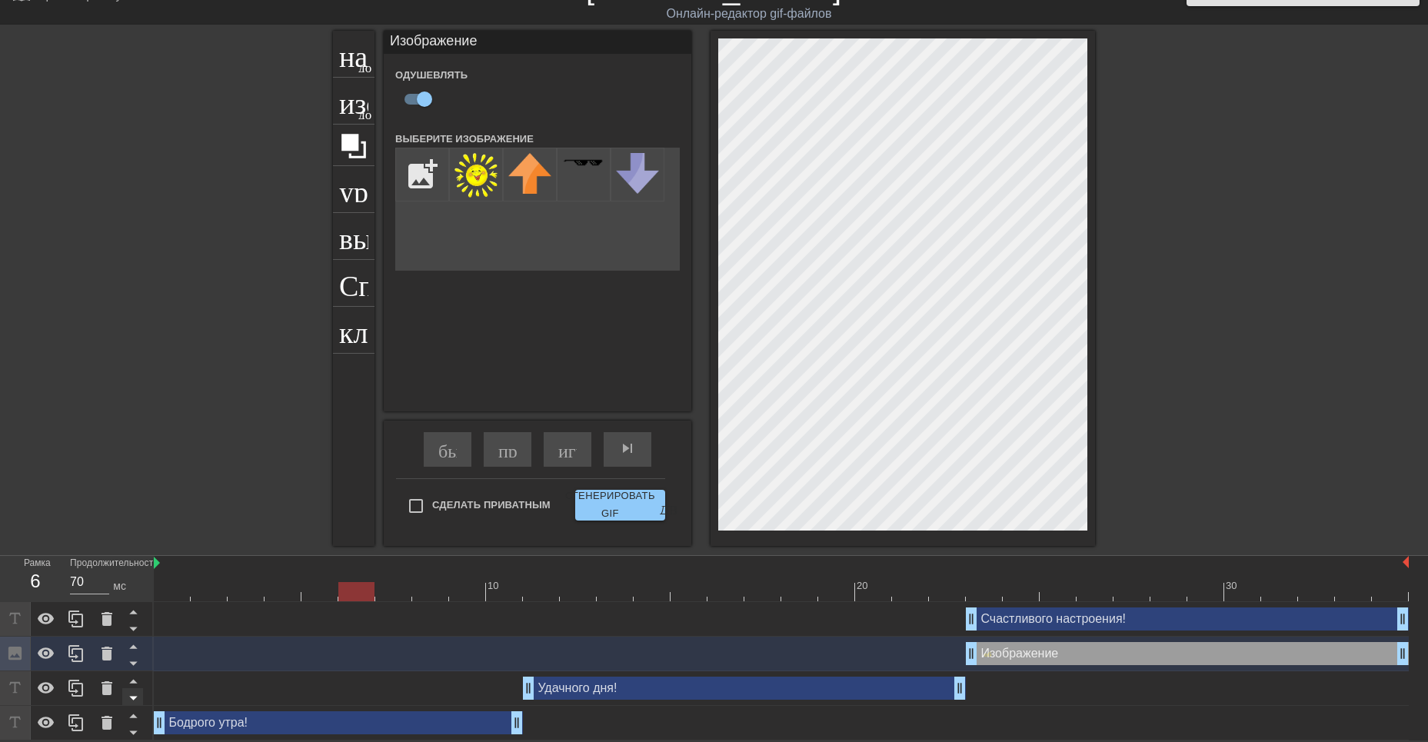
click at [134, 663] on icon at bounding box center [133, 664] width 8 height 4
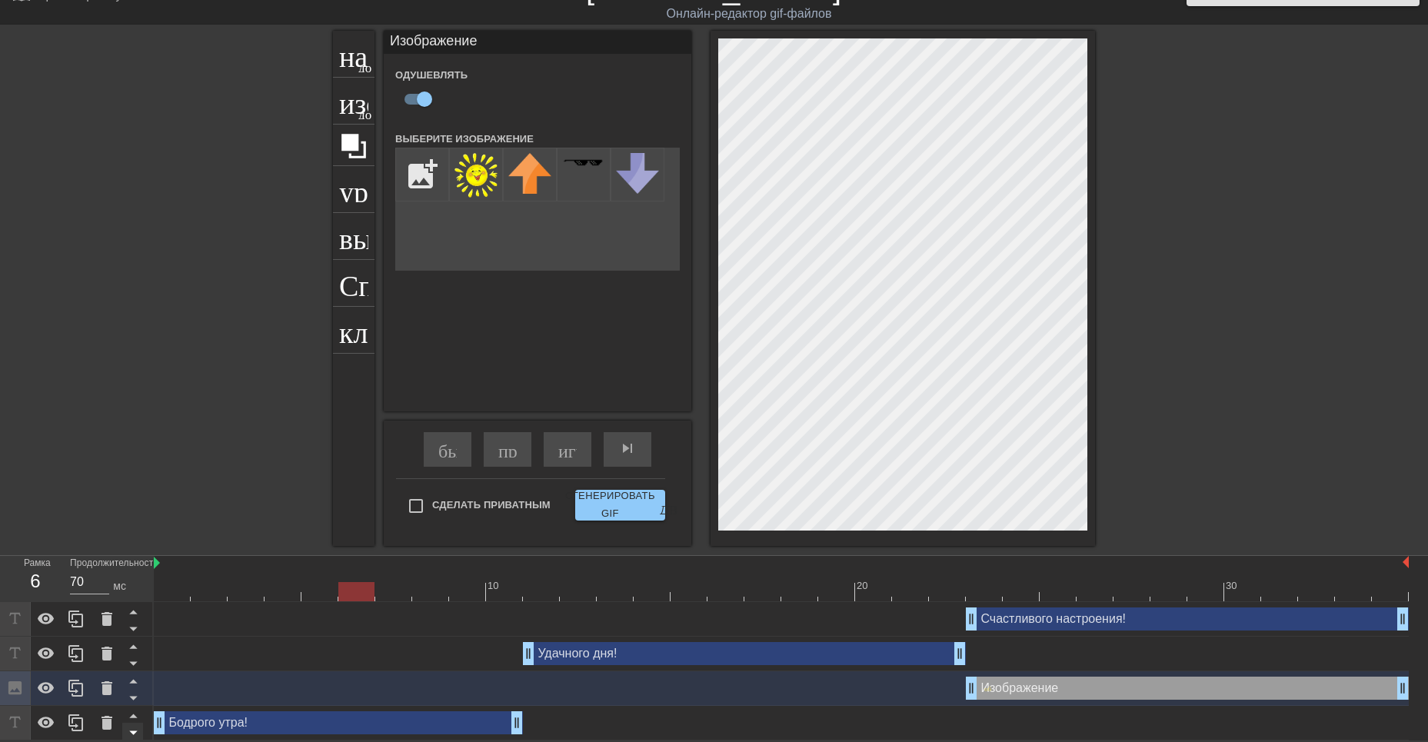
click at [136, 695] on icon at bounding box center [133, 697] width 19 height 19
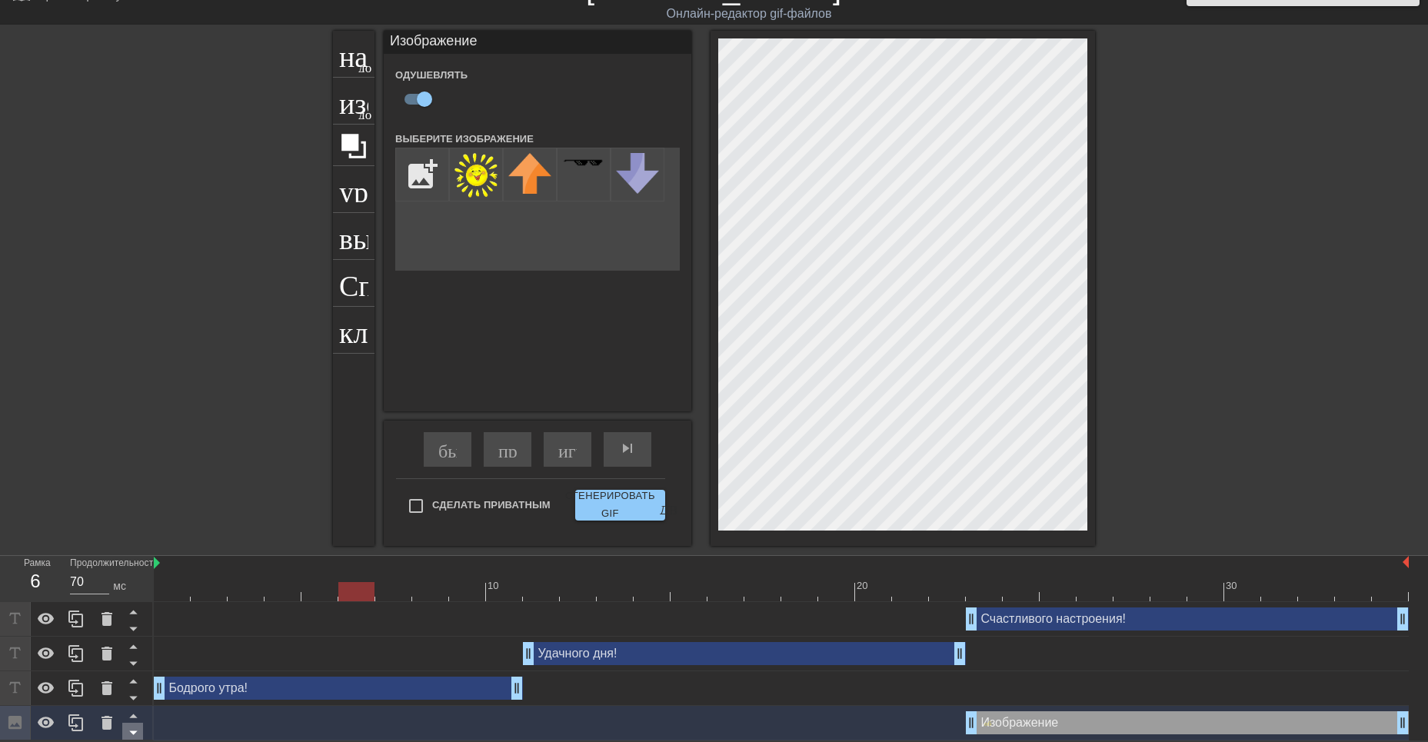
click at [136, 731] on icon at bounding box center [133, 733] width 8 height 4
click at [1058, 719] on div "Изображение drag_handle - ручка перетаскивания drag_handle - ручка перетаскиван…" at bounding box center [1187, 722] width 443 height 23
drag, startPoint x: 358, startPoint y: 588, endPoint x: 969, endPoint y: 578, distance: 610.8
click at [969, 578] on div "10 20 30" at bounding box center [781, 578] width 1255 height 45
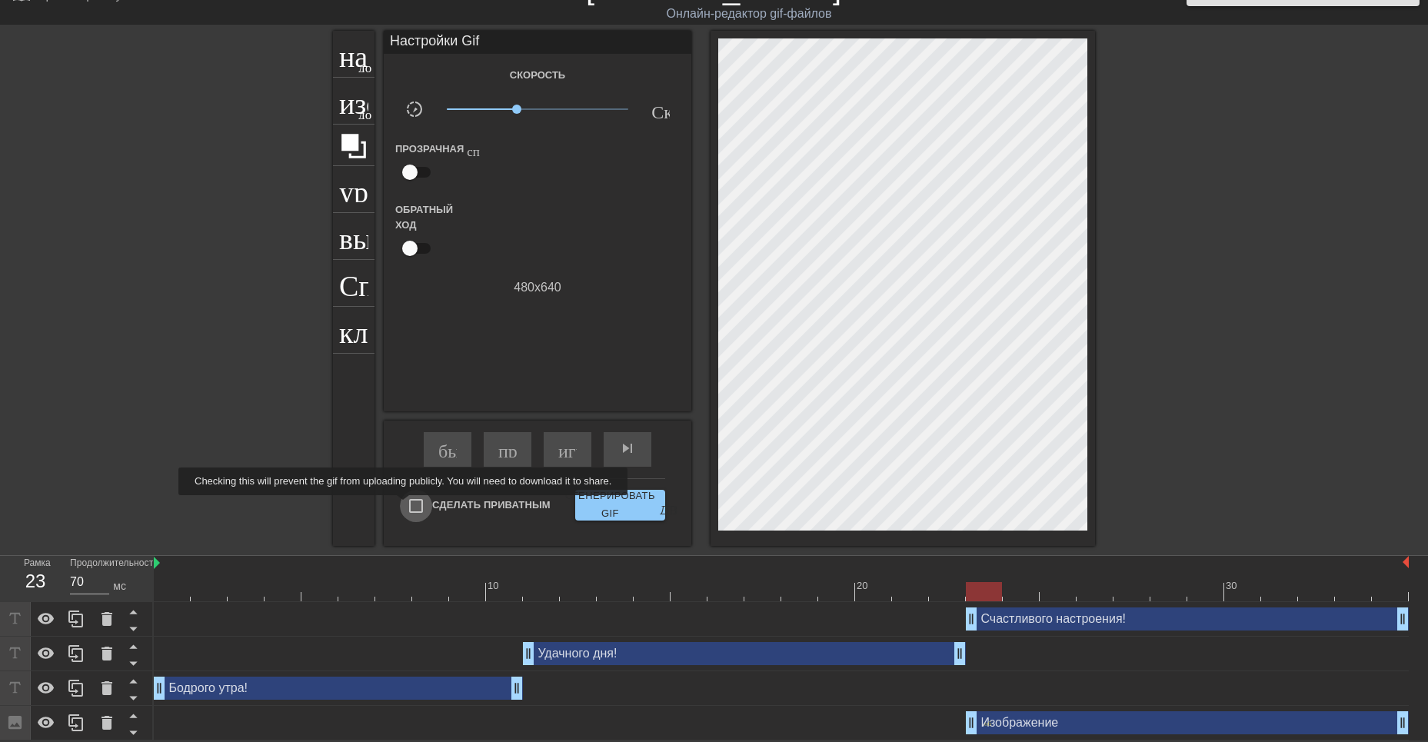
click at [415, 506] on input "Сделать Приватным" at bounding box center [416, 506] width 32 height 32
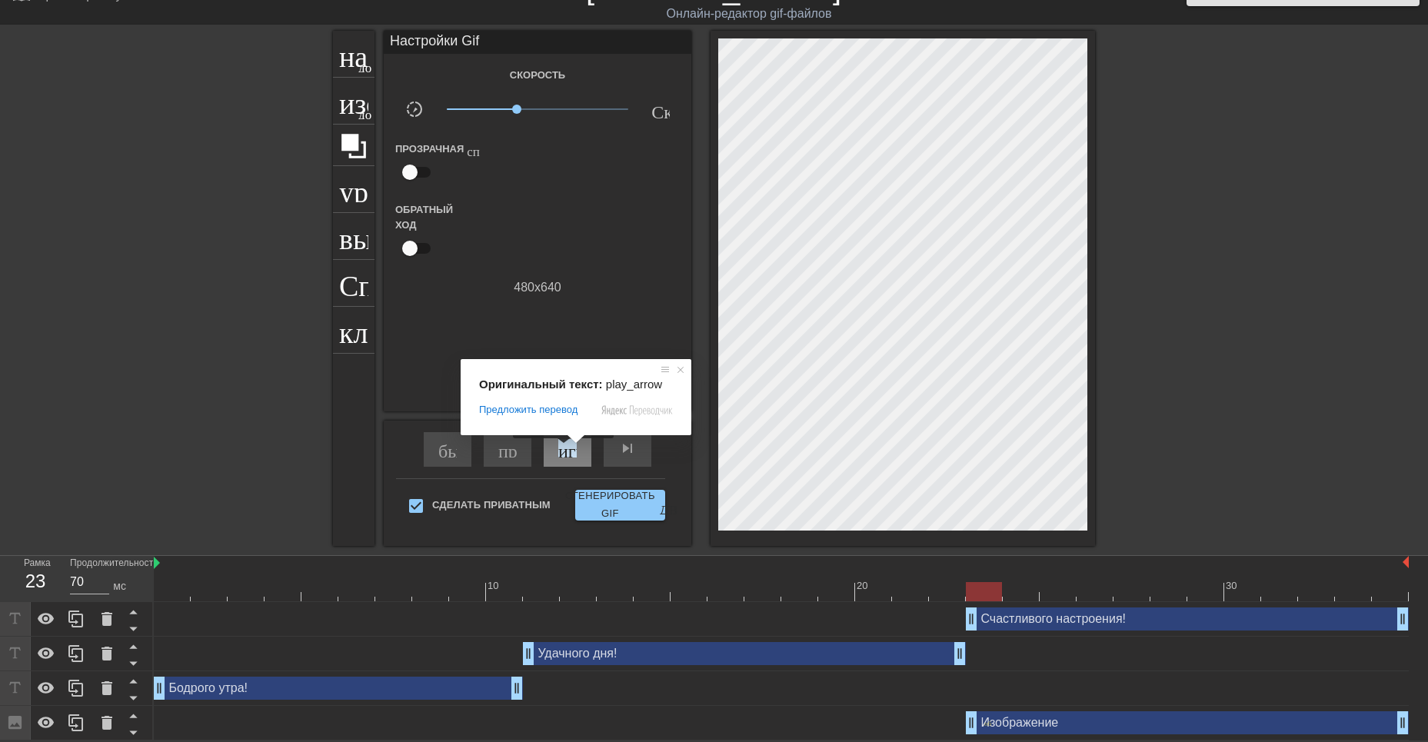
click at [567, 449] on ya-tr-span "играй_арроу" at bounding box center [612, 448] width 108 height 18
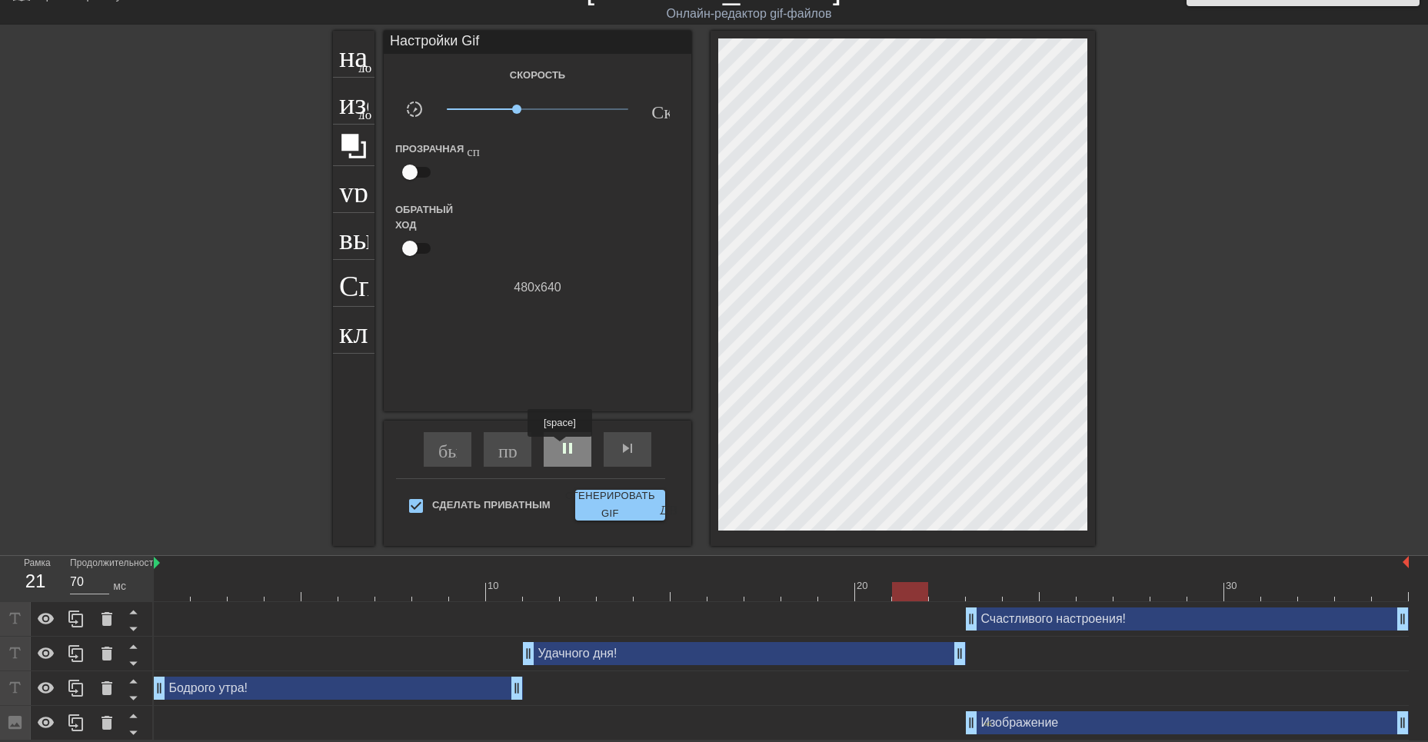
click at [563, 448] on span "pause" at bounding box center [567, 448] width 18 height 18
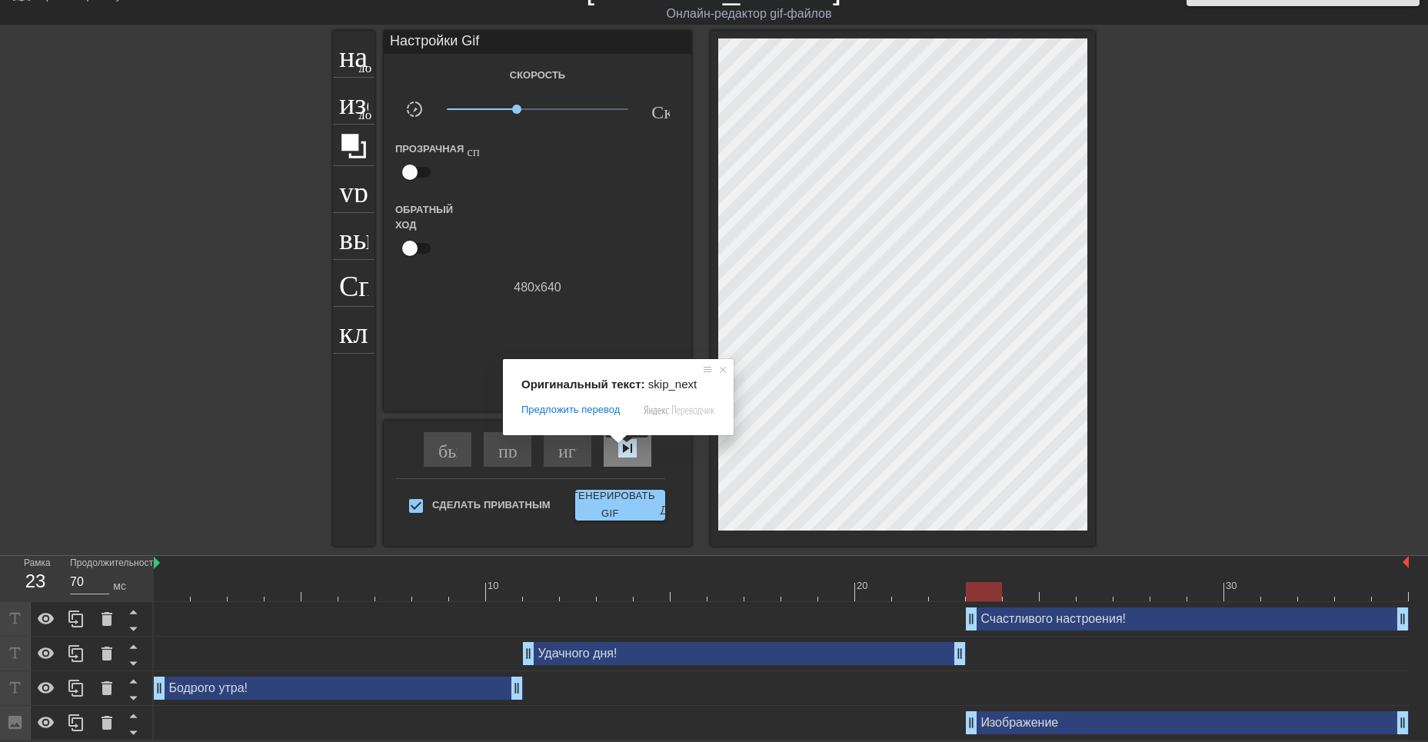
click at [628, 448] on ya-tr-span "skip_next - пропустить следующий" at bounding box center [728, 448] width 220 height 18
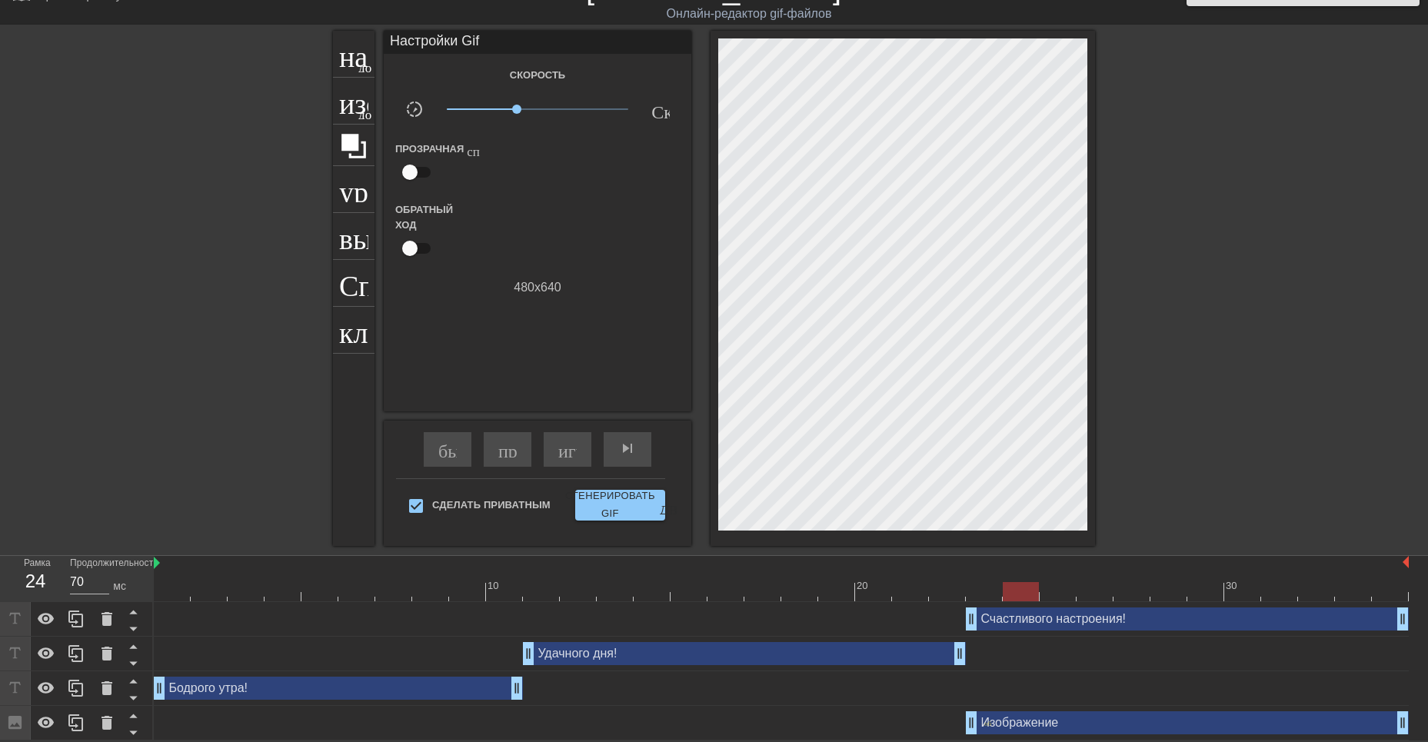
click at [921, 624] on div "Счастливого настроения! drag_handle - ручка перетаскивания drag_handle - ручка …" at bounding box center [781, 619] width 1255 height 23
drag, startPoint x: 1022, startPoint y: 594, endPoint x: 132, endPoint y: 582, distance: 890.0
click at [132, 582] on div "Рамка 1 Продолжительность 70 мс 10 20 30 Счастливого настроения! drag_handle - …" at bounding box center [714, 648] width 1428 height 185
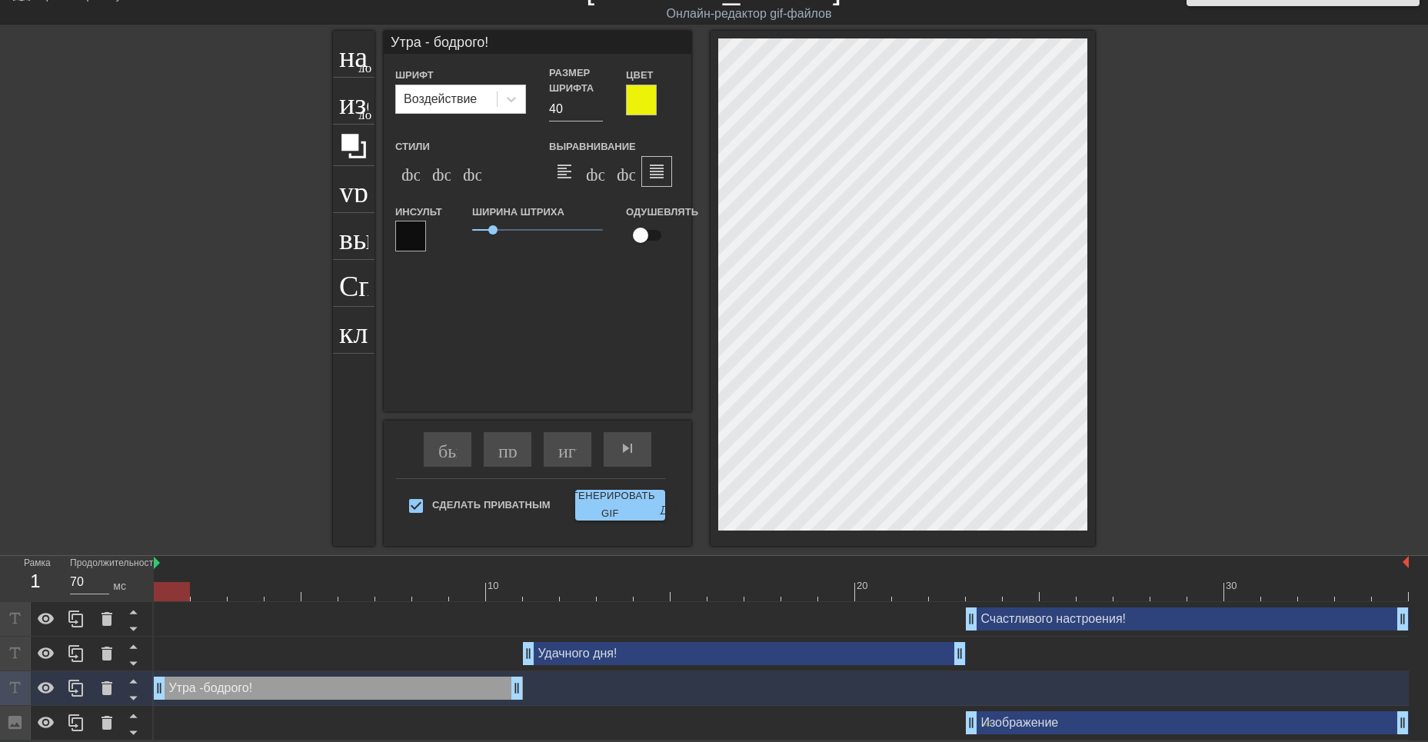
scroll to position [2, 5]
click at [665, 647] on div "Удачного дня! drag_handle - ручка перетаскивания drag_handle - ручка перетаскив…" at bounding box center [744, 653] width 443 height 23
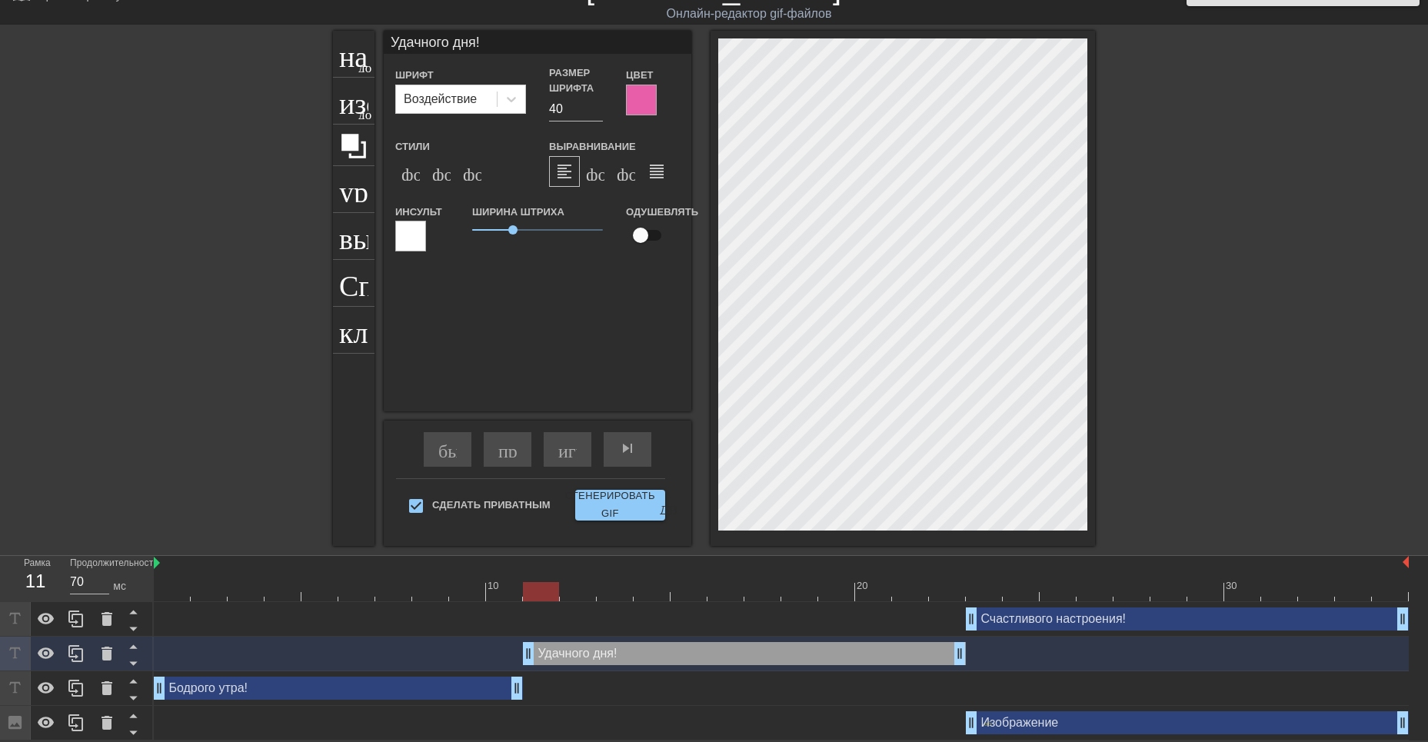
drag, startPoint x: 175, startPoint y: 588, endPoint x: 548, endPoint y: 616, distance: 374.8
click at [548, 616] on div "10 20 30 Счастливого настроения! drag_handle - ручка перетаскивания drag_handle…" at bounding box center [791, 648] width 1275 height 185
drag, startPoint x: 535, startPoint y: 596, endPoint x: 1013, endPoint y: 563, distance: 478.8
click at [1015, 565] on div "10 20 30" at bounding box center [781, 578] width 1255 height 45
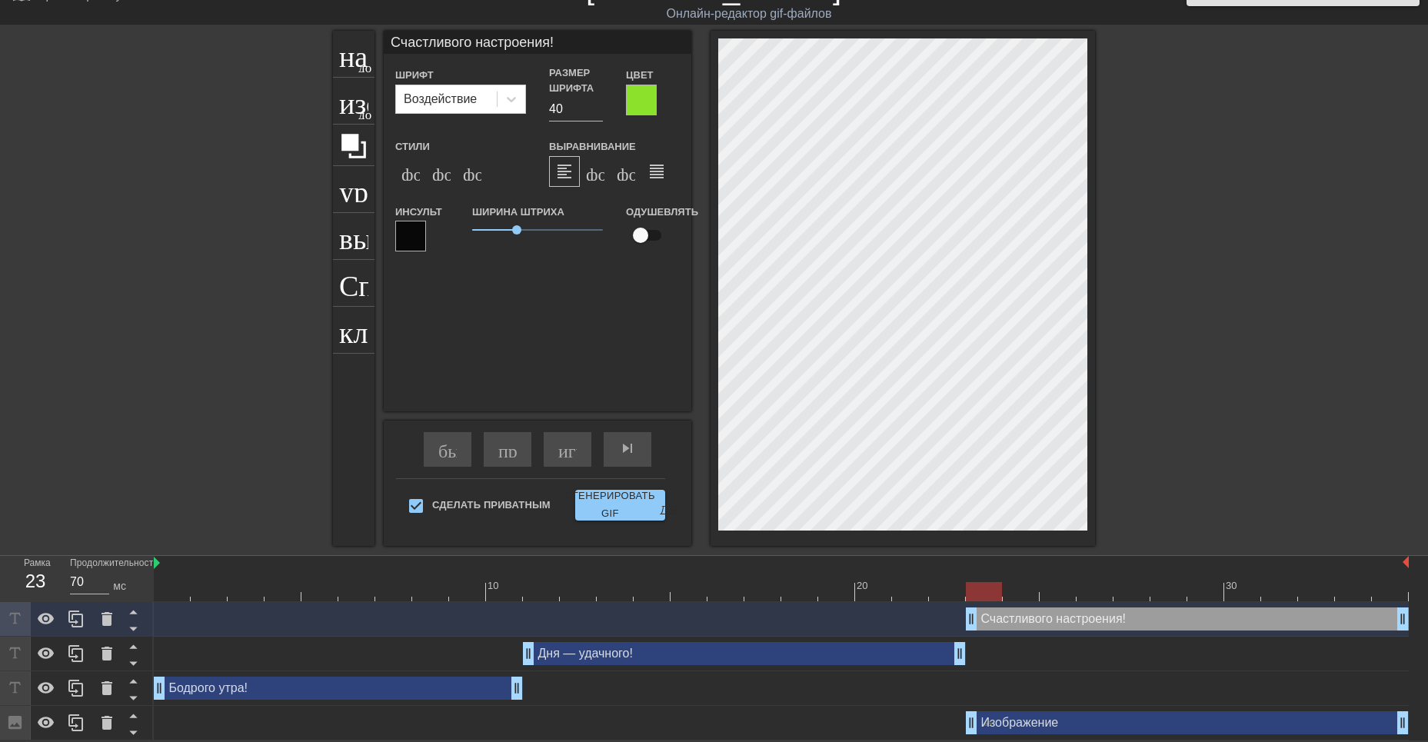
click at [1029, 615] on div "Счастливого настроения! drag_handle - ручка перетаскивания drag_handle - ручка …" at bounding box center [1187, 619] width 443 height 23
click at [573, 448] on ya-tr-span "играй_арроу" at bounding box center [612, 448] width 108 height 18
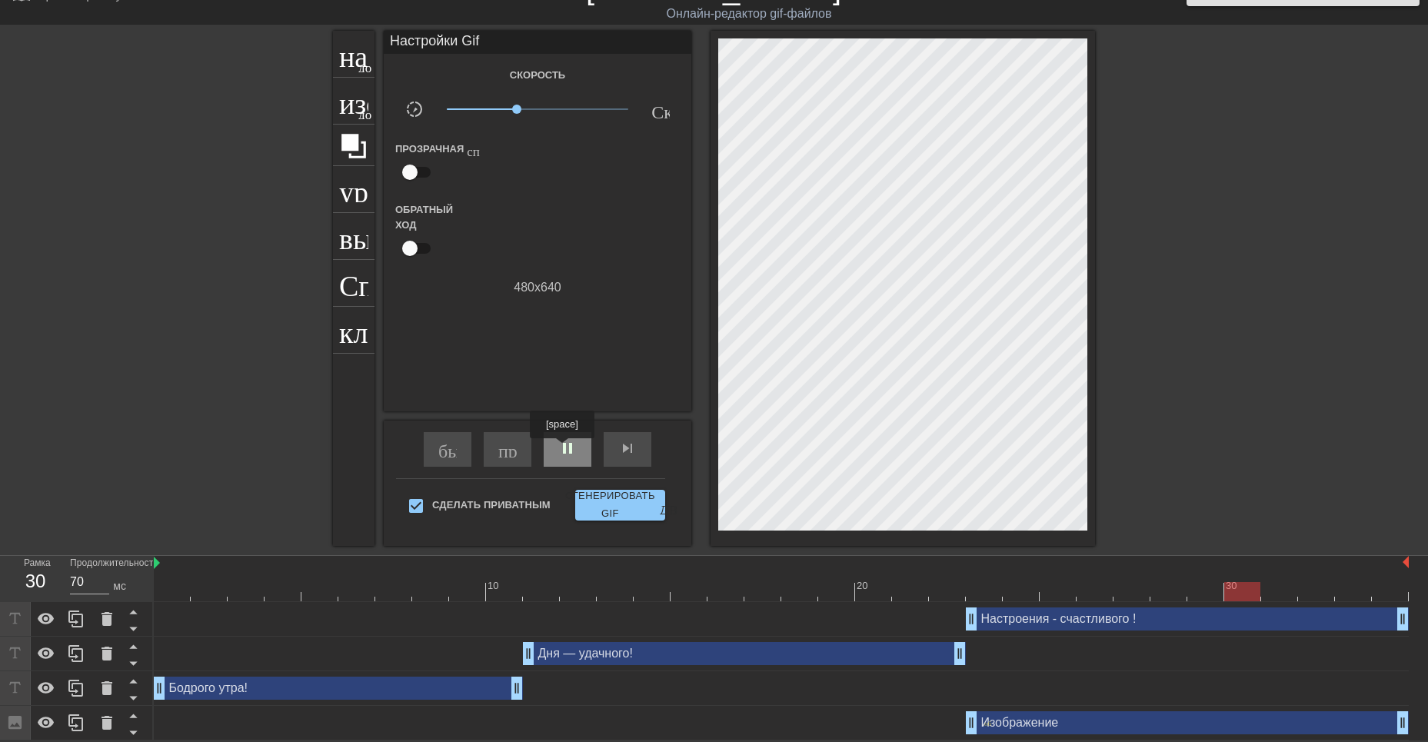
click at [564, 448] on span "pause" at bounding box center [567, 448] width 18 height 18
drag, startPoint x: 1270, startPoint y: 598, endPoint x: 606, endPoint y: 623, distance: 664.3
click at [606, 623] on div "10 20 30 Настроения - счастливого ! drag_handle - ручка перетаскивания drag_han…" at bounding box center [791, 648] width 1275 height 185
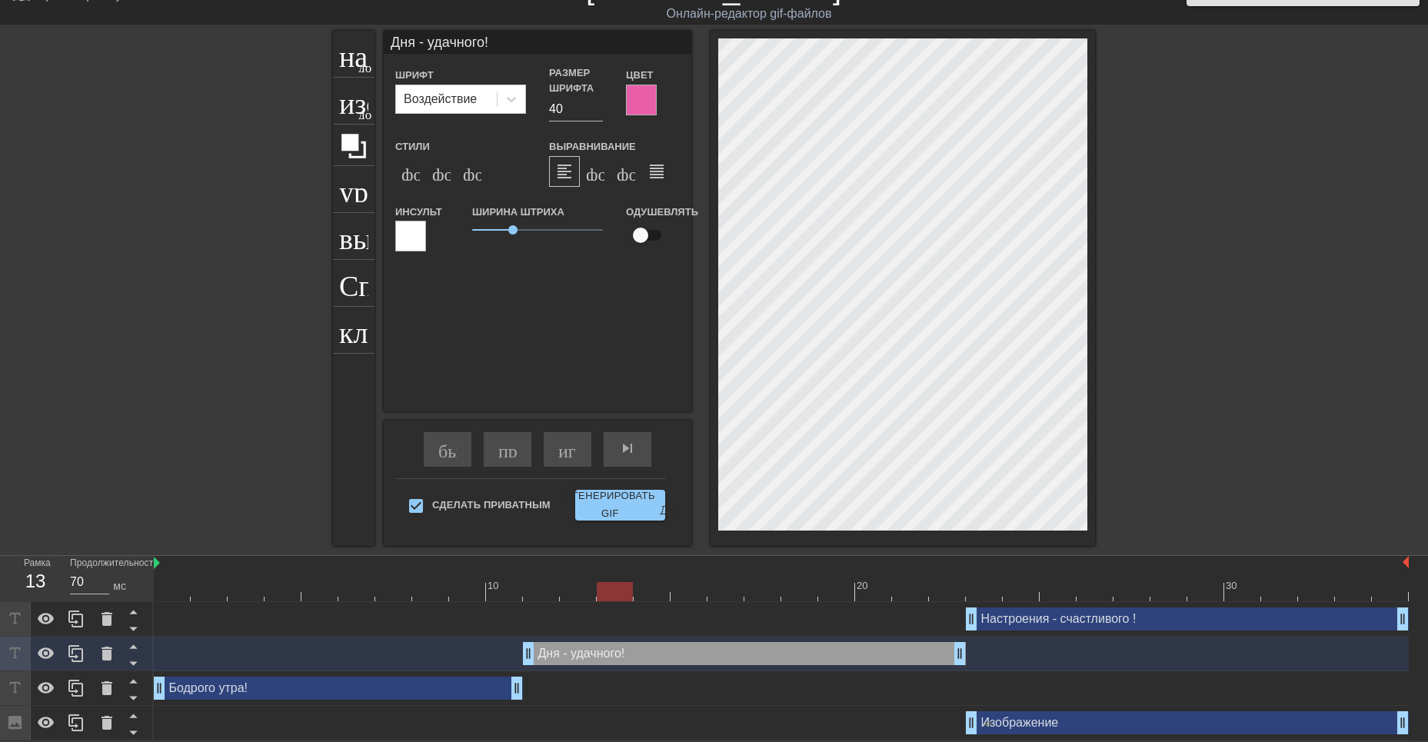
scroll to position [2, 6]
click at [659, 657] on div "Дня - удачного! drag_handle - ручка перетаскивания drag_handle - ручка перетаск…" at bounding box center [744, 653] width 443 height 23
click at [998, 719] on div "Изображение drag_handle - ручка перетаскивания drag_handle - ручка перетаскиван…" at bounding box center [1187, 722] width 443 height 23
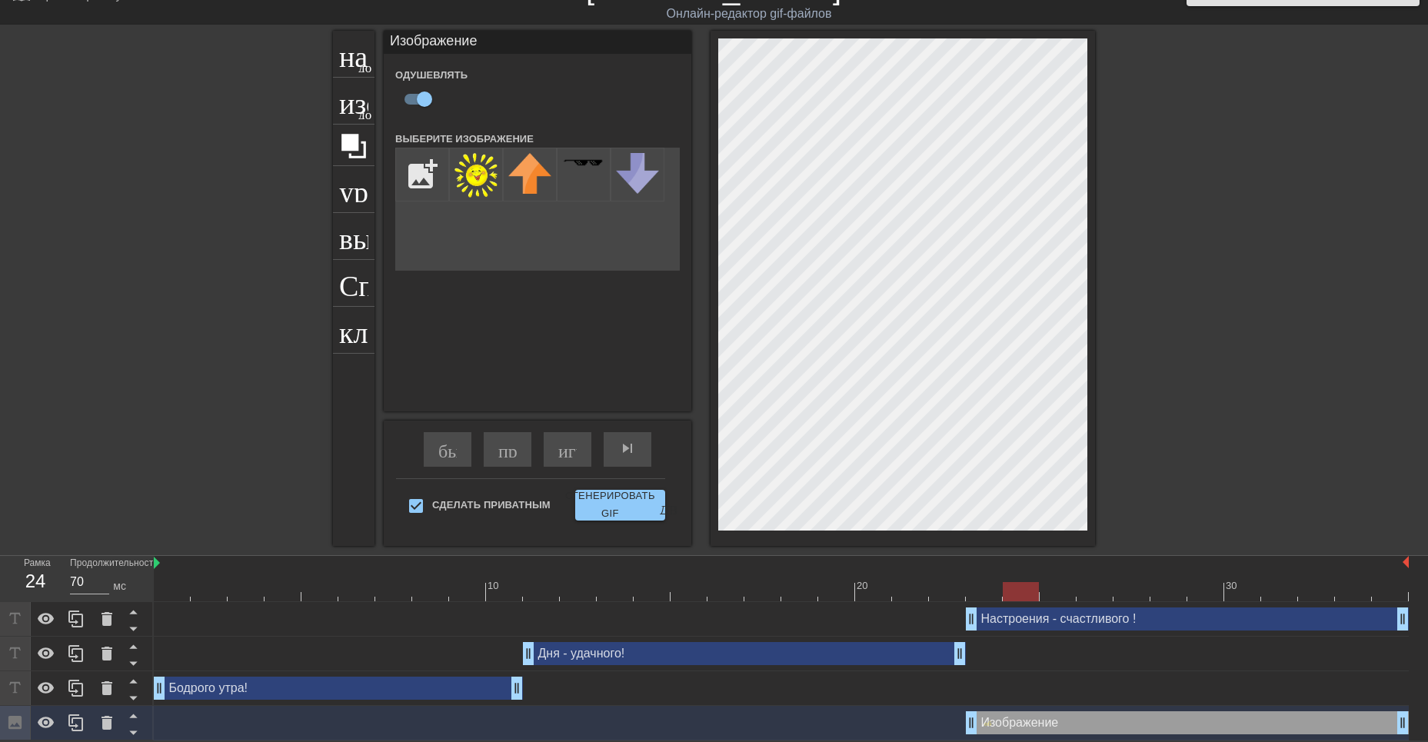
drag, startPoint x: 617, startPoint y: 585, endPoint x: 1025, endPoint y: 604, distance: 408.9
click at [1025, 604] on div "10 20 30 Настроения - счастливого ! drag_handle - ручка перетаскивания drag_han…" at bounding box center [791, 648] width 1275 height 185
click at [1068, 615] on div "Настроения - счастливого ! drag_handle - ручка перетаскивания drag_handle - руч…" at bounding box center [1187, 619] width 443 height 23
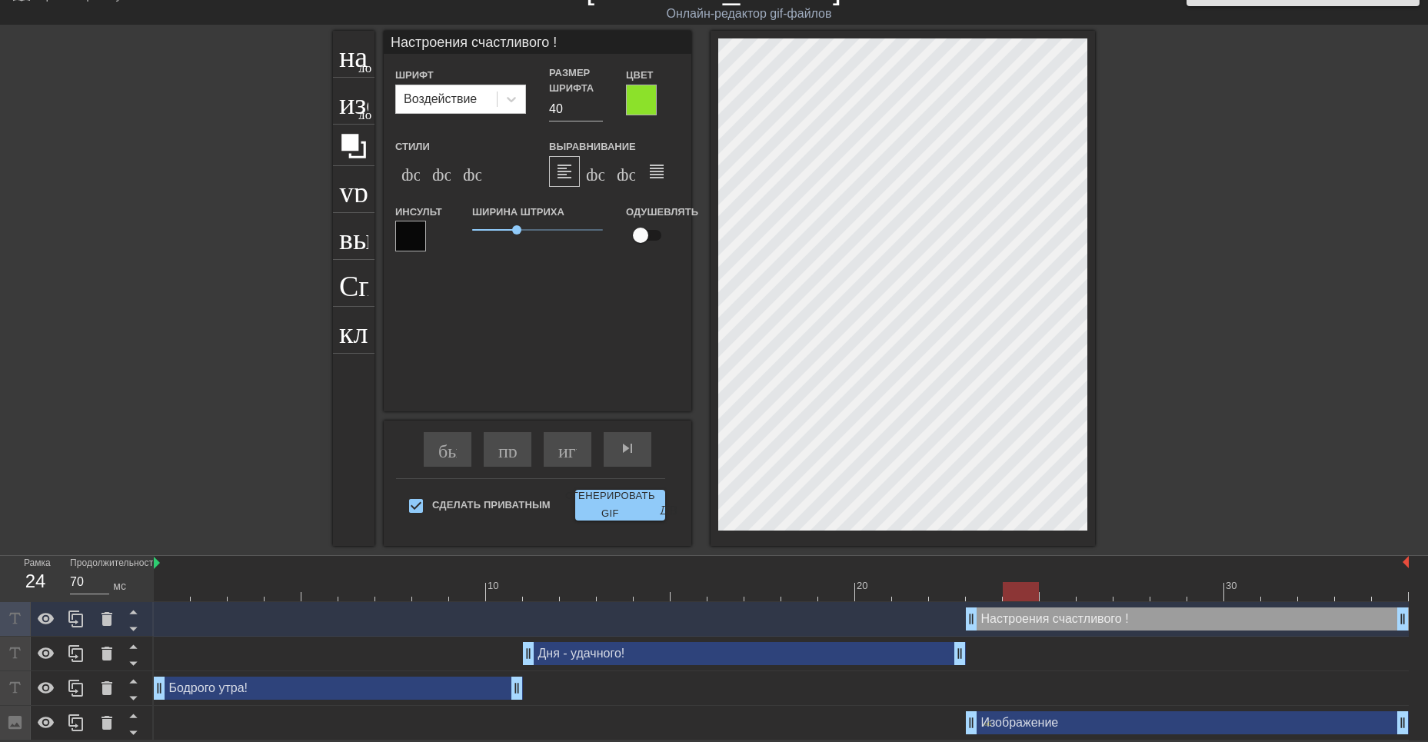
scroll to position [2, 3]
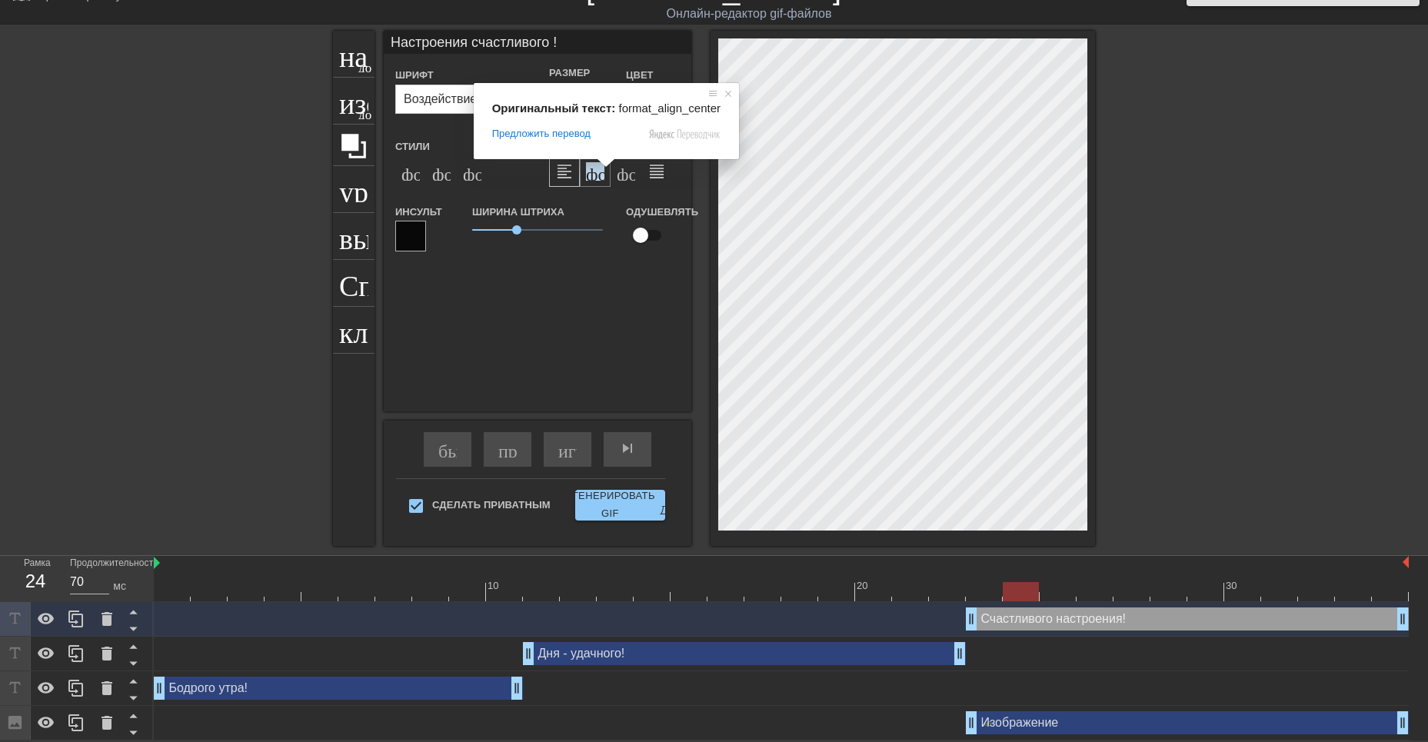
click at [601, 171] on ya-tr-span "формат_align_center" at bounding box center [735, 171] width 298 height 18
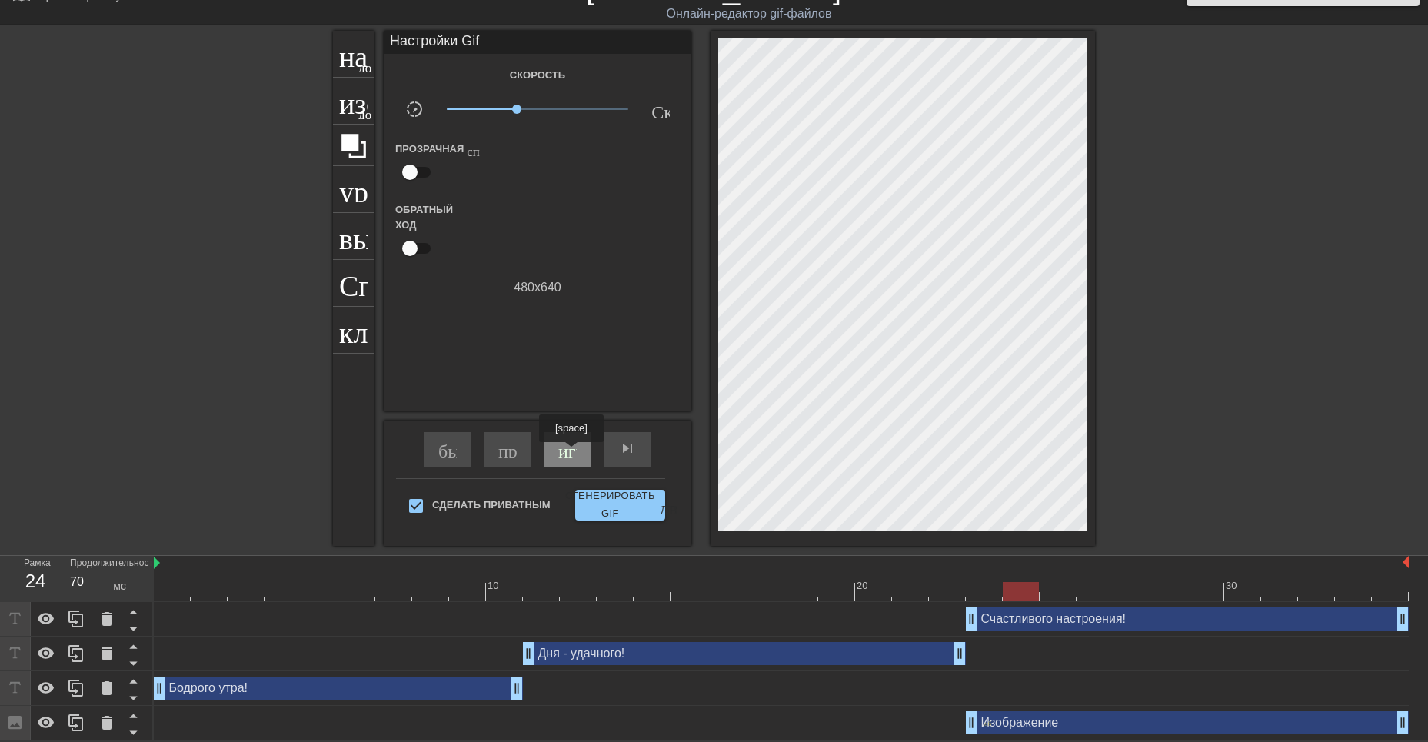
click at [573, 453] on ya-tr-span "играй_арроу" at bounding box center [612, 448] width 108 height 18
click at [559, 452] on span "pause" at bounding box center [567, 448] width 18 height 18
click at [1014, 618] on div "Счастливого настроения! drag_handle - ручка перетаскивания drag_handle - ручка …" at bounding box center [1187, 619] width 443 height 23
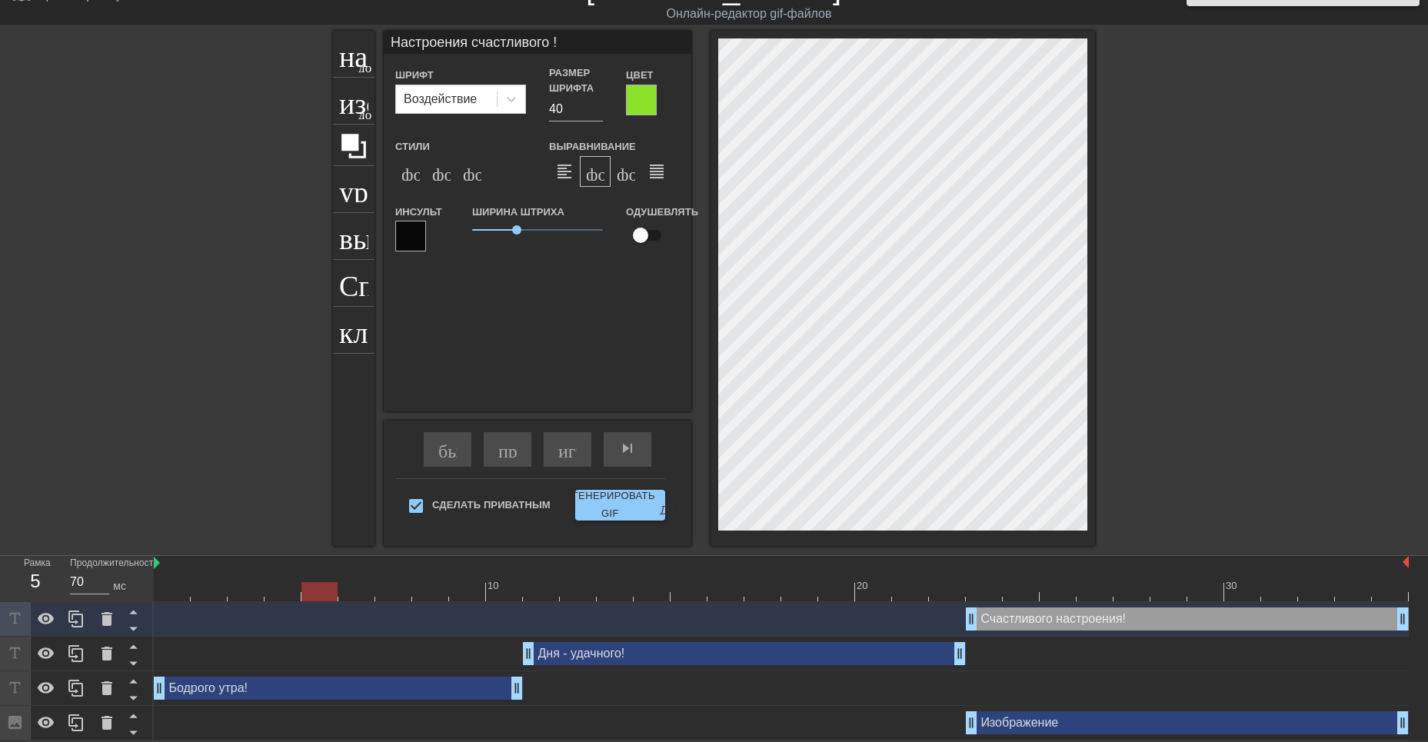
click at [1022, 727] on div "Изображение drag_handle - ручка перетаскивания drag_handle - ручка перетаскиван…" at bounding box center [1187, 722] width 443 height 23
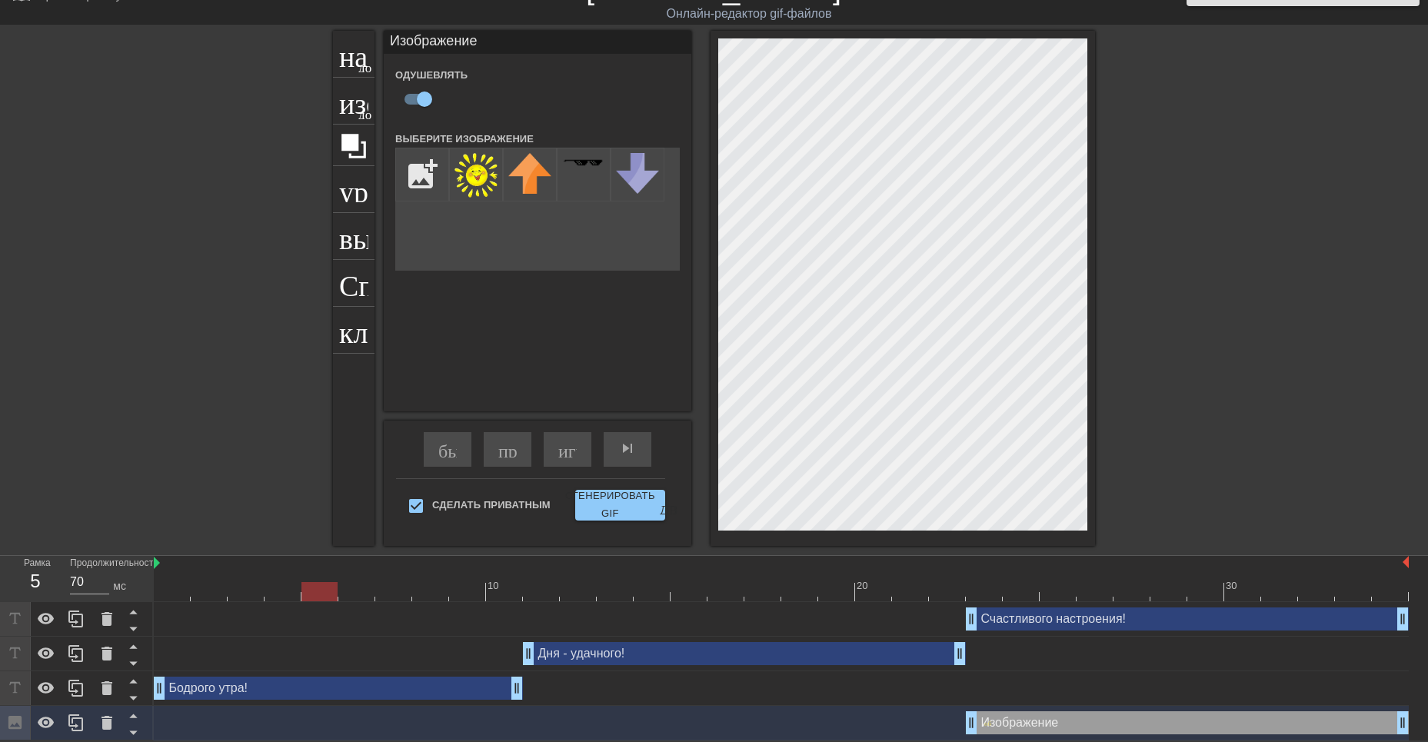
click at [1025, 614] on div "Счастливого настроения! drag_handle - ручка перетаскивания drag_handle - ручка …" at bounding box center [1187, 619] width 443 height 23
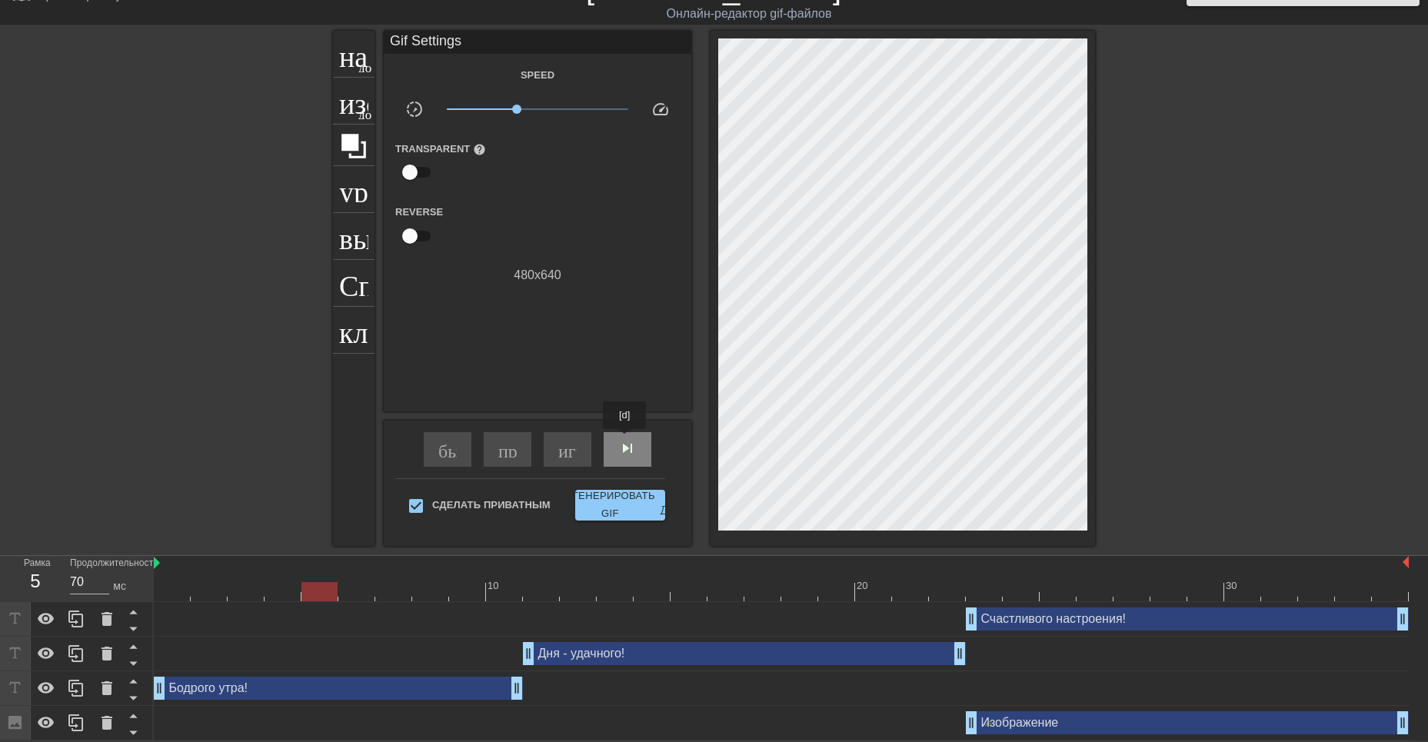
click at [626, 440] on ya-tr-span "skip_next - пропустить следующий" at bounding box center [728, 448] width 220 height 18
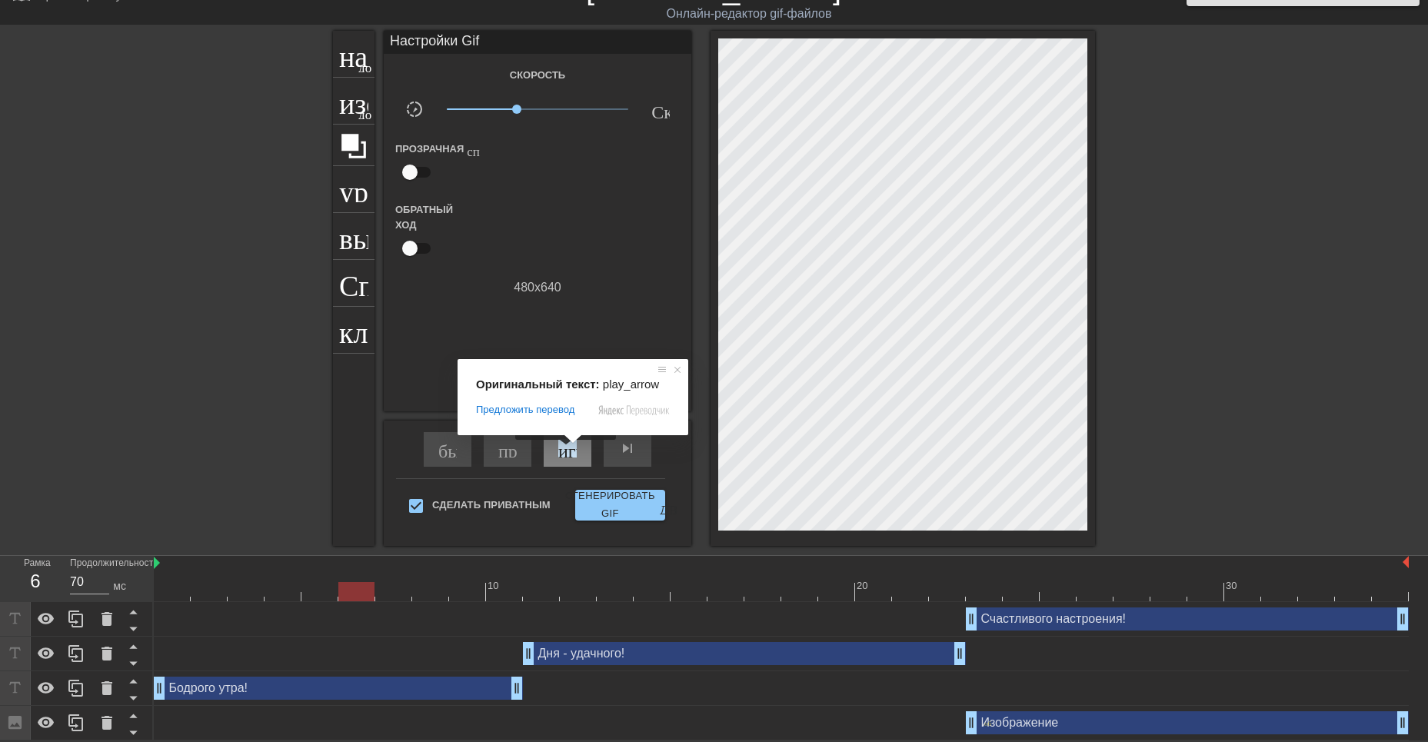
click at [569, 451] on ya-tr-span "играй_арроу" at bounding box center [612, 448] width 108 height 18
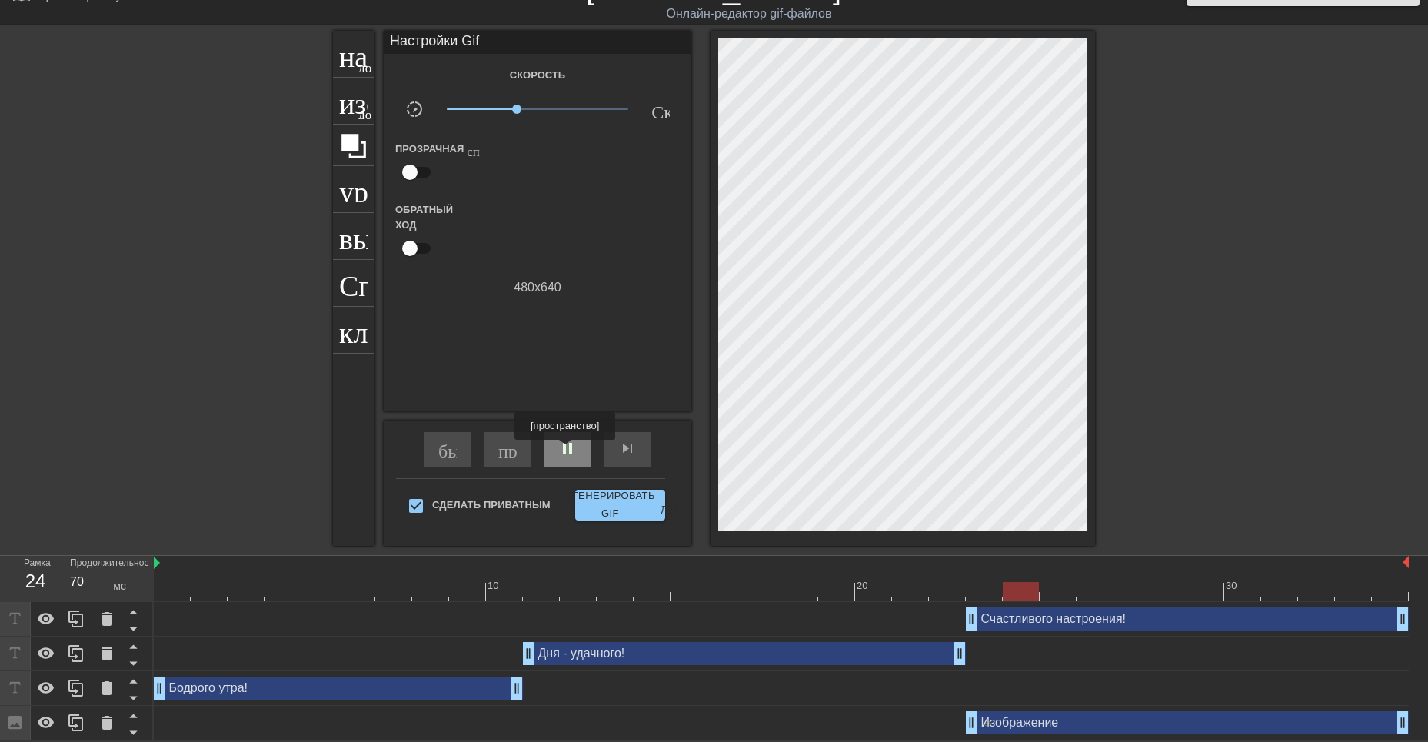
click at [568, 451] on span "pause" at bounding box center [567, 448] width 18 height 18
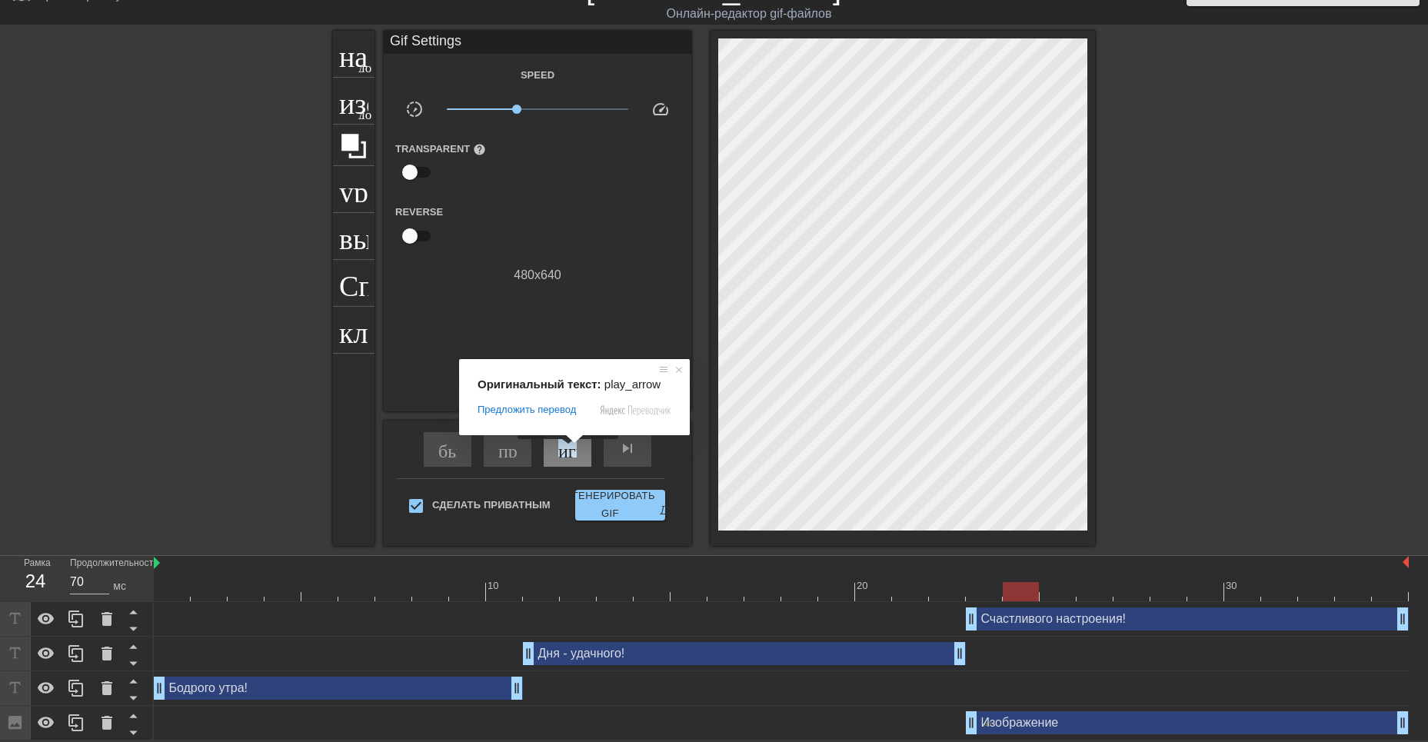
click at [572, 450] on ya-tr-span "играй_арроу" at bounding box center [612, 448] width 108 height 18
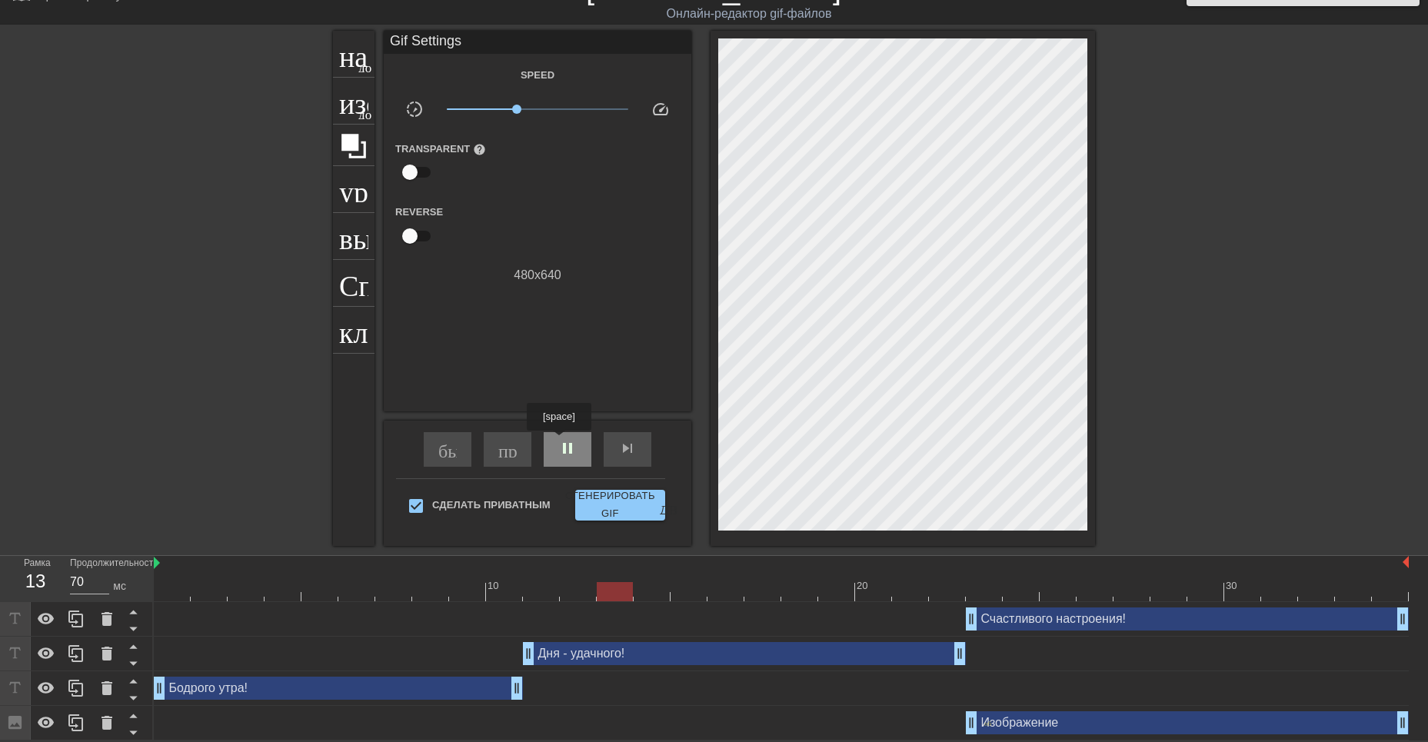
click at [562, 442] on span "pause" at bounding box center [567, 448] width 18 height 18
click at [1060, 621] on div "Счастливого настроения! drag_handle - ручка перетаскивания drag_handle - ручка …" at bounding box center [1187, 619] width 443 height 23
click at [1014, 618] on div "Счастливого настроения! drag_handle - ручка перетаскивания drag_handle - ручка …" at bounding box center [1187, 619] width 443 height 23
click at [1042, 623] on div "Счастливого настроения! drag_handle - ручка перетаскивания drag_handle - ручка …" at bounding box center [1187, 619] width 443 height 23
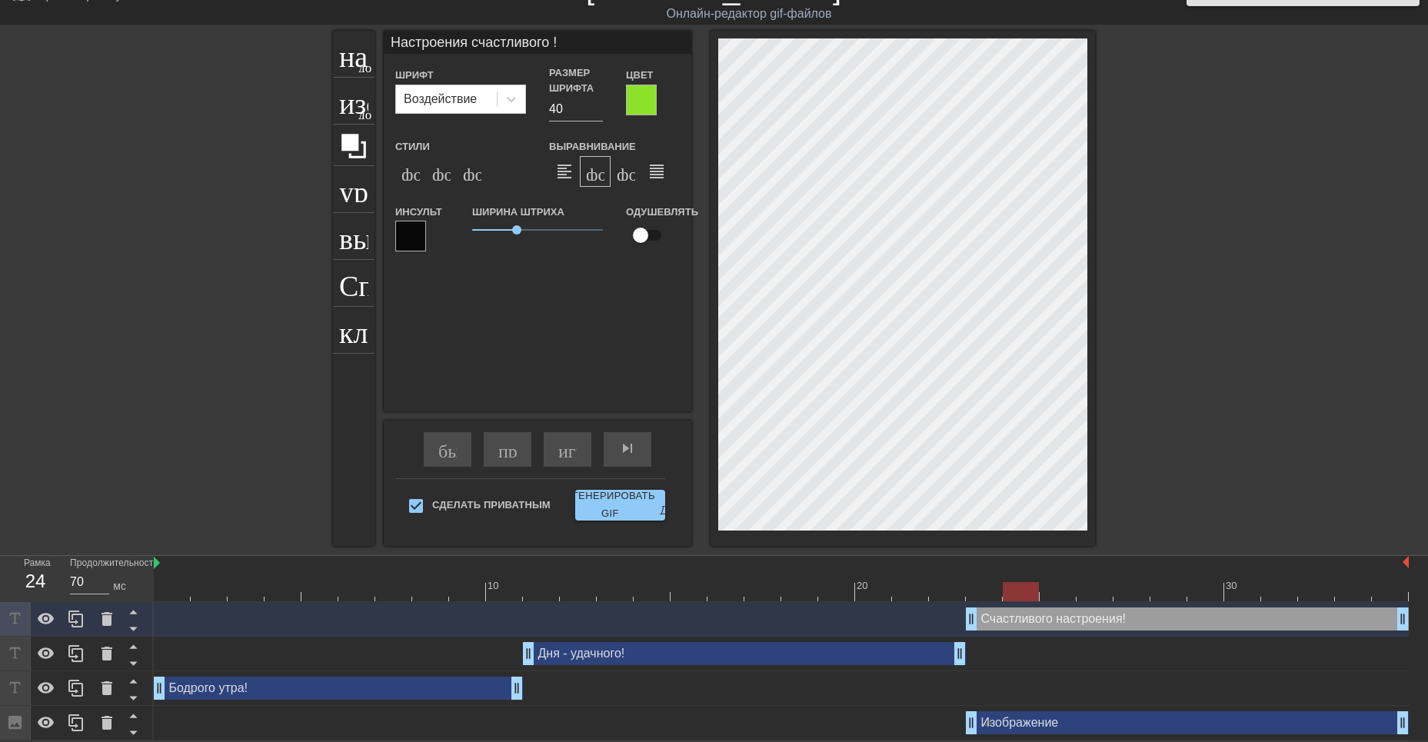
drag, startPoint x: 614, startPoint y: 586, endPoint x: 1038, endPoint y: 607, distance: 424.3
click at [1038, 606] on div "10 20 30 Счастливого настроения! drag_handle - ручка перетаскивания drag_handle…" at bounding box center [791, 648] width 1275 height 185
drag, startPoint x: 979, startPoint y: 595, endPoint x: 765, endPoint y: 602, distance: 213.9
click at [765, 602] on div "10 20 30 Счастливого настроения! drag_handle - ручка перетаскивания drag_handle…" at bounding box center [791, 648] width 1275 height 185
click at [757, 652] on div "Дня - удачного! drag_handle - ручка перетаскивания drag_handle - ручка перетаск…" at bounding box center [744, 653] width 443 height 23
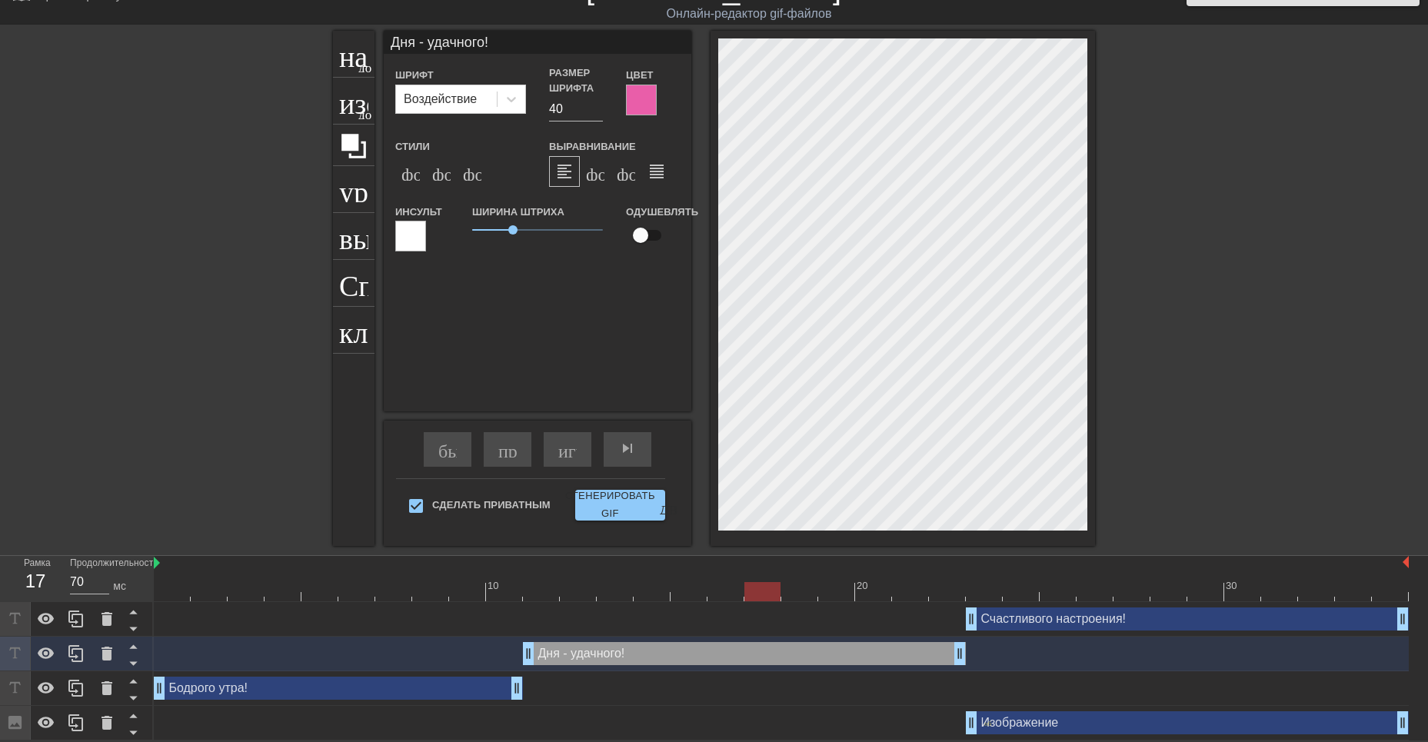
click at [1030, 623] on div "Счастливого настроения! drag_handle - ручка перетаскивания drag_handle - ручка …" at bounding box center [1187, 619] width 443 height 23
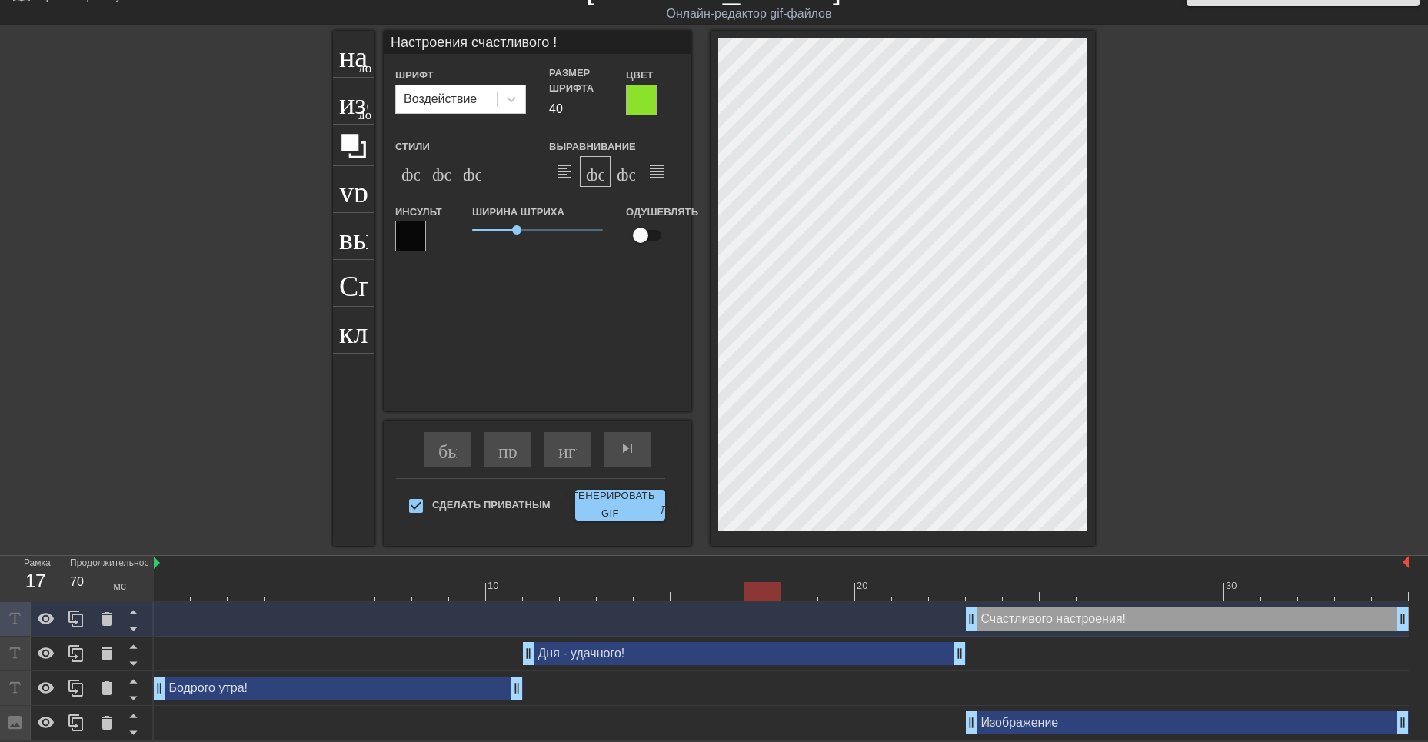
click at [765, 597] on div at bounding box center [763, 591] width 36 height 19
click at [757, 649] on div "Дня - удачного! drag_handle - ручка перетаскивания drag_handle - ручка перетаск…" at bounding box center [744, 653] width 443 height 23
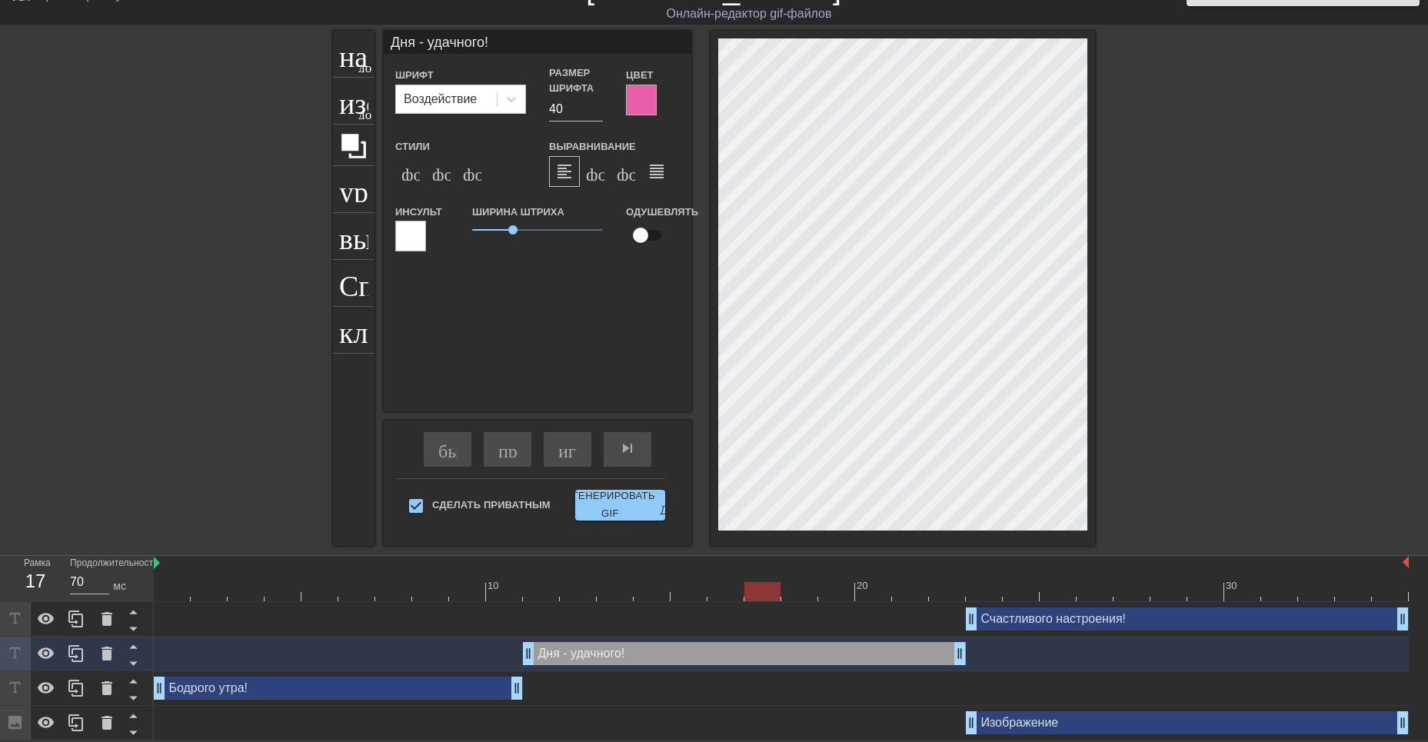
click at [835, 654] on div "Дня - удачного! drag_handle - ручка перетаскивания drag_handle - ручка перетаск…" at bounding box center [744, 653] width 443 height 23
click at [378, 691] on div "Бодрого утра! drag_handle - ручка перетаскивания drag_handle - ручка перетаскив…" at bounding box center [338, 688] width 369 height 23
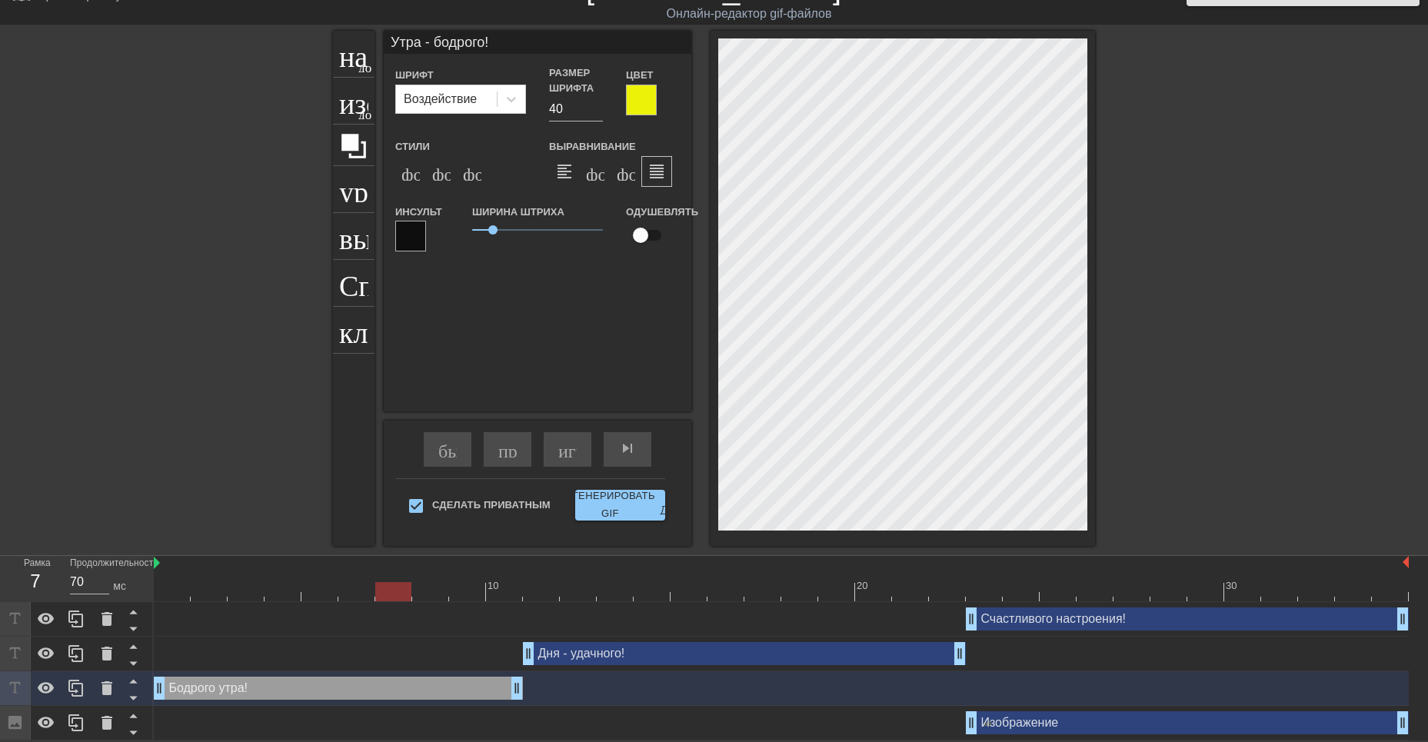
drag, startPoint x: 750, startPoint y: 594, endPoint x: 408, endPoint y: 582, distance: 342.5
click at [408, 582] on div at bounding box center [393, 591] width 36 height 19
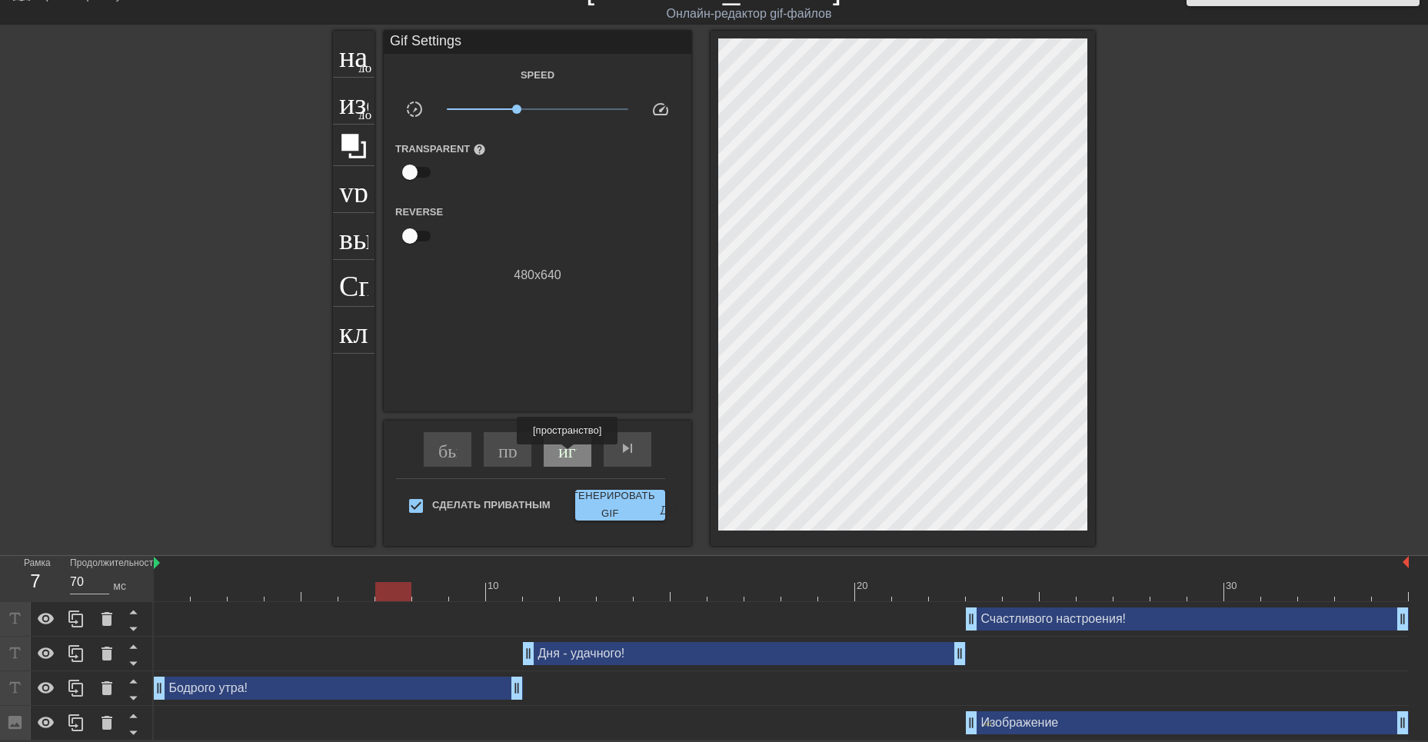
click at [571, 455] on ya-tr-span "играй_арроу" at bounding box center [612, 448] width 108 height 18
click at [570, 454] on span "pause" at bounding box center [567, 448] width 18 height 18
click at [435, 691] on div "Бодрого утра! drag_handle - ручка перетаскивания drag_handle - ручка перетаскив…" at bounding box center [338, 688] width 369 height 23
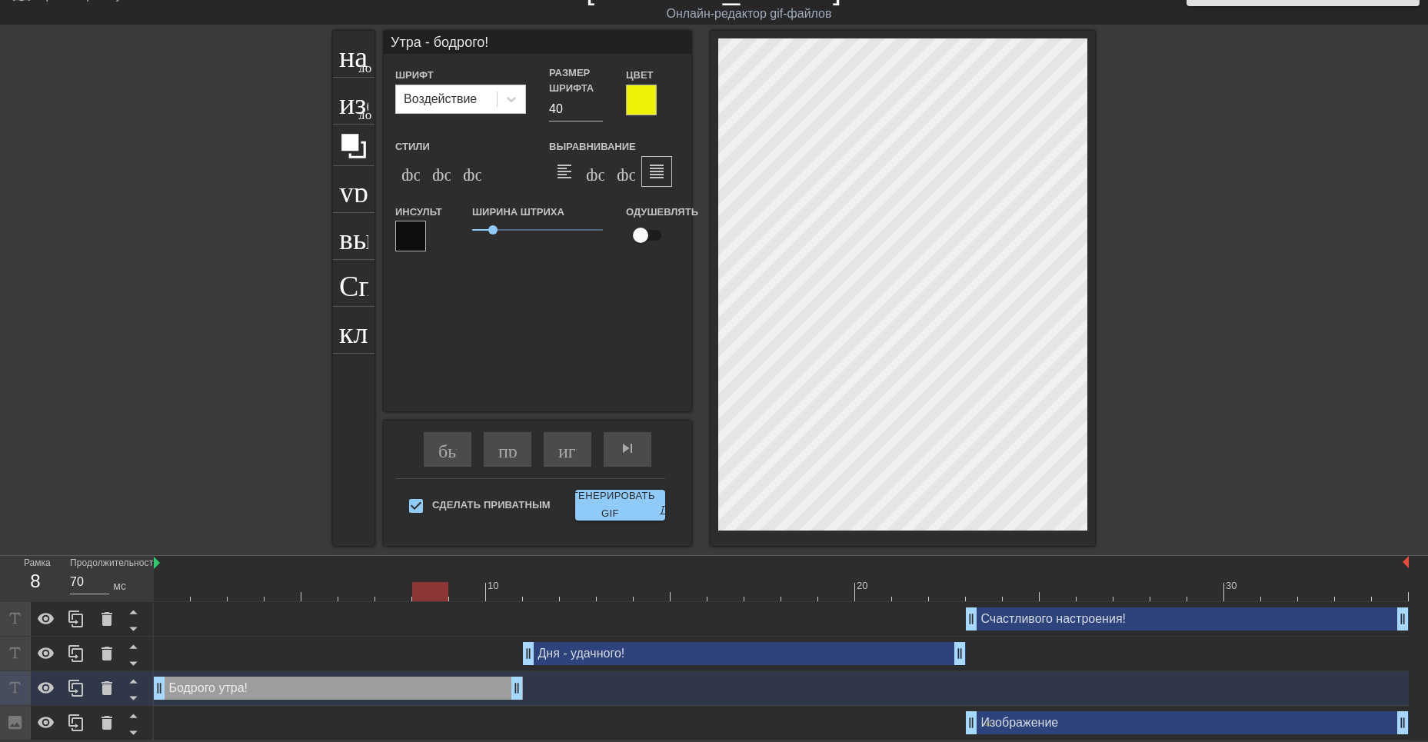
click at [646, 669] on div "Дня - удачного! drag_handle - ручка перетаскивания drag_handle - ручка перетаск…" at bounding box center [781, 654] width 1255 height 35
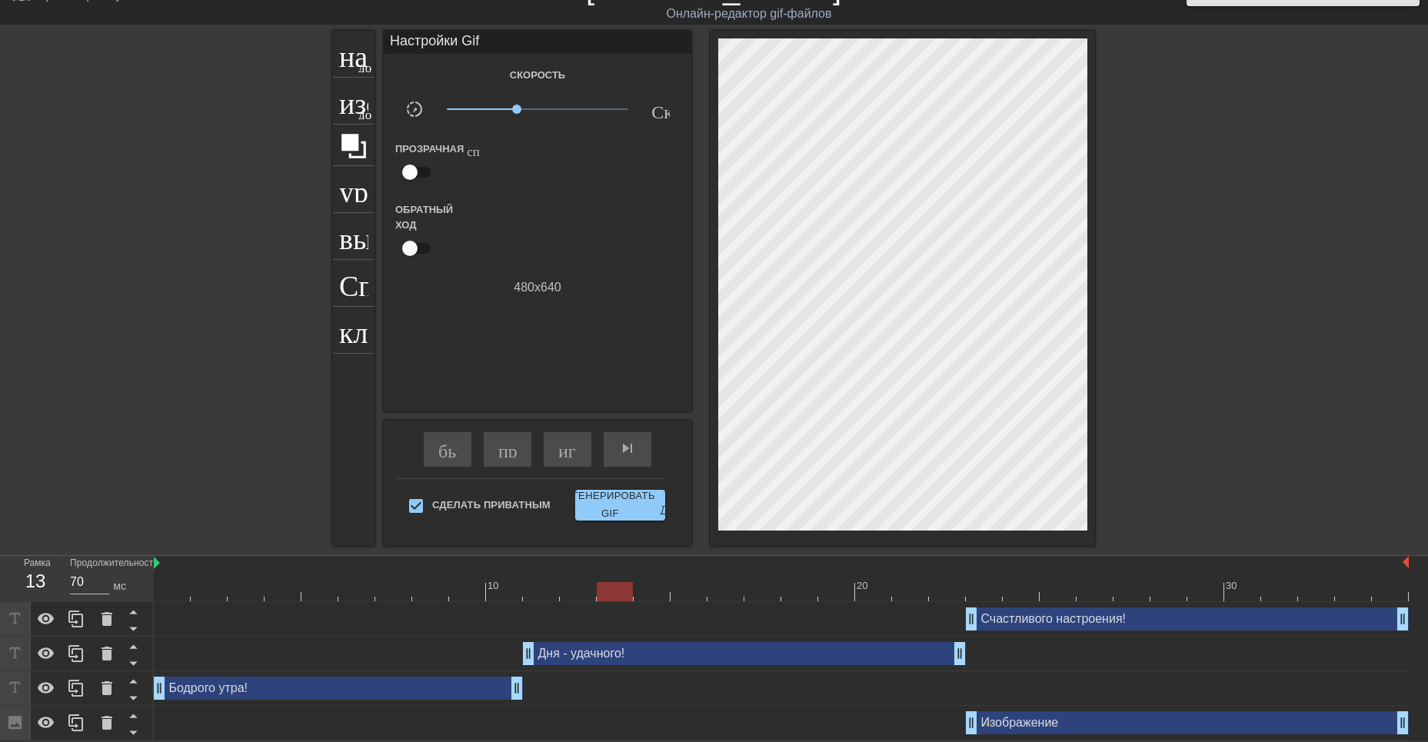
drag, startPoint x: 430, startPoint y: 596, endPoint x: 597, endPoint y: 623, distance: 169.1
click at [597, 623] on div "10 20 30 Счастливого настроения! drag_handle - ручка перетаскивания drag_handle…" at bounding box center [791, 648] width 1275 height 185
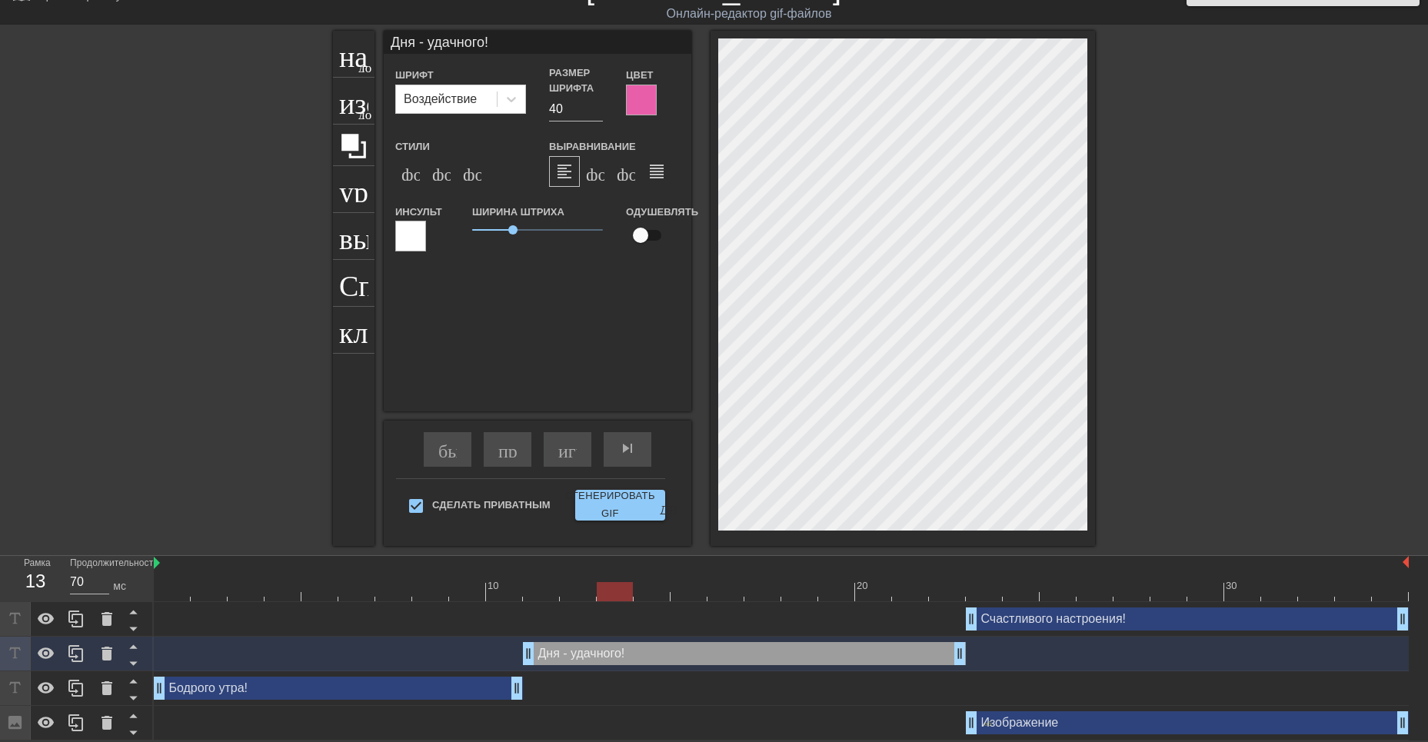
click at [1045, 625] on div "Счастливого настроения! drag_handle - ручка перетаскивания drag_handle - ручка …" at bounding box center [1187, 619] width 443 height 23
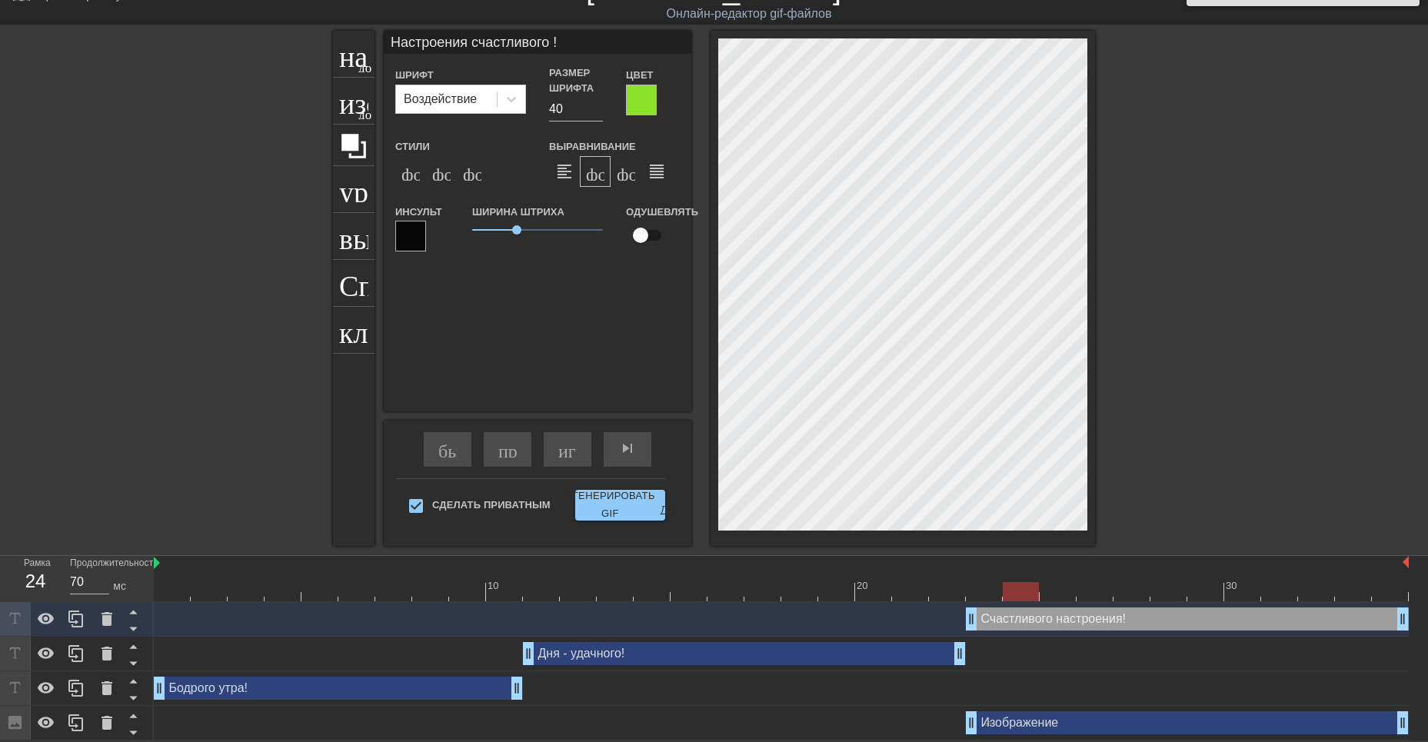
drag, startPoint x: 618, startPoint y: 585, endPoint x: 1018, endPoint y: 616, distance: 401.2
click at [1018, 616] on div "10 20 30 Счастливого настроения! drag_handle - ручка перетаскивания drag_handle…" at bounding box center [791, 648] width 1275 height 185
click at [45, 721] on icon at bounding box center [46, 723] width 17 height 12
click at [357, 689] on div "Бодрого утра! drag_handle - ручка перетаскивания drag_handle - ручка перетаскив…" at bounding box center [338, 688] width 369 height 23
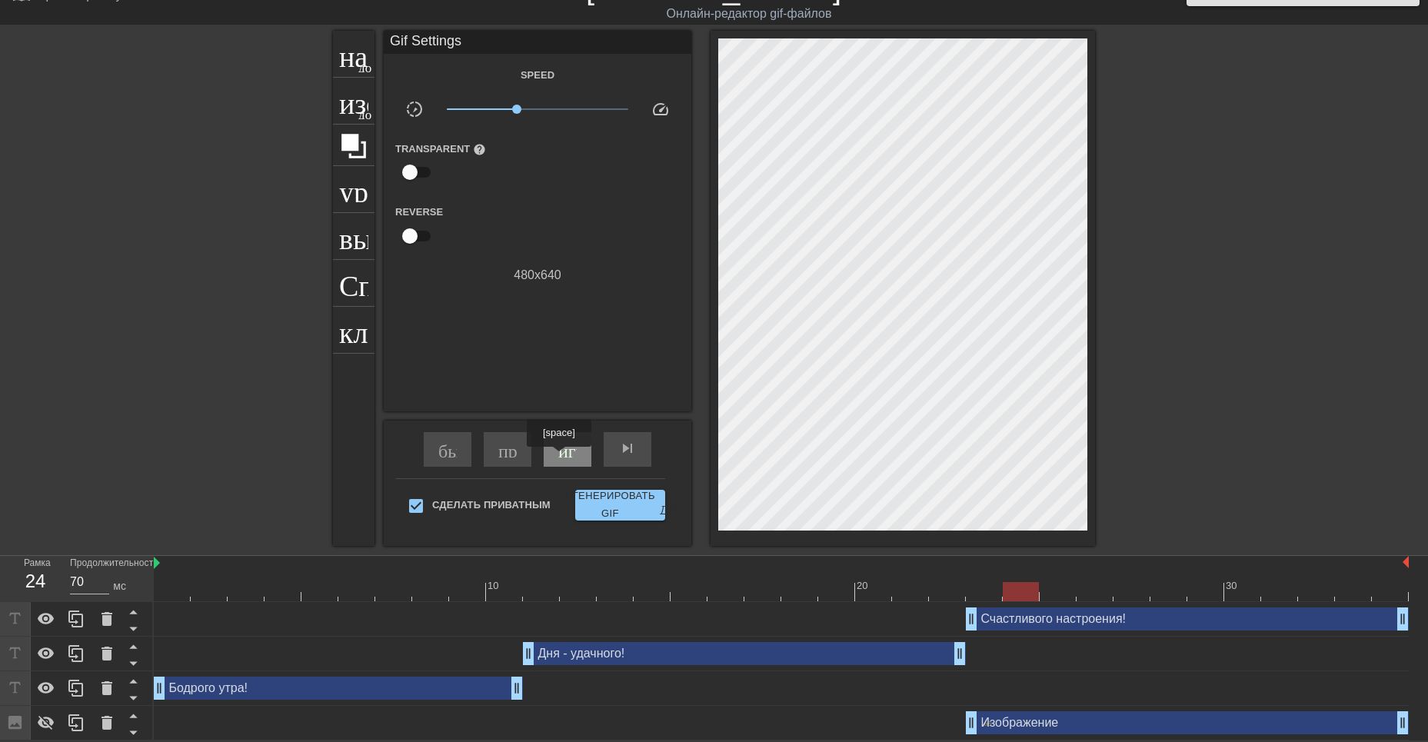
click at [561, 458] on div "играй_арроу" at bounding box center [568, 449] width 48 height 35
click at [563, 455] on span "pause" at bounding box center [567, 448] width 18 height 18
click at [1015, 618] on div "Счастливого настроения! drag_handle - ручка перетаскивания drag_handle - ручка …" at bounding box center [1187, 619] width 443 height 23
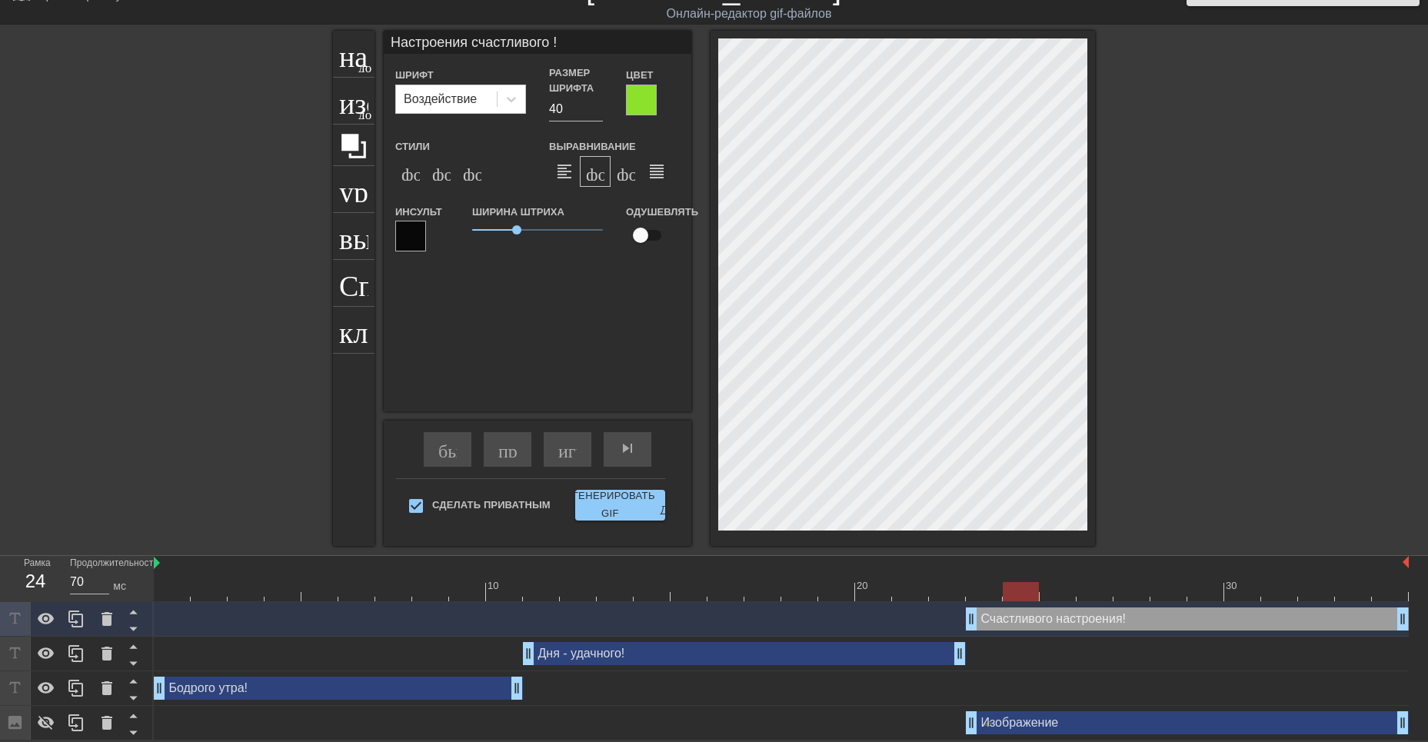
drag, startPoint x: 318, startPoint y: 592, endPoint x: 1016, endPoint y: 594, distance: 698.4
click at [1016, 594] on div at bounding box center [1021, 591] width 36 height 19
click at [1025, 619] on div "Счастливого настроения! drag_handle - ручка перетаскивания drag_handle - ручка …" at bounding box center [1187, 619] width 443 height 23
click at [1026, 589] on div at bounding box center [1021, 591] width 36 height 19
click at [1055, 620] on div "Счастливого настроения! drag_handle - ручка перетаскивания drag_handle - ручка …" at bounding box center [1187, 619] width 443 height 23
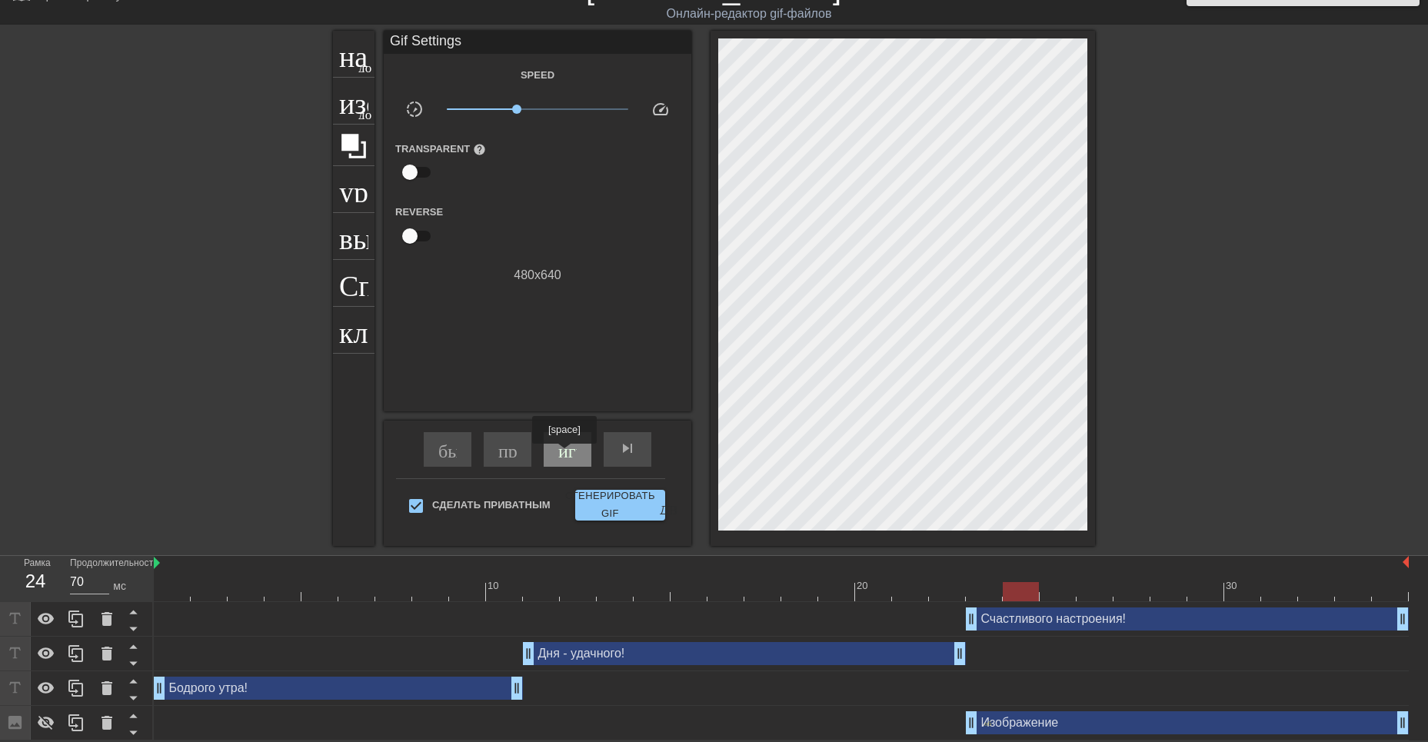
click at [566, 455] on ya-tr-span "играй_арроу" at bounding box center [612, 448] width 108 height 18
click at [566, 455] on span "pause" at bounding box center [567, 448] width 18 height 18
click at [43, 723] on icon at bounding box center [46, 723] width 18 height 18
click at [568, 455] on ya-tr-span "играй_арроу" at bounding box center [612, 448] width 108 height 18
click at [566, 455] on span "pause" at bounding box center [567, 448] width 18 height 18
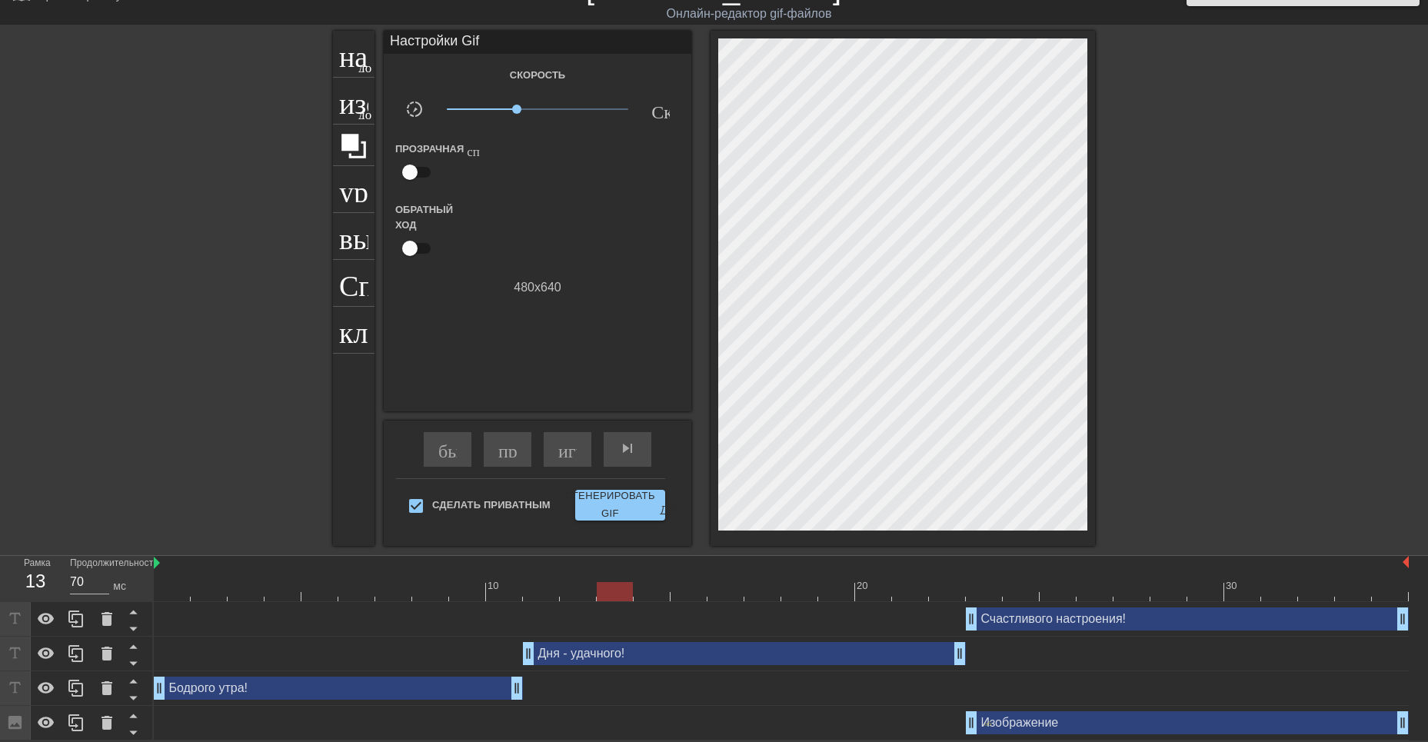
click at [1025, 621] on div "Счастливого настроения! drag_handle - ручка перетаскивания drag_handle - ручка …" at bounding box center [1187, 619] width 443 height 23
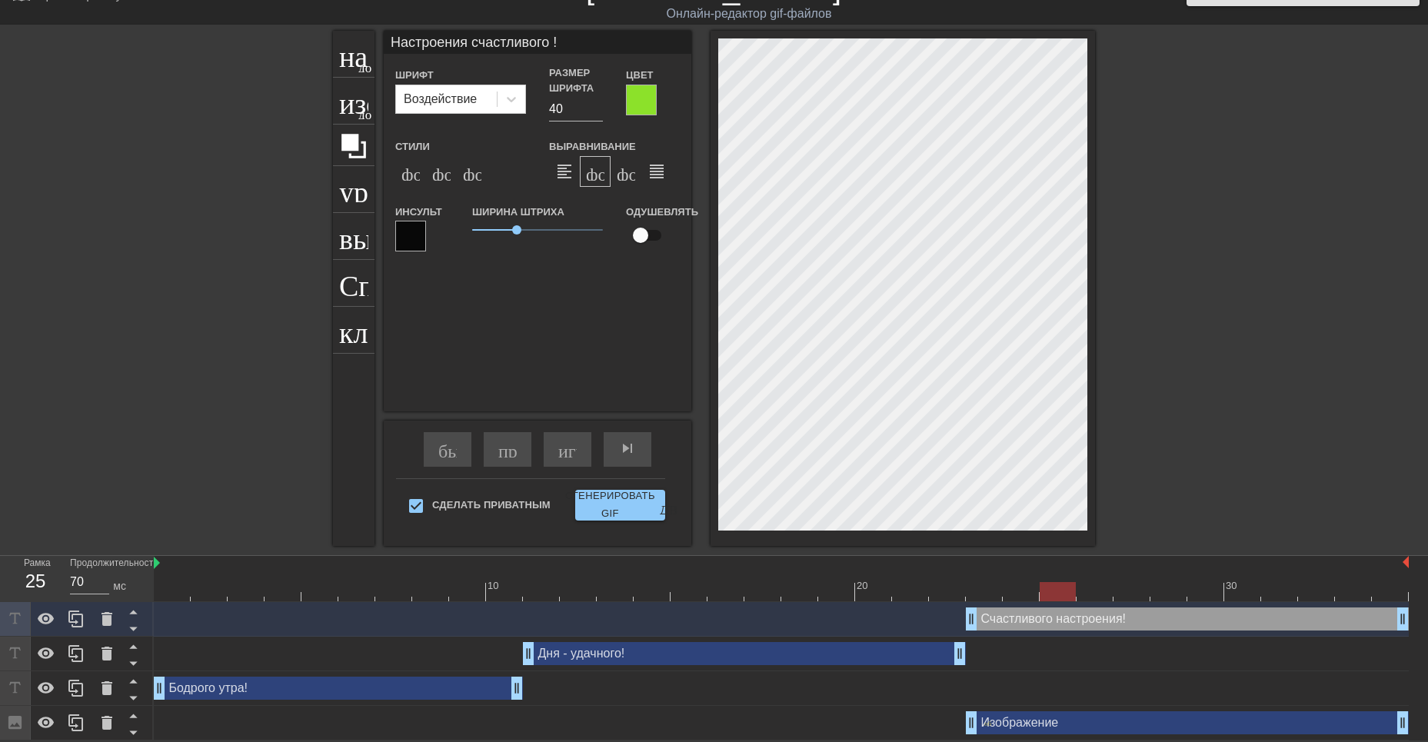
drag, startPoint x: 619, startPoint y: 583, endPoint x: 1047, endPoint y: 573, distance: 427.8
click at [1047, 573] on div "10 20 30" at bounding box center [781, 578] width 1255 height 45
click at [1005, 720] on div "Изображение drag_handle - ручка перетаскивания drag_handle - ручка перетаскиван…" at bounding box center [1187, 722] width 443 height 23
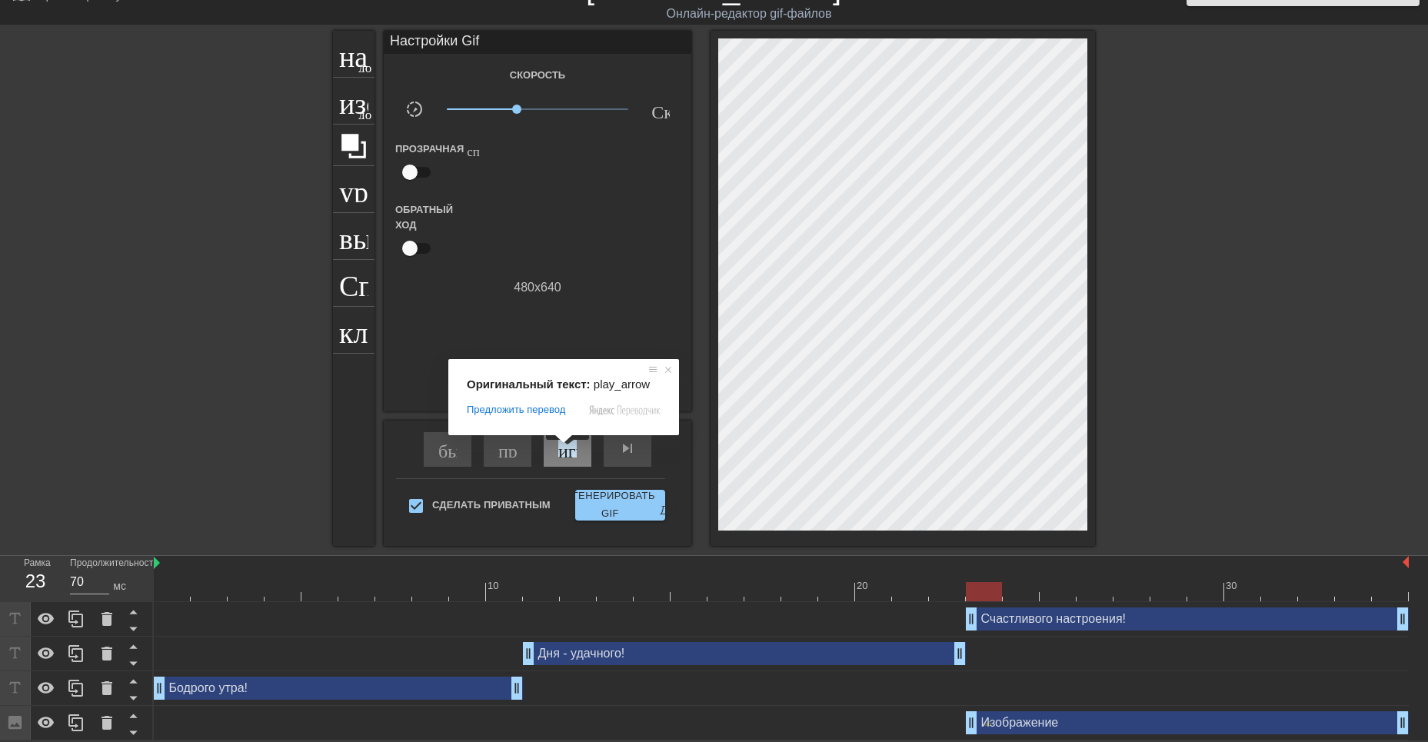
click at [569, 451] on ya-tr-span "играй_арроу" at bounding box center [612, 448] width 108 height 18
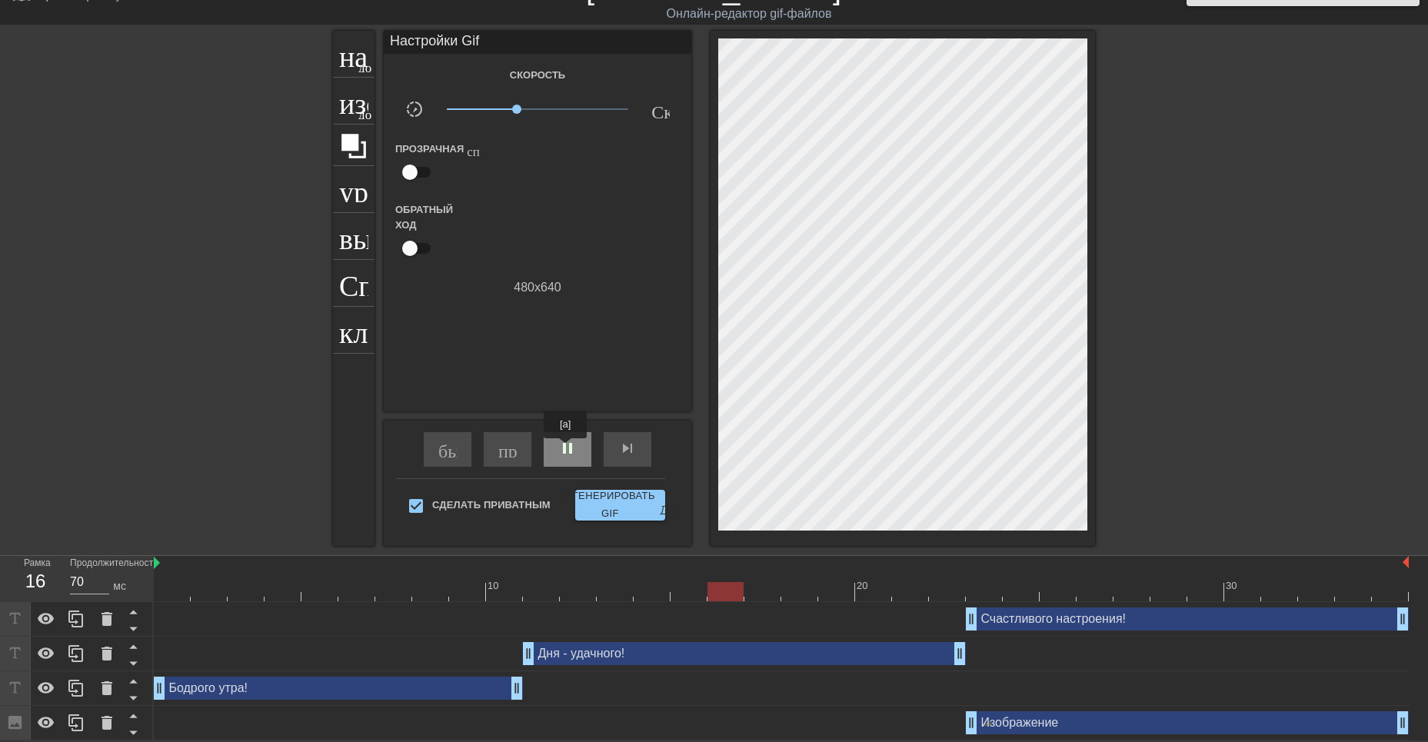
click at [567, 449] on span "pause" at bounding box center [567, 448] width 18 height 18
drag, startPoint x: 515, startPoint y: 534, endPoint x: 486, endPoint y: 611, distance: 82.3
click at [486, 611] on div "menu_book_бук меню Просмотрите учебные пособия! [DOMAIN_NAME] Онлайн-редактор g…" at bounding box center [714, 355] width 1428 height 771
click at [352, 687] on div "Бодрого утра! drag_handle - ручка перетаскивания drag_handle - ручка перетаскив…" at bounding box center [338, 688] width 369 height 23
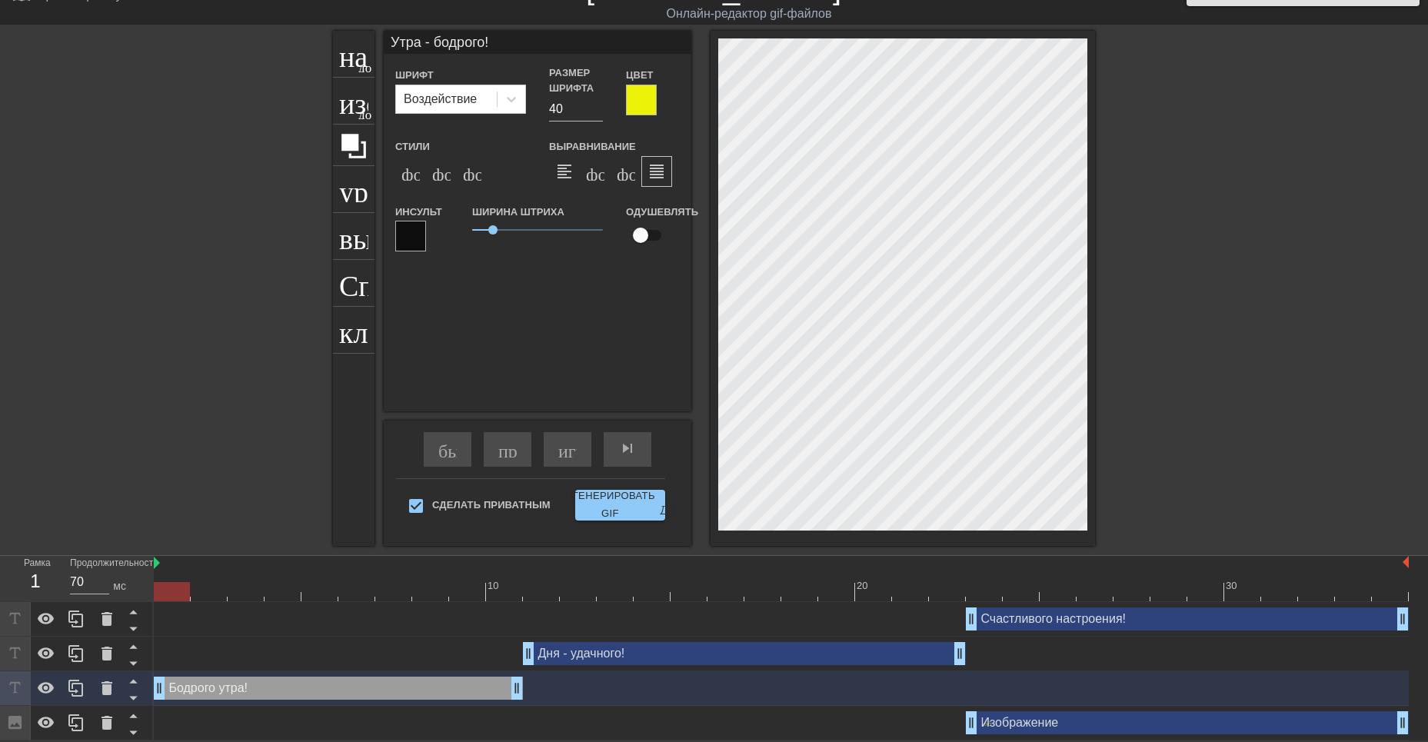
scroll to position [2, 2]
click at [640, 92] on div at bounding box center [641, 100] width 31 height 31
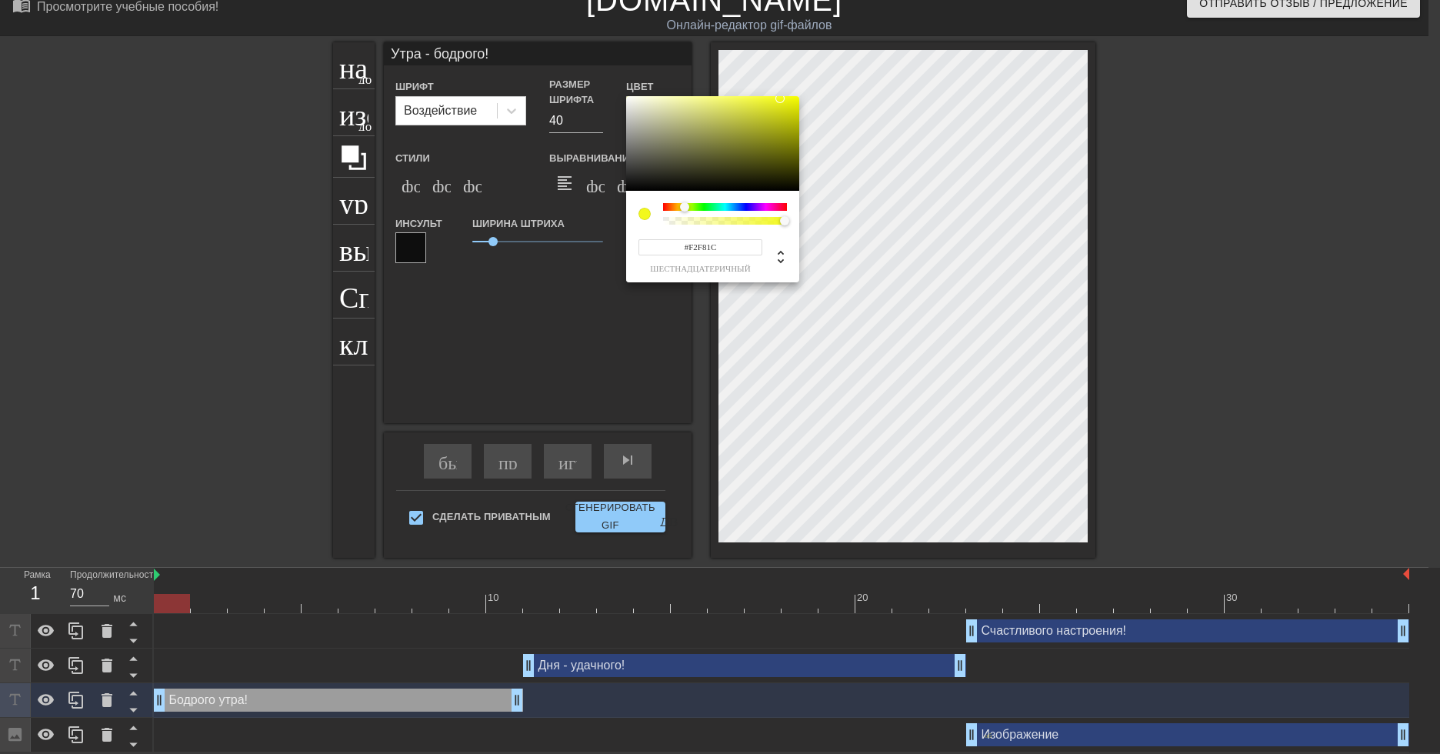
click at [628, 98] on div at bounding box center [712, 143] width 173 height 95
click at [633, 102] on div at bounding box center [712, 143] width 173 height 95
click at [628, 98] on div at bounding box center [712, 143] width 173 height 95
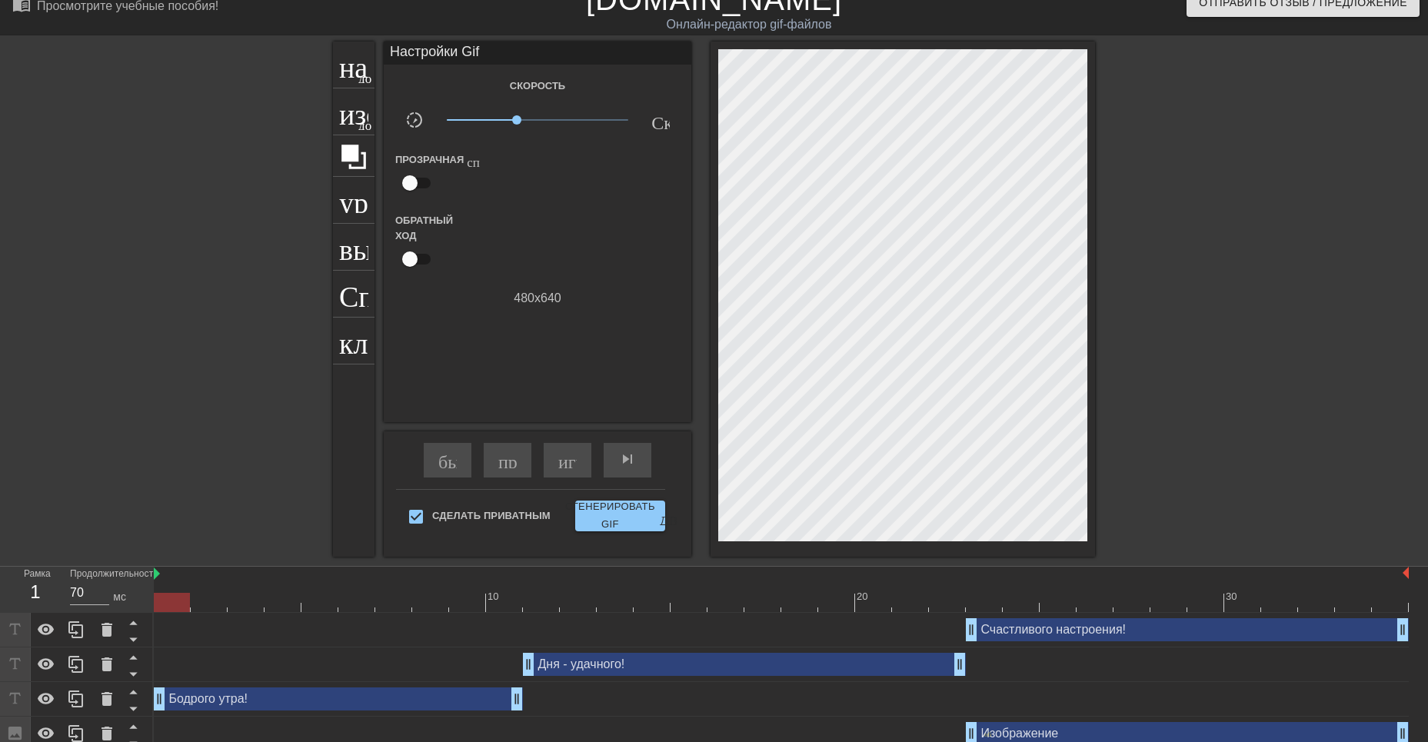
click at [440, 700] on div "Бодрого утра! drag_handle - ручка перетаскивания drag_handle - ручка перетаскив…" at bounding box center [338, 699] width 369 height 23
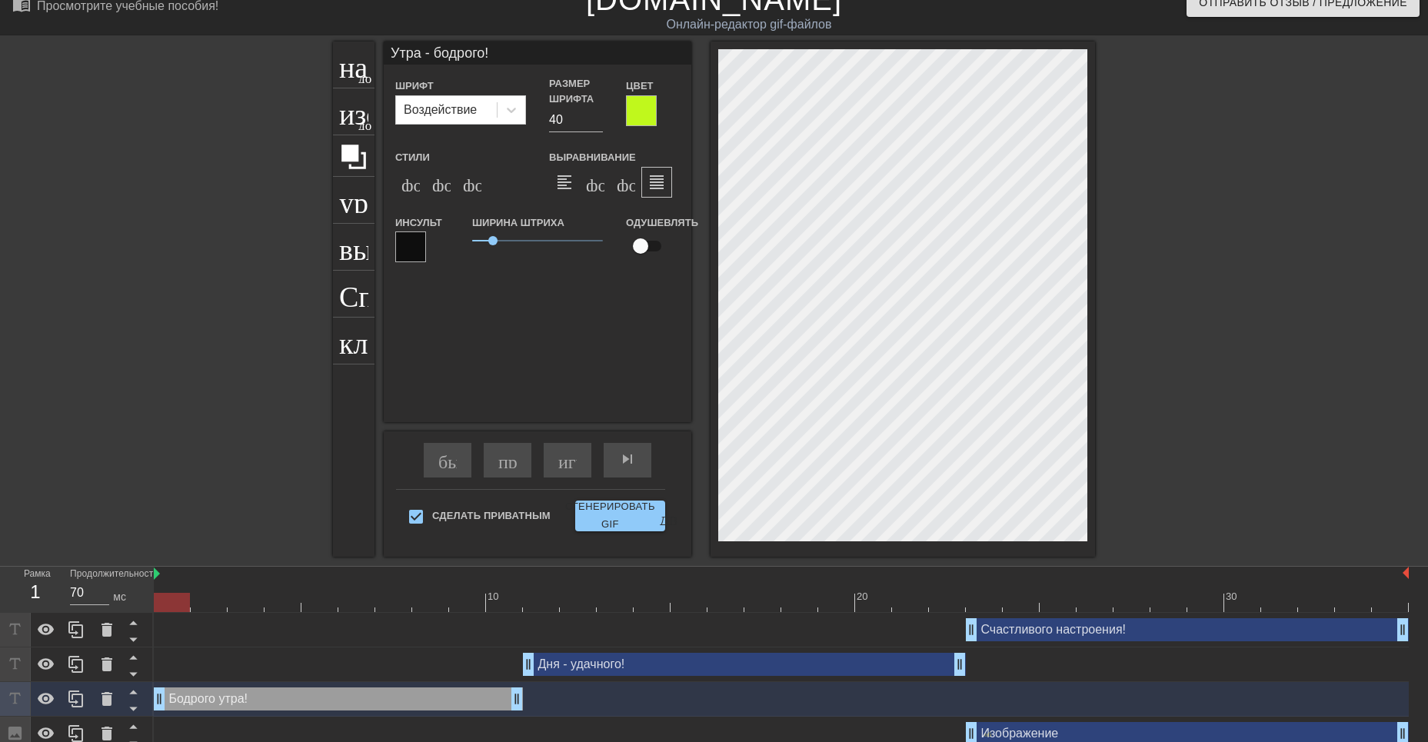
click at [649, 114] on div at bounding box center [641, 110] width 31 height 31
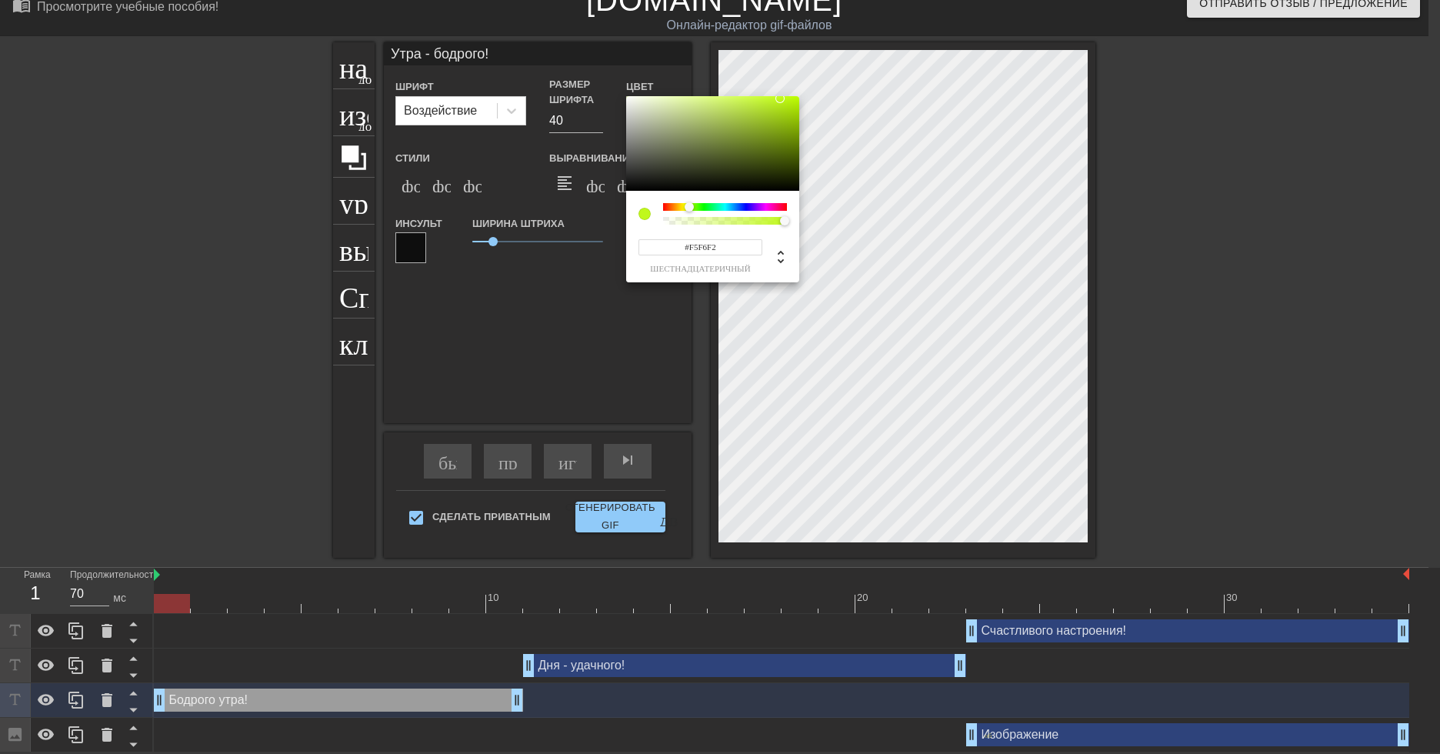
click at [628, 99] on div at bounding box center [712, 143] width 173 height 95
click at [628, 99] on div at bounding box center [628, 99] width 9 height 9
click at [628, 98] on div at bounding box center [712, 143] width 173 height 95
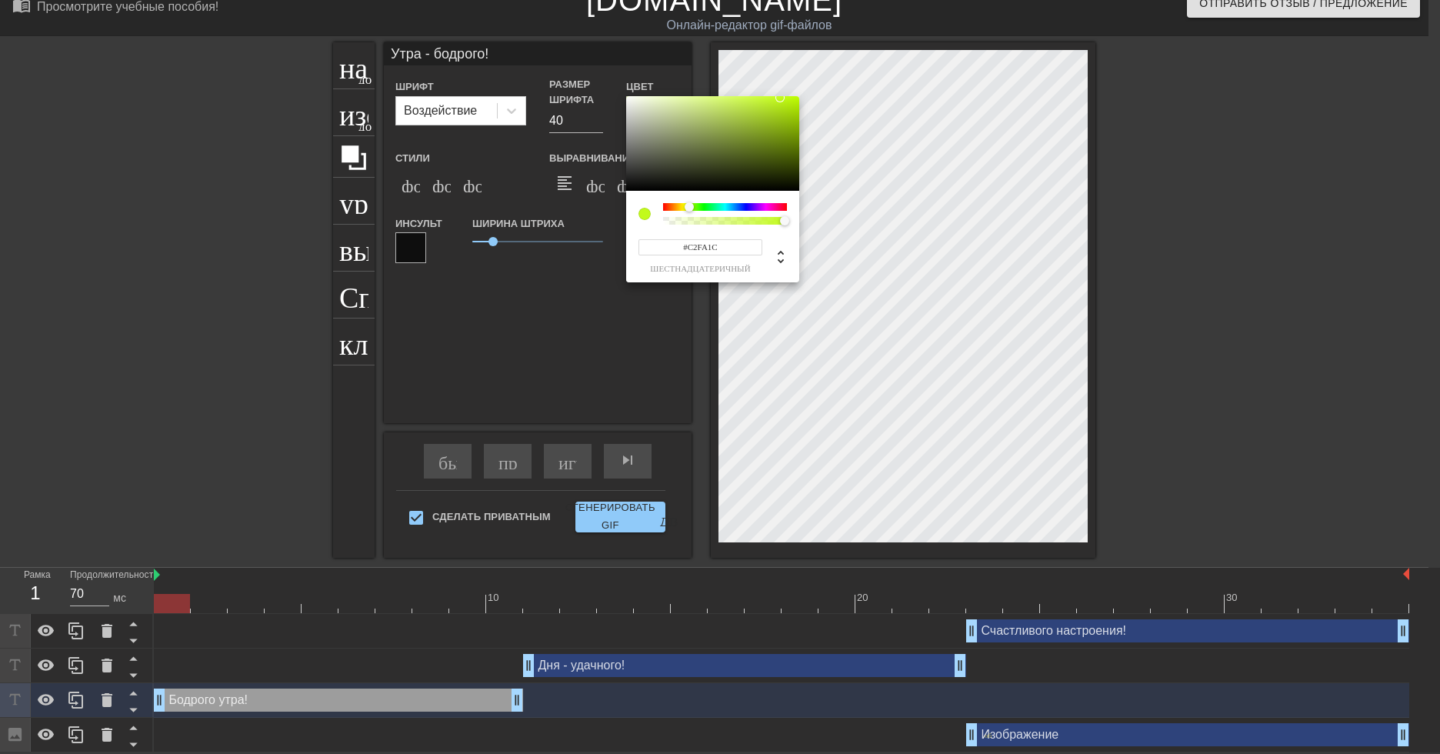
click at [628, 98] on div at bounding box center [712, 143] width 173 height 95
click at [783, 253] on icon at bounding box center [781, 256] width 6 height 13
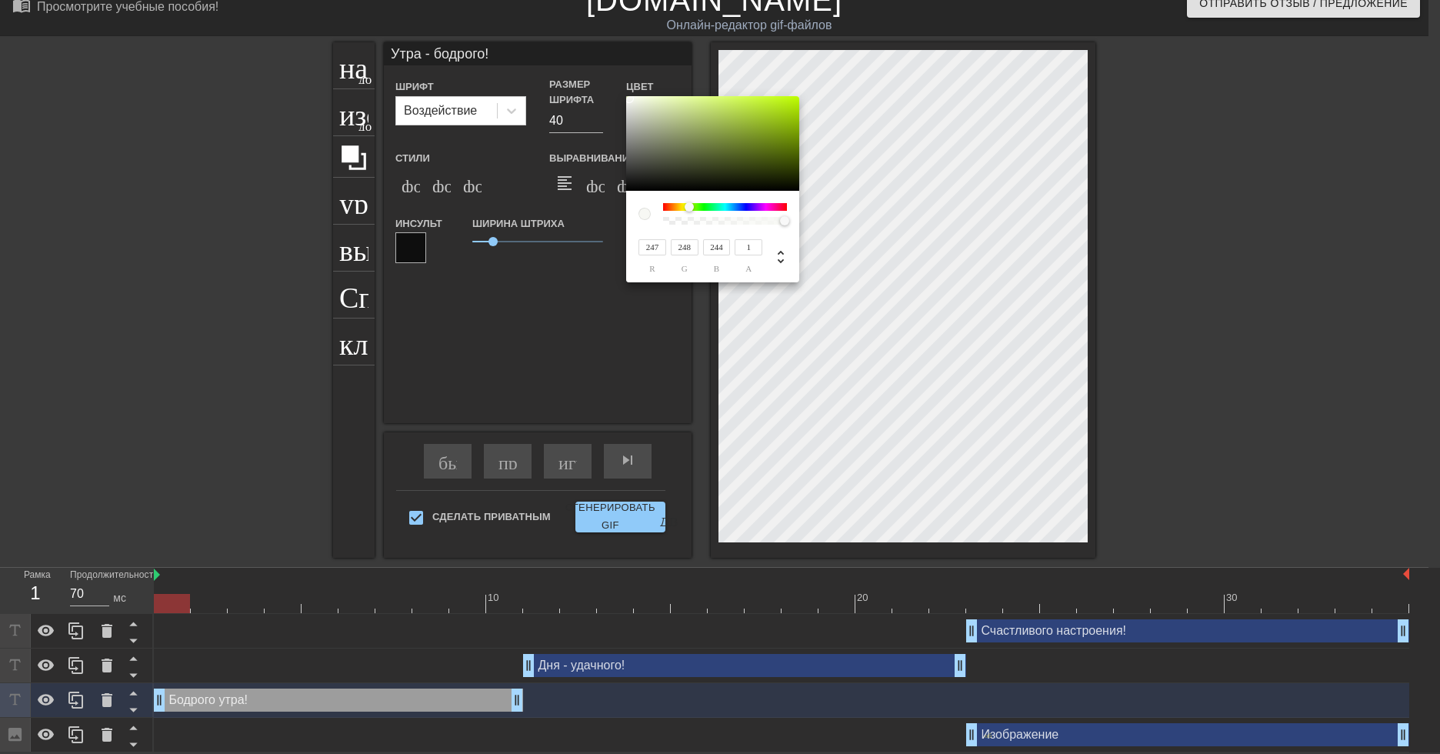
click at [628, 98] on div at bounding box center [712, 143] width 173 height 95
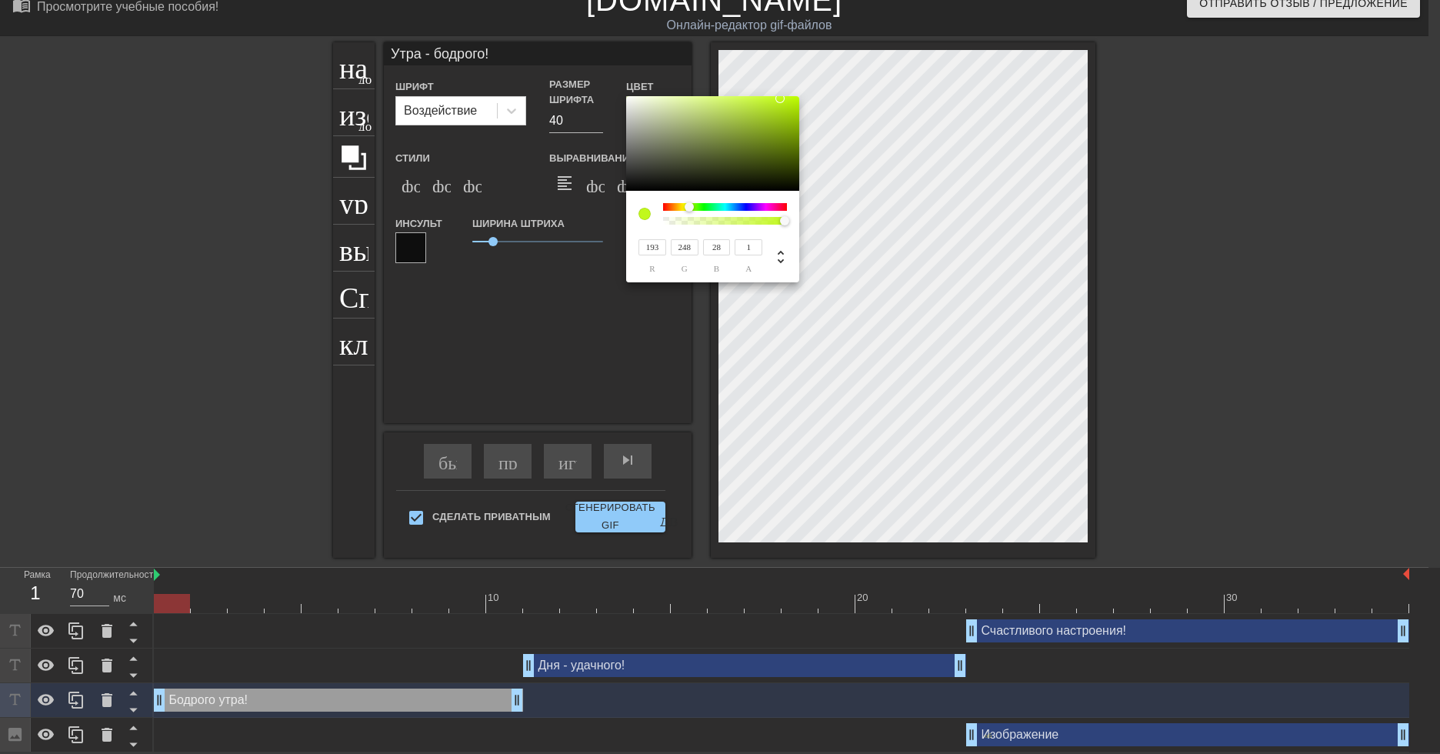
click at [628, 98] on div at bounding box center [712, 143] width 173 height 95
click at [645, 214] on div at bounding box center [644, 214] width 12 height 12
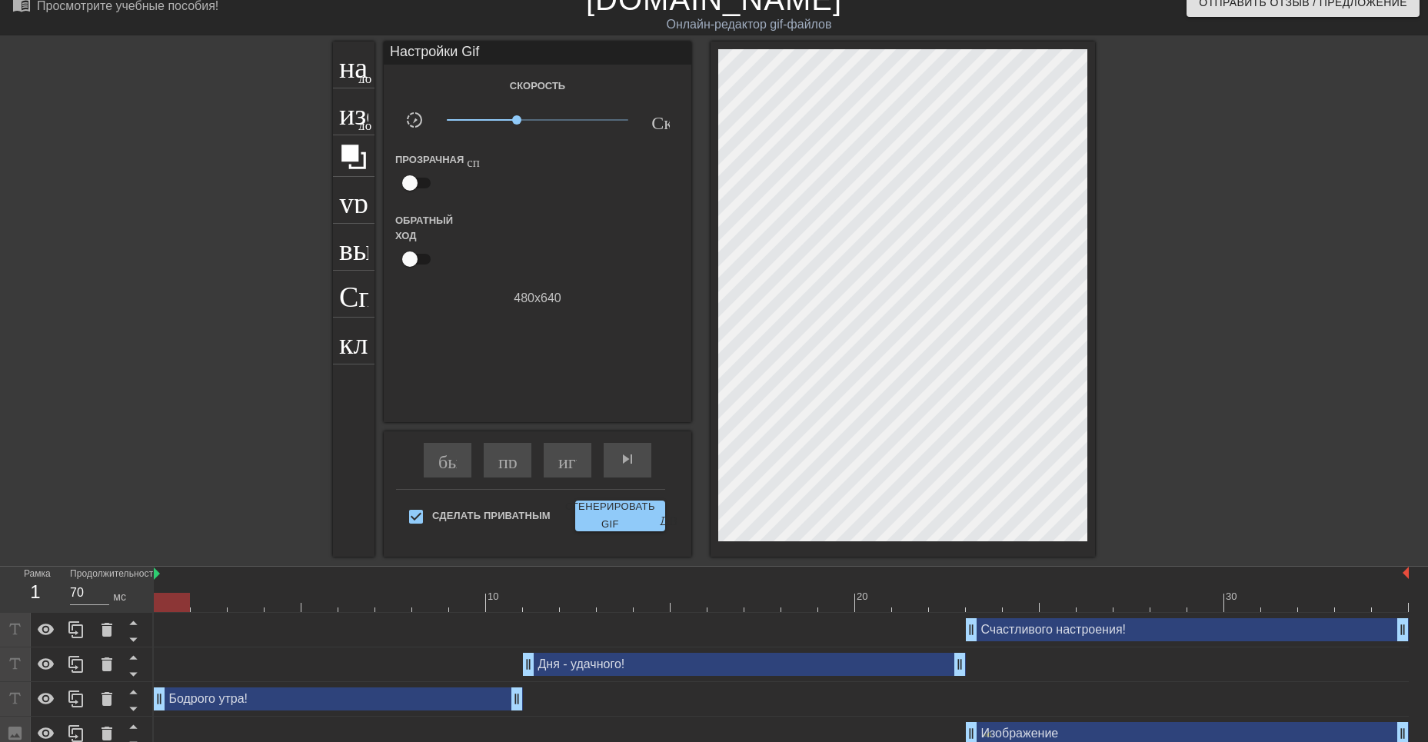
click at [191, 701] on div "Бодрого утра! drag_handle - ручка перетаскивания drag_handle - ручка перетаскив…" at bounding box center [338, 699] width 369 height 23
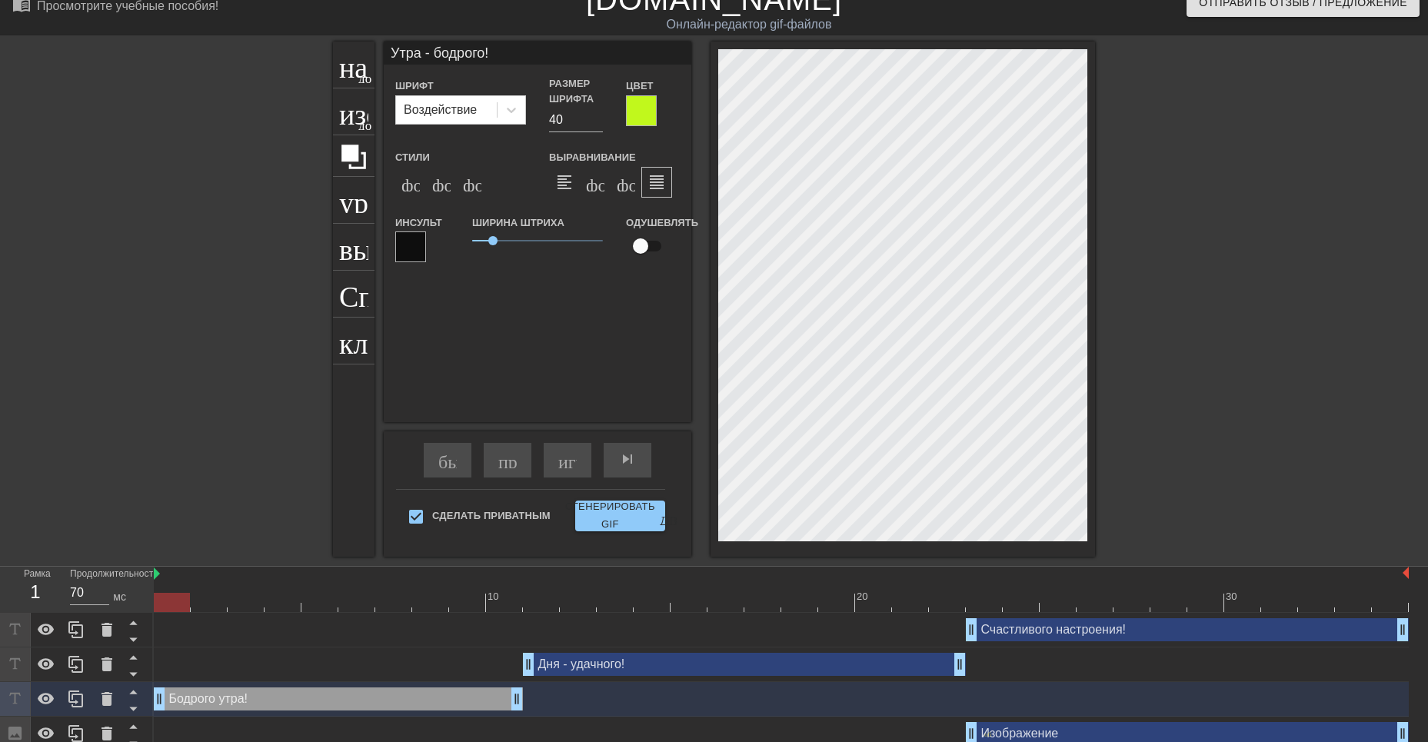
click at [643, 109] on div at bounding box center [641, 110] width 31 height 31
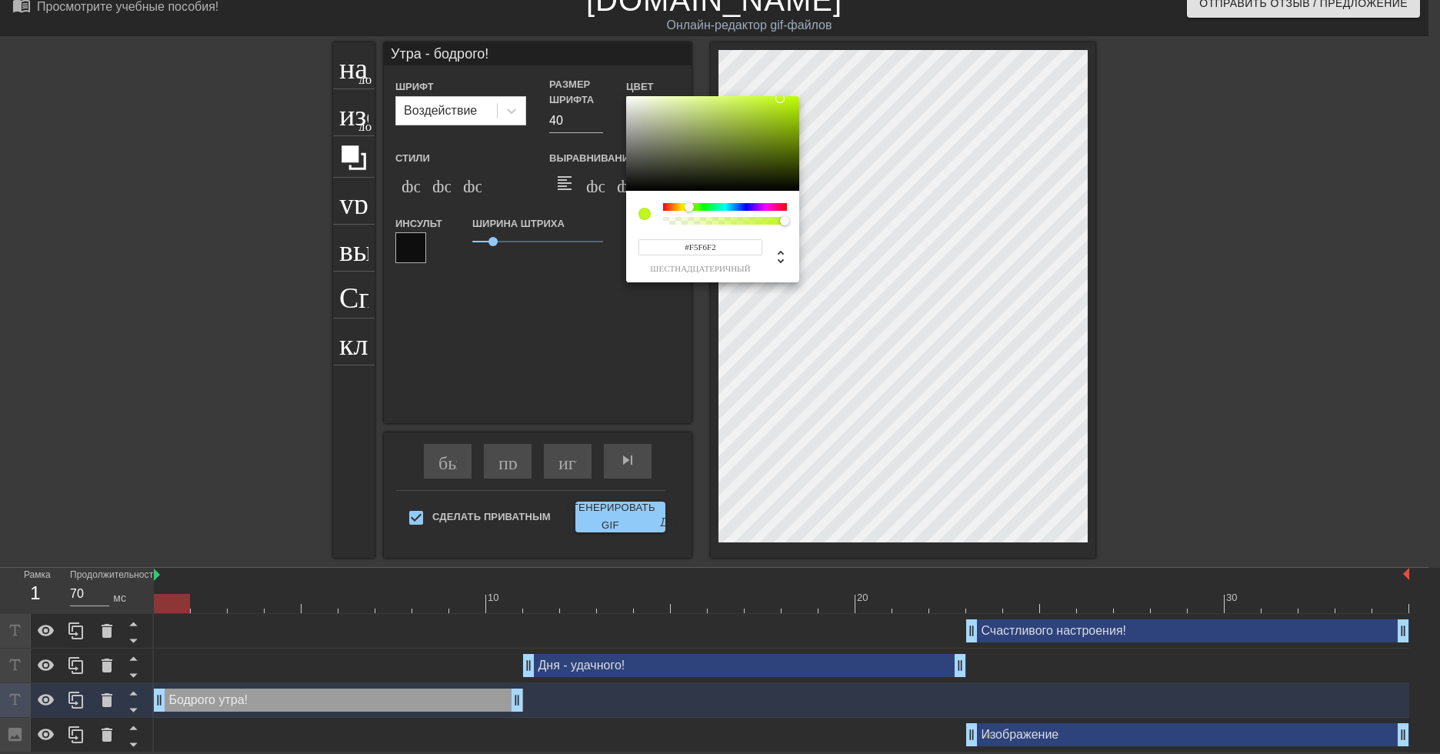
click at [628, 99] on div at bounding box center [712, 143] width 173 height 95
click at [628, 98] on div at bounding box center [712, 143] width 173 height 95
click at [627, 100] on div at bounding box center [712, 143] width 173 height 95
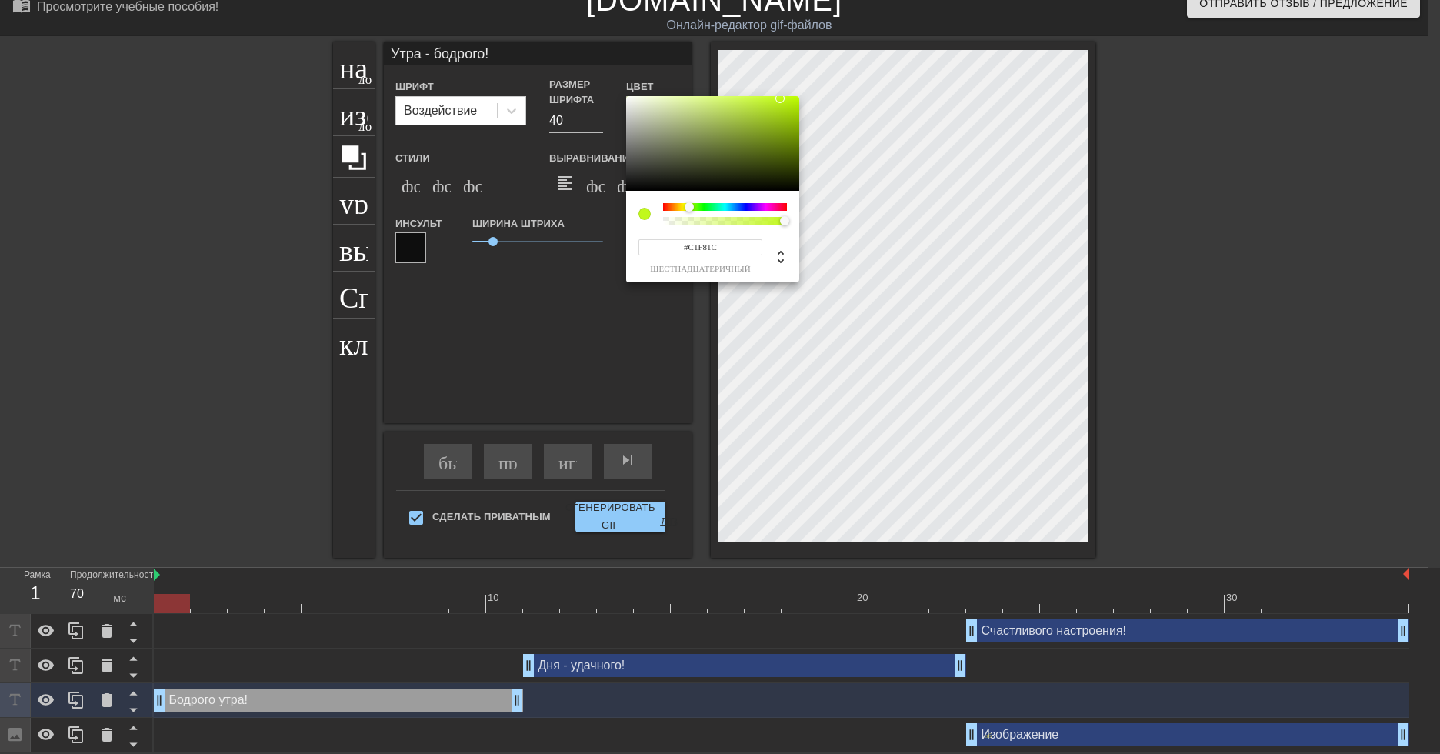
click at [628, 98] on div at bounding box center [712, 143] width 173 height 95
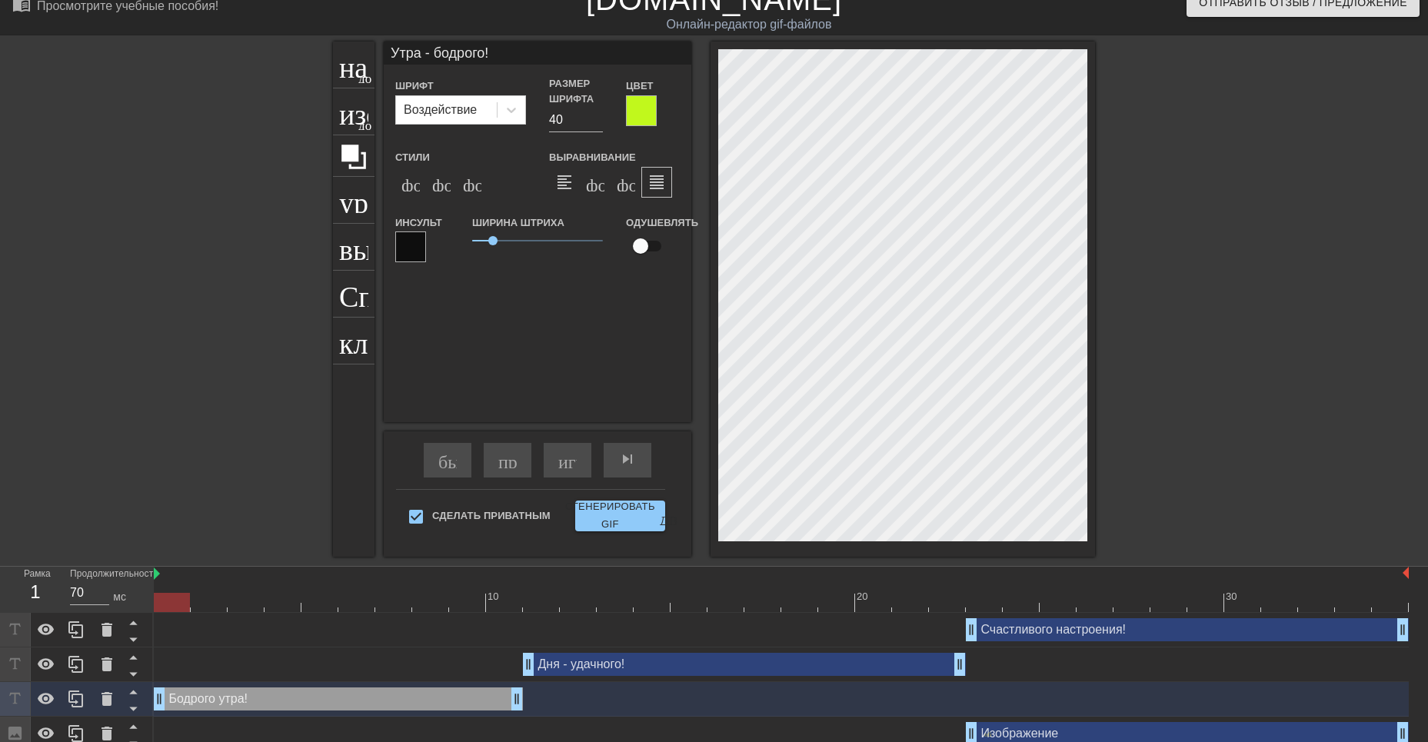
scroll to position [2, 2]
click at [643, 116] on div at bounding box center [641, 110] width 31 height 31
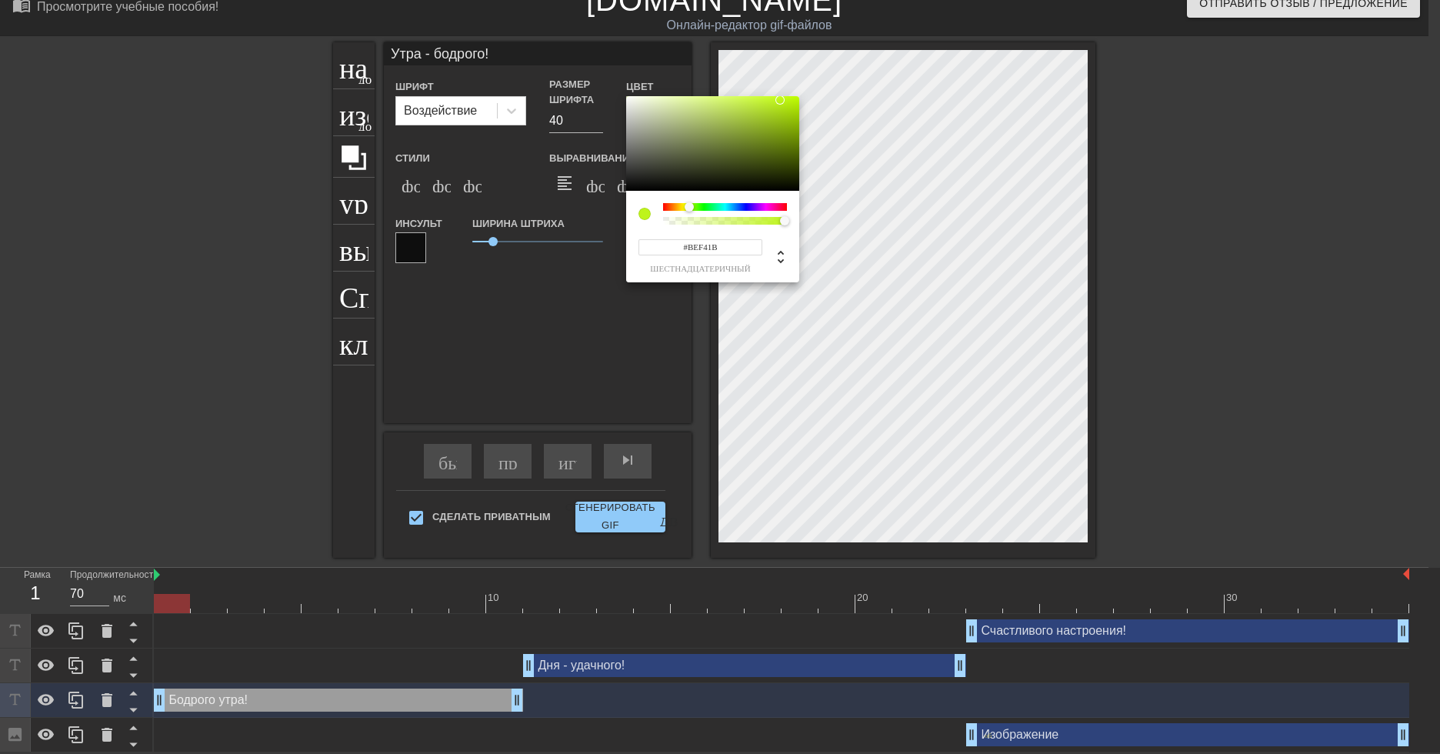
click at [628, 100] on div at bounding box center [712, 143] width 173 height 95
click at [628, 98] on div at bounding box center [712, 143] width 173 height 95
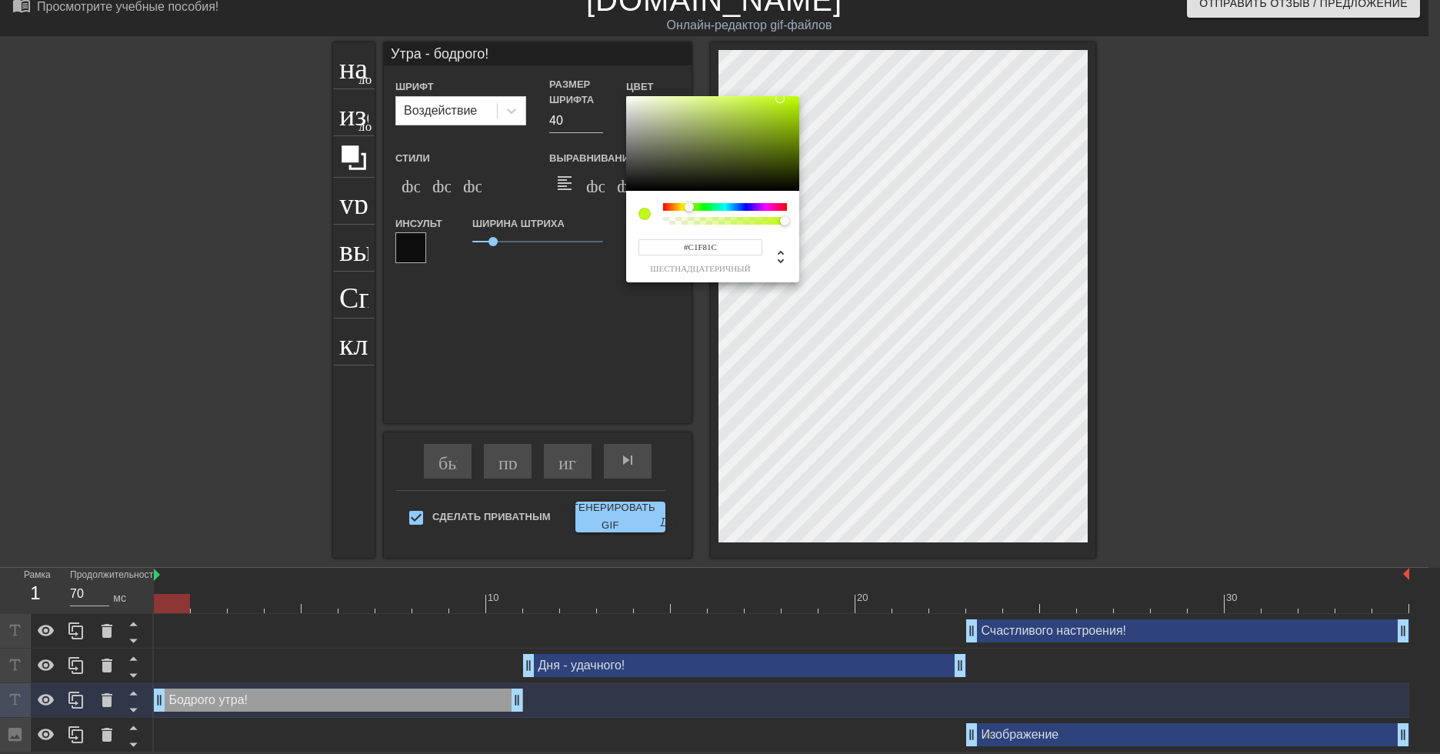
click at [628, 98] on div at bounding box center [712, 143] width 173 height 95
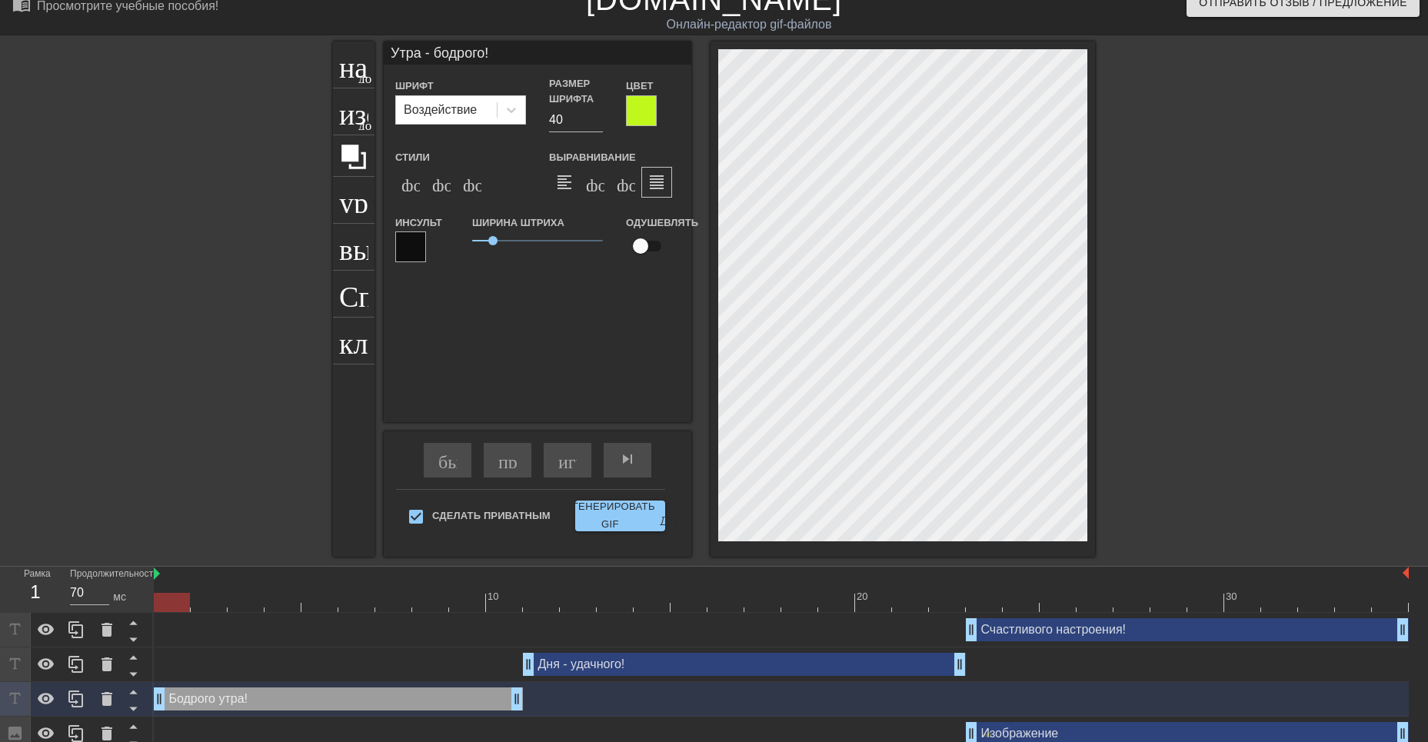
click at [641, 112] on div at bounding box center [641, 110] width 31 height 31
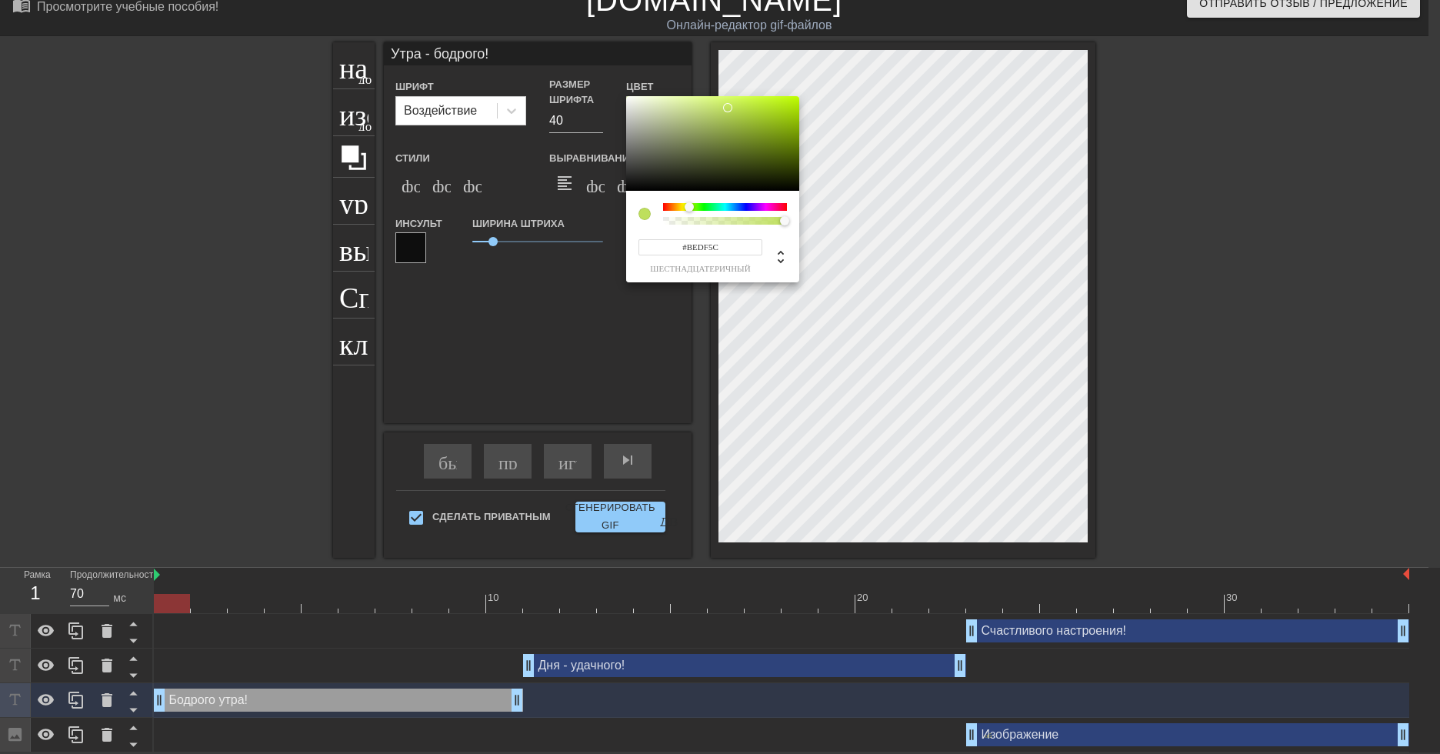
click at [728, 108] on div at bounding box center [712, 143] width 173 height 95
click at [712, 106] on div at bounding box center [712, 143] width 173 height 95
click at [705, 108] on div at bounding box center [712, 143] width 173 height 95
click at [693, 108] on div at bounding box center [712, 143] width 173 height 95
click at [681, 103] on div at bounding box center [712, 143] width 173 height 95
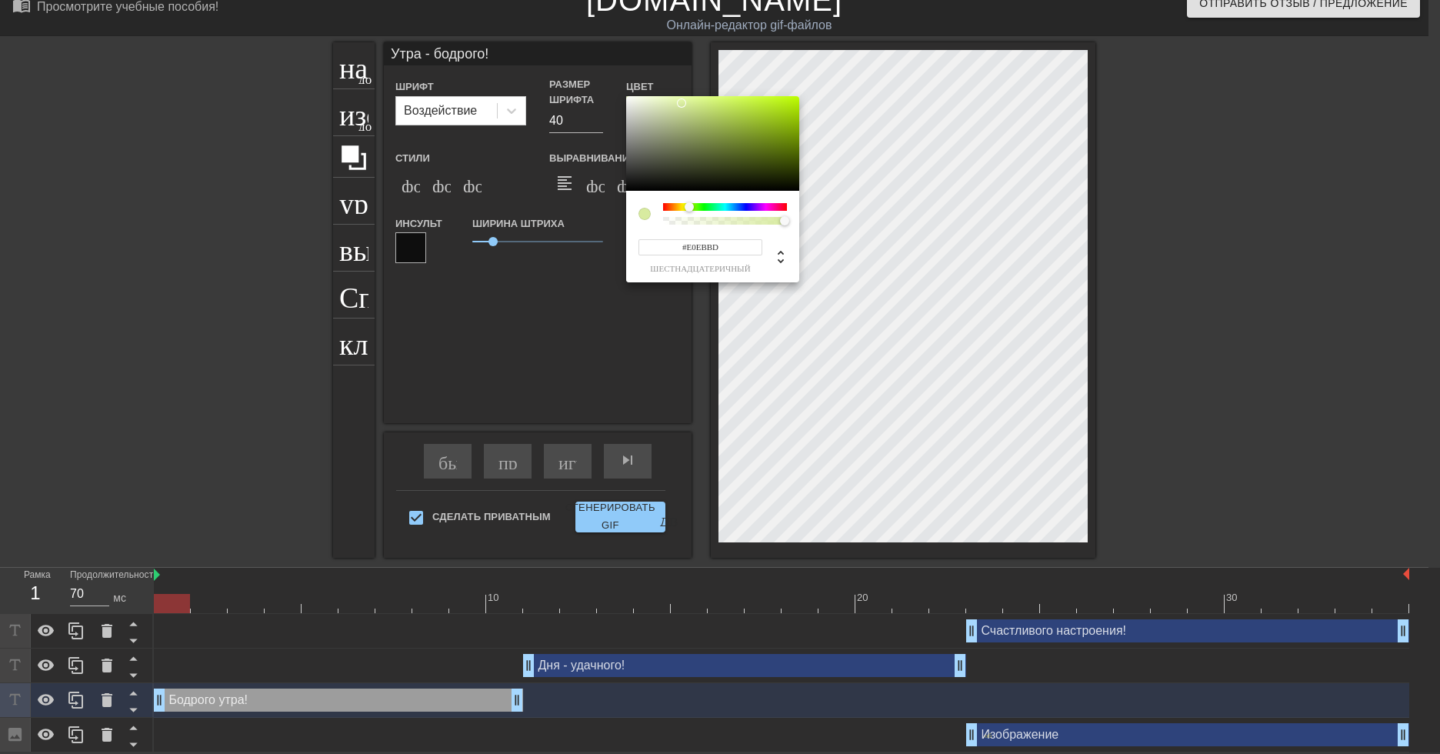
click at [660, 103] on div at bounding box center [712, 143] width 173 height 95
click at [652, 99] on div at bounding box center [712, 143] width 173 height 95
click at [642, 100] on div at bounding box center [712, 143] width 173 height 95
click at [635, 100] on div at bounding box center [712, 143] width 173 height 95
click at [629, 99] on div at bounding box center [629, 99] width 9 height 9
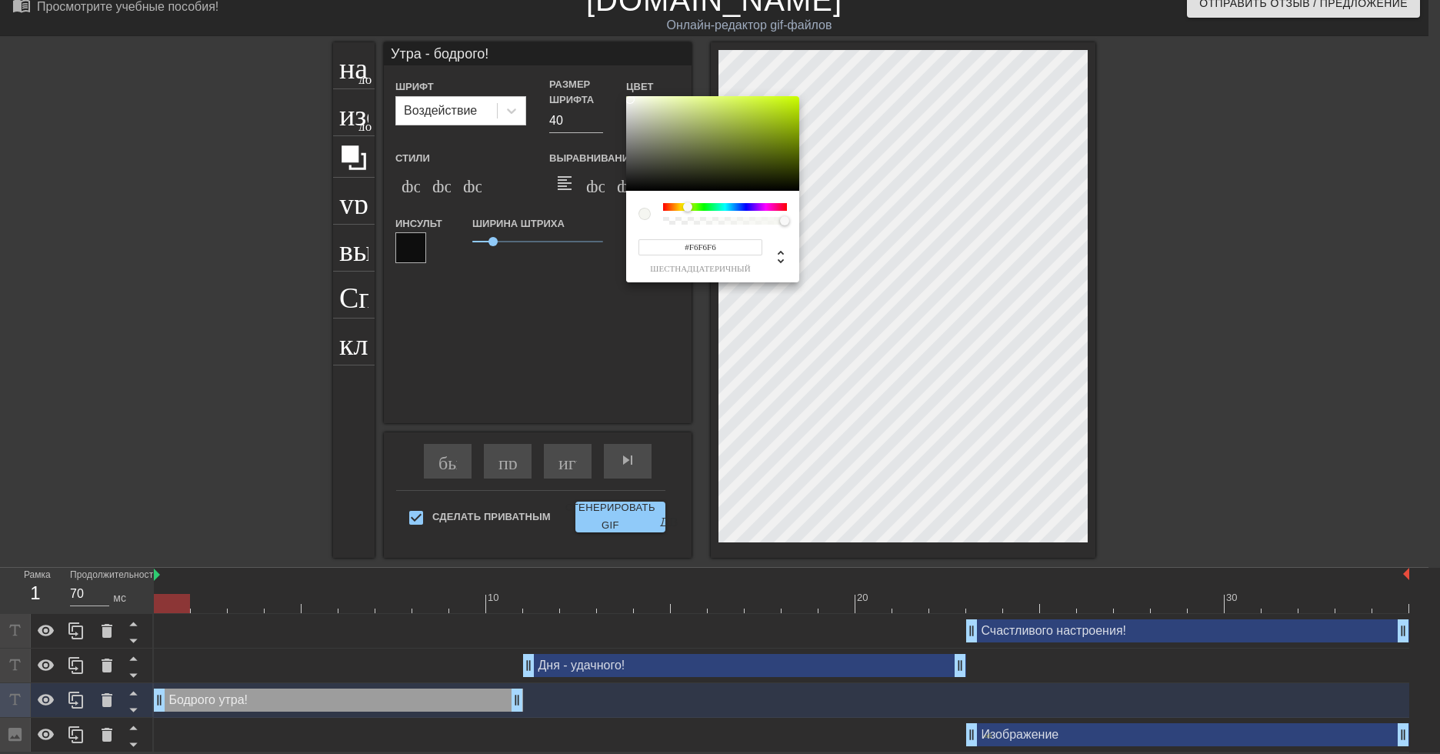
click at [626, 99] on div at bounding box center [629, 99] width 9 height 9
click at [627, 98] on div at bounding box center [712, 143] width 173 height 95
click at [628, 98] on div at bounding box center [712, 143] width 173 height 95
click at [628, 98] on div at bounding box center [628, 98] width 9 height 9
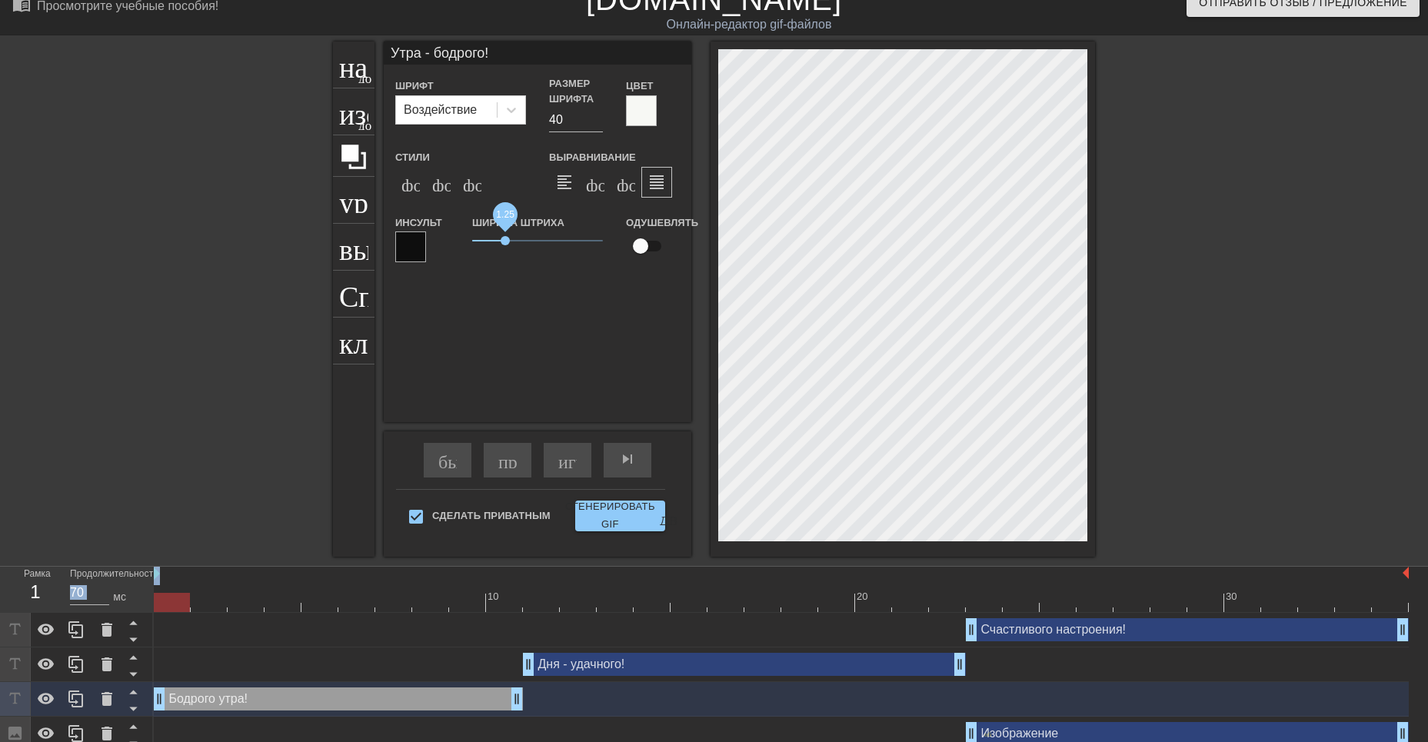
drag, startPoint x: 493, startPoint y: 241, endPoint x: 505, endPoint y: 243, distance: 12.5
click at [505, 243] on span "1.25" at bounding box center [505, 240] width 9 height 9
click at [682, 668] on div "Дня - удачного! drag_handle - ручка перетаскивания drag_handle - ручка перетаск…" at bounding box center [744, 664] width 443 height 23
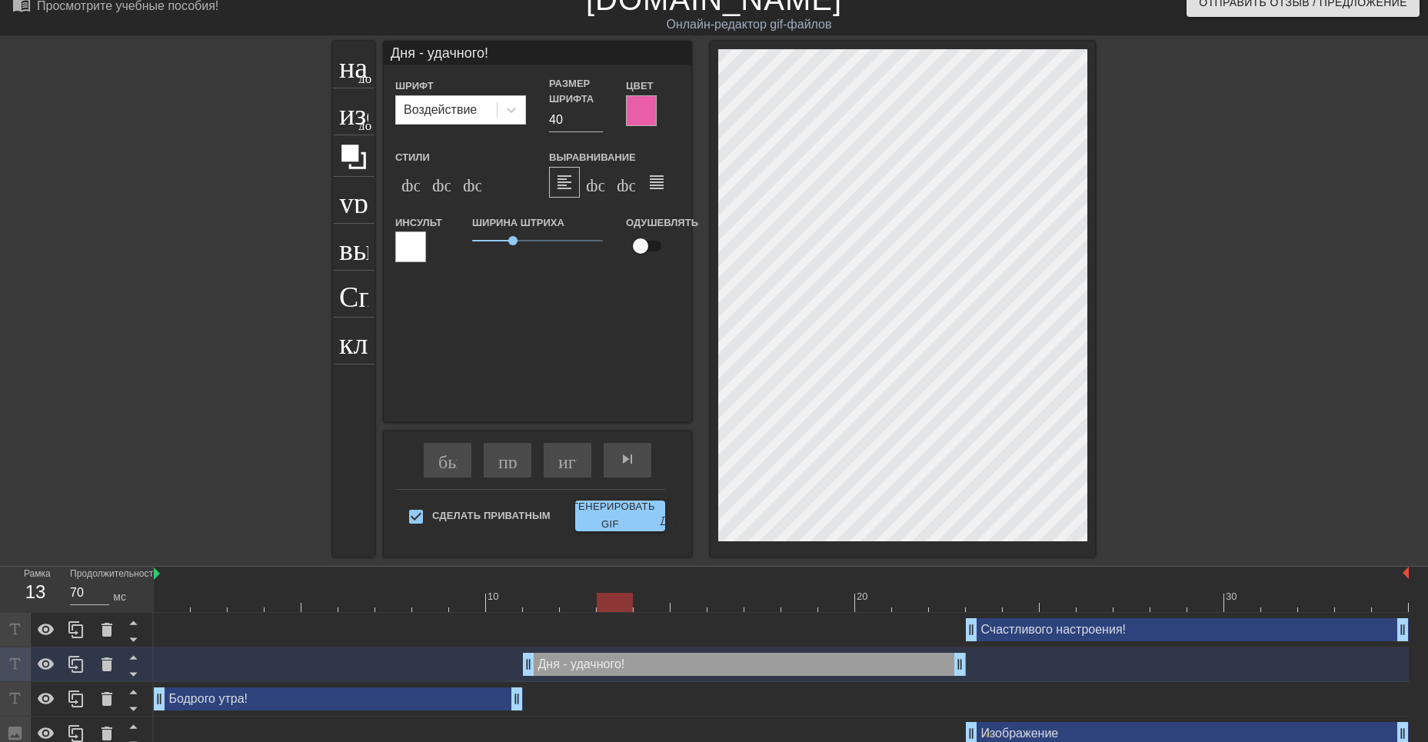
drag, startPoint x: 179, startPoint y: 604, endPoint x: 623, endPoint y: 602, distance: 443.8
click at [623, 602] on div at bounding box center [615, 602] width 36 height 19
click at [646, 109] on div at bounding box center [641, 110] width 31 height 31
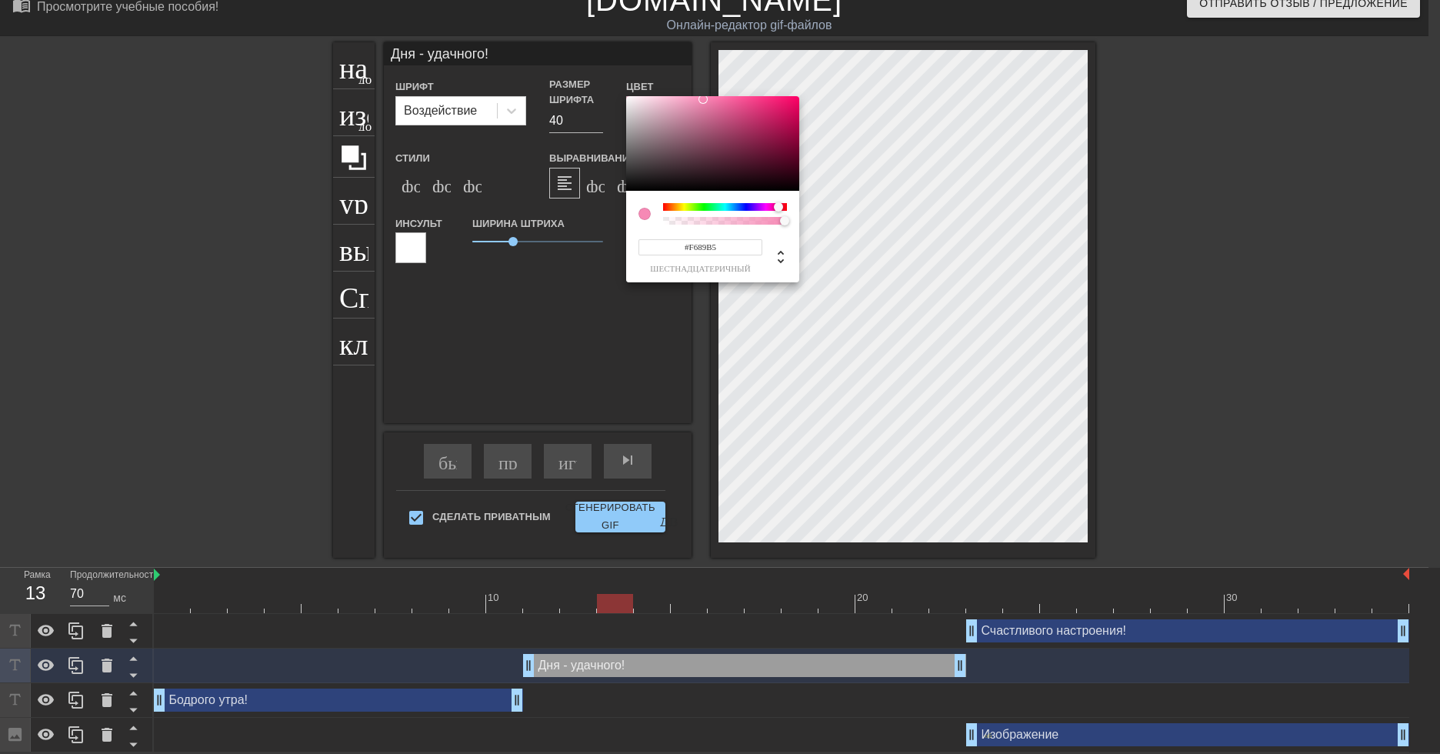
drag, startPoint x: 728, startPoint y: 104, endPoint x: 627, endPoint y: 99, distance: 101.6
click at [627, 99] on div at bounding box center [712, 143] width 173 height 95
click at [628, 99] on div at bounding box center [712, 143] width 173 height 95
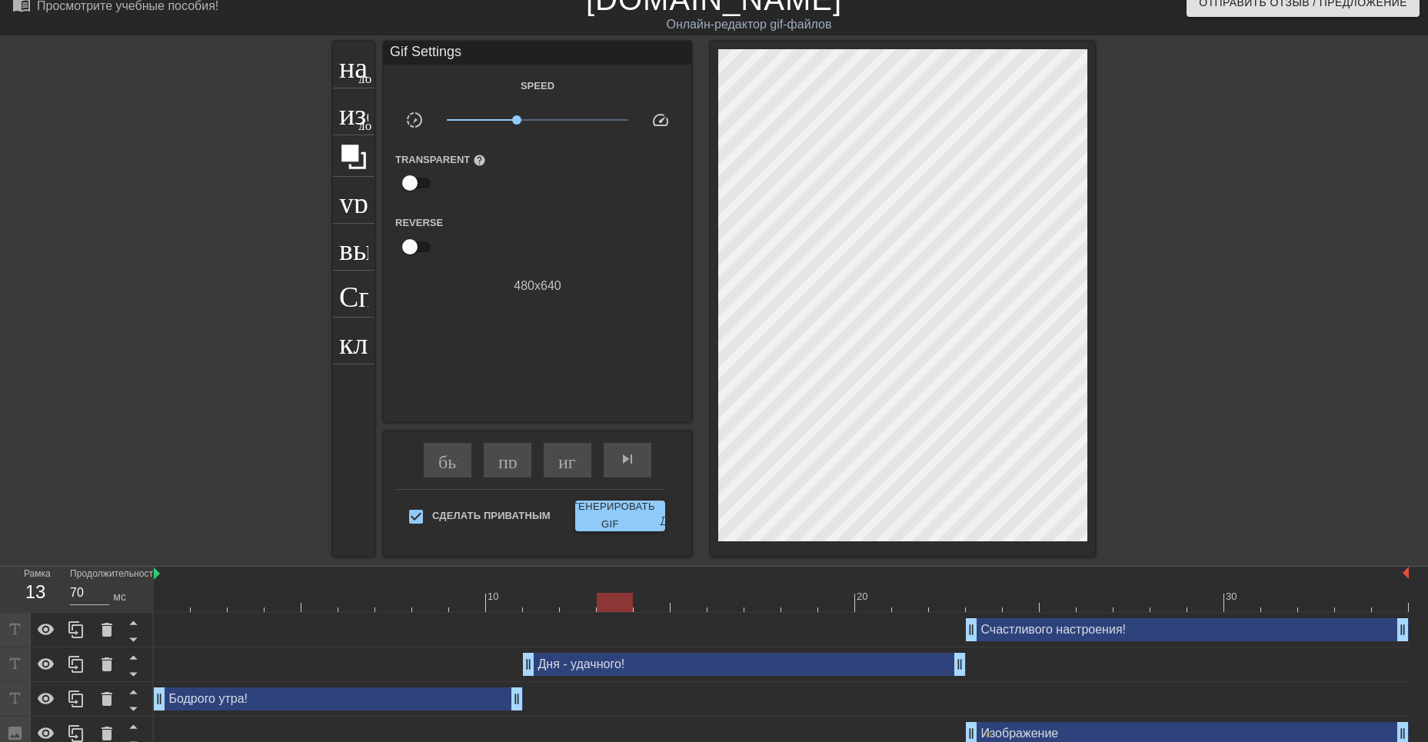
click at [412, 247] on input "checkbox" at bounding box center [410, 246] width 88 height 29
click at [418, 255] on input "checkbox" at bounding box center [425, 259] width 88 height 29
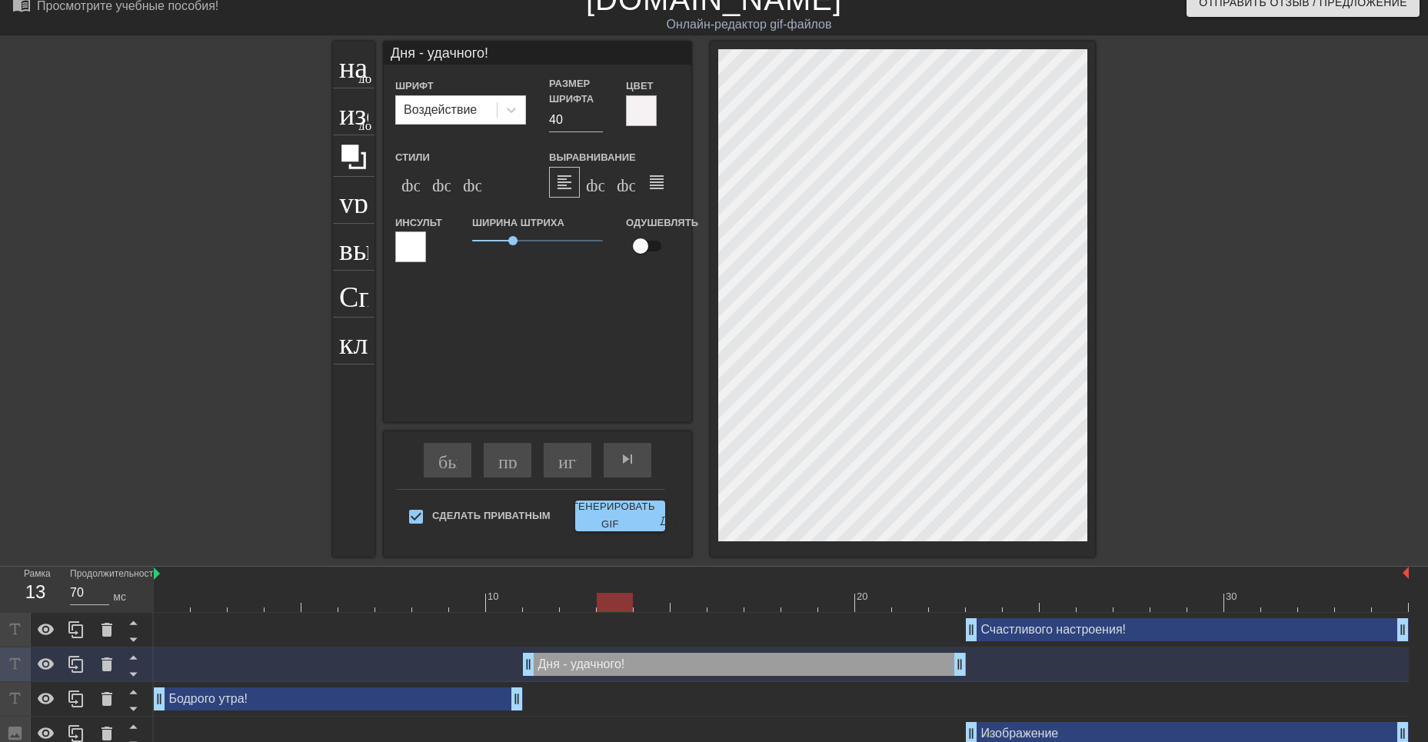
click at [419, 249] on div at bounding box center [410, 247] width 31 height 31
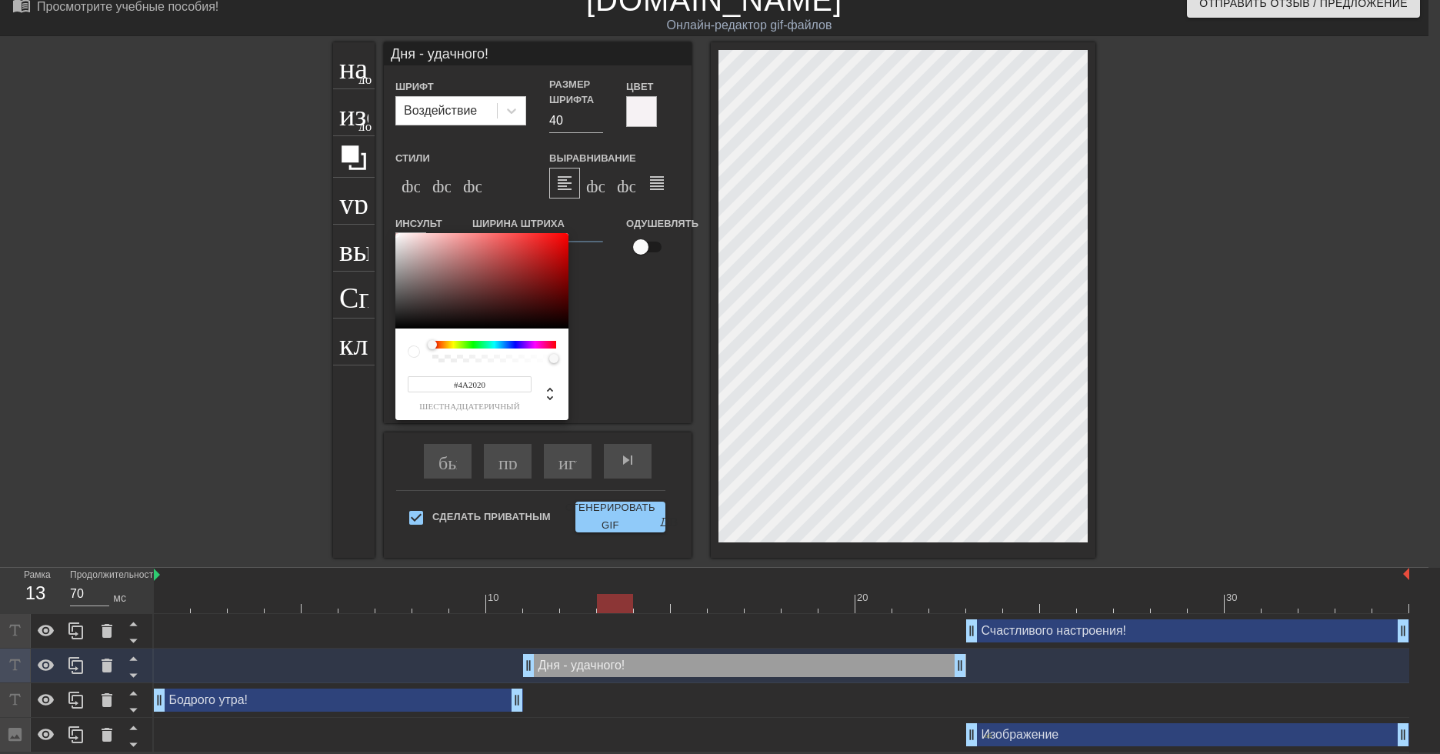
click at [492, 301] on div at bounding box center [481, 280] width 173 height 95
click at [517, 302] on div at bounding box center [481, 280] width 173 height 95
click at [534, 304] on div at bounding box center [481, 280] width 173 height 95
click at [561, 288] on div at bounding box center [481, 280] width 173 height 95
click at [563, 270] on div at bounding box center [481, 280] width 173 height 95
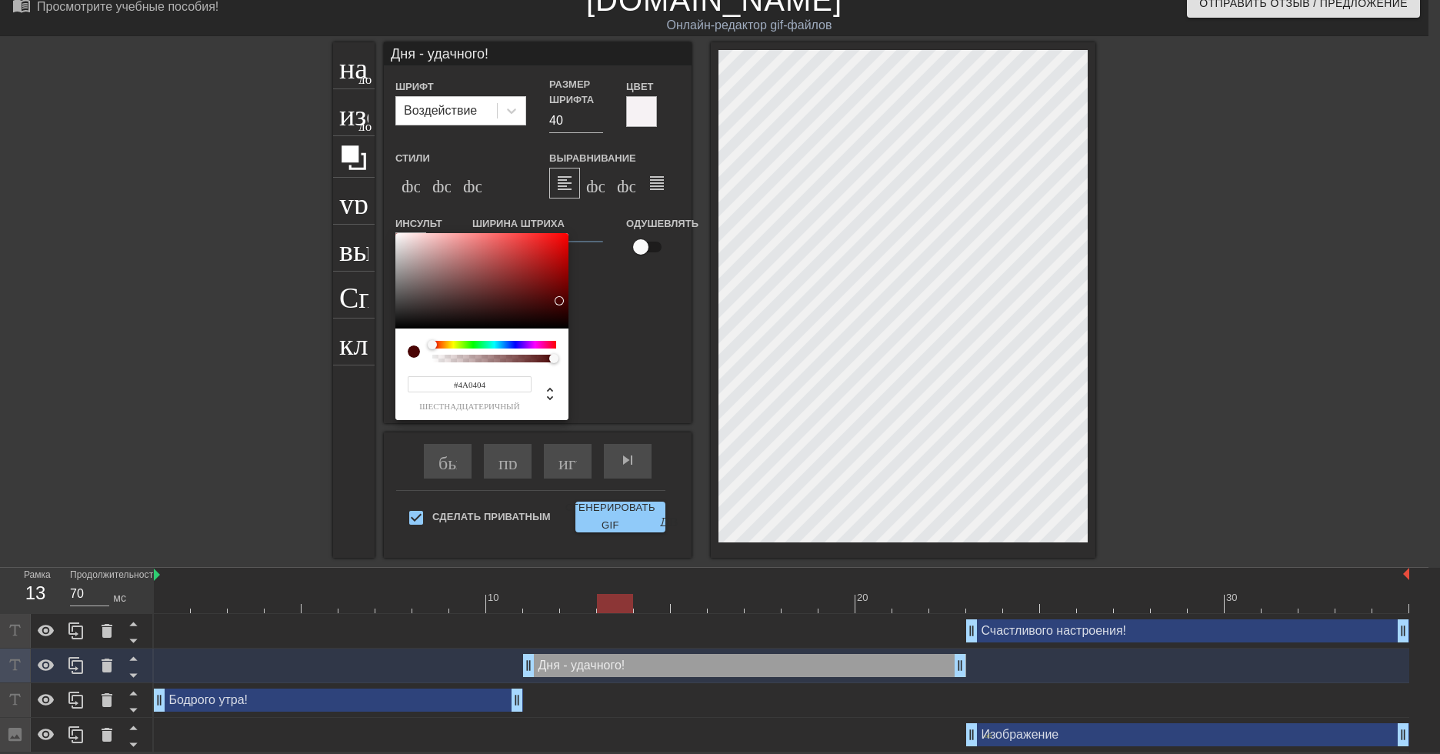
click at [558, 301] on div at bounding box center [481, 280] width 173 height 95
click at [561, 297] on div at bounding box center [559, 300] width 9 height 9
click at [562, 258] on div at bounding box center [481, 280] width 173 height 95
click at [564, 243] on div at bounding box center [481, 280] width 173 height 95
click at [558, 301] on div at bounding box center [481, 280] width 173 height 95
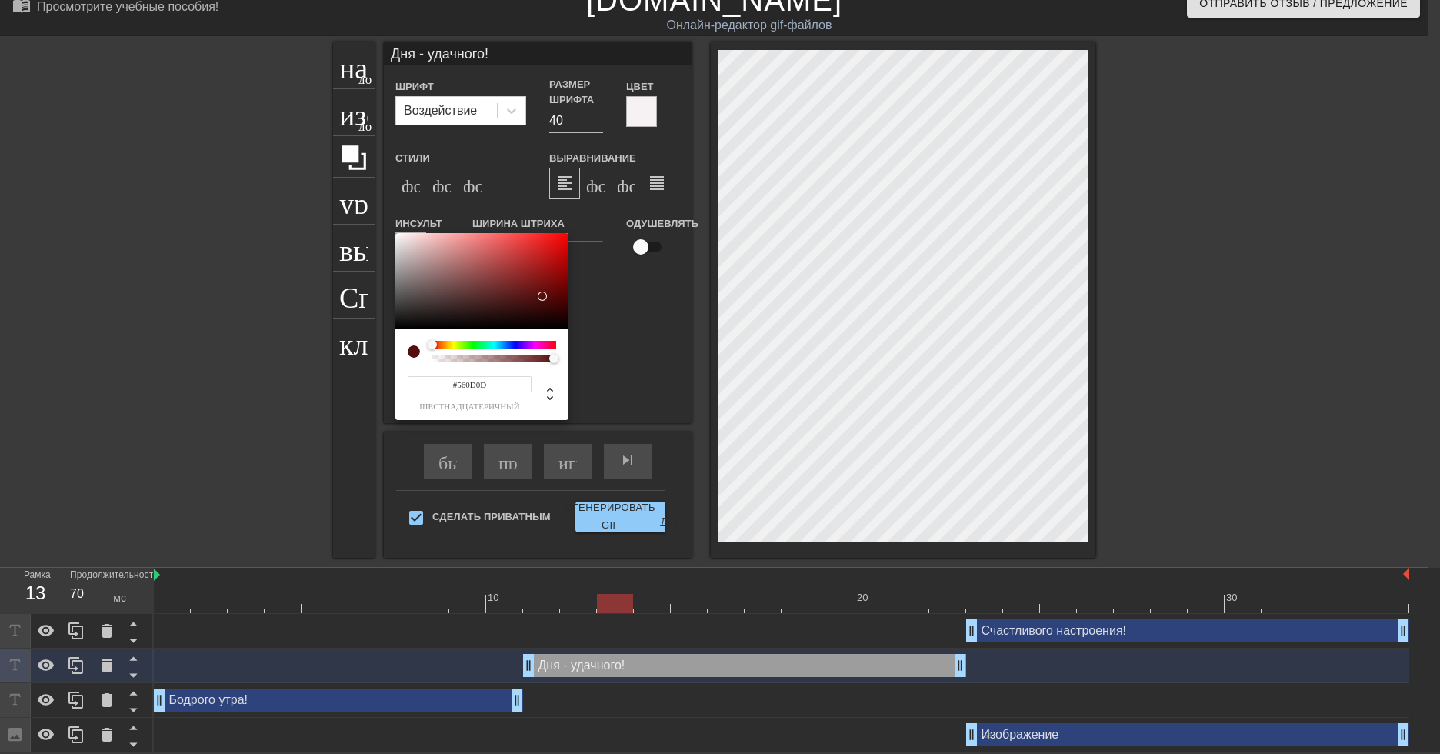
click at [543, 296] on div at bounding box center [481, 280] width 173 height 95
click at [520, 299] on div at bounding box center [481, 280] width 173 height 95
click at [439, 318] on div at bounding box center [481, 280] width 173 height 95
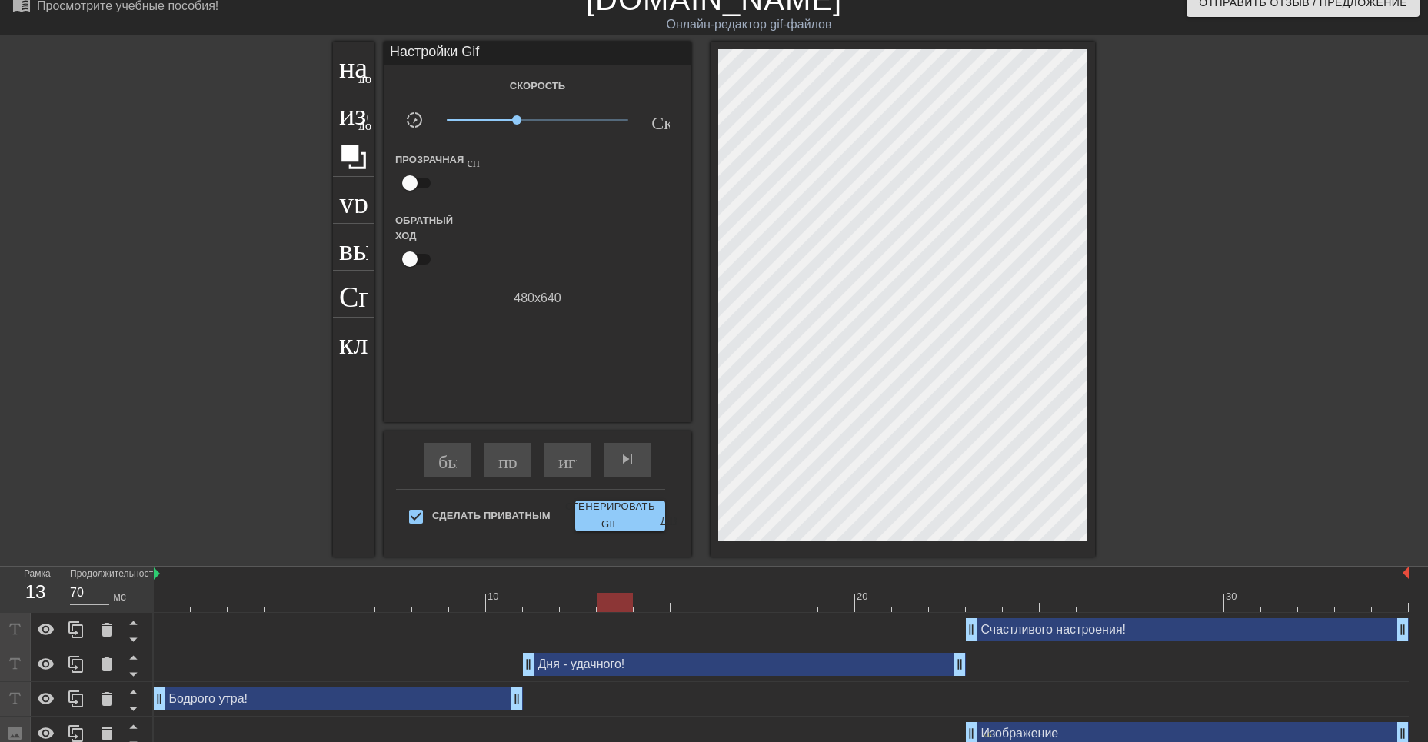
drag, startPoint x: 617, startPoint y: 605, endPoint x: 1027, endPoint y: 644, distance: 411.8
drag, startPoint x: 606, startPoint y: 602, endPoint x: 1016, endPoint y: 613, distance: 410.1
click at [1016, 613] on div "10 20 30 Счастливого настроения! drag_handle - ручка перетаскивания drag_handle…" at bounding box center [791, 659] width 1275 height 185
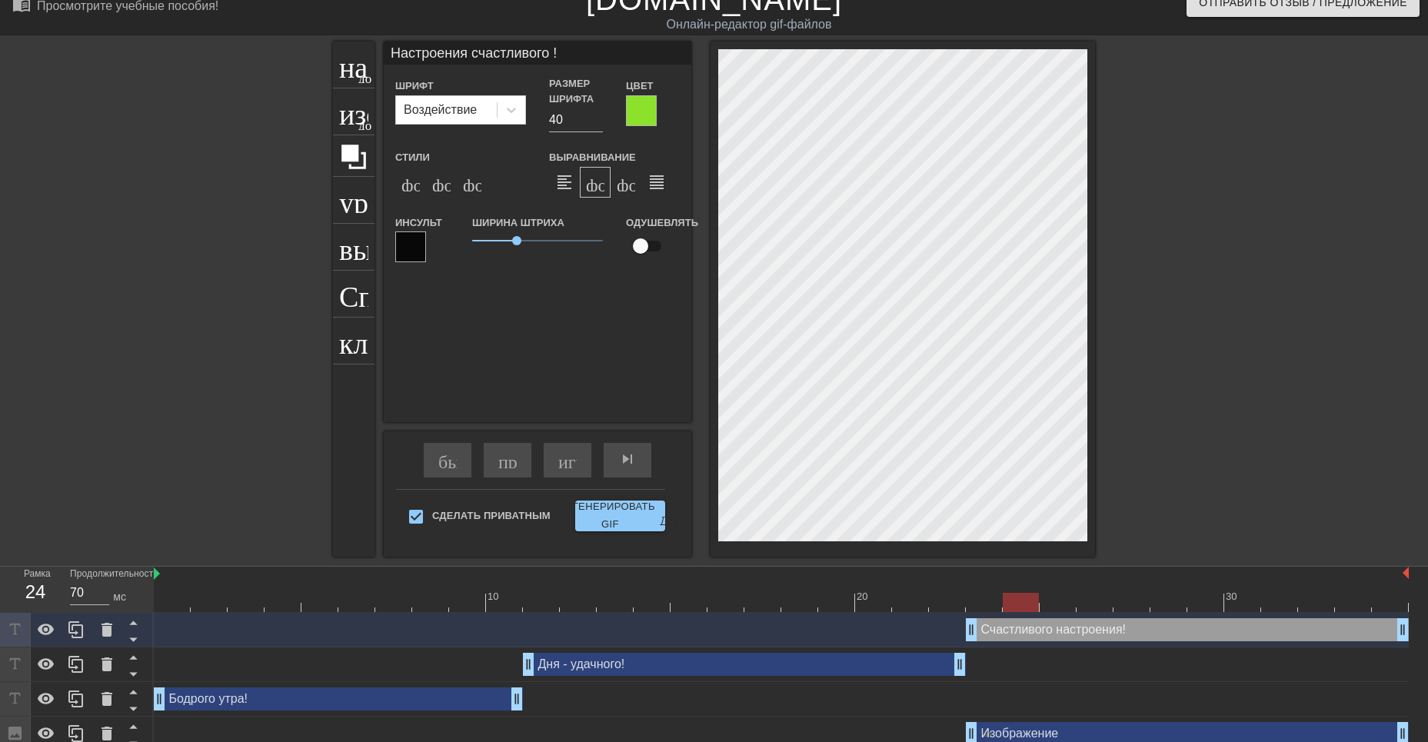
click at [648, 116] on div at bounding box center [641, 110] width 31 height 31
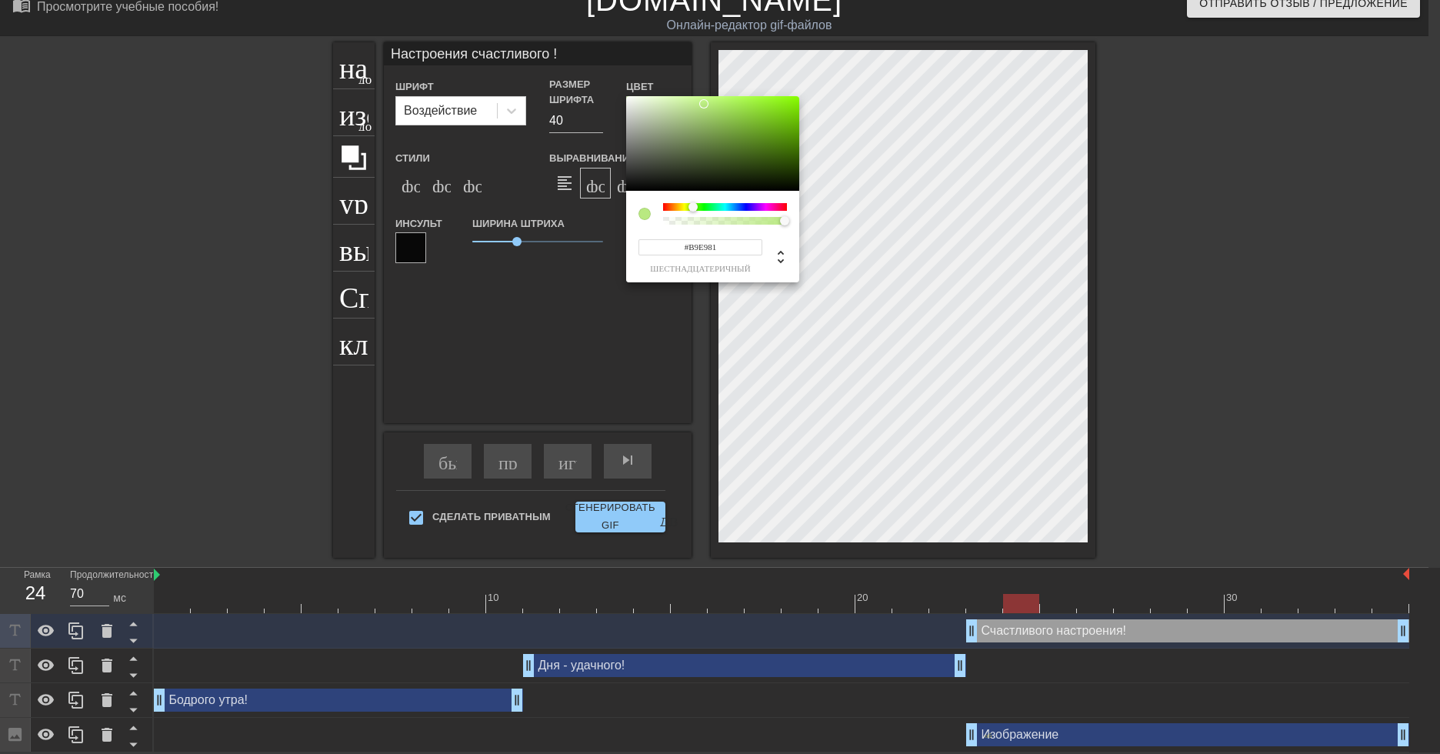
drag, startPoint x: 766, startPoint y: 105, endPoint x: 704, endPoint y: 104, distance: 62.3
click at [704, 104] on div at bounding box center [703, 103] width 9 height 9
drag, startPoint x: 698, startPoint y: 104, endPoint x: 668, endPoint y: 104, distance: 30.8
click at [668, 104] on div at bounding box center [667, 103] width 9 height 9
drag, startPoint x: 665, startPoint y: 104, endPoint x: 650, endPoint y: 104, distance: 15.4
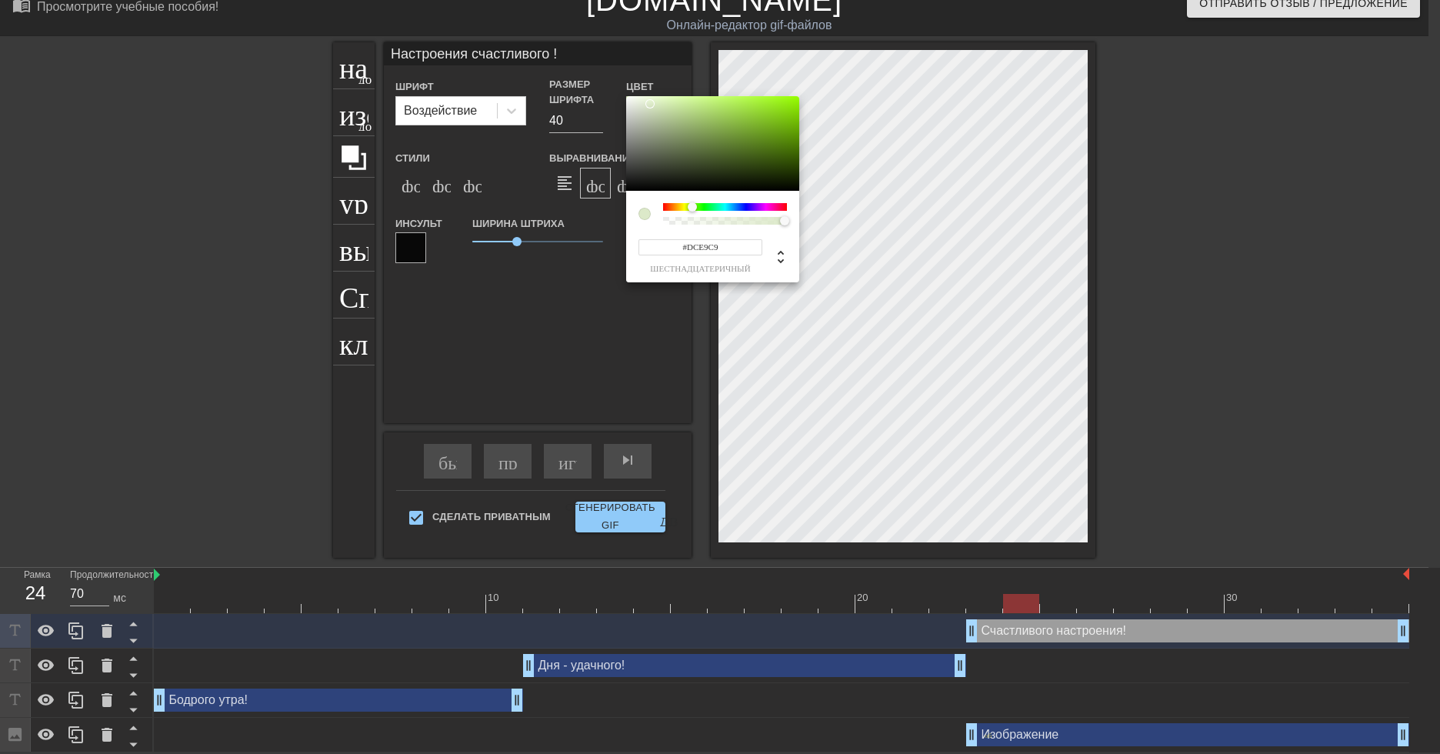
click at [650, 104] on div at bounding box center [649, 103] width 9 height 9
drag, startPoint x: 650, startPoint y: 105, endPoint x: 631, endPoint y: 100, distance: 19.8
click at [631, 100] on div at bounding box center [630, 99] width 9 height 9
drag, startPoint x: 631, startPoint y: 100, endPoint x: 673, endPoint y: 101, distance: 42.3
click at [673, 101] on div at bounding box center [672, 100] width 9 height 9
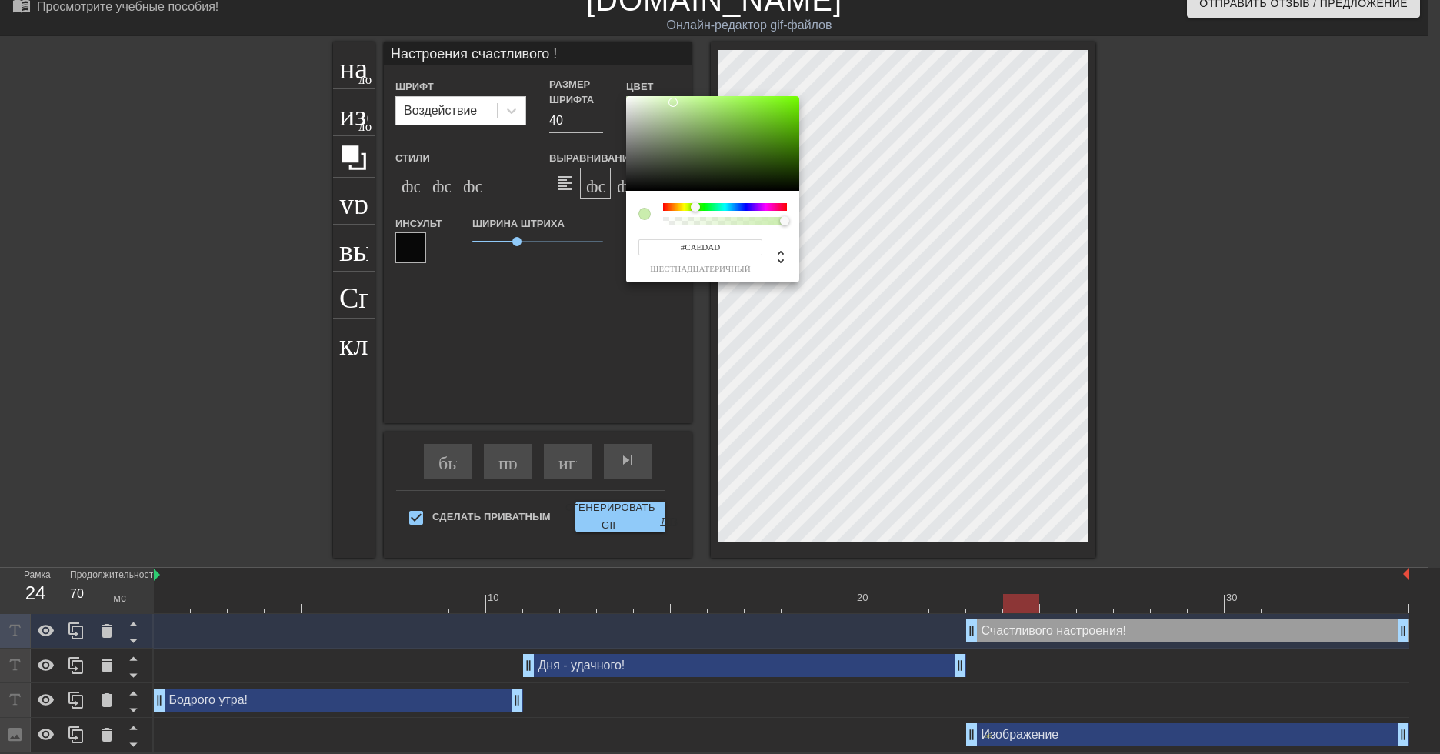
click at [673, 102] on div at bounding box center [672, 102] width 9 height 9
click at [665, 102] on div at bounding box center [665, 101] width 9 height 9
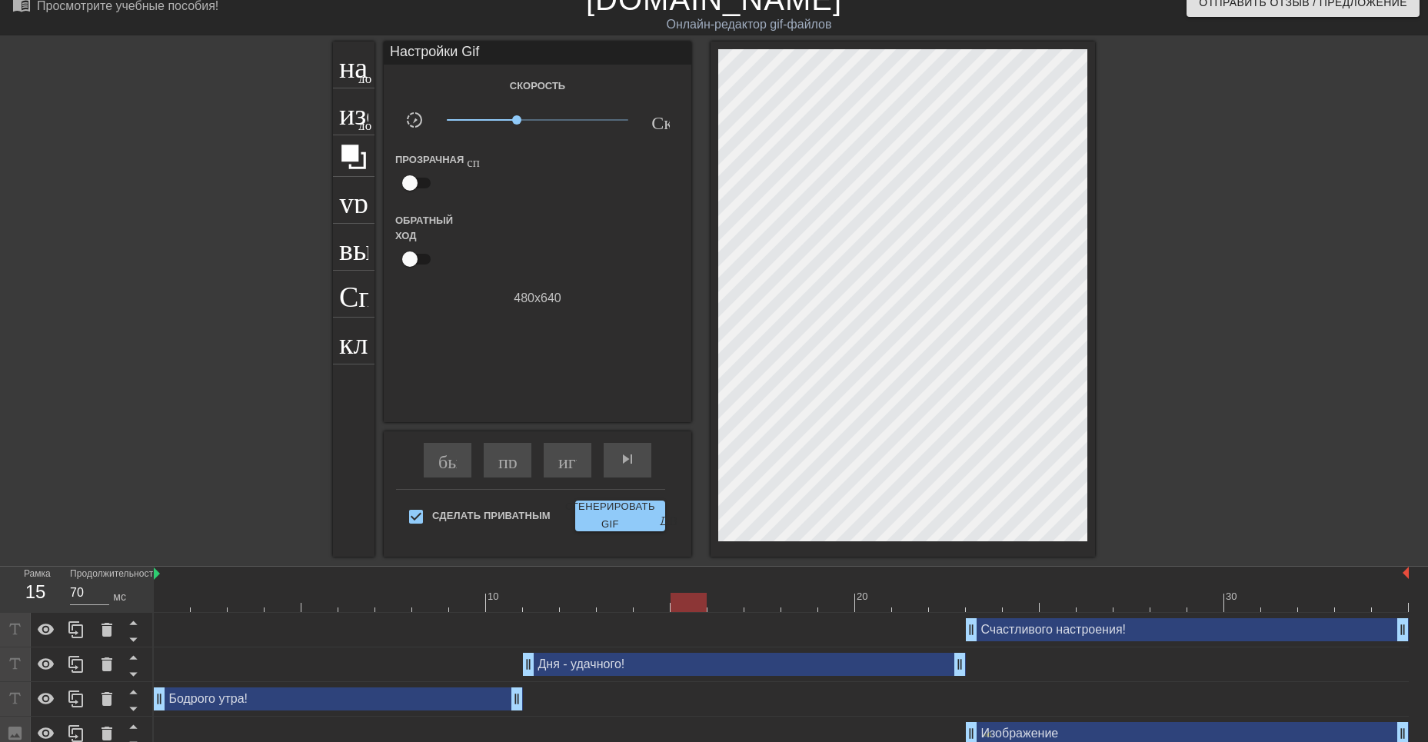
drag, startPoint x: 1022, startPoint y: 611, endPoint x: 686, endPoint y: 618, distance: 336.2
click at [686, 618] on div "10 20 30 Счастливого настроения! drag_handle - ручка перетаскивания drag_handle…" at bounding box center [791, 659] width 1275 height 185
click at [568, 464] on ya-tr-span "играй_арроу" at bounding box center [612, 459] width 108 height 18
click at [563, 468] on span "pause" at bounding box center [567, 459] width 18 height 18
drag, startPoint x: 1236, startPoint y: 610, endPoint x: 270, endPoint y: 634, distance: 966.4
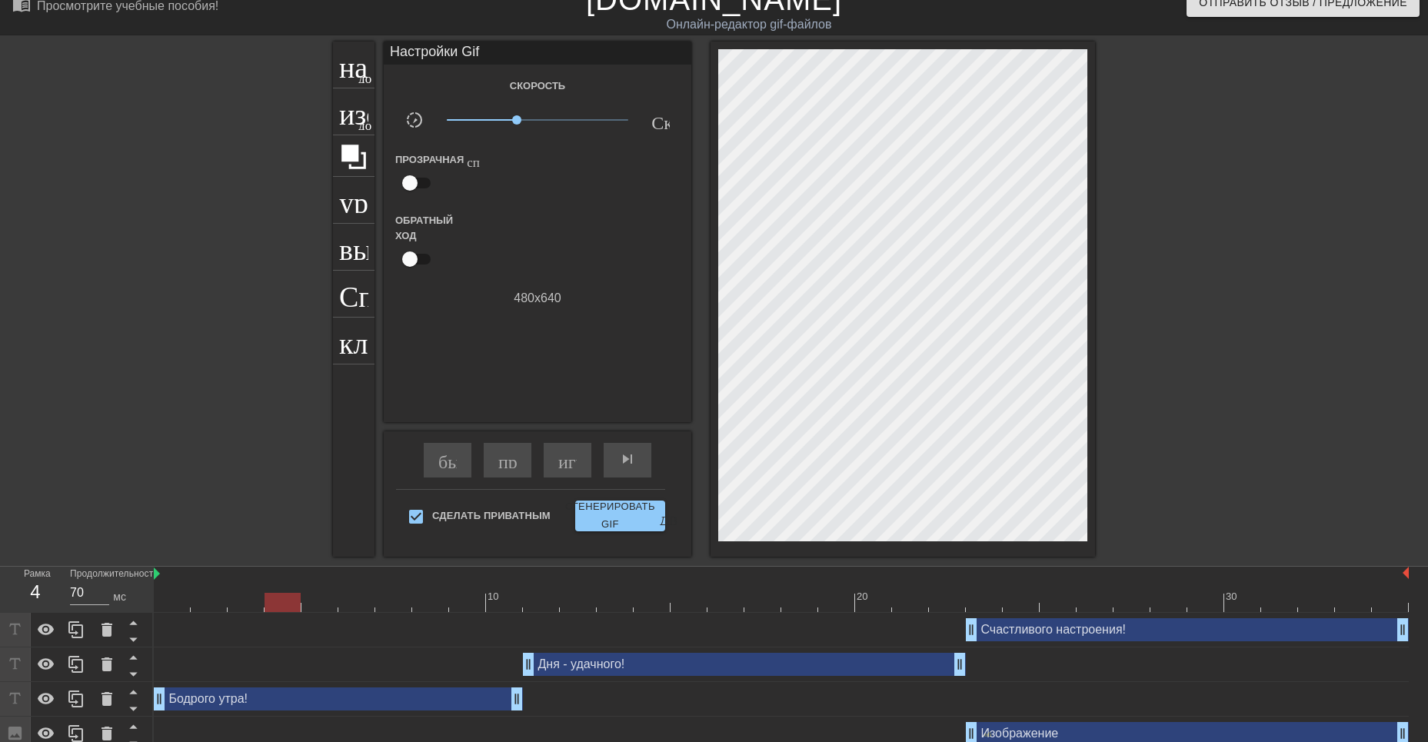
click at [270, 634] on div "10 20 30 Счастливого настроения! drag_handle - ручка перетаскивания drag_handle…" at bounding box center [791, 659] width 1275 height 185
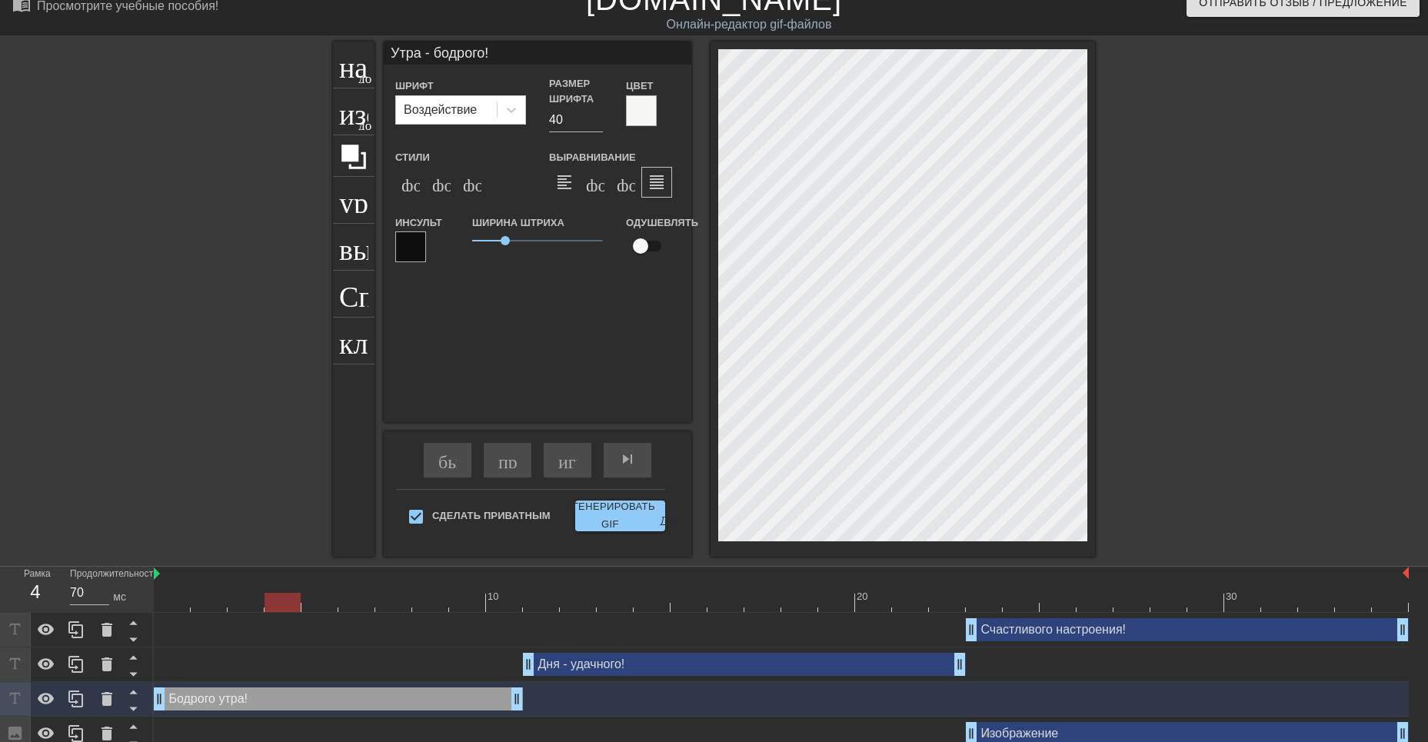
click at [641, 112] on div at bounding box center [641, 110] width 31 height 31
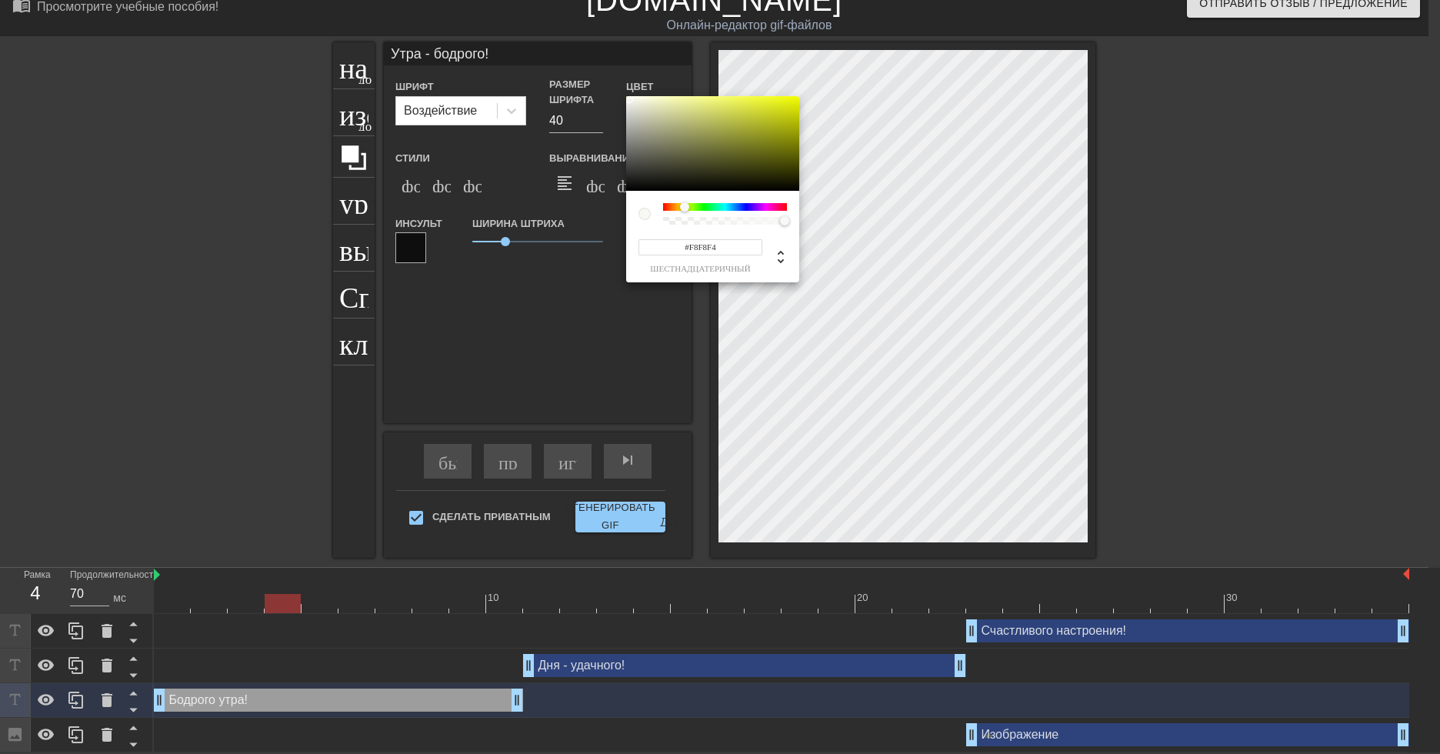
click at [685, 210] on div at bounding box center [684, 206] width 9 height 9
click at [689, 105] on div at bounding box center [712, 143] width 173 height 95
click at [675, 103] on div at bounding box center [712, 143] width 173 height 95
click at [669, 105] on div at bounding box center [712, 143] width 173 height 95
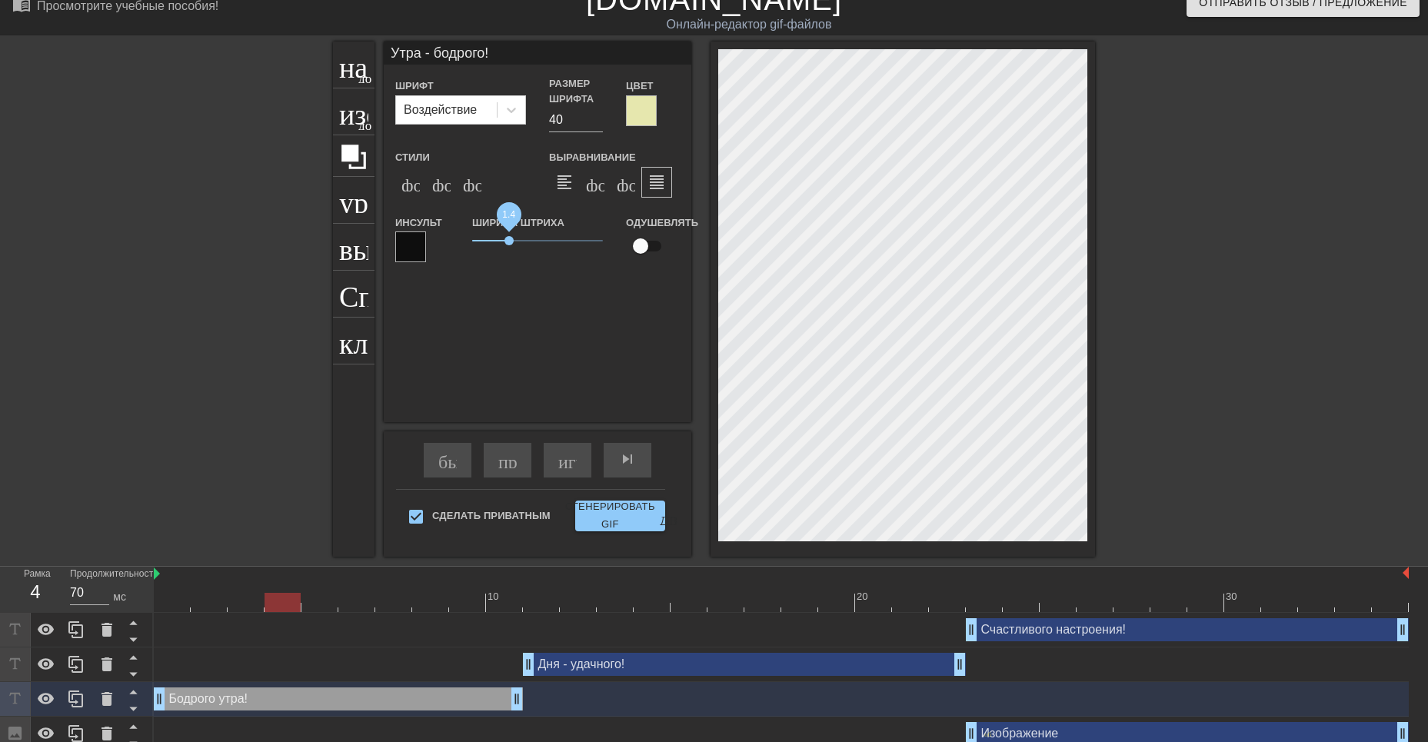
click at [509, 239] on span "1.4" at bounding box center [509, 240] width 9 height 9
click at [598, 115] on input "41" at bounding box center [576, 120] width 54 height 25
click at [598, 115] on input "42" at bounding box center [576, 120] width 54 height 25
click at [598, 115] on input "43" at bounding box center [576, 120] width 54 height 25
click at [598, 115] on input "44" at bounding box center [576, 120] width 54 height 25
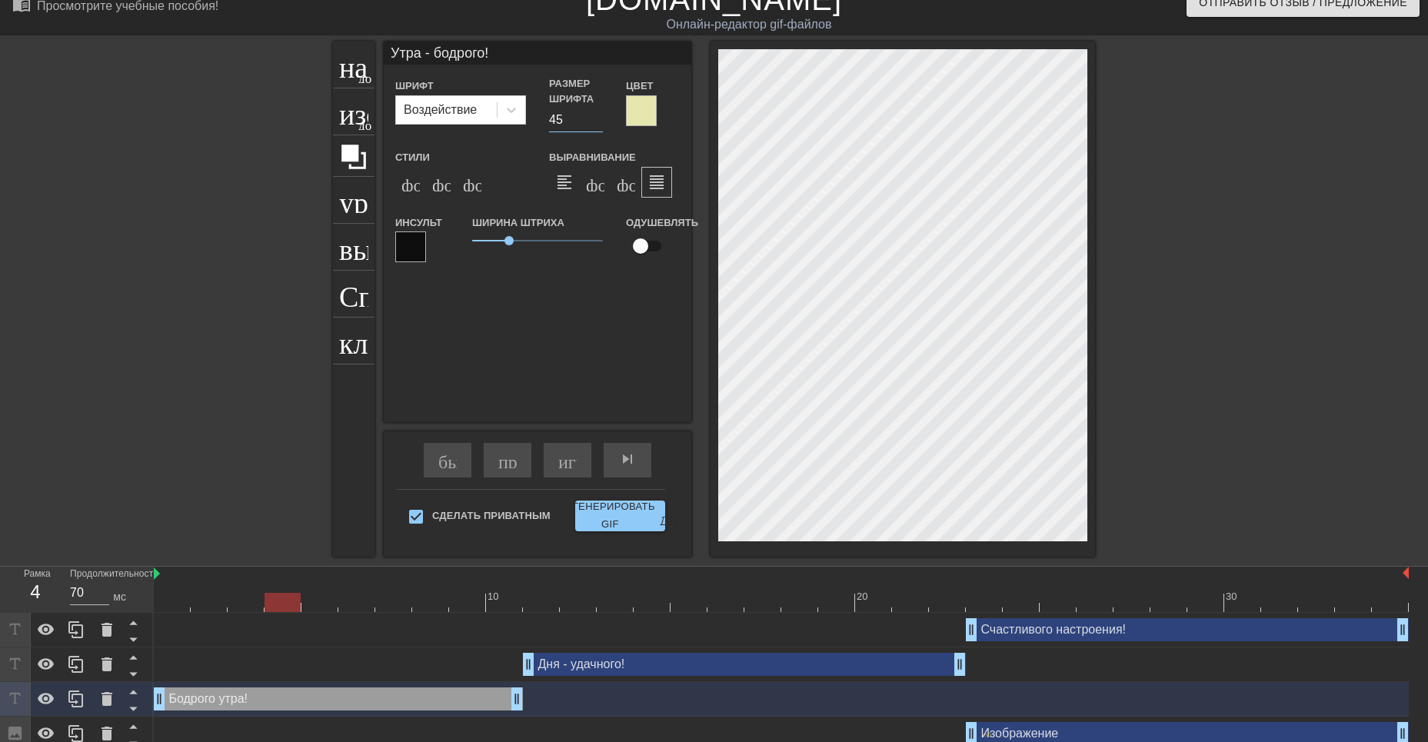
click at [598, 115] on input "45" at bounding box center [576, 120] width 54 height 25
click at [598, 115] on input "46" at bounding box center [576, 120] width 54 height 25
click at [597, 124] on input "45" at bounding box center [576, 120] width 54 height 25
drag, startPoint x: 292, startPoint y: 604, endPoint x: 637, endPoint y: 614, distance: 344.7
click at [637, 614] on div "10 20 30 Счастливого настроения! drag_handle - ручка перетаскивания drag_handle…" at bounding box center [791, 659] width 1275 height 185
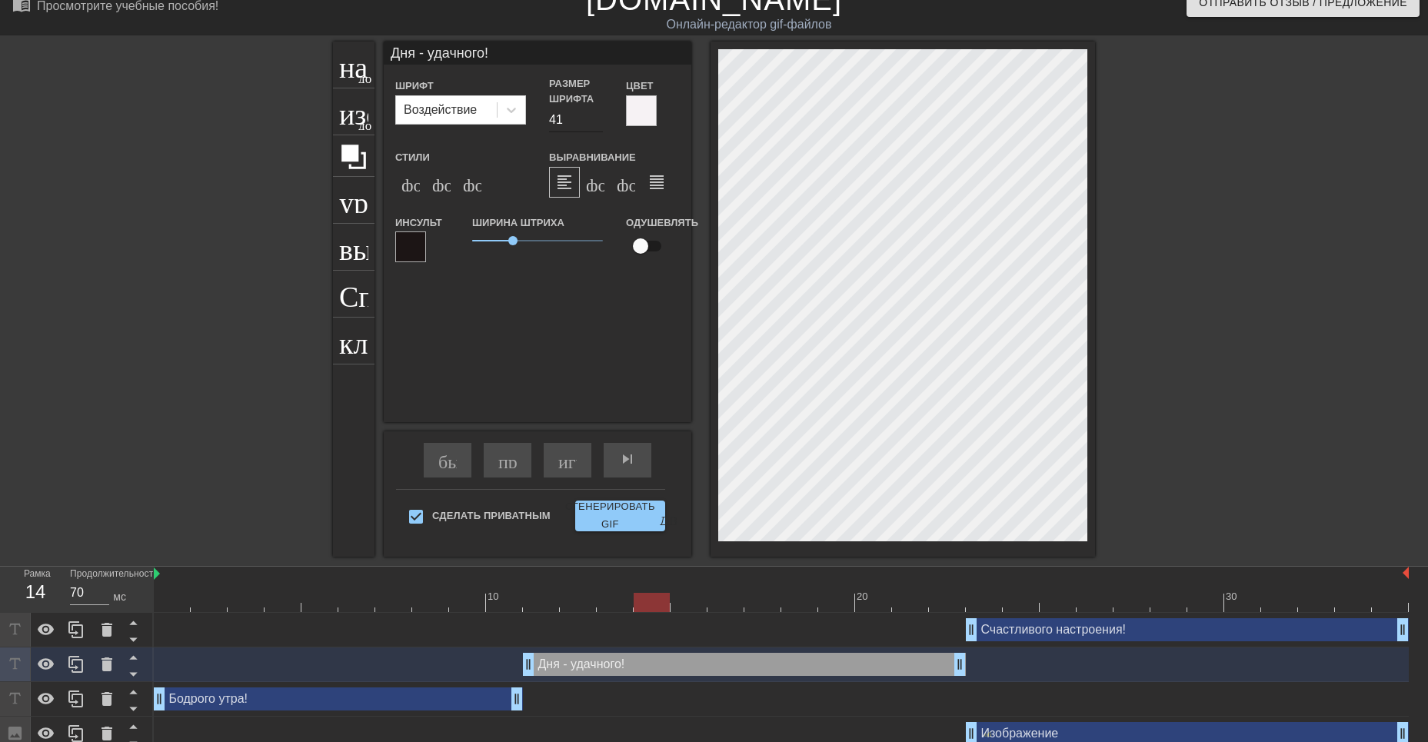
click at [597, 116] on input "41" at bounding box center [576, 120] width 54 height 25
click at [597, 116] on input "42" at bounding box center [576, 120] width 54 height 25
click at [597, 116] on input "43" at bounding box center [576, 120] width 54 height 25
click at [597, 116] on input "44" at bounding box center [576, 120] width 54 height 25
click at [597, 116] on input "45" at bounding box center [576, 120] width 54 height 25
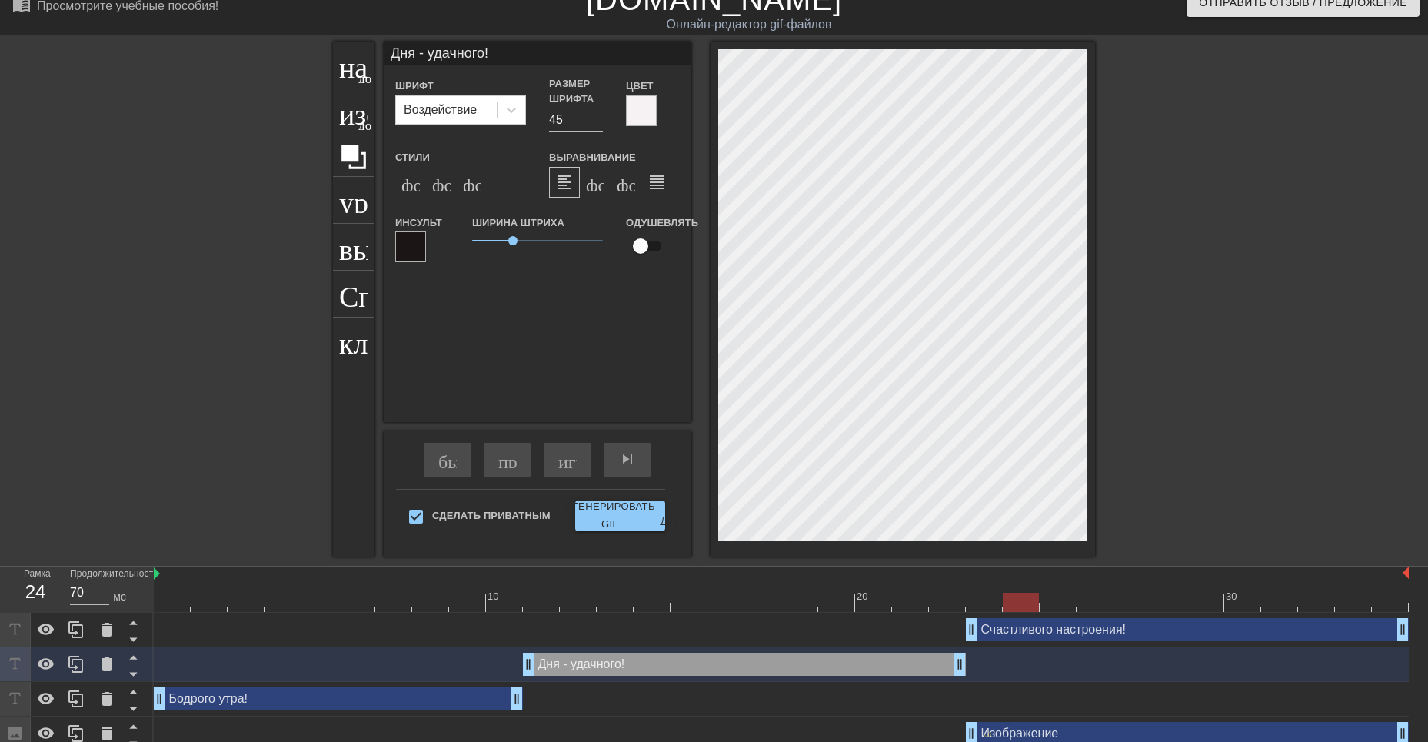
drag, startPoint x: 648, startPoint y: 601, endPoint x: 1031, endPoint y: 595, distance: 383.9
click at [1031, 595] on div at bounding box center [1021, 602] width 36 height 19
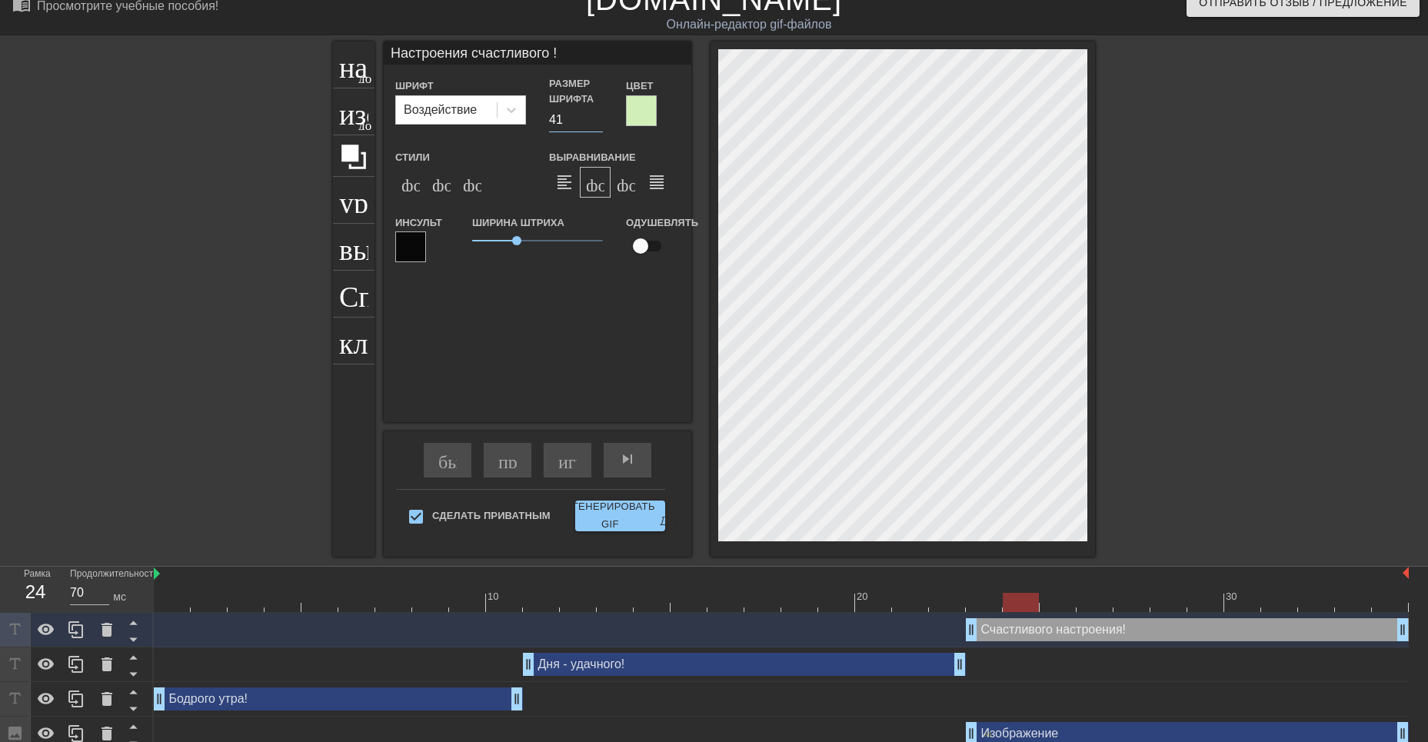
click at [598, 117] on input "41" at bounding box center [576, 120] width 54 height 25
click at [598, 117] on input "42" at bounding box center [576, 120] width 54 height 25
click at [598, 117] on input "43" at bounding box center [576, 120] width 54 height 25
click at [598, 117] on input "44" at bounding box center [576, 120] width 54 height 25
click at [598, 117] on input "45" at bounding box center [576, 120] width 54 height 25
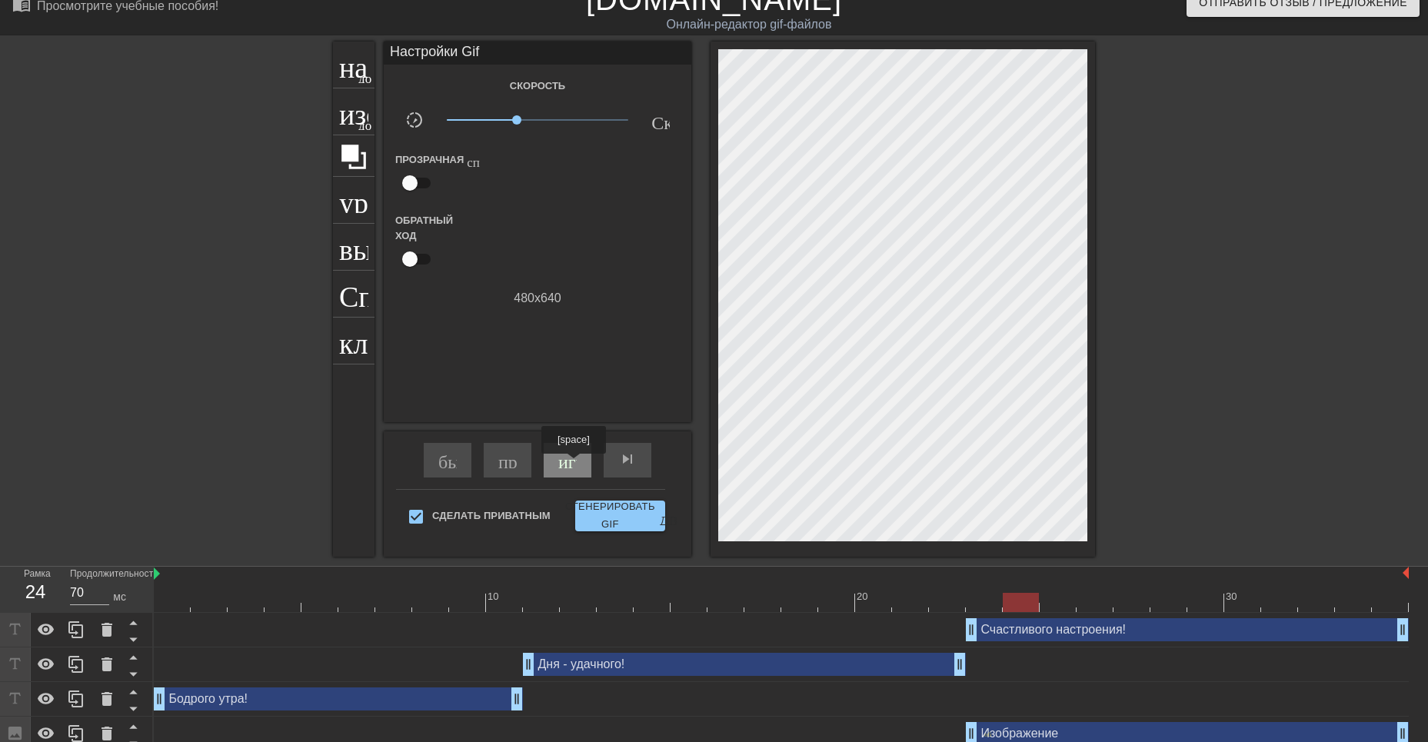
click at [575, 465] on ya-tr-span "играй_арроу" at bounding box center [612, 459] width 108 height 18
click at [562, 462] on span "pause" at bounding box center [567, 459] width 18 height 18
click at [1052, 639] on div "Счастливого настроения! drag_handle - ручка перетаскивания drag_handle - ручка …" at bounding box center [1187, 629] width 443 height 23
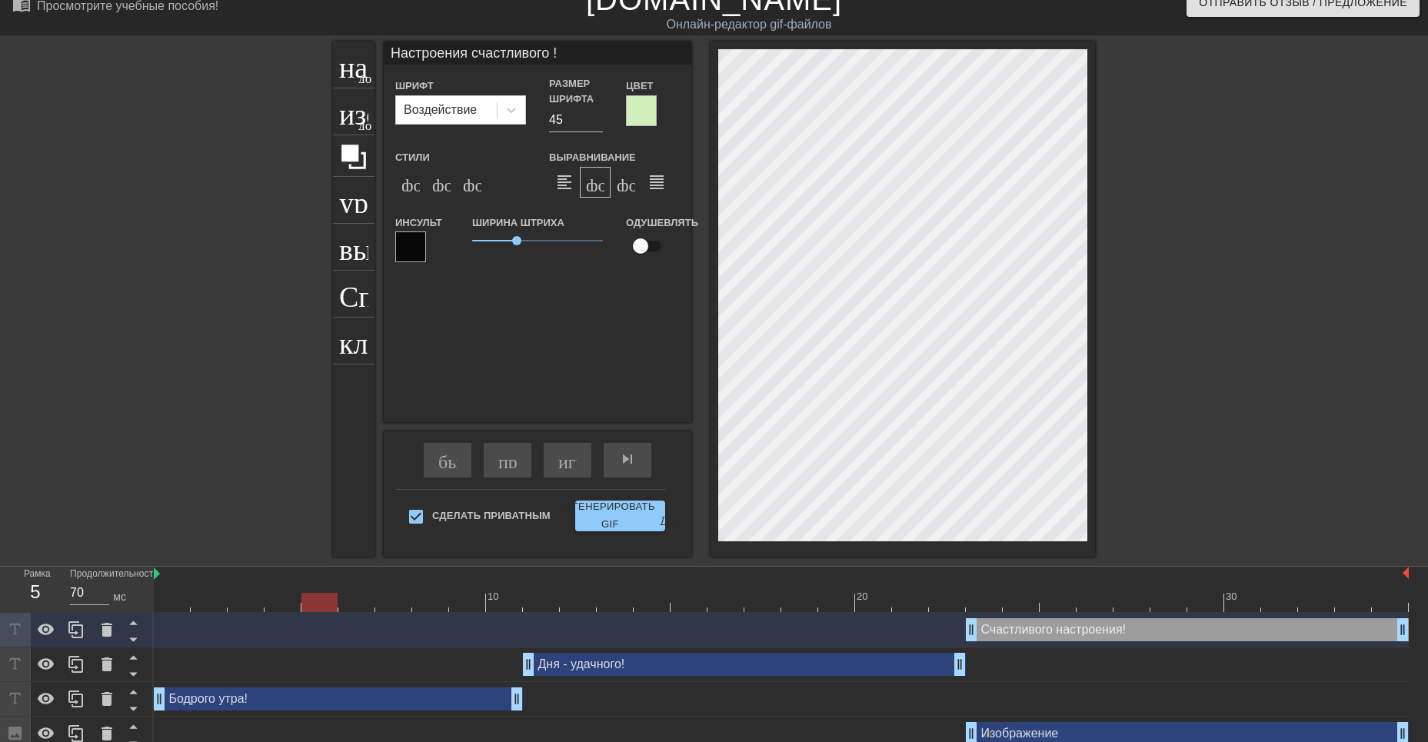
click at [1060, 736] on div "Изображение drag_handle - ручка перетаскивания drag_handle - ручка перетаскиван…" at bounding box center [1187, 733] width 443 height 23
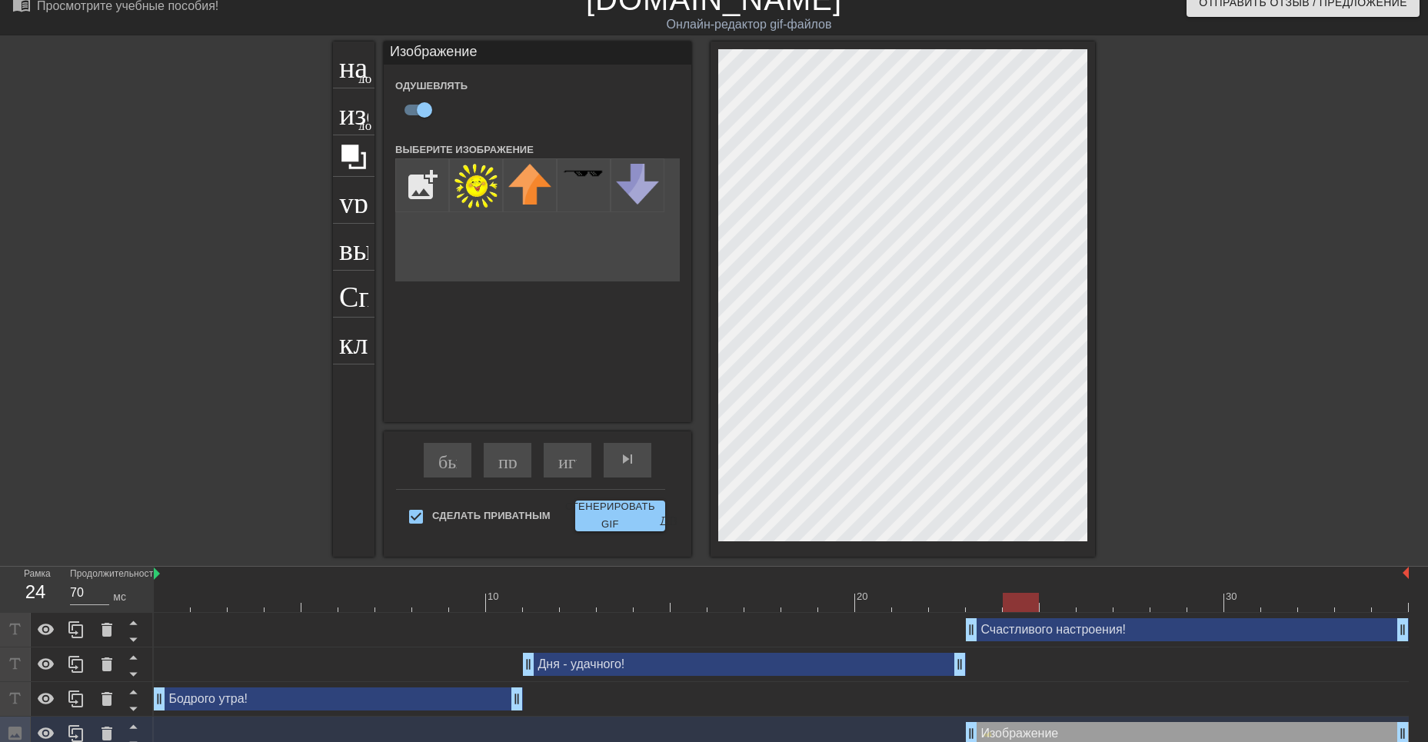
drag, startPoint x: 328, startPoint y: 604, endPoint x: 1021, endPoint y: 646, distance: 694.3
click at [1021, 645] on div "10 20 30 Счастливого настроения! drag_handle - ручка перетаскивания drag_handle…" at bounding box center [791, 659] width 1275 height 185
click at [559, 461] on ya-tr-span "играй_арроу" at bounding box center [612, 459] width 108 height 18
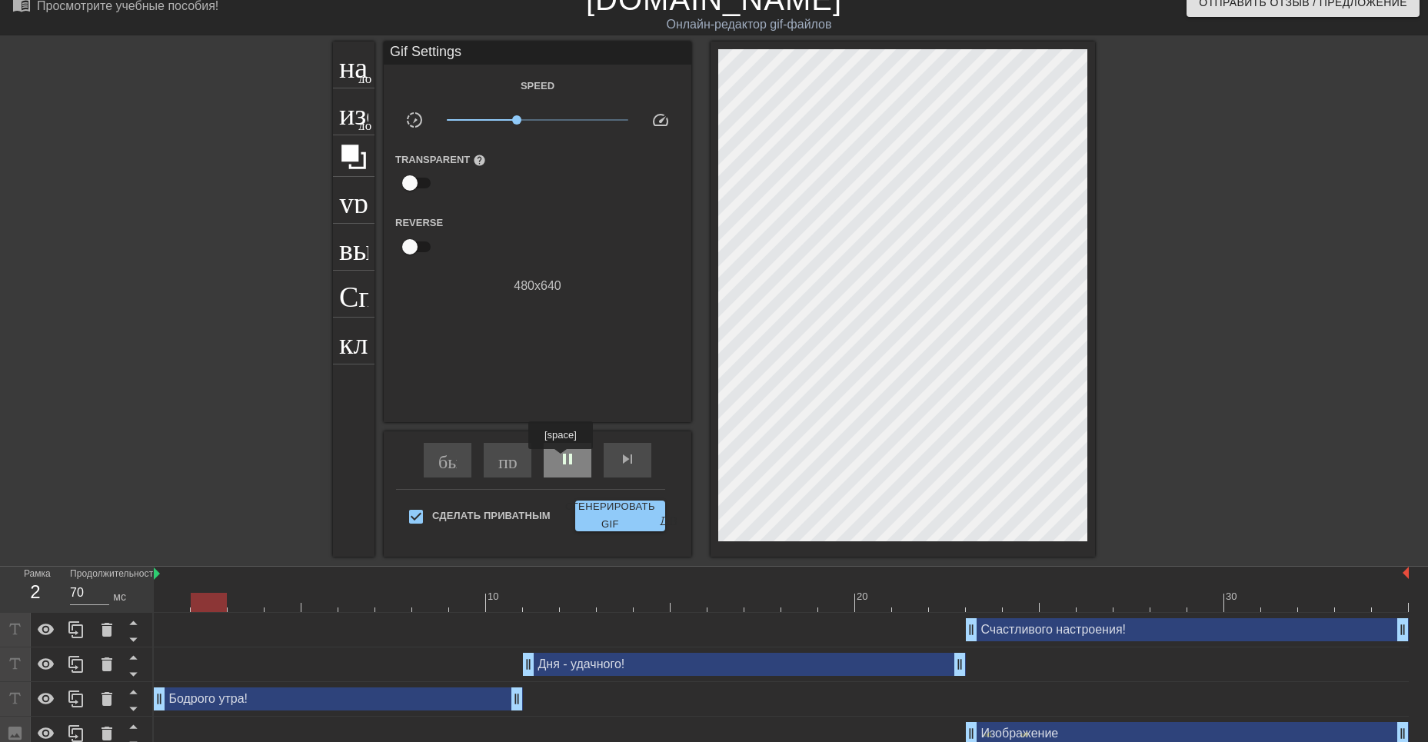
click at [562, 460] on span "pause" at bounding box center [567, 459] width 18 height 18
click at [350, 352] on div "клавиатура" at bounding box center [354, 341] width 42 height 47
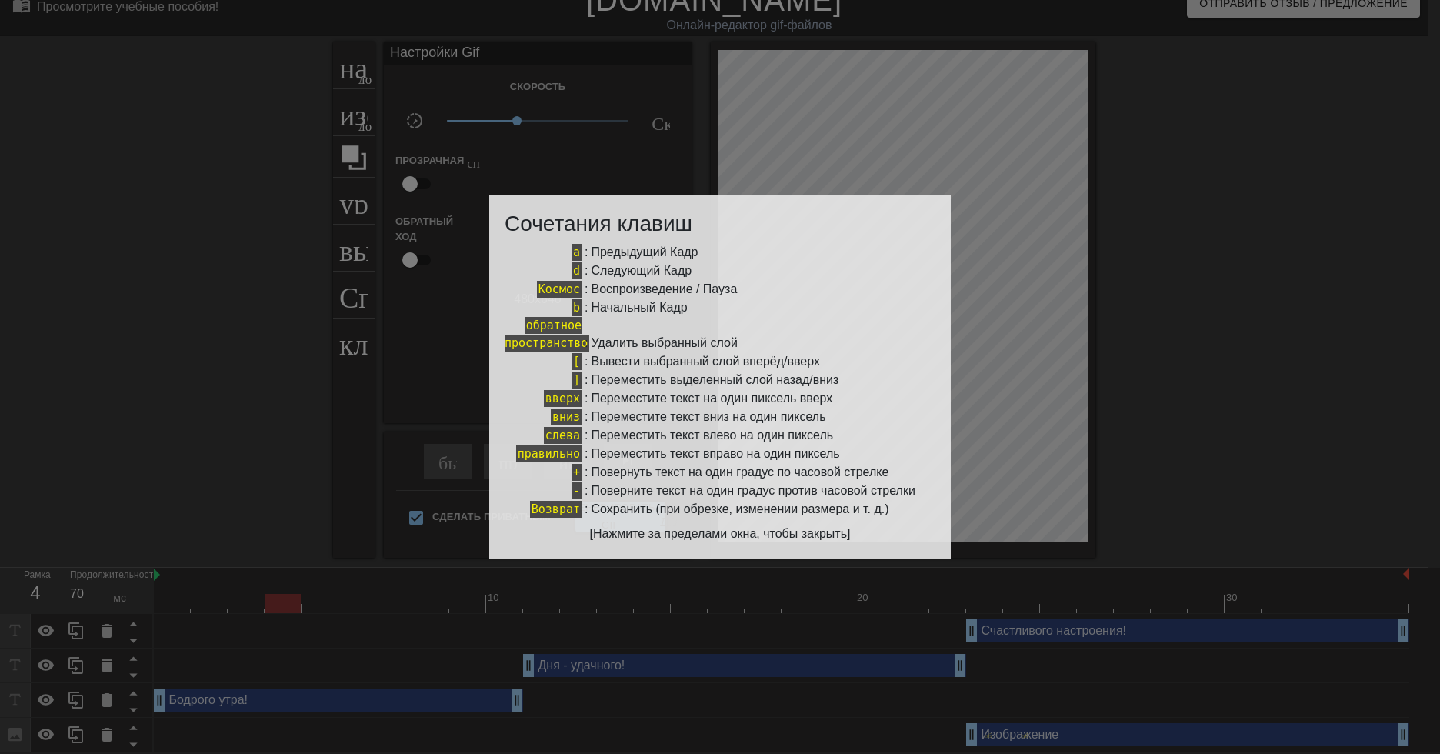
click at [421, 296] on div at bounding box center [720, 377] width 1440 height 754
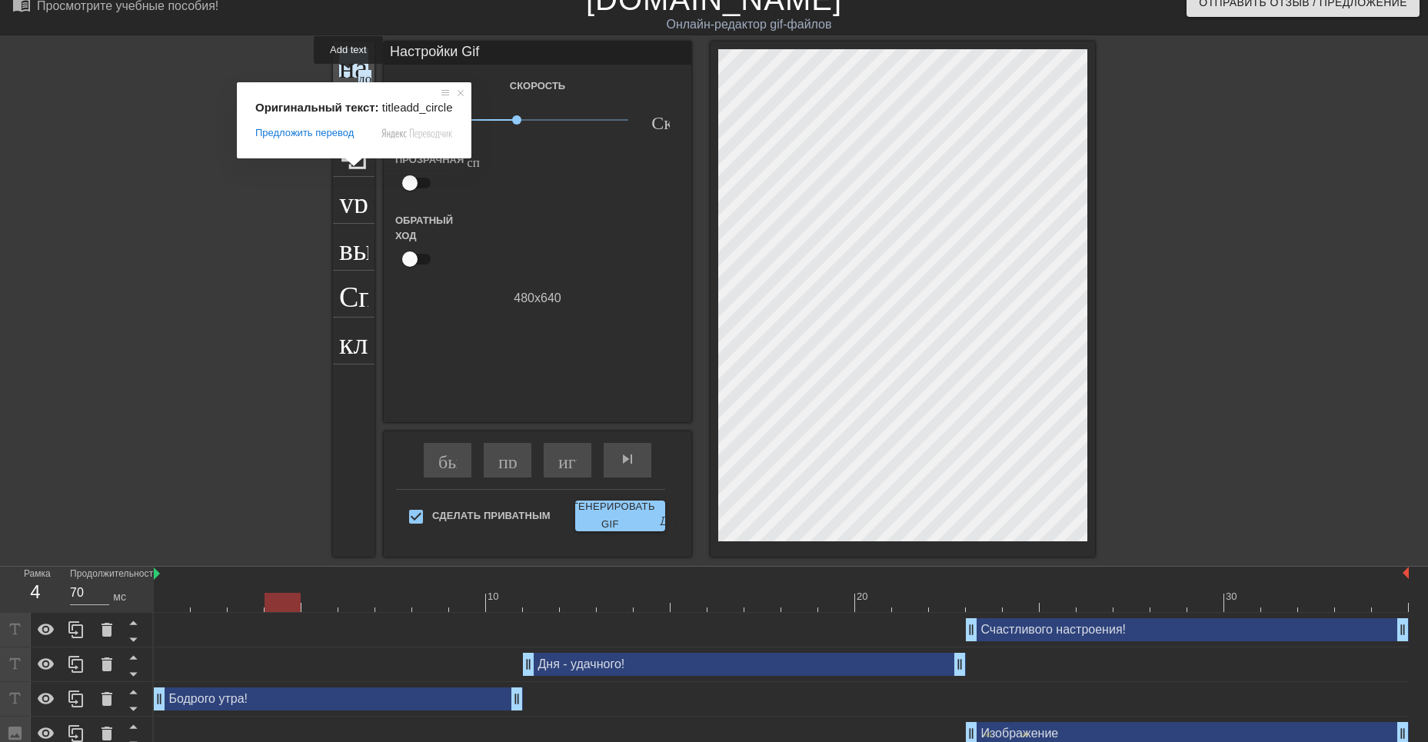
click at [349, 75] on ya-tr-span "название" at bounding box center [394, 62] width 111 height 29
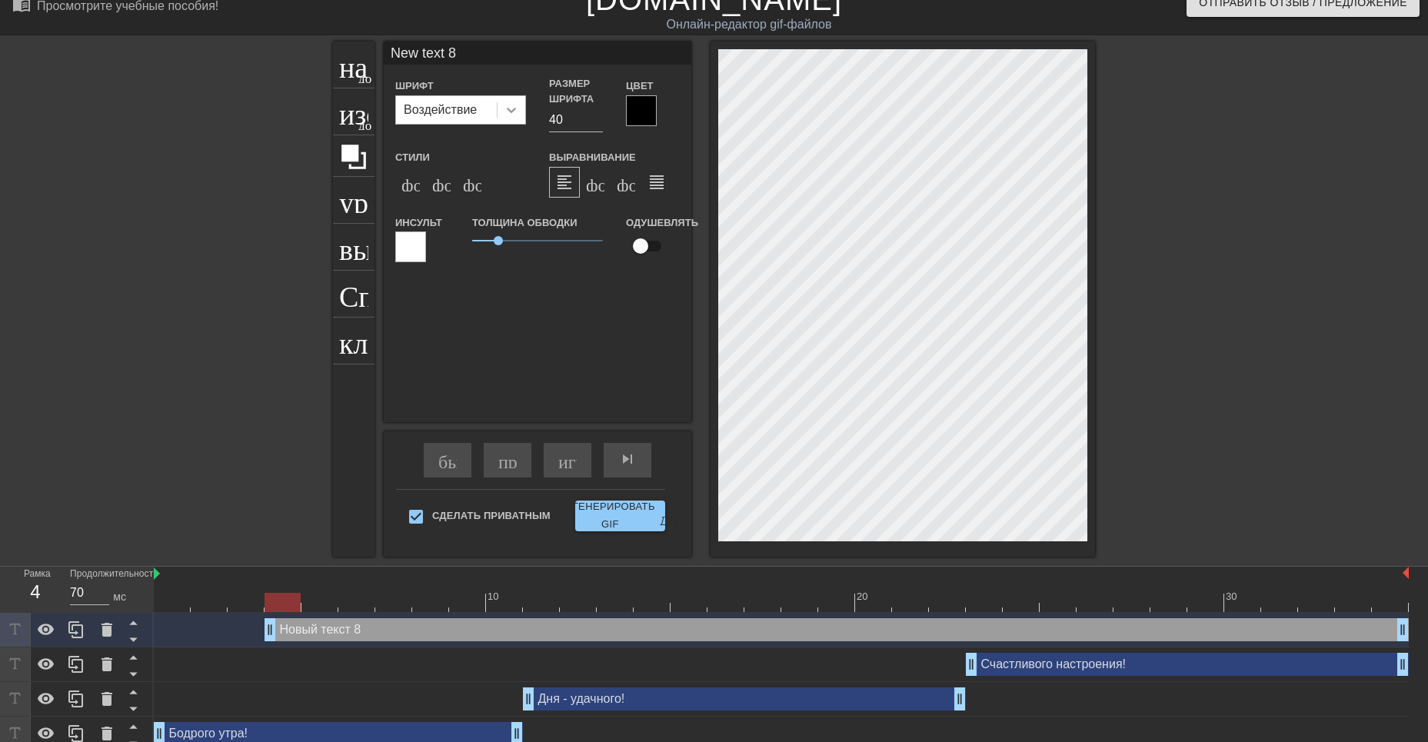
click at [512, 112] on icon at bounding box center [511, 109] width 15 height 15
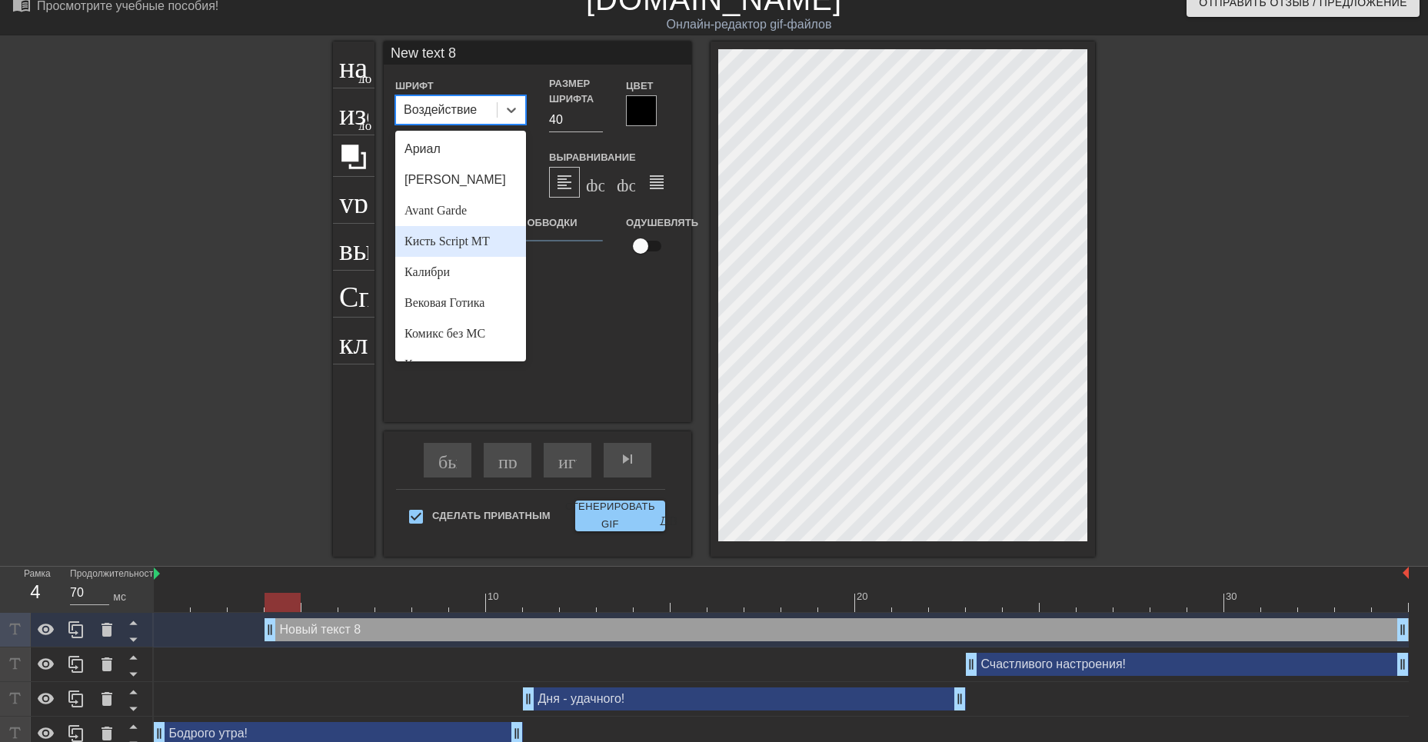
click at [456, 240] on ya-tr-span "Кисть Script MT" at bounding box center [447, 241] width 85 height 13
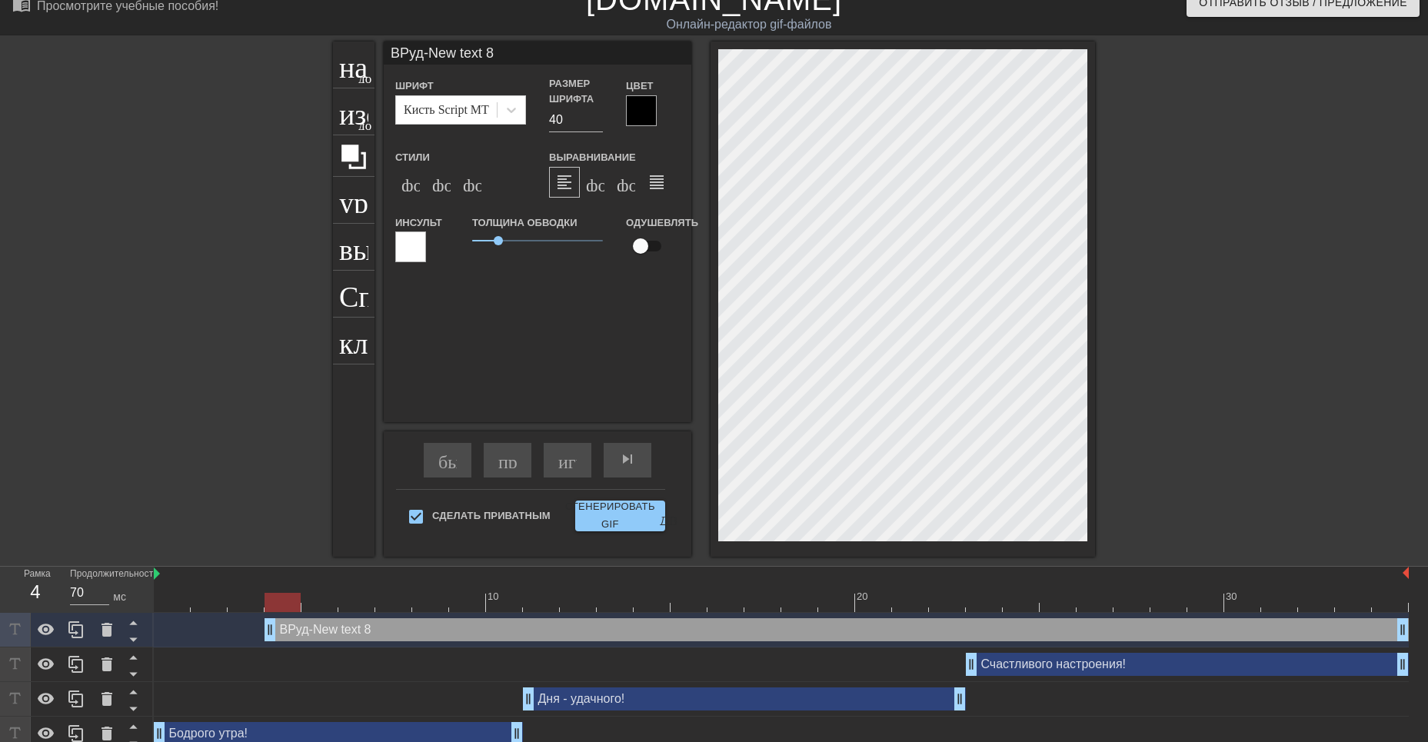
scroll to position [2, 4]
click at [598, 122] on input "39" at bounding box center [576, 120] width 54 height 25
click at [598, 122] on input "38" at bounding box center [576, 120] width 54 height 25
click at [598, 122] on input "37" at bounding box center [576, 120] width 54 height 25
click at [598, 123] on input "36" at bounding box center [576, 120] width 54 height 25
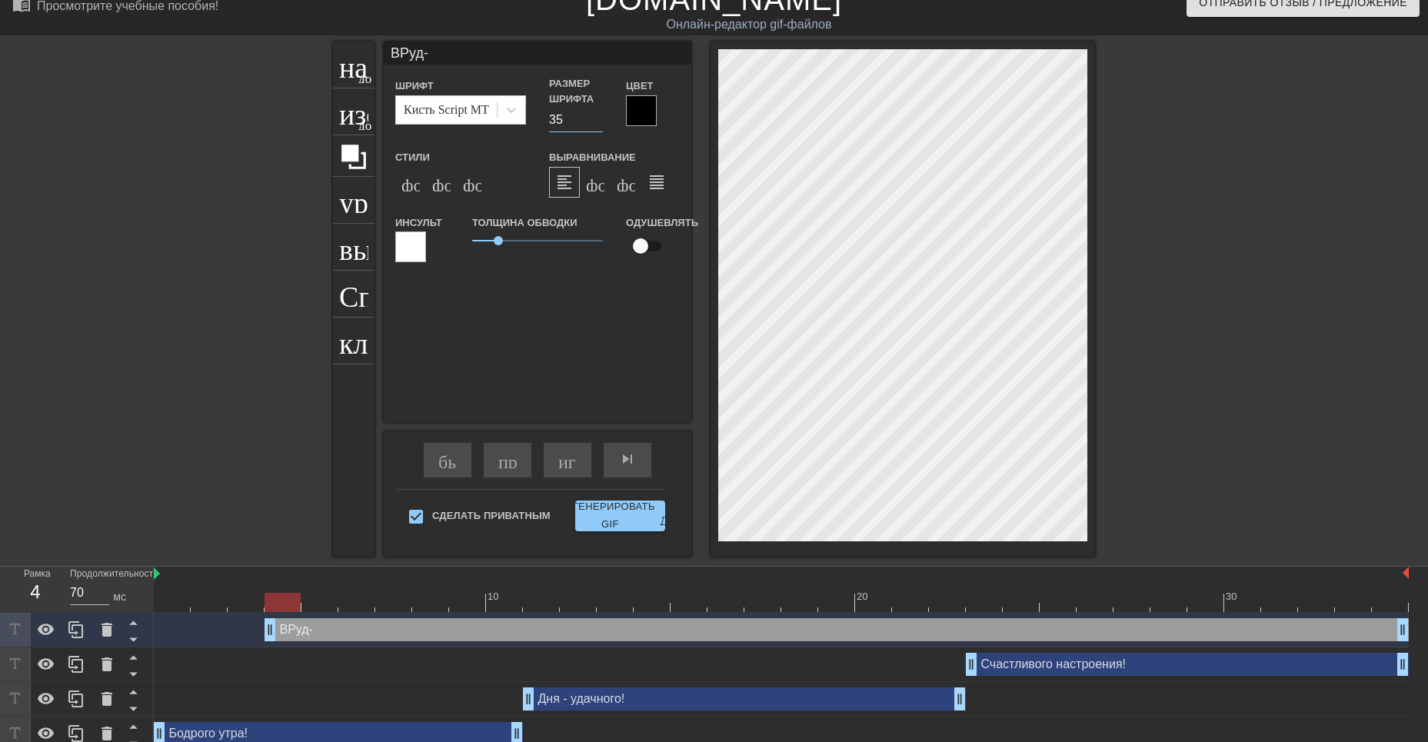
click at [598, 123] on input "35" at bounding box center [576, 120] width 54 height 25
click at [598, 123] on input "34" at bounding box center [576, 120] width 54 height 25
click at [598, 123] on input "33" at bounding box center [576, 120] width 54 height 25
click at [598, 123] on input "32" at bounding box center [576, 120] width 54 height 25
click at [598, 123] on input "31" at bounding box center [576, 120] width 54 height 25
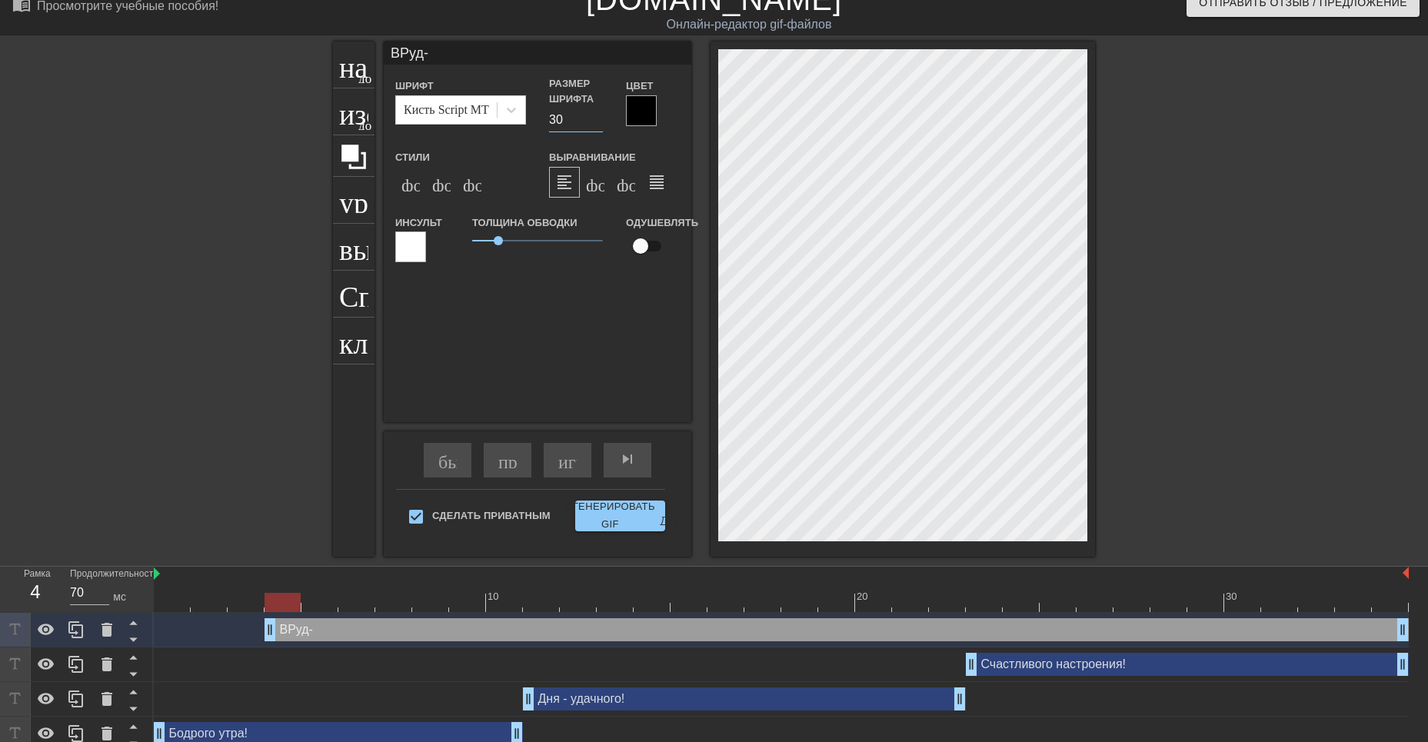
click at [598, 123] on input "30" at bounding box center [576, 120] width 54 height 25
click at [598, 123] on input "29" at bounding box center [576, 120] width 54 height 25
click at [598, 123] on input "28" at bounding box center [576, 120] width 54 height 25
click at [598, 123] on input "27" at bounding box center [576, 120] width 54 height 25
click at [598, 123] on input "26" at bounding box center [576, 120] width 54 height 25
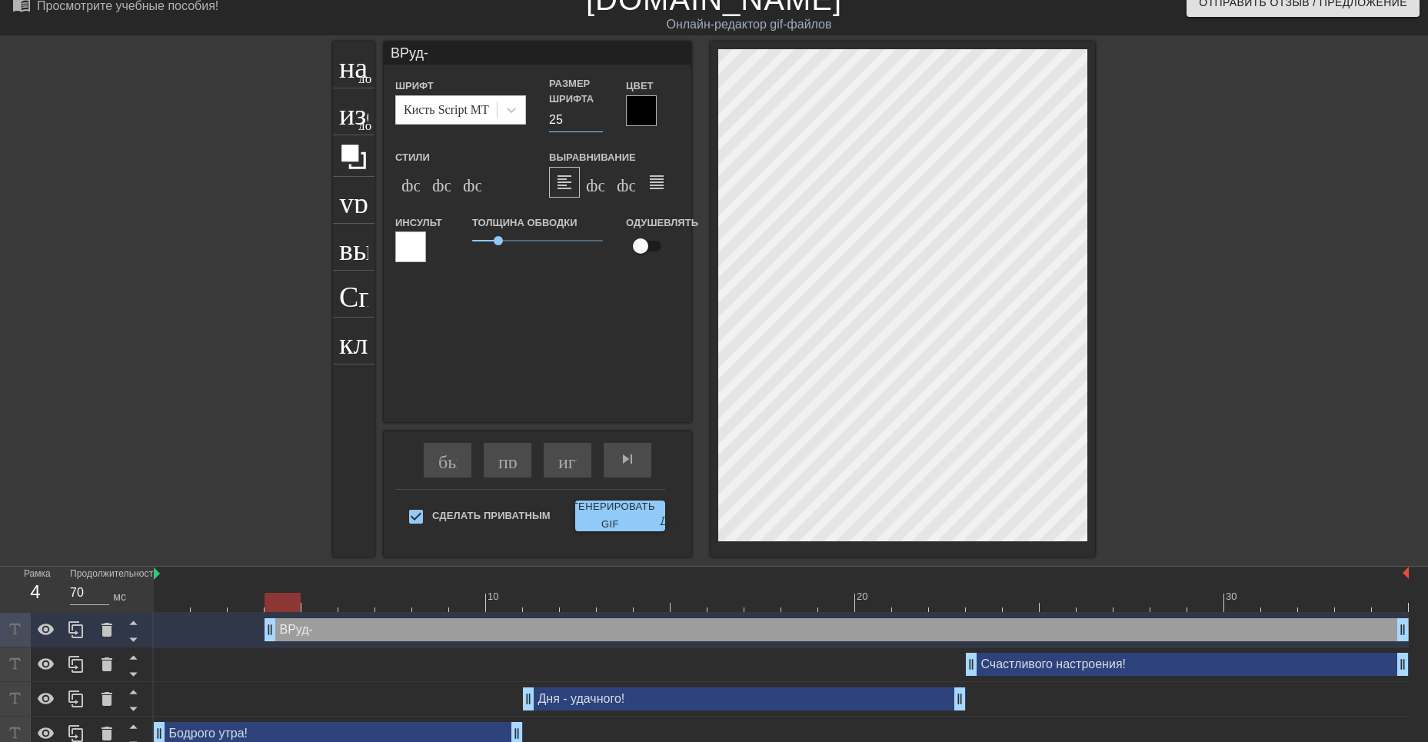
click at [598, 122] on input "25" at bounding box center [576, 120] width 54 height 25
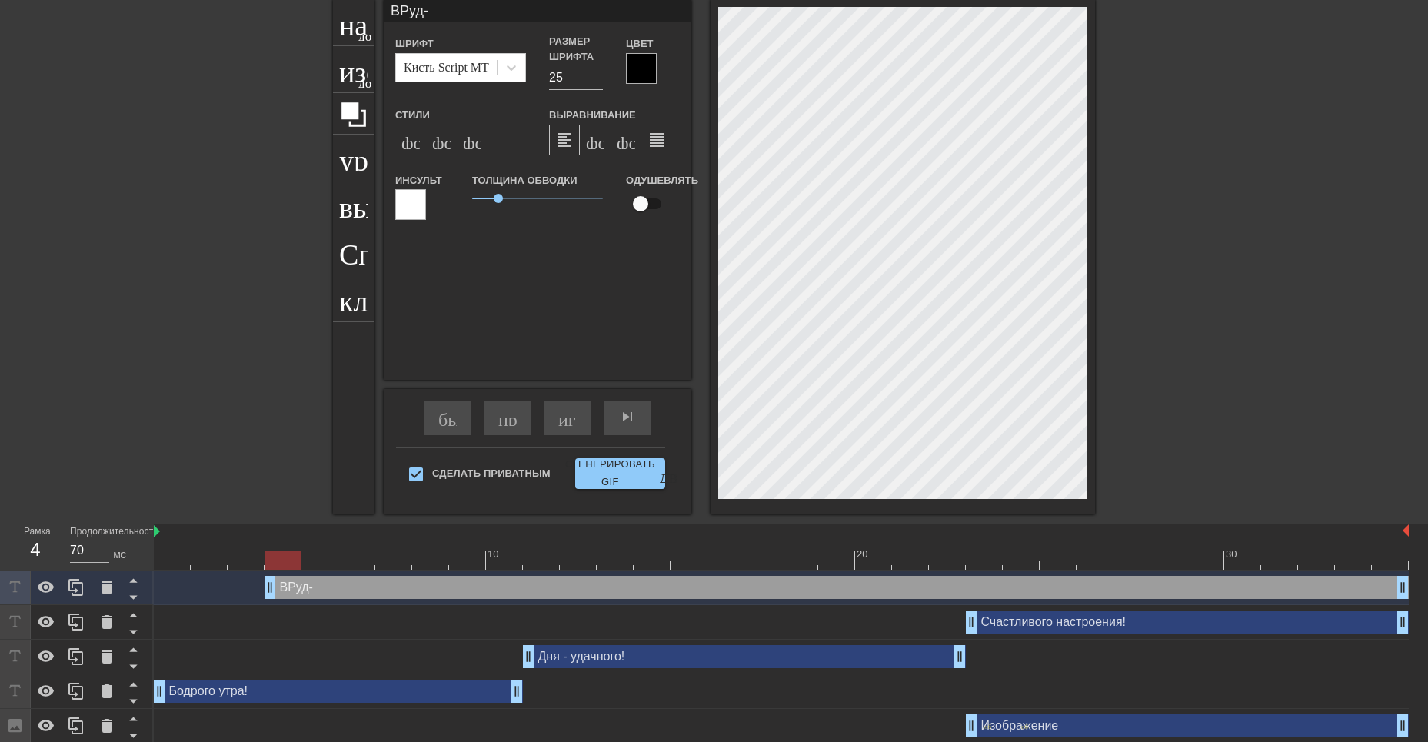
scroll to position [65, 0]
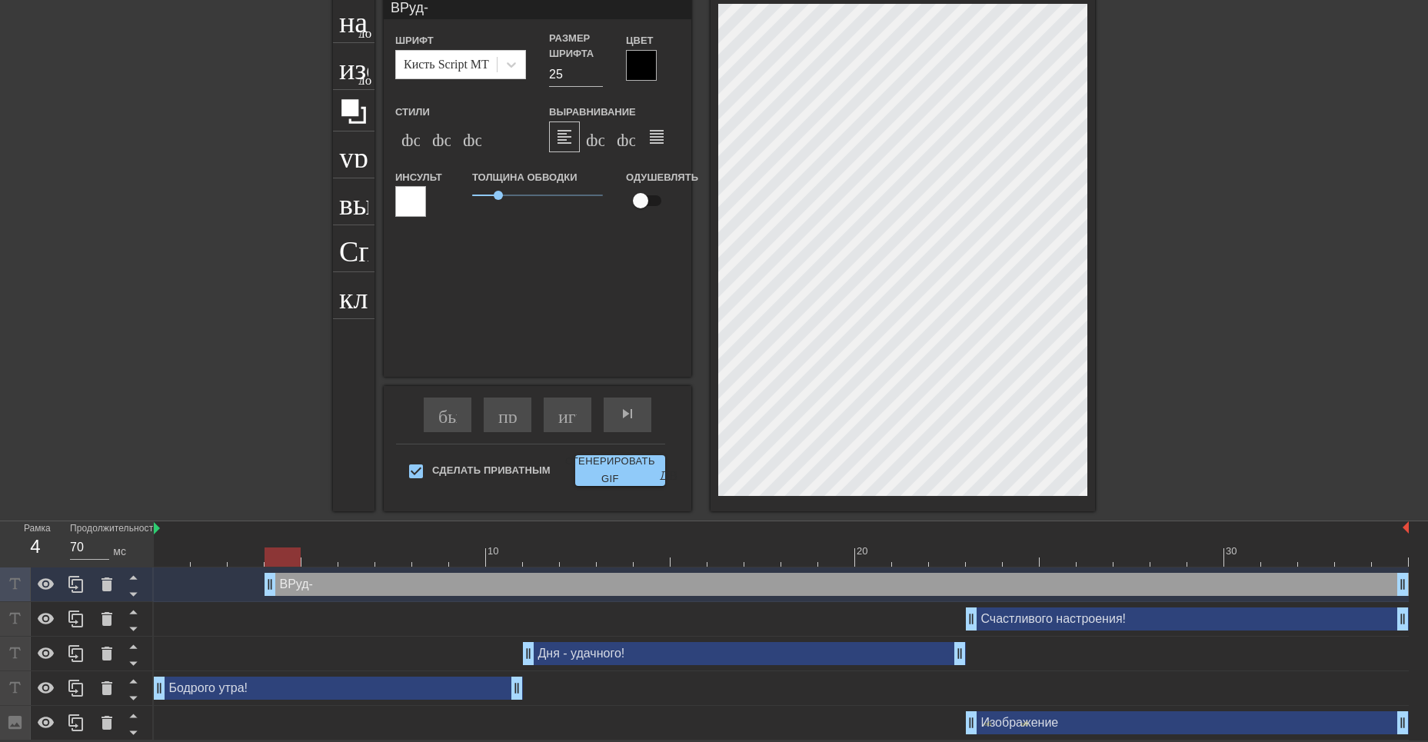
click at [641, 68] on div at bounding box center [641, 65] width 31 height 31
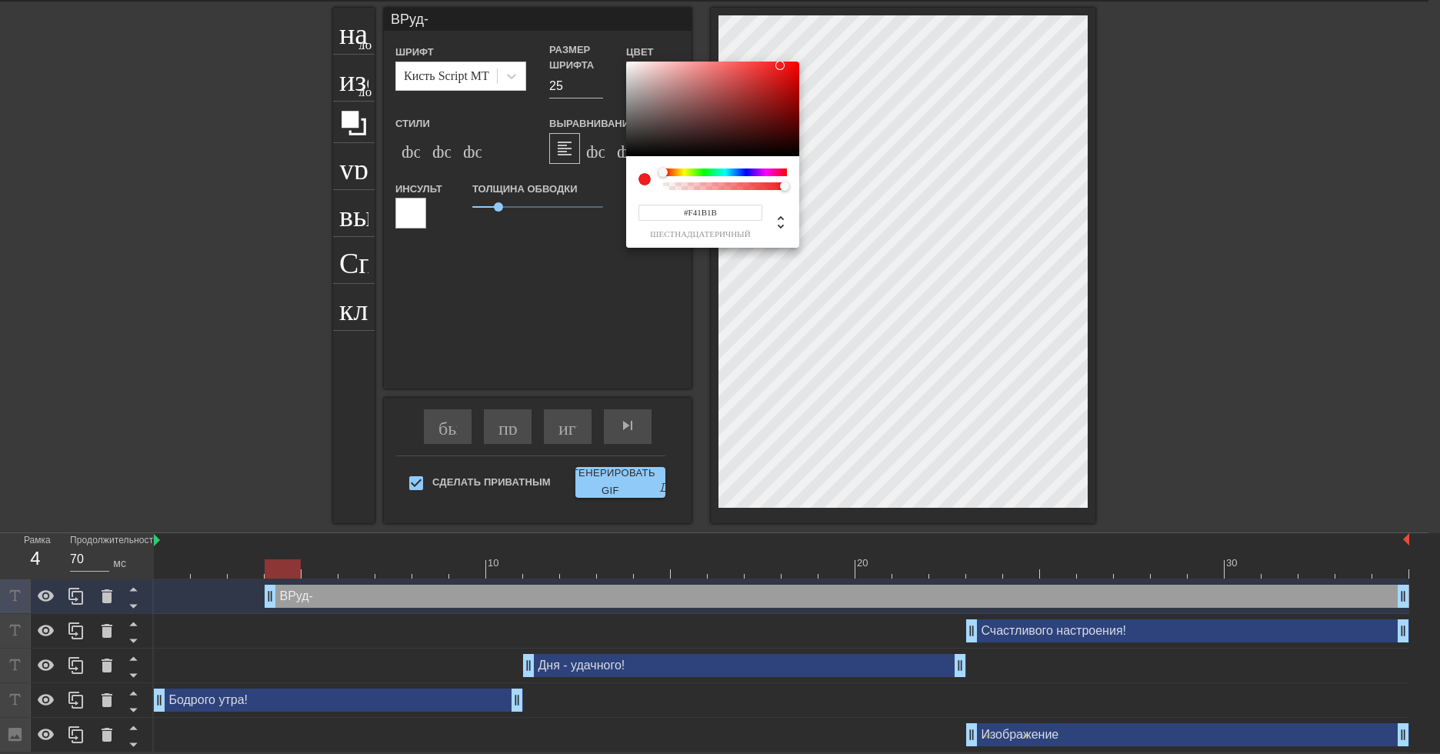
click at [628, 65] on div at bounding box center [712, 109] width 173 height 95
drag, startPoint x: 780, startPoint y: 65, endPoint x: 625, endPoint y: 65, distance: 154.6
click at [625, 65] on div at bounding box center [625, 64] width 9 height 9
click at [630, 65] on div at bounding box center [625, 64] width 9 height 9
click at [627, 65] on div at bounding box center [712, 109] width 173 height 95
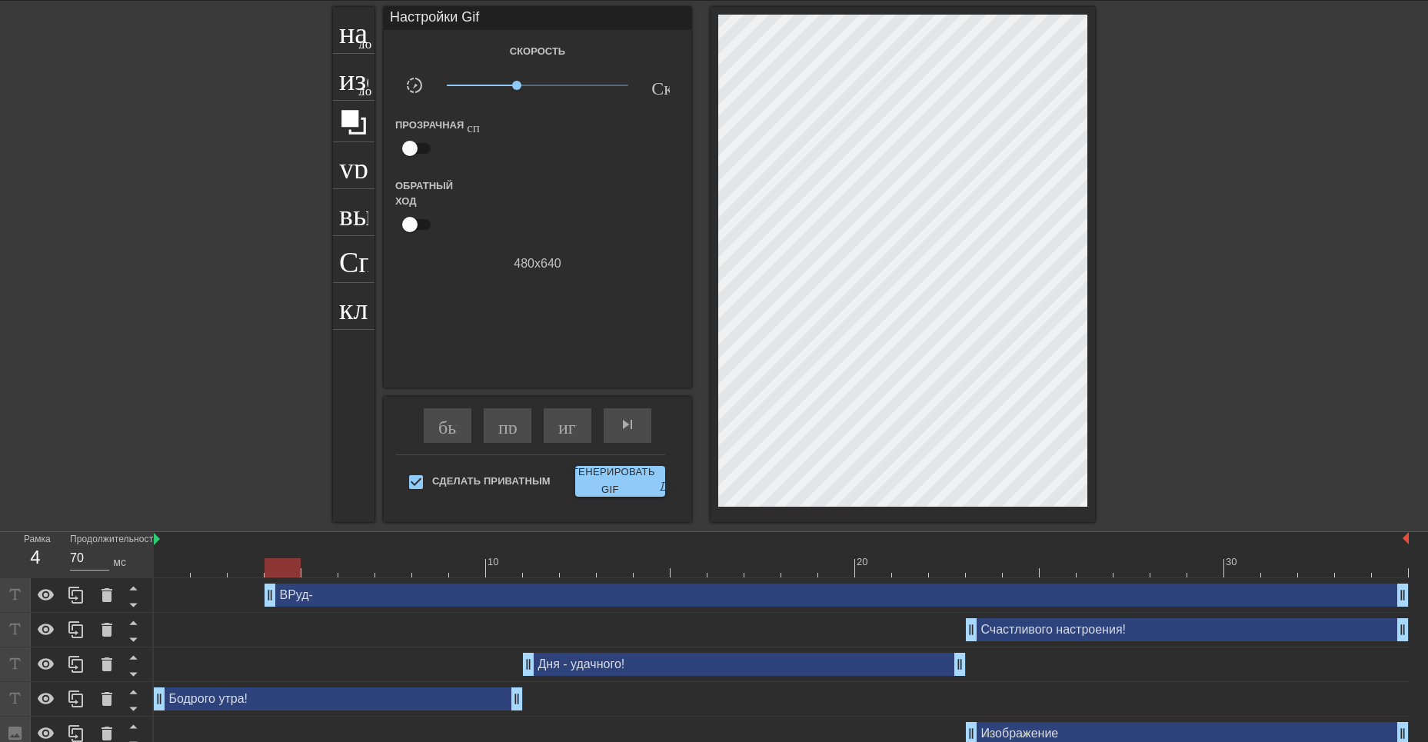
drag, startPoint x: 498, startPoint y: 206, endPoint x: 478, endPoint y: 208, distance: 20.1
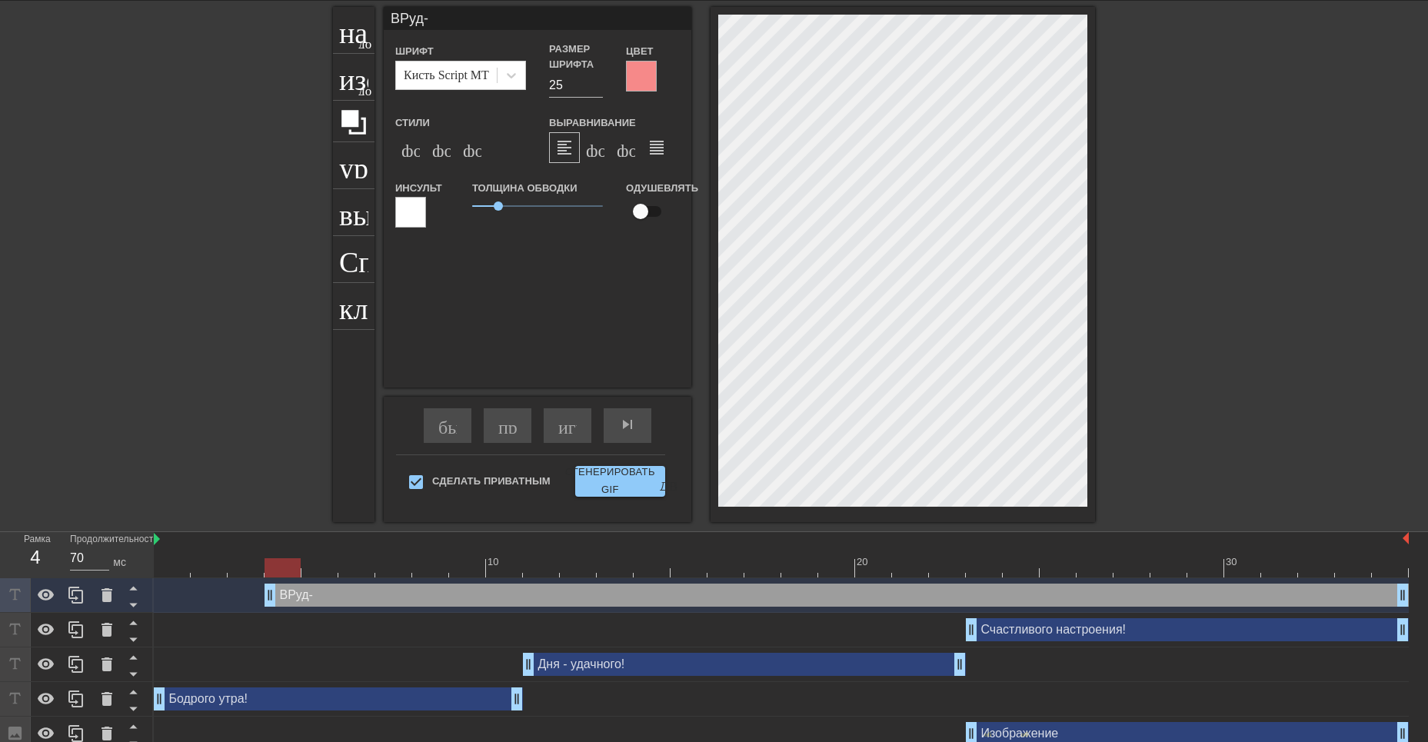
drag, startPoint x: 278, startPoint y: 565, endPoint x: 295, endPoint y: 569, distance: 17.5
click at [295, 569] on div at bounding box center [283, 567] width 36 height 19
click at [281, 565] on div at bounding box center [283, 567] width 36 height 19
click at [349, 591] on div "ВРуд- drag_handle - ручка перетаскивания drag_handle - ручка перетаскивания" at bounding box center [837, 595] width 1145 height 23
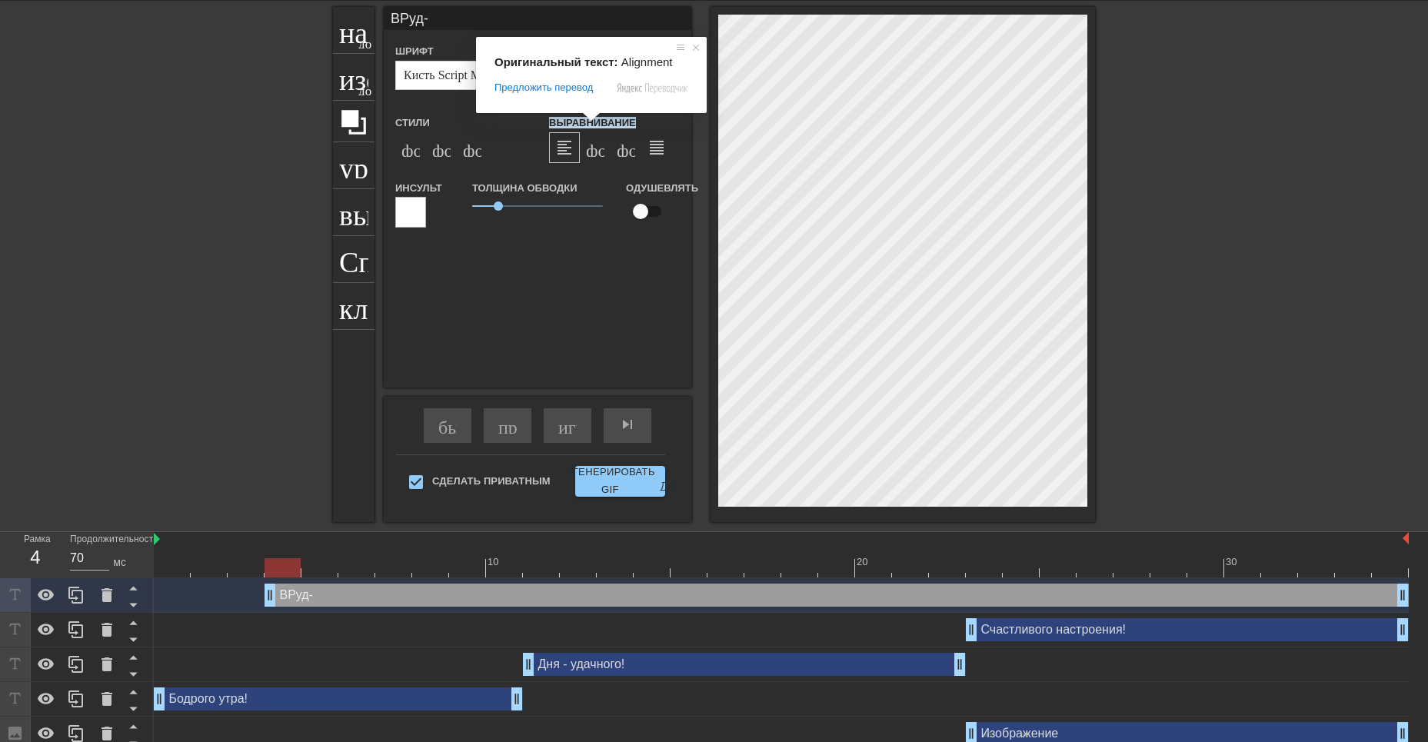
click at [642, 76] on div "Оригинальный текст: Alignment Предложить перевод Отправить Спасибо, перевод отп…" at bounding box center [591, 75] width 231 height 76
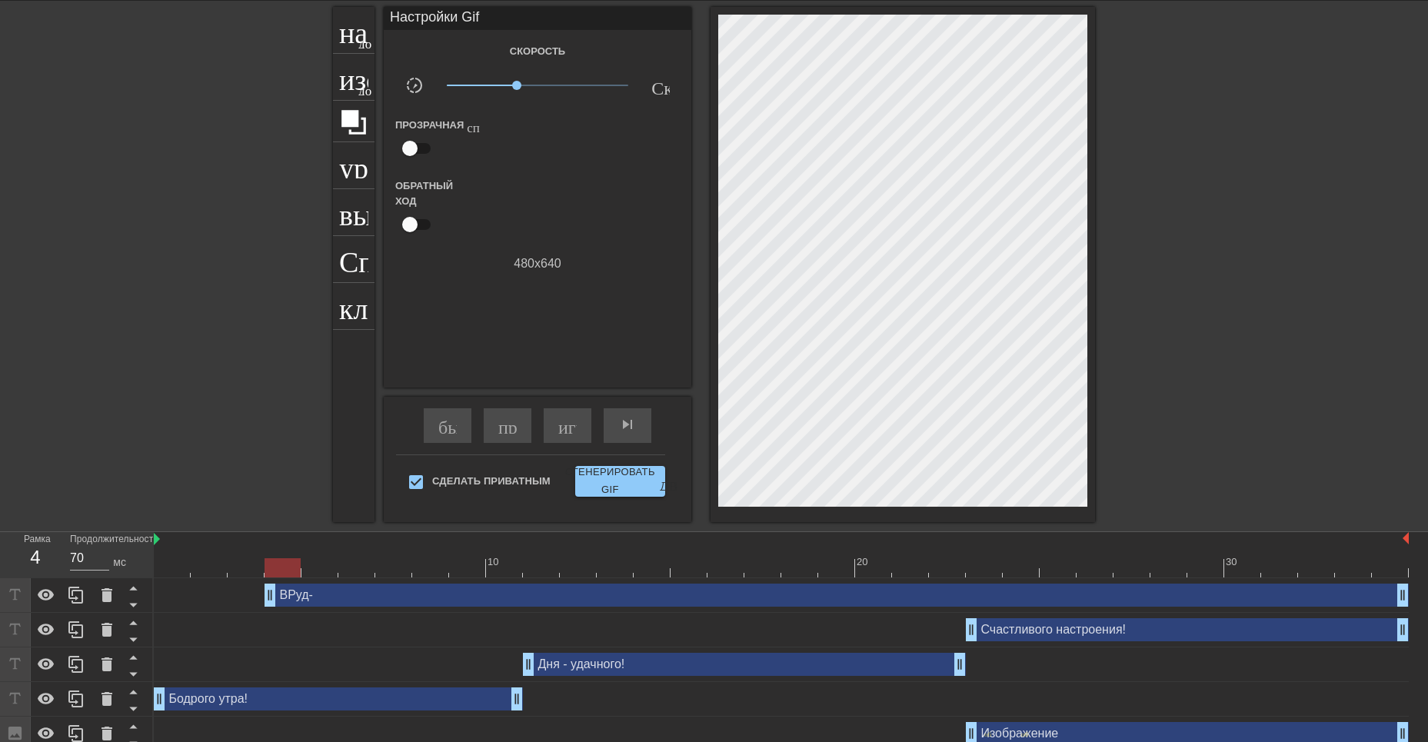
click at [383, 599] on div "ВРуд- drag_handle - ручка перетаскивания drag_handle - ручка перетаскивания" at bounding box center [837, 595] width 1145 height 23
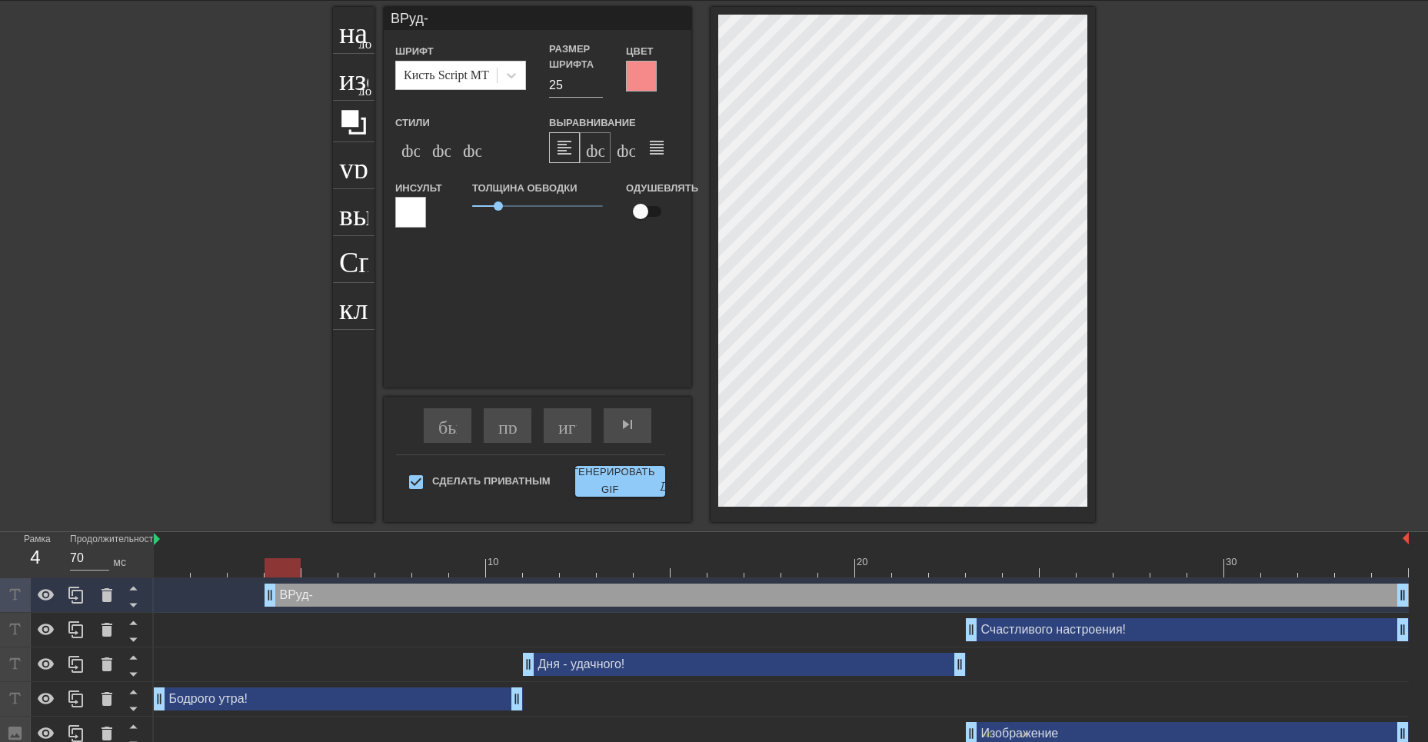
click at [596, 154] on ya-tr-span "формат_align_center" at bounding box center [735, 147] width 298 height 18
click at [567, 148] on ya-tr-span "format_align_left формат_align_left" at bounding box center [697, 147] width 284 height 18
click at [597, 147] on ya-tr-span "формат_align_center" at bounding box center [735, 147] width 298 height 18
click at [622, 149] on ya-tr-span "формат_align_right" at bounding box center [756, 147] width 279 height 18
click at [592, 152] on ya-tr-span "формат_align_center" at bounding box center [735, 147] width 298 height 18
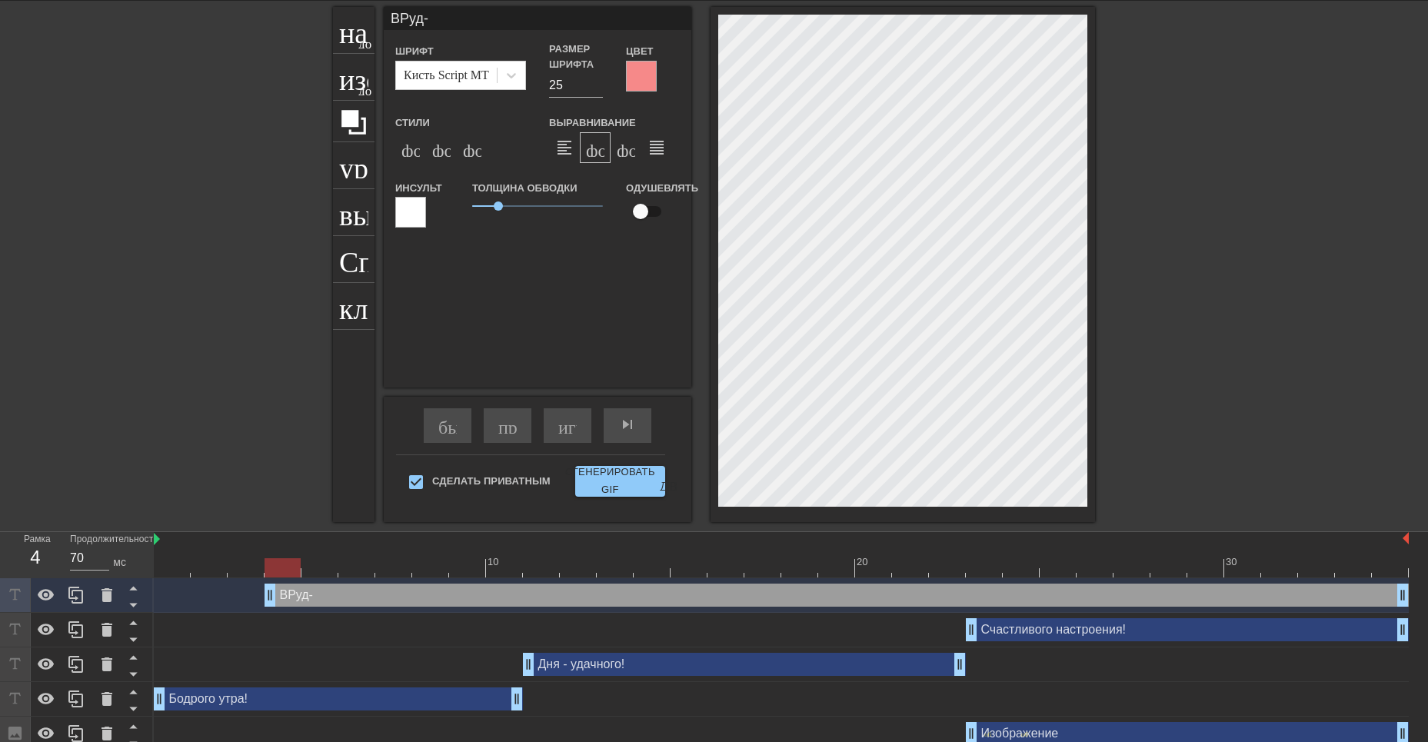
click at [643, 88] on div at bounding box center [641, 76] width 31 height 31
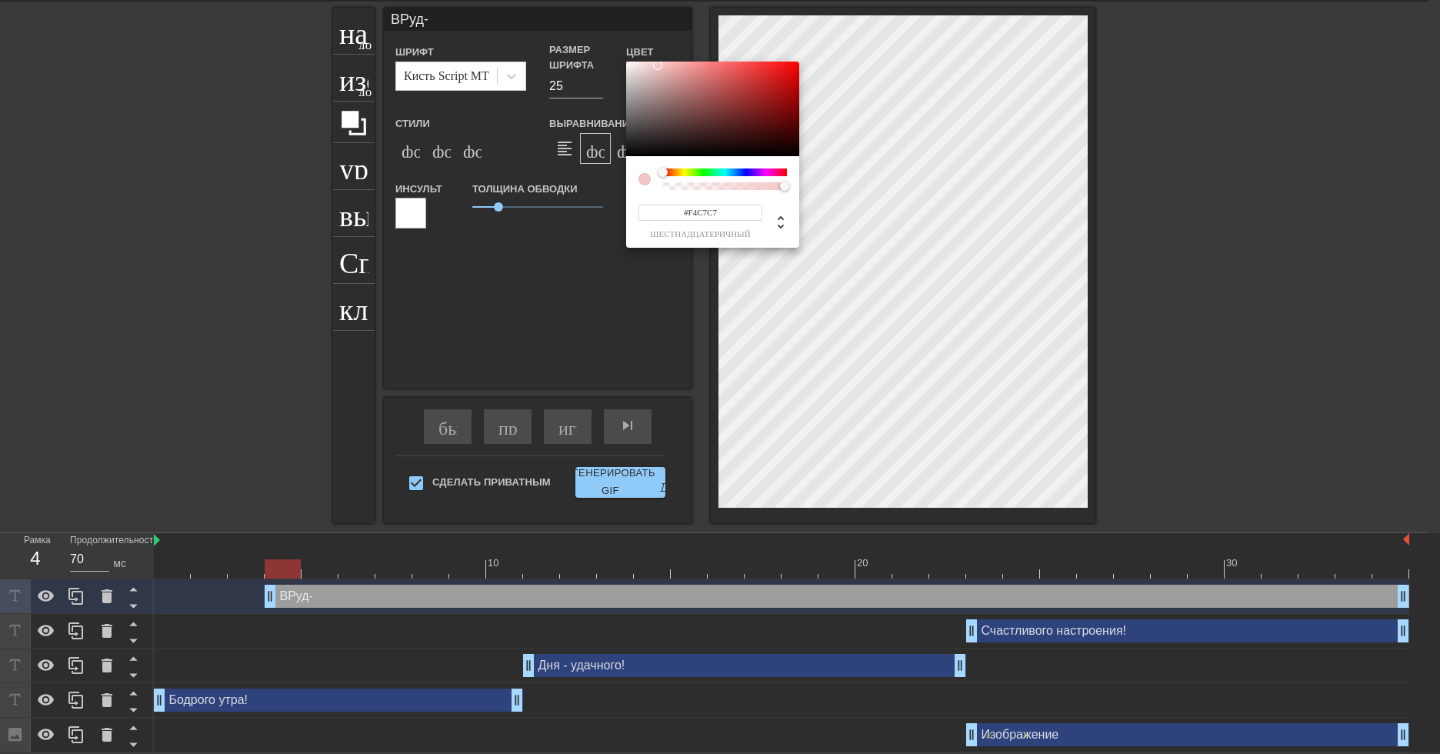
click at [658, 65] on div at bounding box center [712, 109] width 173 height 95
click at [635, 65] on div at bounding box center [712, 109] width 173 height 95
click at [627, 65] on div at bounding box center [712, 109] width 173 height 95
drag, startPoint x: 705, startPoint y: 65, endPoint x: 627, endPoint y: 64, distance: 77.7
click at [627, 64] on div at bounding box center [712, 109] width 173 height 95
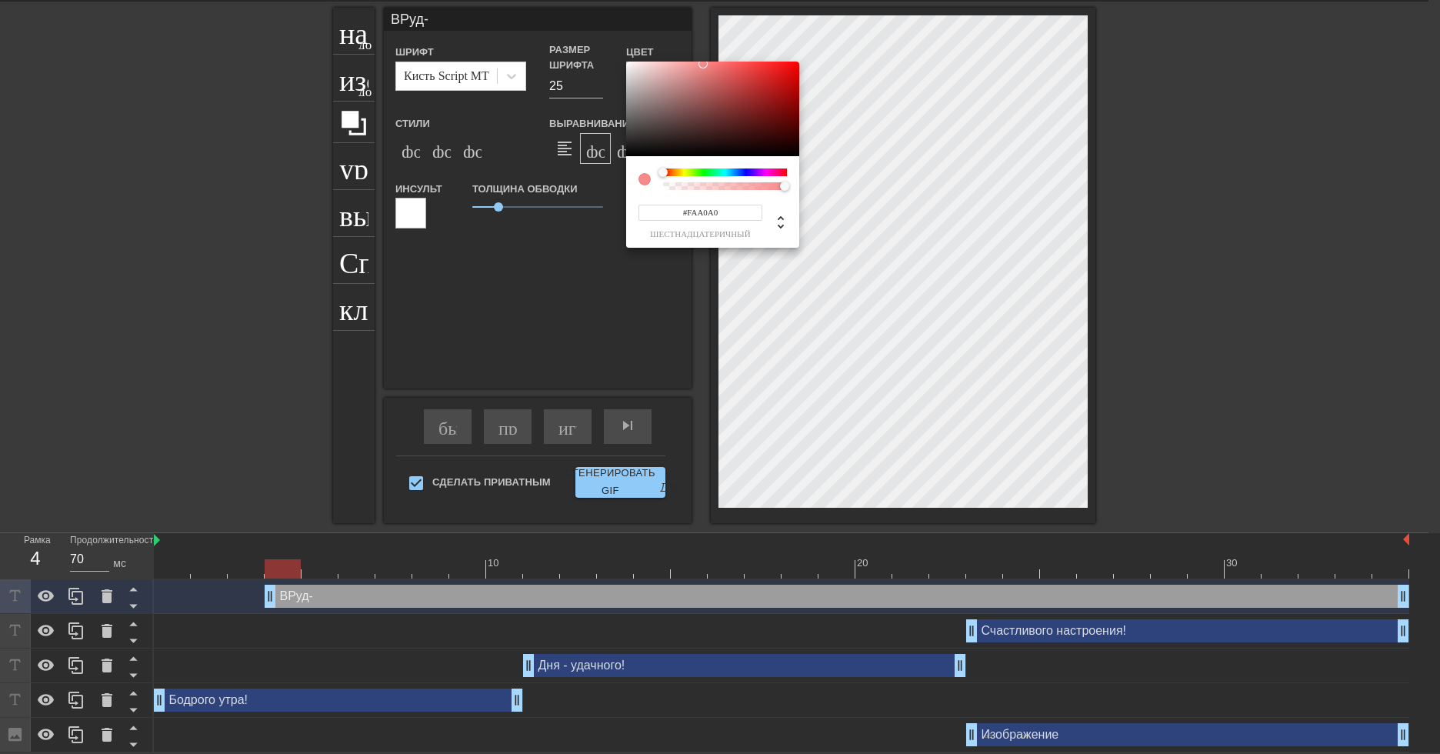
click at [688, 63] on div at bounding box center [712, 109] width 173 height 95
click at [675, 64] on div at bounding box center [712, 109] width 173 height 95
click at [666, 65] on div at bounding box center [712, 109] width 173 height 95
click at [656, 65] on div at bounding box center [712, 109] width 173 height 95
click at [649, 65] on div at bounding box center [712, 109] width 173 height 95
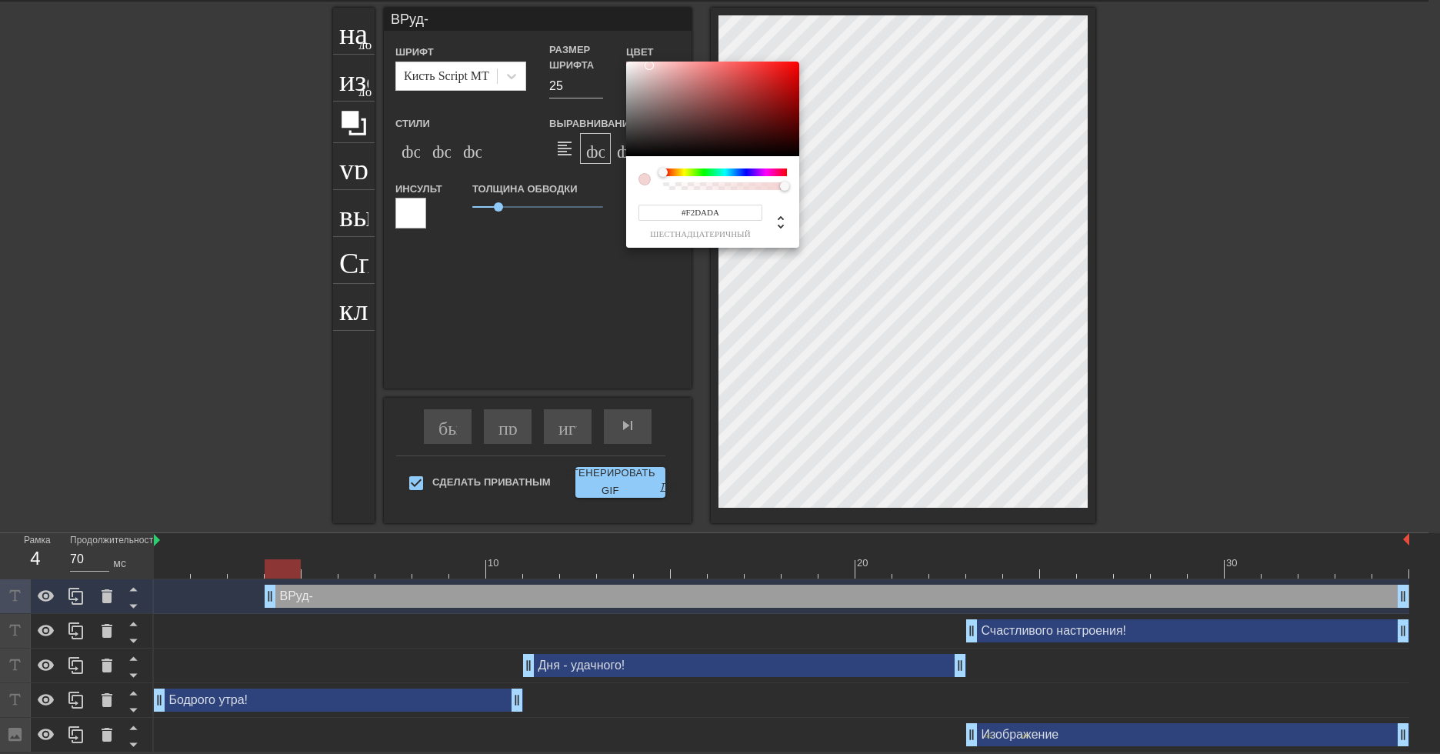
click at [643, 66] on div at bounding box center [712, 109] width 173 height 95
click at [635, 66] on div at bounding box center [712, 109] width 173 height 95
click at [631, 65] on div at bounding box center [635, 66] width 9 height 9
click at [628, 65] on div at bounding box center [712, 109] width 173 height 95
click at [633, 66] on div at bounding box center [712, 109] width 173 height 95
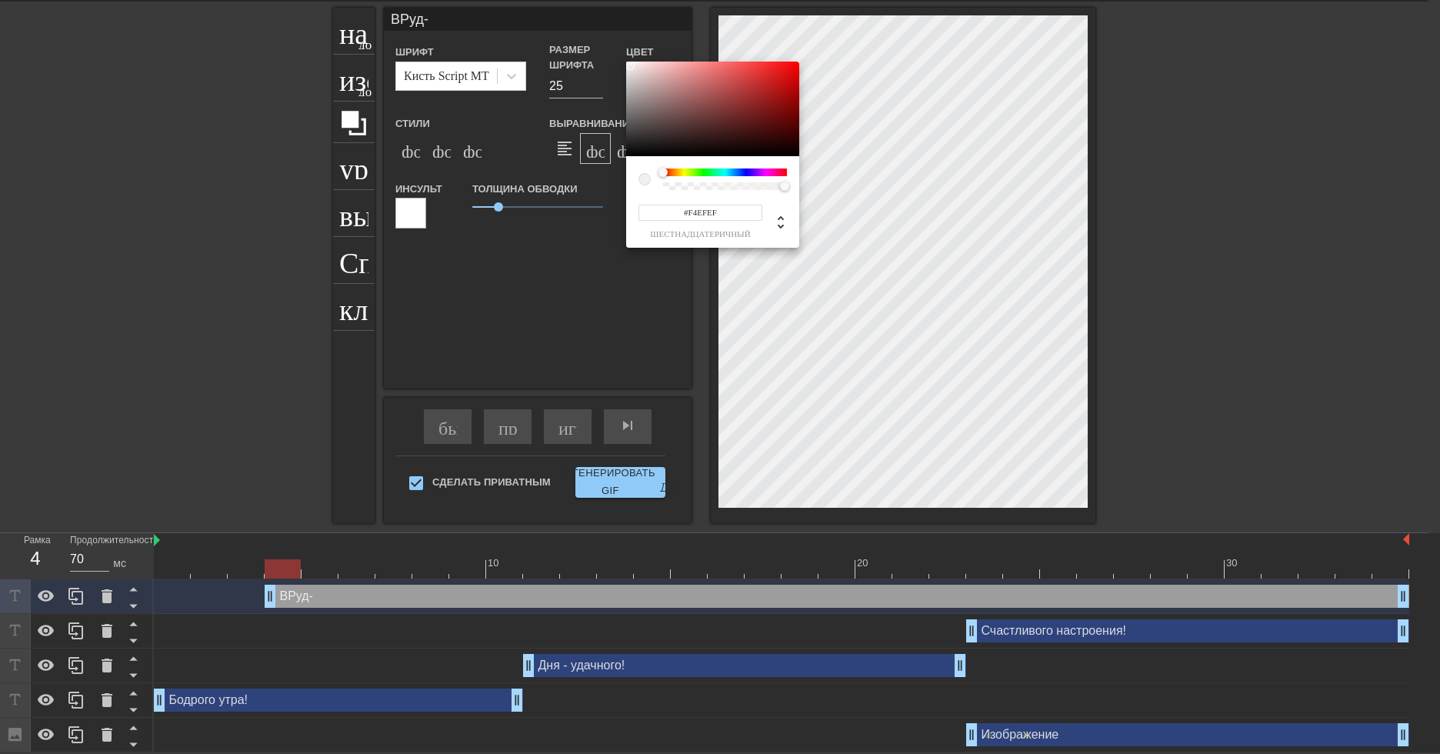
click at [629, 65] on div at bounding box center [629, 65] width 9 height 9
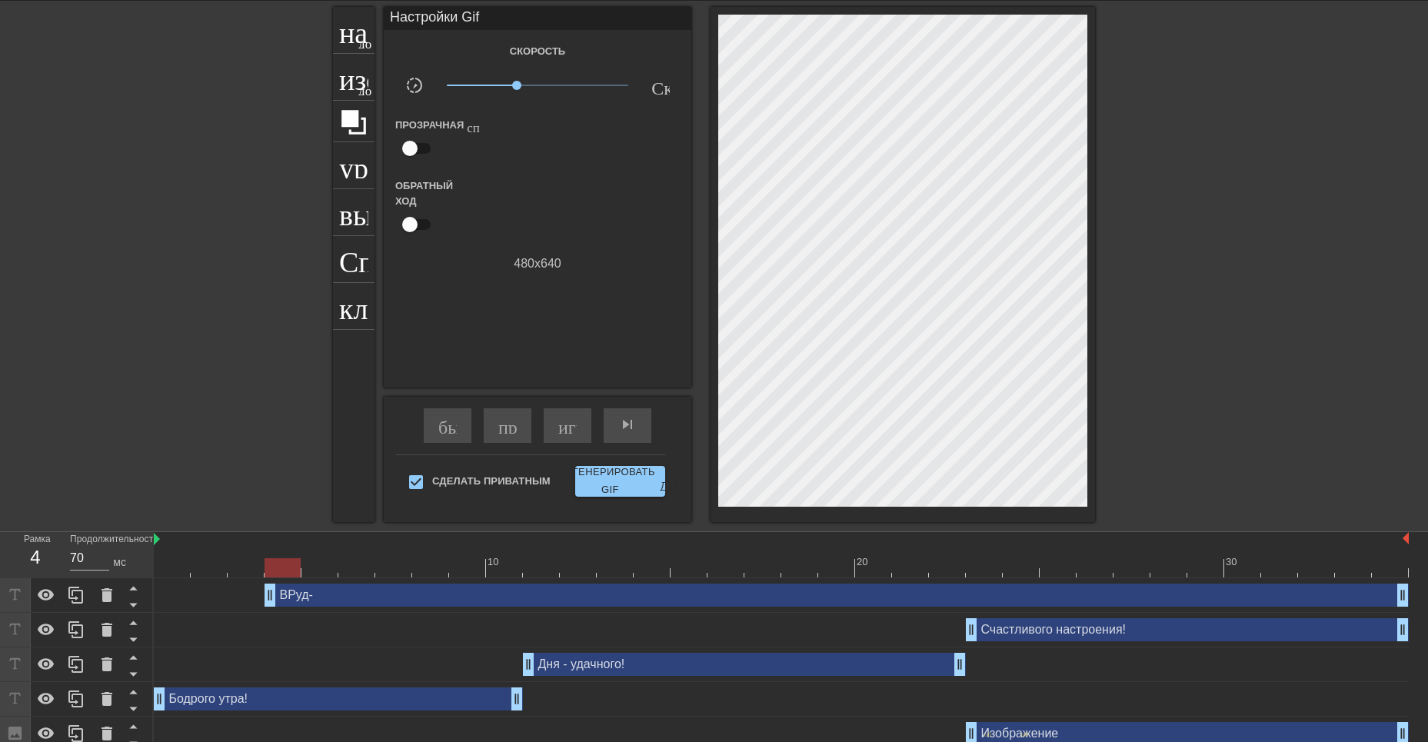
drag, startPoint x: 502, startPoint y: 209, endPoint x: 439, endPoint y: 225, distance: 64.4
click at [412, 635] on div "Счастливого настроения! drag_handle - ручка перетаскивания drag_handle - ручка …" at bounding box center [781, 629] width 1255 height 23
click at [372, 598] on div "ВРуд- drag_handle - ручка перетаскивания drag_handle - ручка перетаскивания" at bounding box center [837, 595] width 1145 height 23
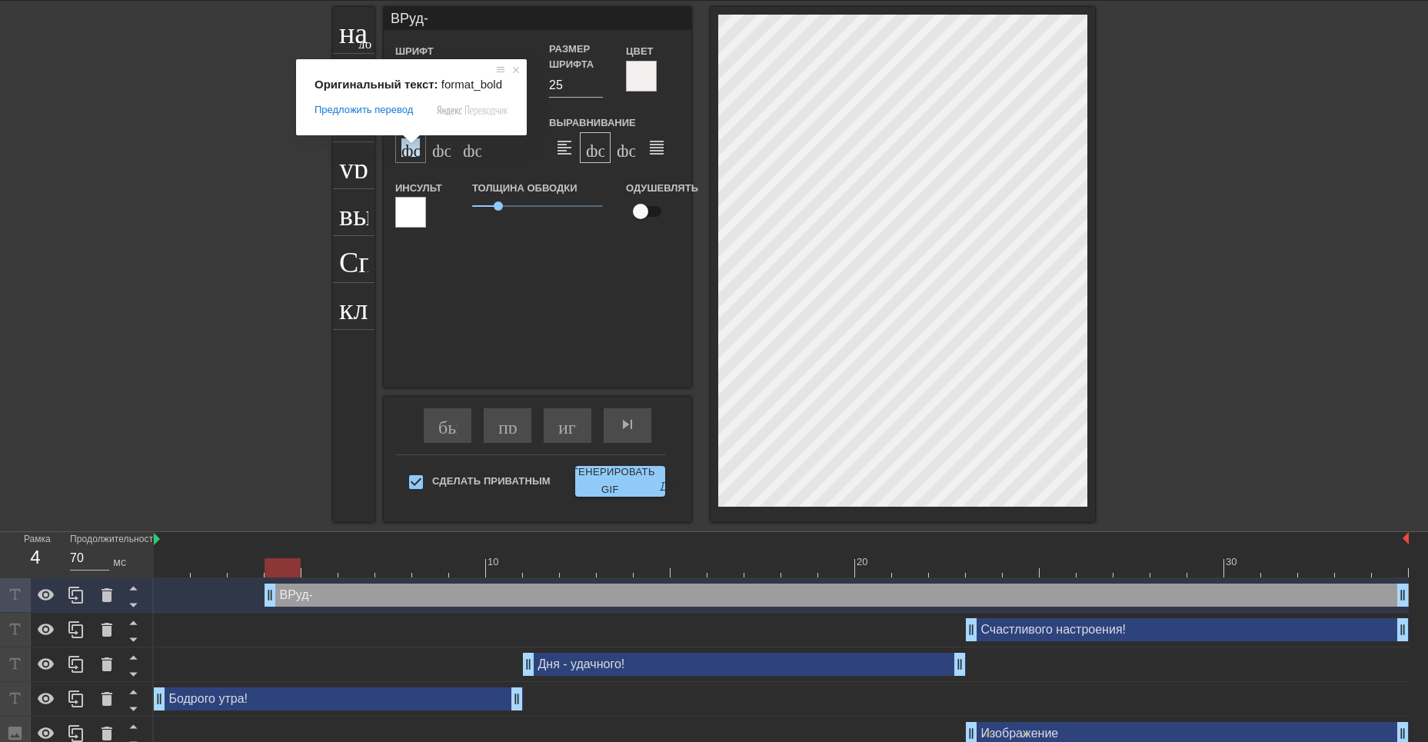
click at [412, 155] on ya-tr-span "формат_bold" at bounding box center [477, 147] width 150 height 18
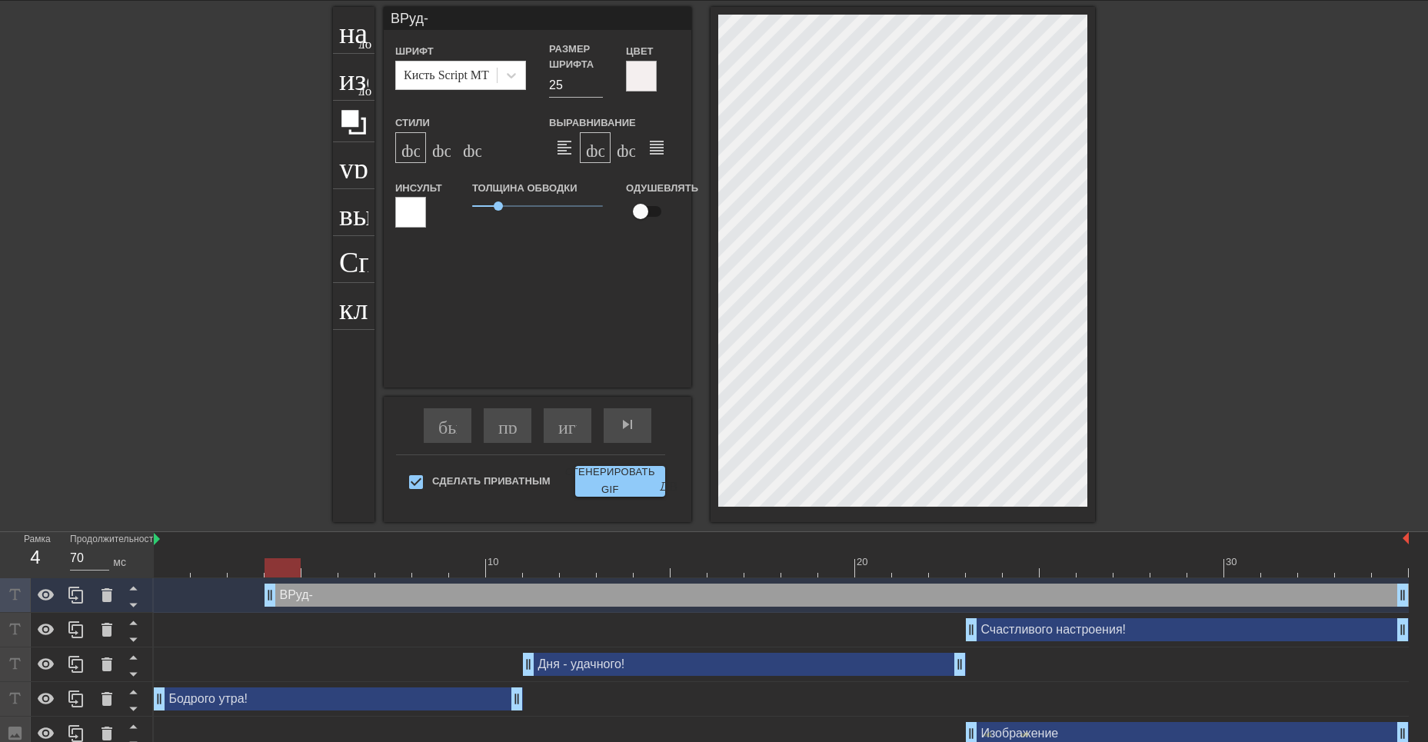
click at [412, 155] on ya-tr-span "формат_bold" at bounding box center [477, 147] width 150 height 18
click at [437, 148] on ya-tr-span "формат_italic" at bounding box center [525, 147] width 187 height 18
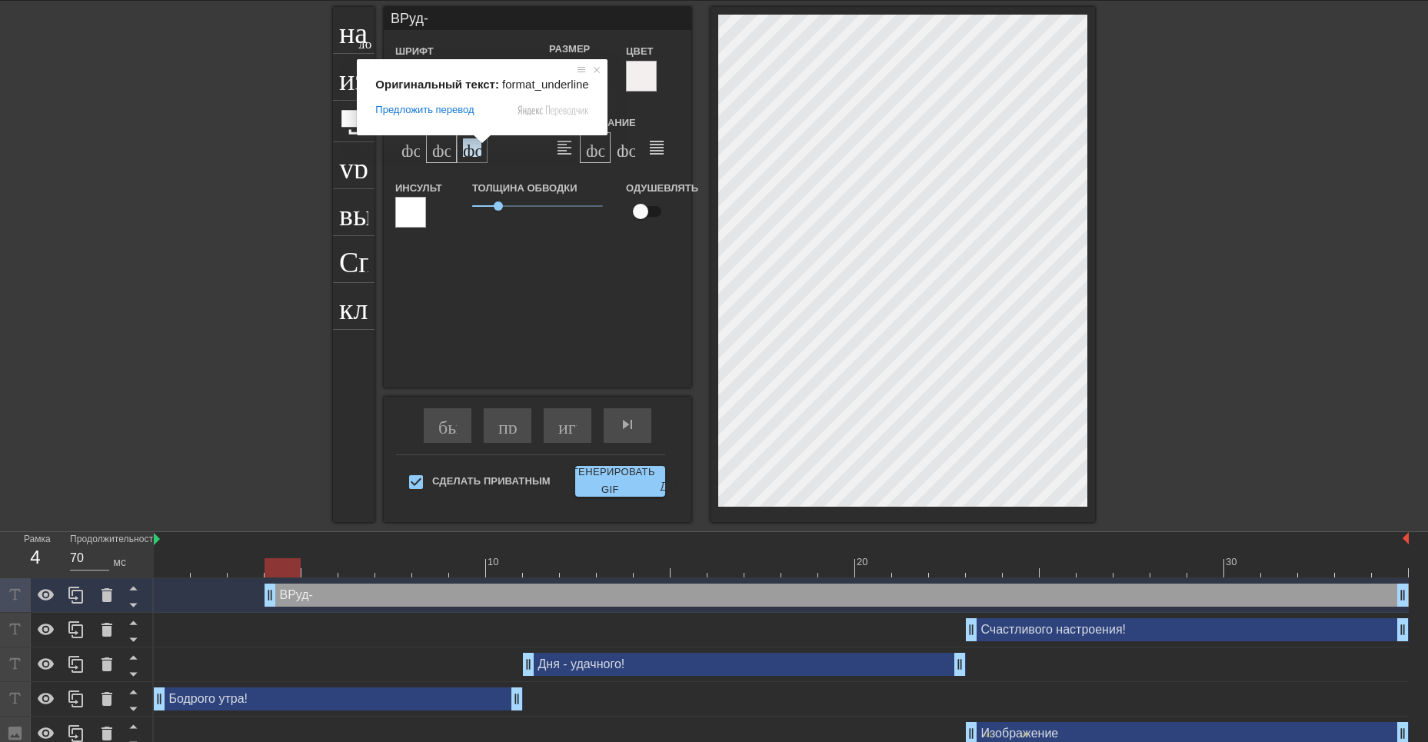
click at [475, 152] on ya-tr-span "формат_подстрочный" at bounding box center [553, 147] width 180 height 18
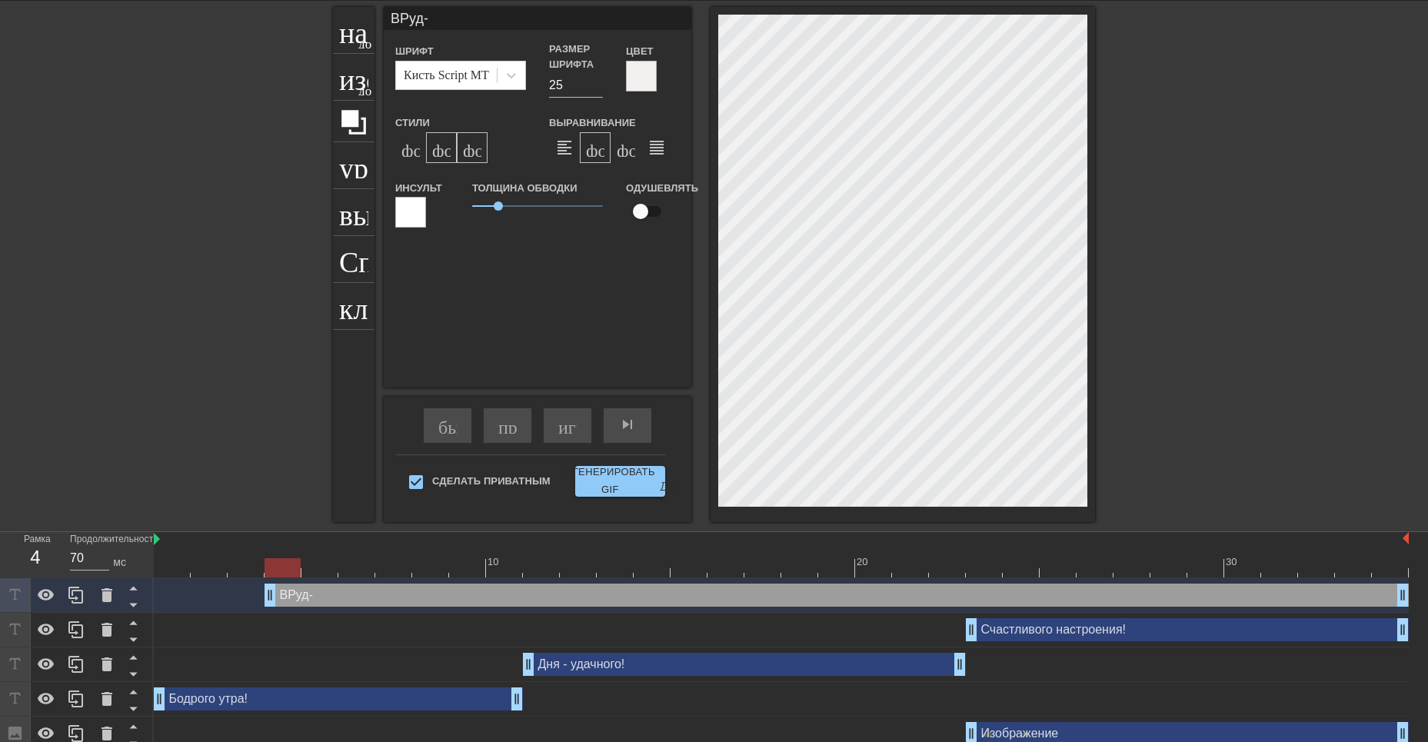
click at [475, 152] on ya-tr-span "формат_подстрочный" at bounding box center [553, 147] width 180 height 18
drag, startPoint x: 498, startPoint y: 208, endPoint x: 435, endPoint y: 217, distance: 63.6
click at [435, 217] on div "Инсульт Толщина обводки 0 Одушевлять" at bounding box center [538, 210] width 308 height 64
click at [575, 302] on div "ВРуд- Шрифт Кисть Script MT Размер шрифта 25 Цвет Стили формат_bold формат_ital…" at bounding box center [538, 197] width 308 height 381
click at [568, 431] on ya-tr-span "играй_арроу" at bounding box center [612, 424] width 108 height 18
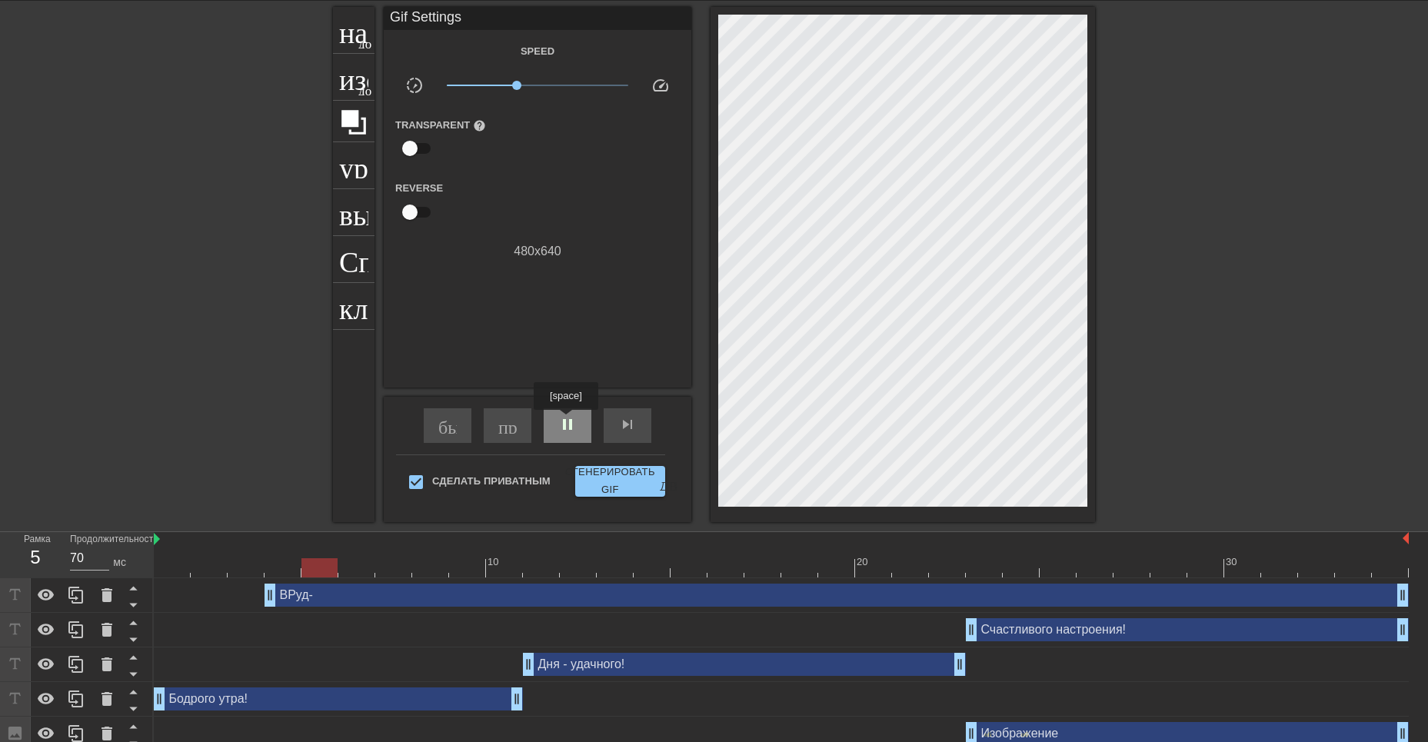
click at [568, 421] on span "pause" at bounding box center [567, 424] width 18 height 18
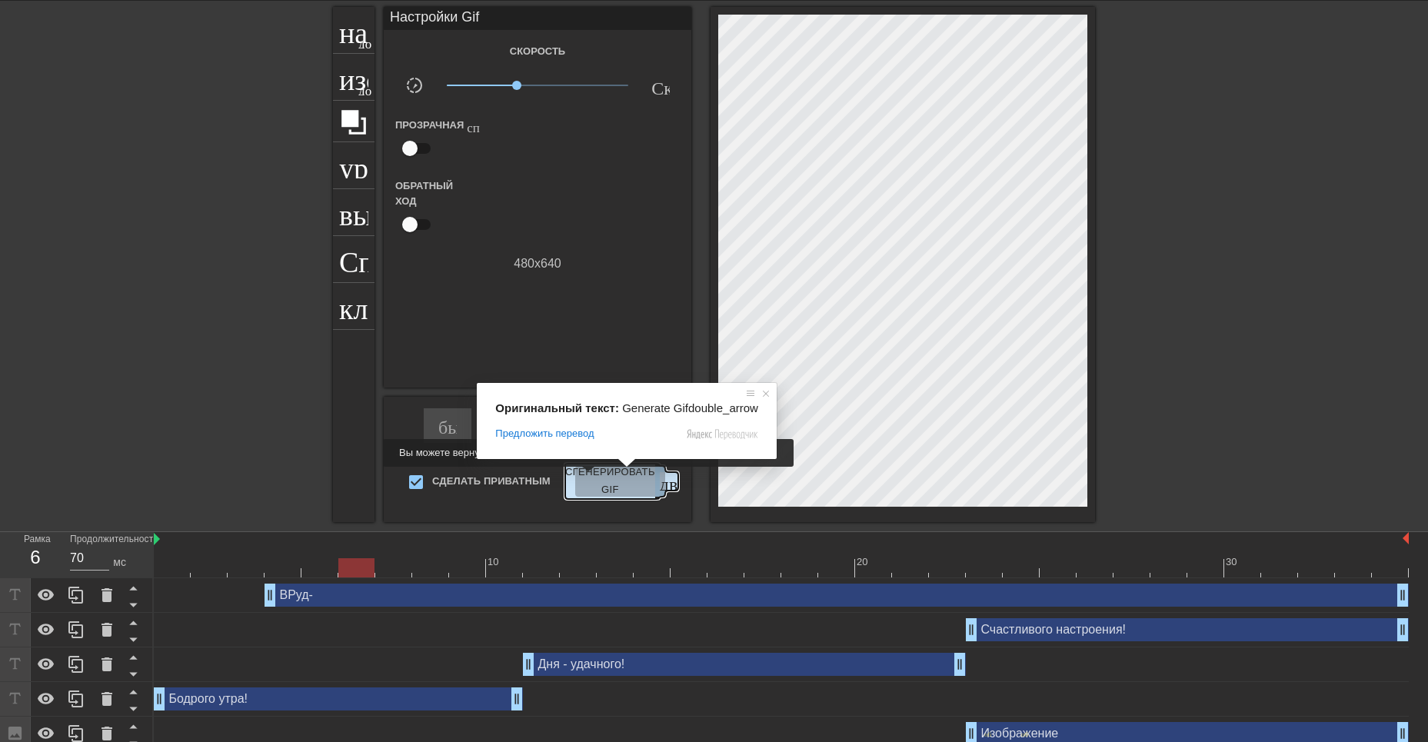
click at [599, 478] on ya-tr-span "Сгенерировать GIF" at bounding box center [610, 481] width 90 height 35
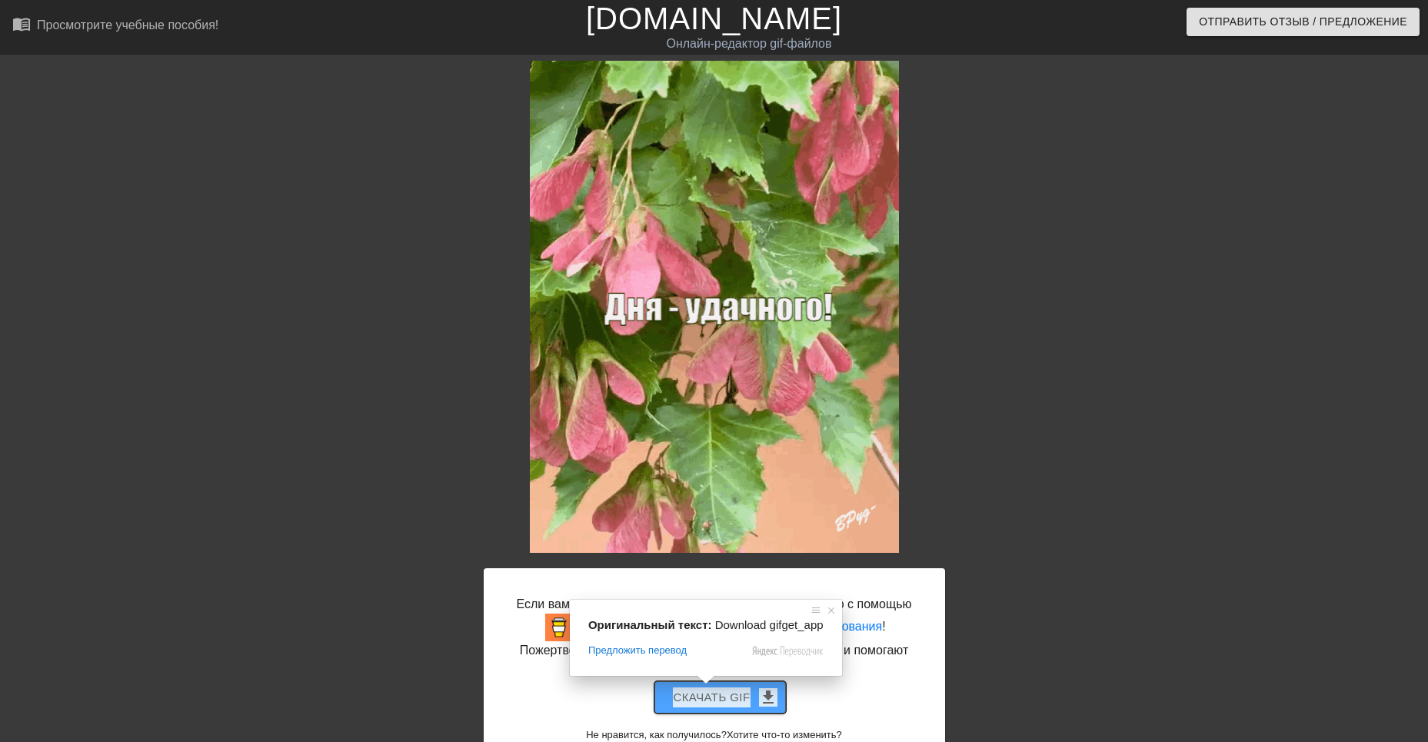
click at [728, 688] on ya-tr-span "Скачать gif" at bounding box center [711, 698] width 77 height 20
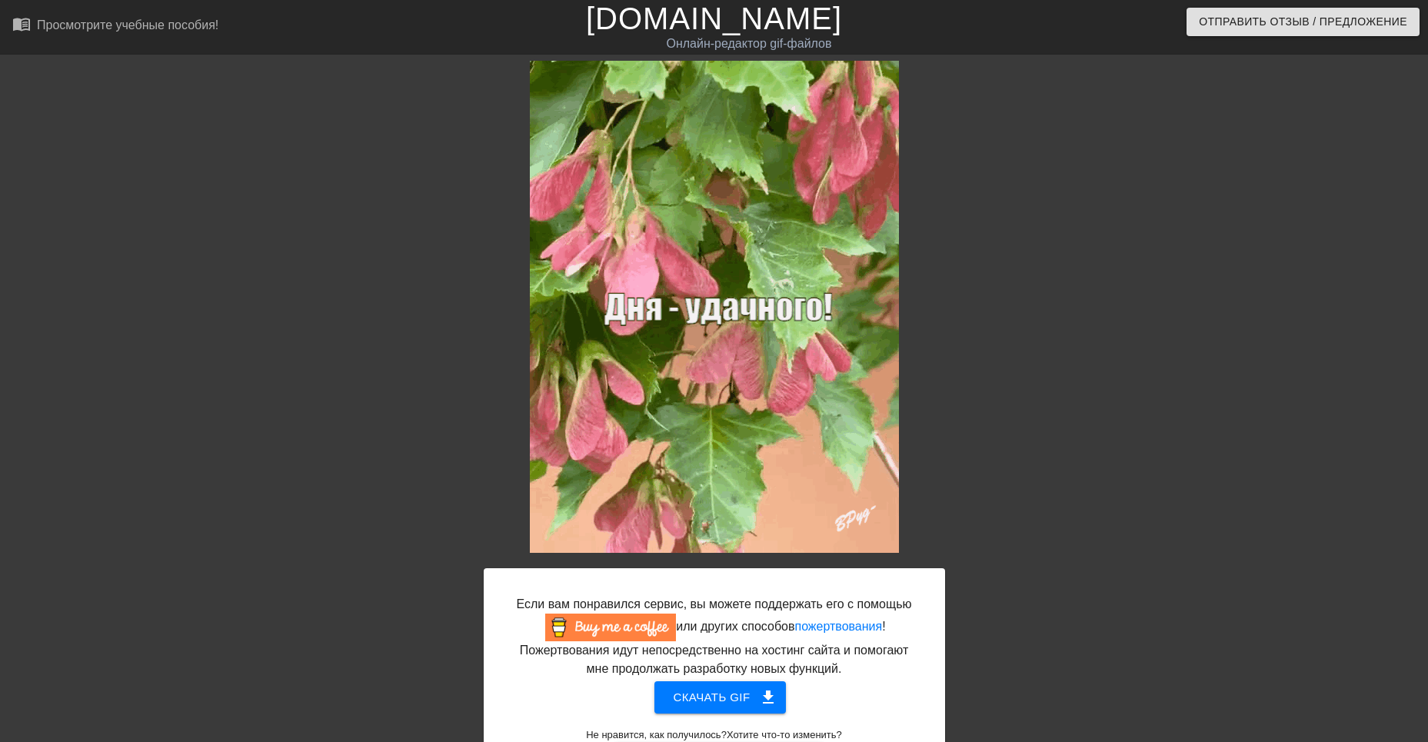
scroll to position [48, 0]
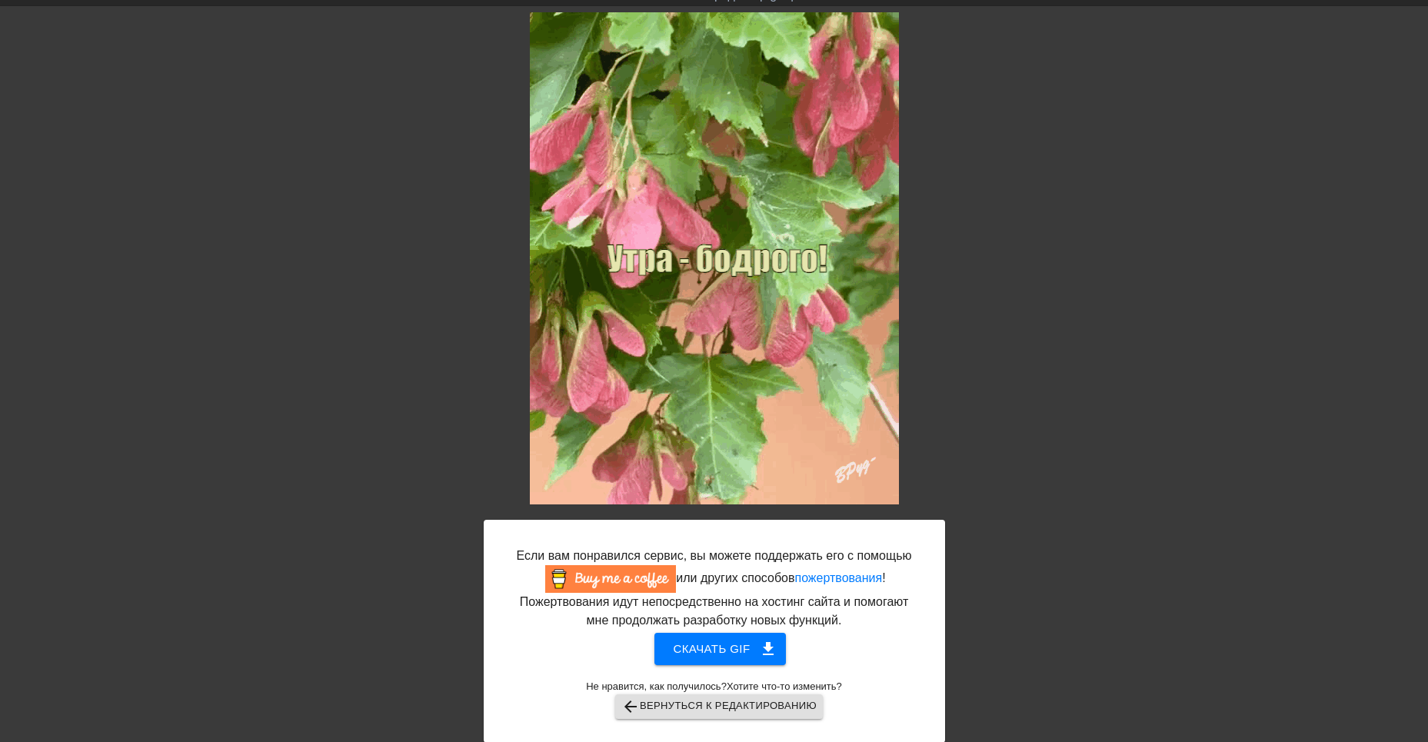
click at [357, 449] on div at bounding box center [350, 243] width 231 height 462
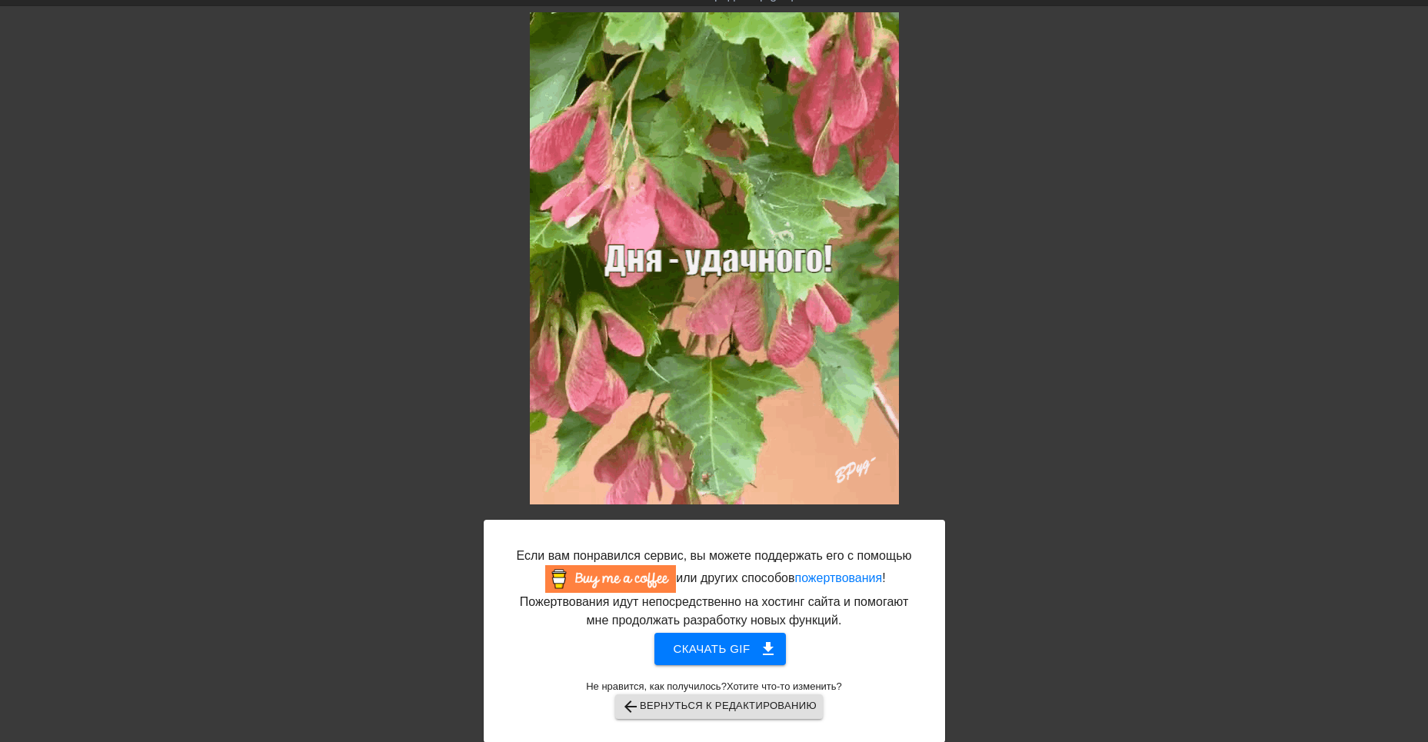
click at [1365, 106] on div "Если вам понравился сервис, вы можете поддержать его с помощью или других спосо…" at bounding box center [714, 377] width 1428 height 731
